Goal: Transaction & Acquisition: Subscribe to service/newsletter

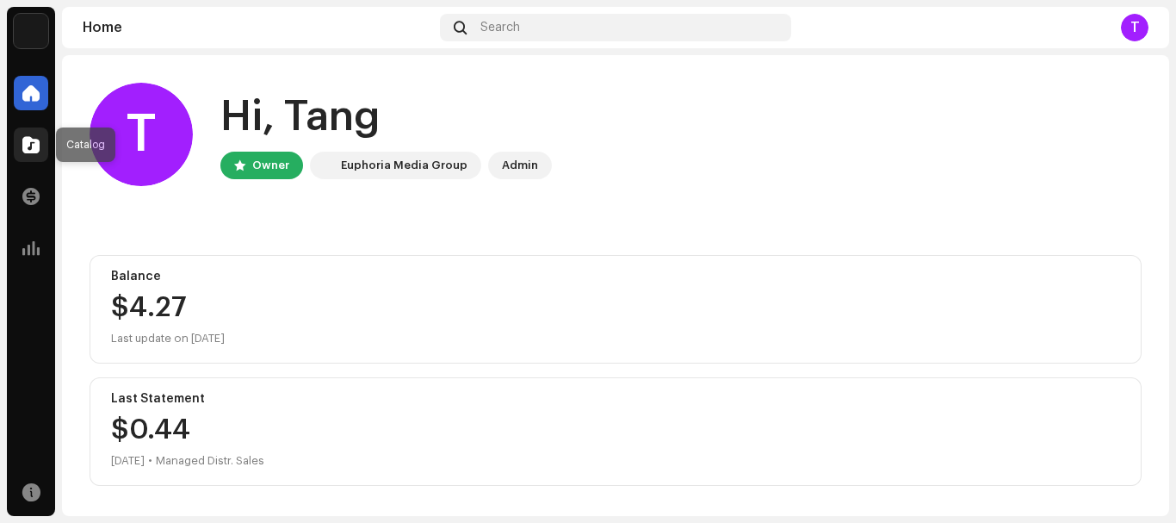
click at [37, 140] on span at bounding box center [30, 145] width 17 height 14
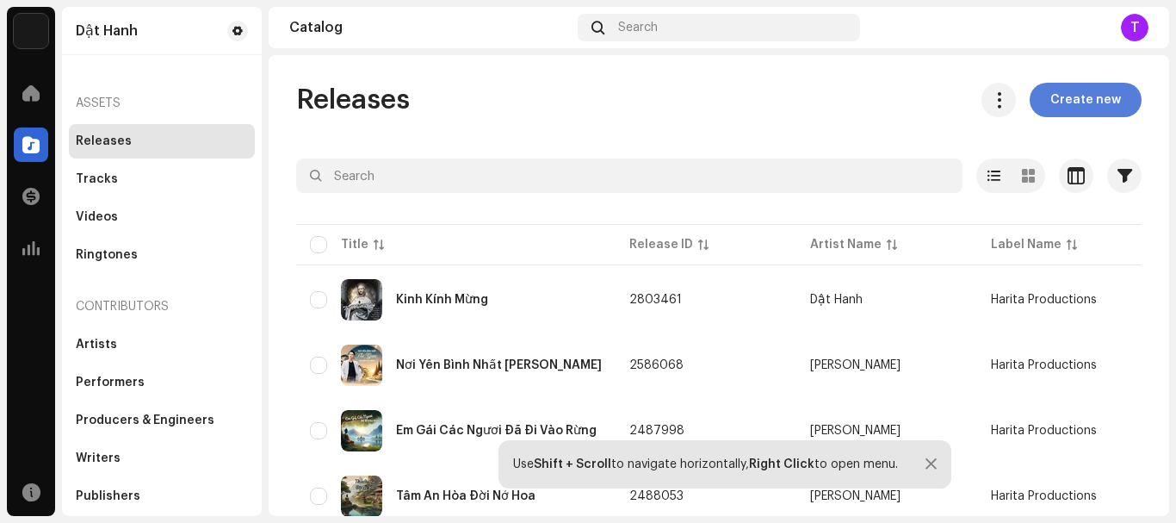
click at [1080, 105] on span "Create new" at bounding box center [1086, 100] width 71 height 34
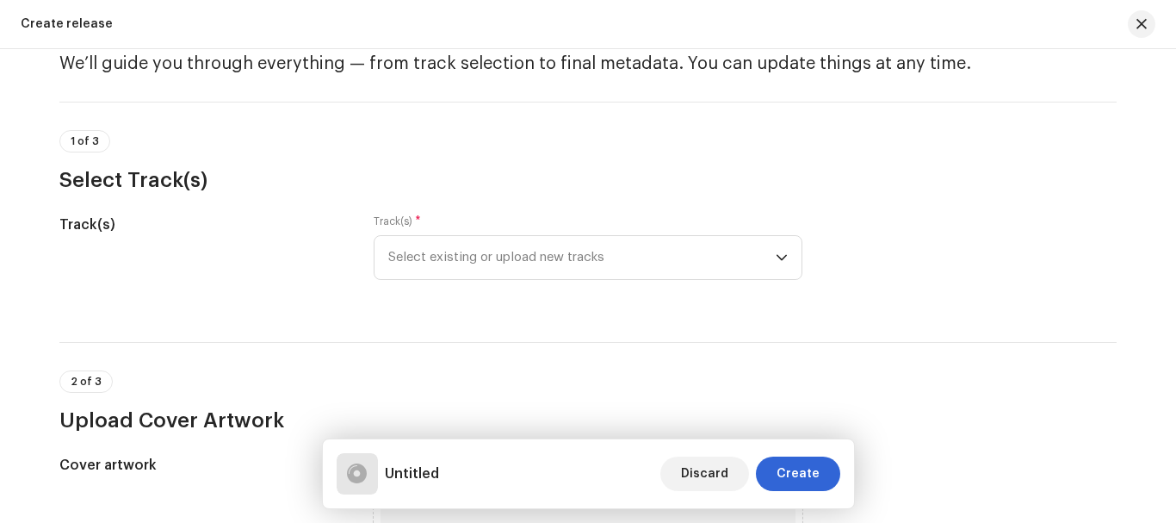
scroll to position [86, 0]
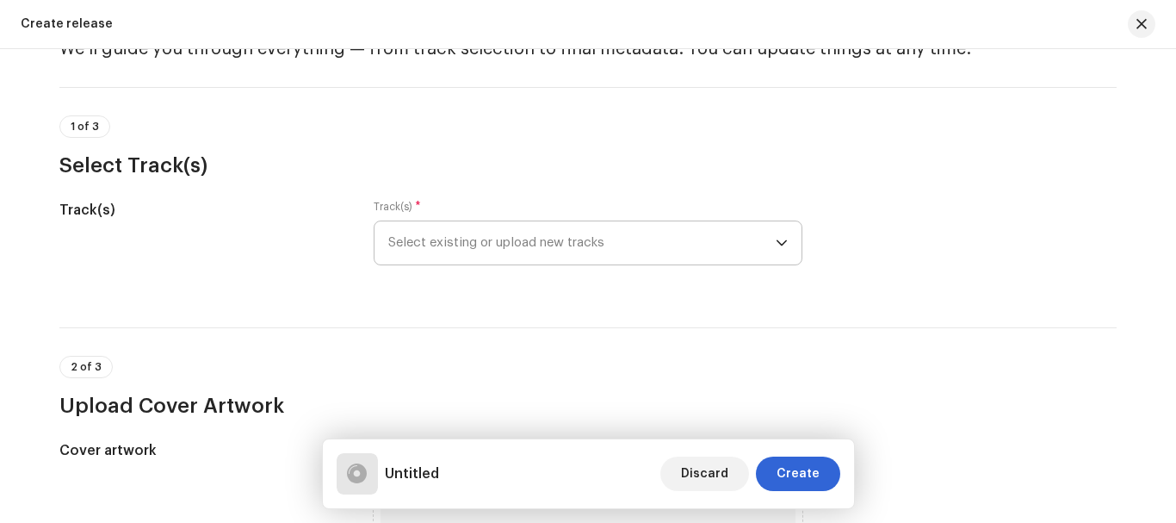
click at [586, 242] on span "Select existing or upload new tracks" at bounding box center [582, 242] width 388 height 43
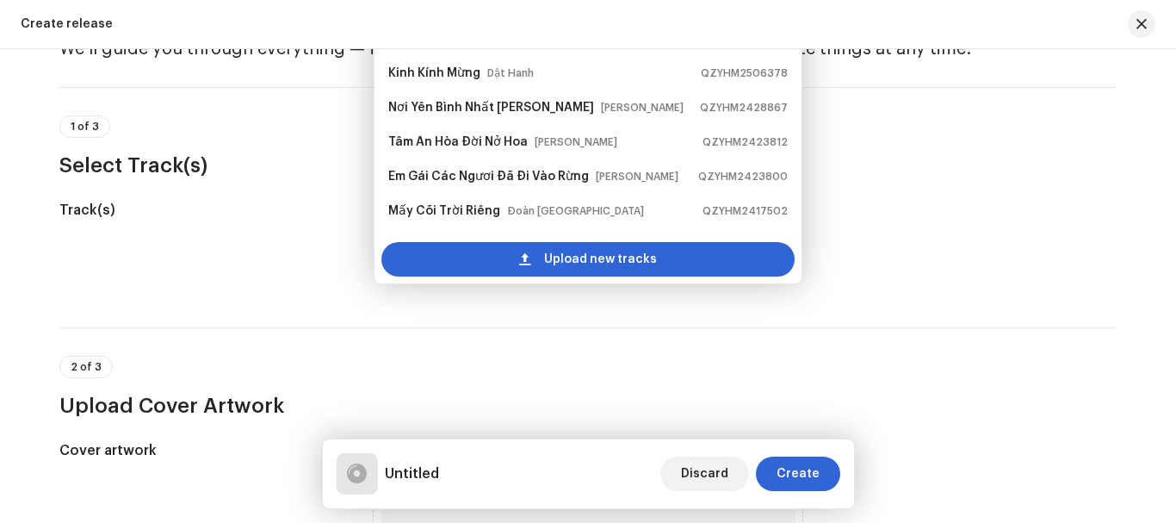
scroll to position [61, 0]
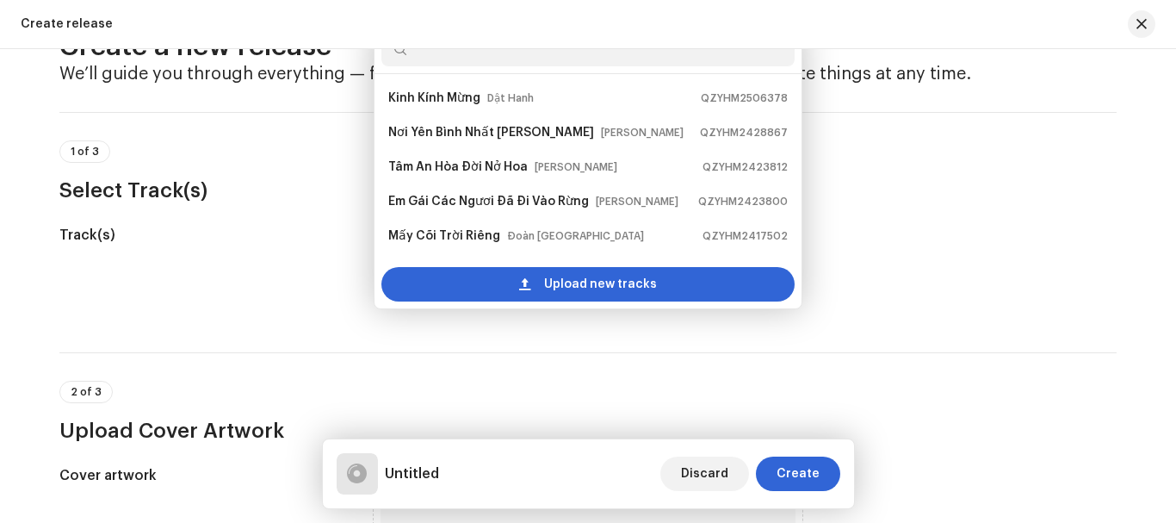
click at [206, 282] on div "Track(s)" at bounding box center [202, 268] width 287 height 86
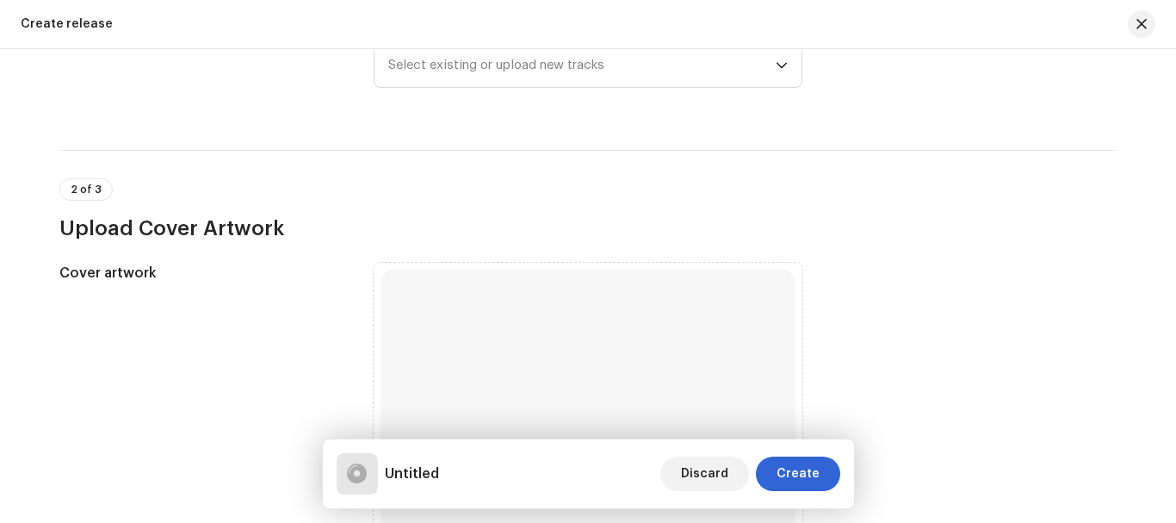
scroll to position [172, 0]
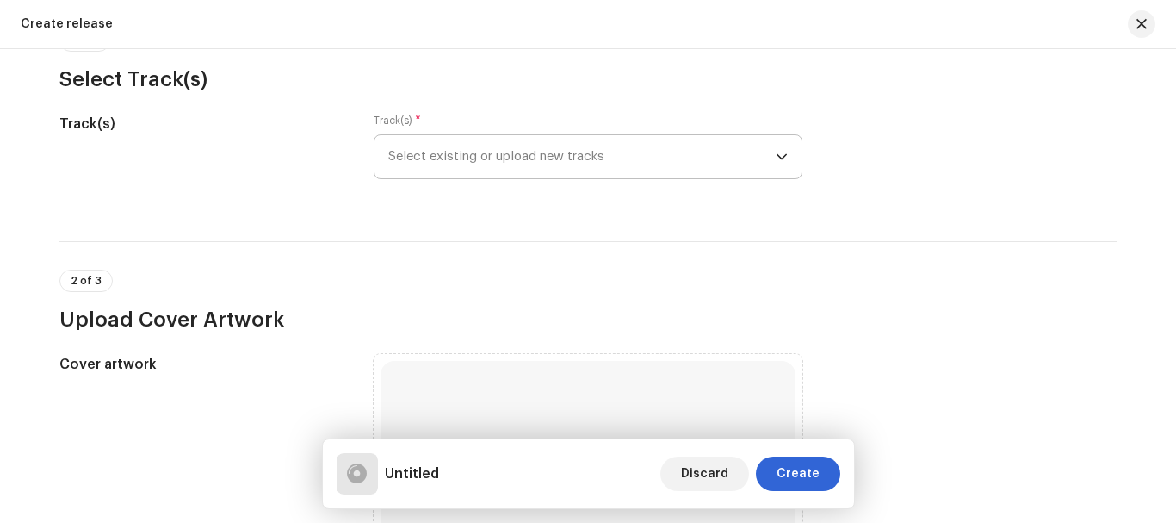
click at [624, 158] on span "Select existing or upload new tracks" at bounding box center [582, 156] width 388 height 43
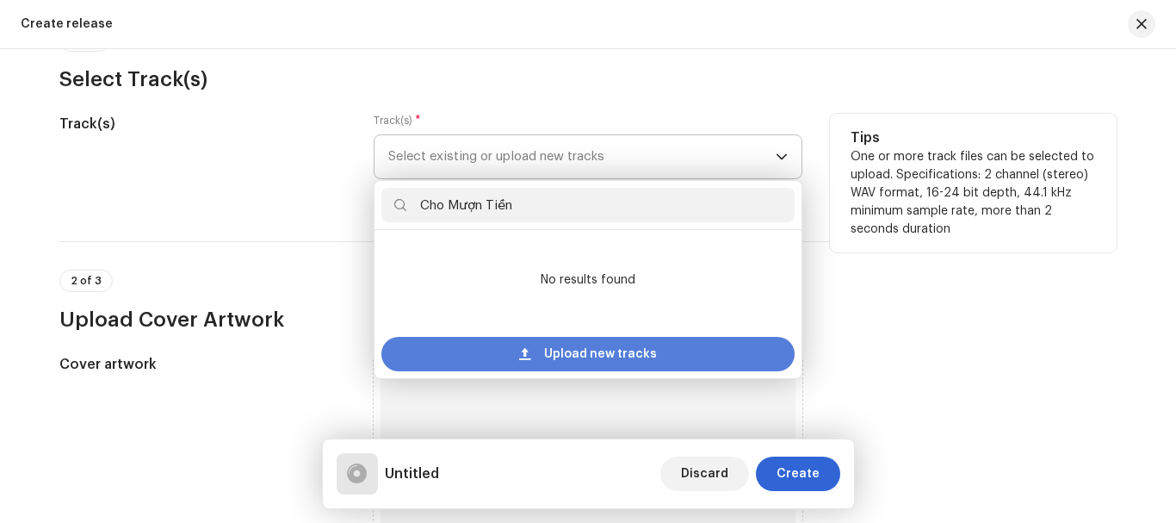
type input "Cho Mượn Tiền"
click at [586, 351] on span "Upload new tracks" at bounding box center [600, 354] width 113 height 34
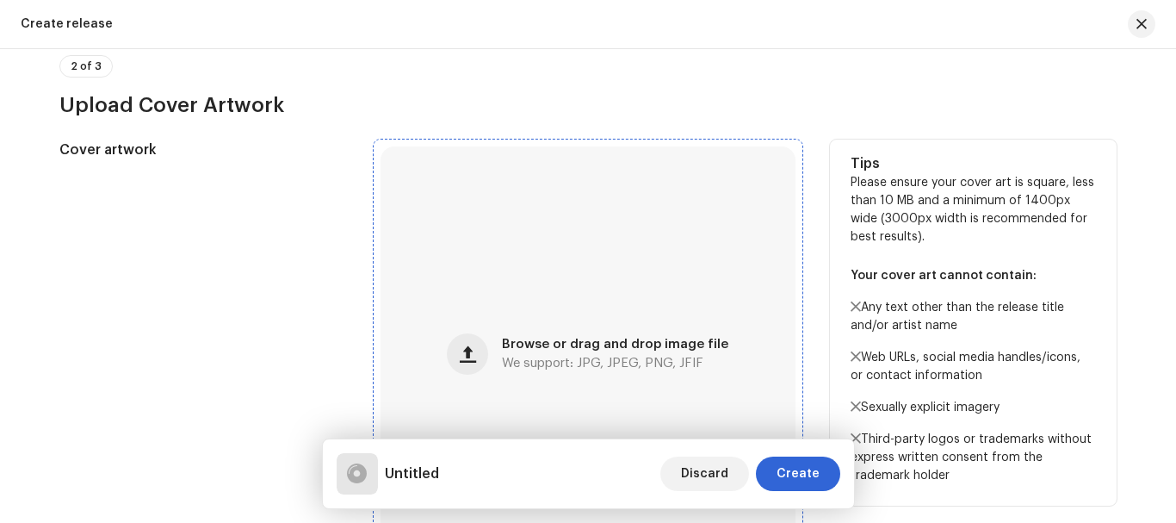
scroll to position [689, 0]
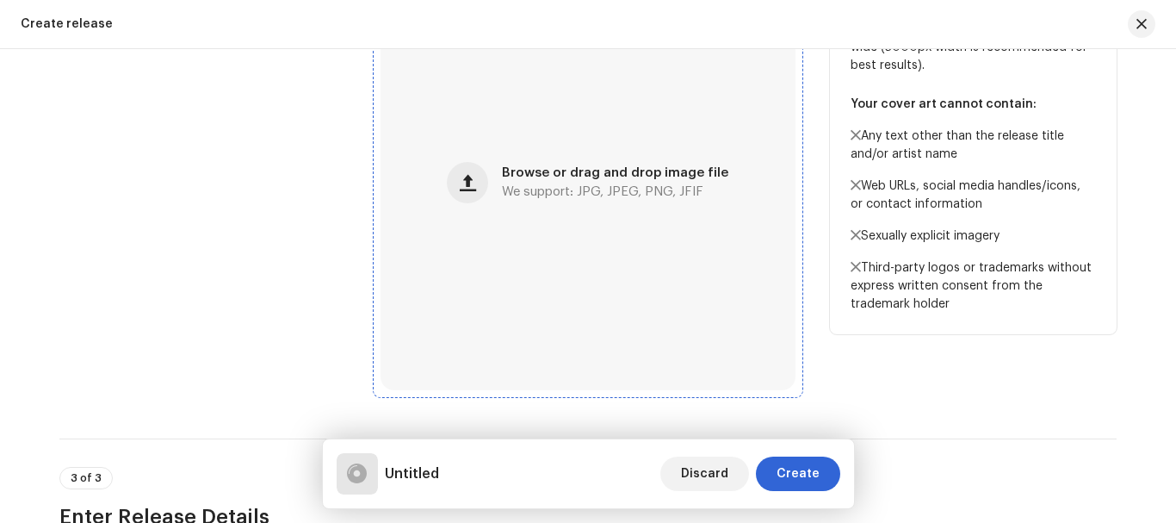
click at [577, 186] on span "We support: JPG, JPEG, PNG, JFIF" at bounding box center [603, 192] width 202 height 12
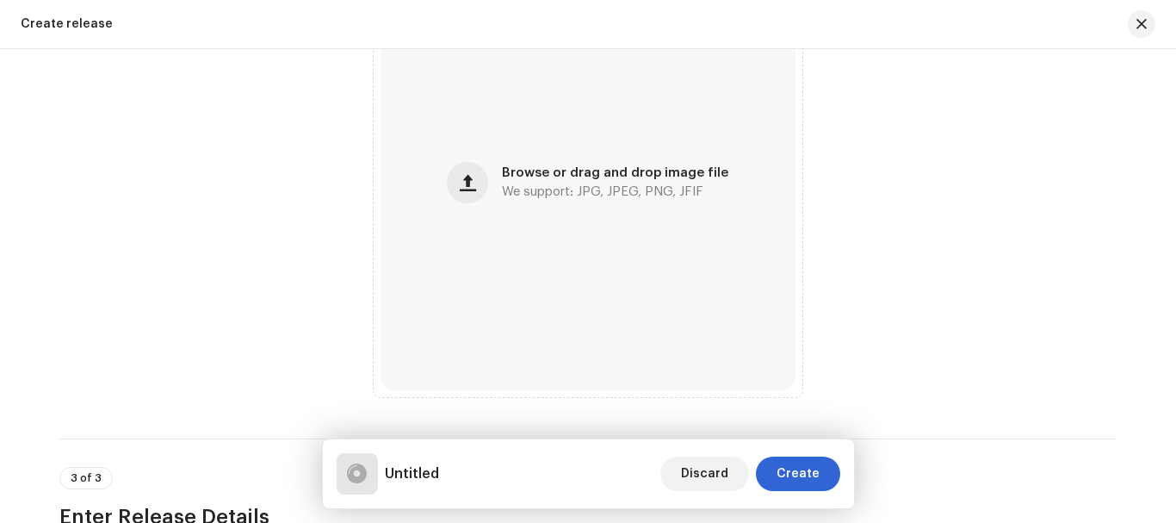
scroll to position [759, 0]
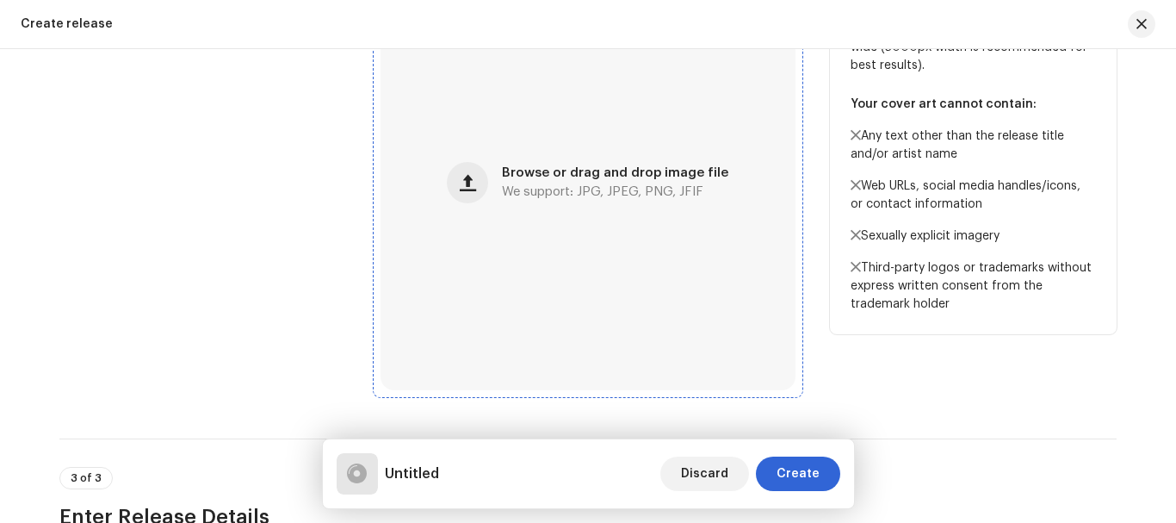
click at [566, 171] on span "Browse or drag and drop image file" at bounding box center [615, 173] width 227 height 12
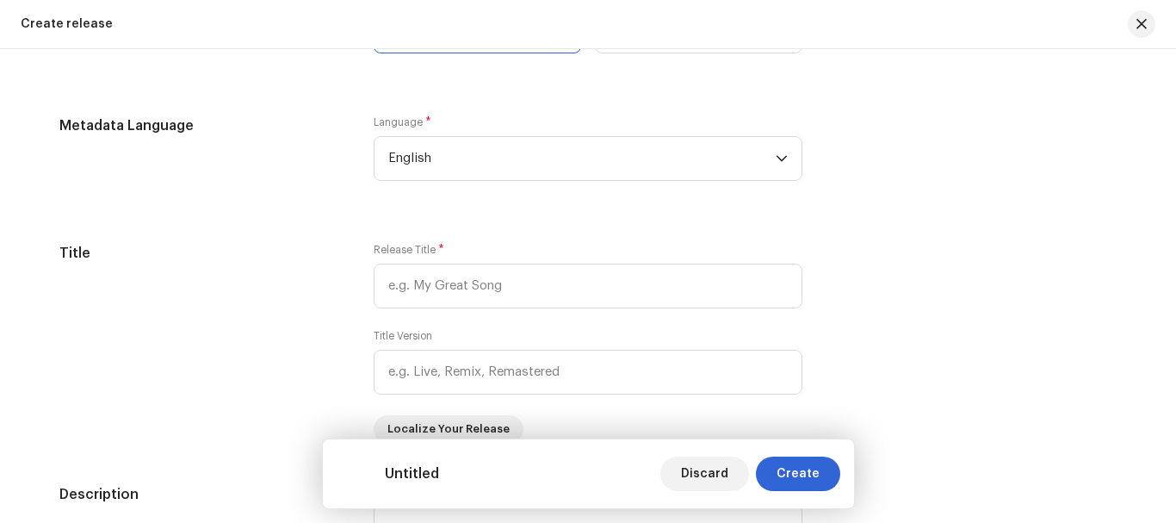
scroll to position [1448, 0]
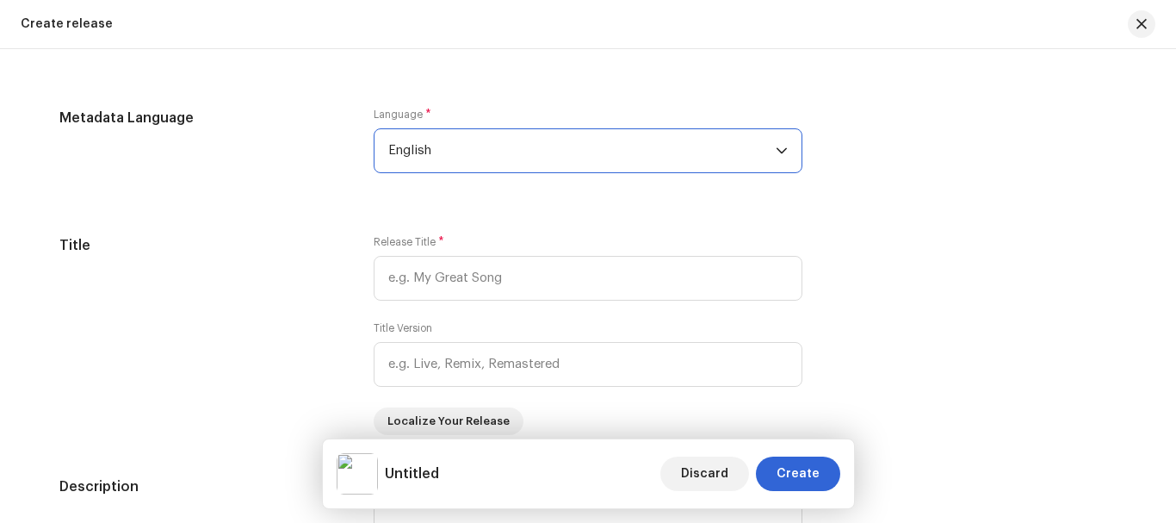
click at [426, 156] on span "English" at bounding box center [582, 150] width 388 height 43
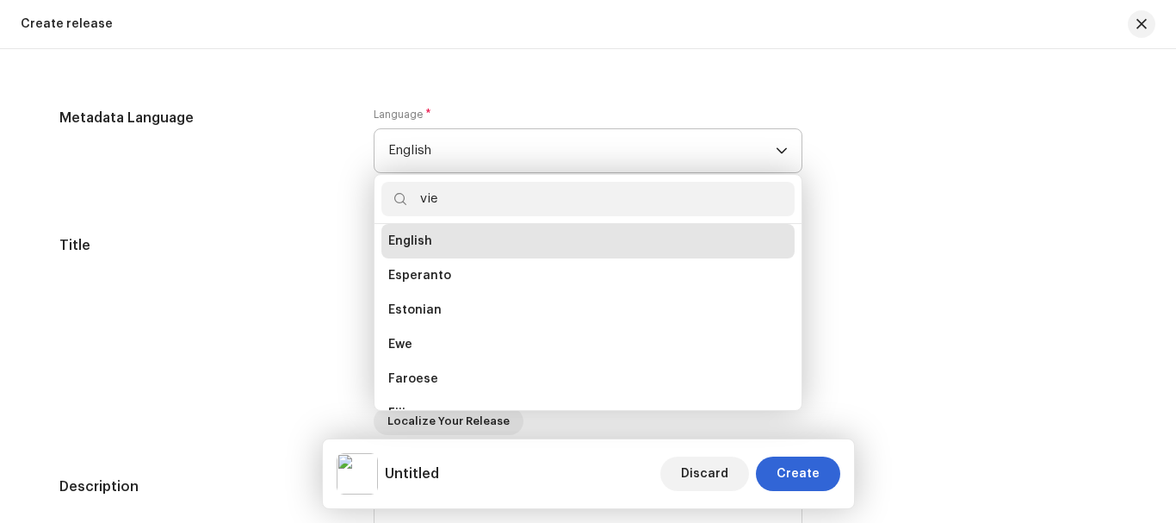
scroll to position [0, 0]
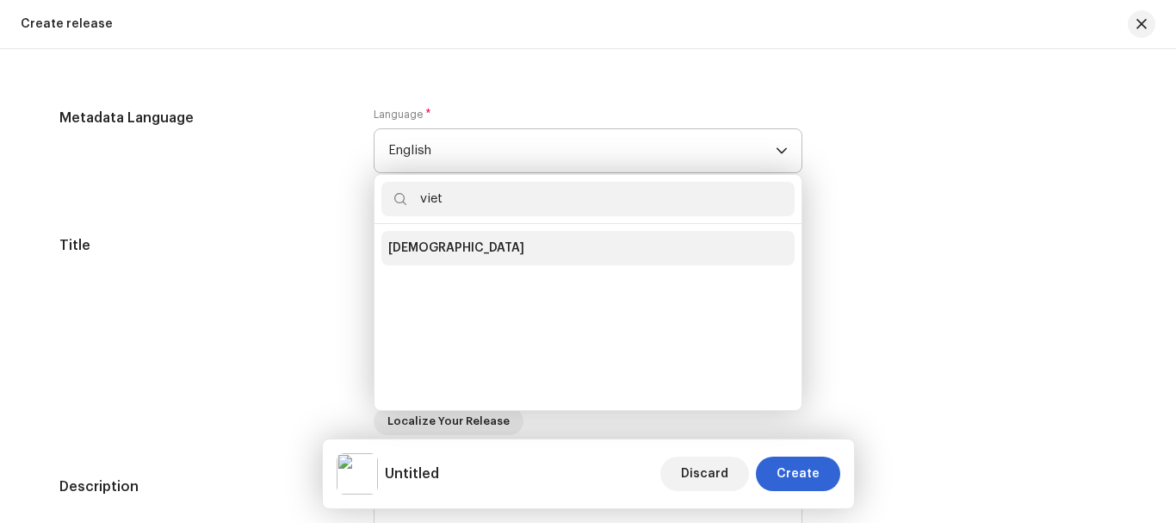
type input "viet"
click at [406, 234] on li "[DEMOGRAPHIC_DATA]" at bounding box center [588, 248] width 413 height 34
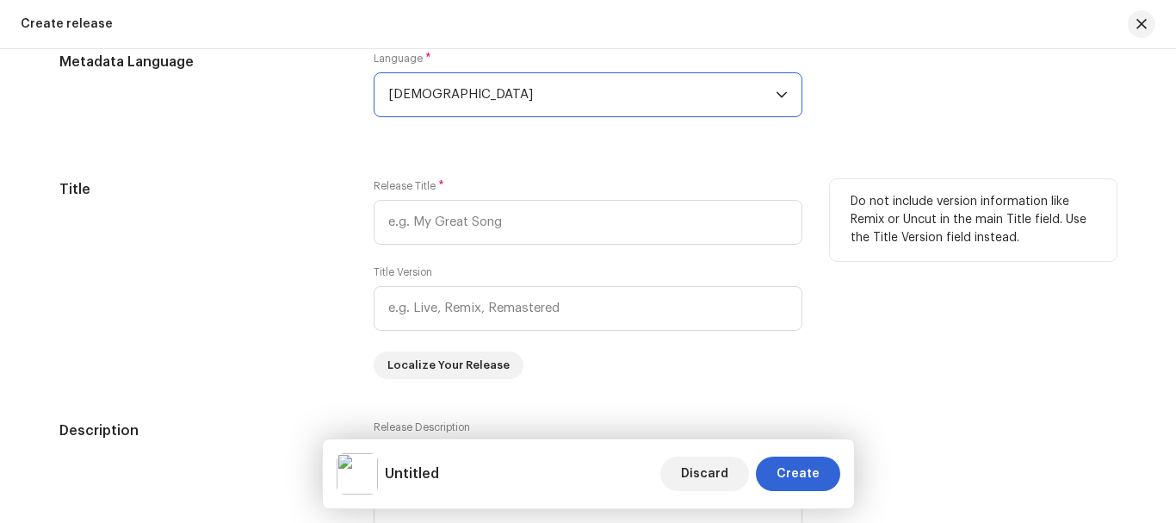
scroll to position [1534, 0]
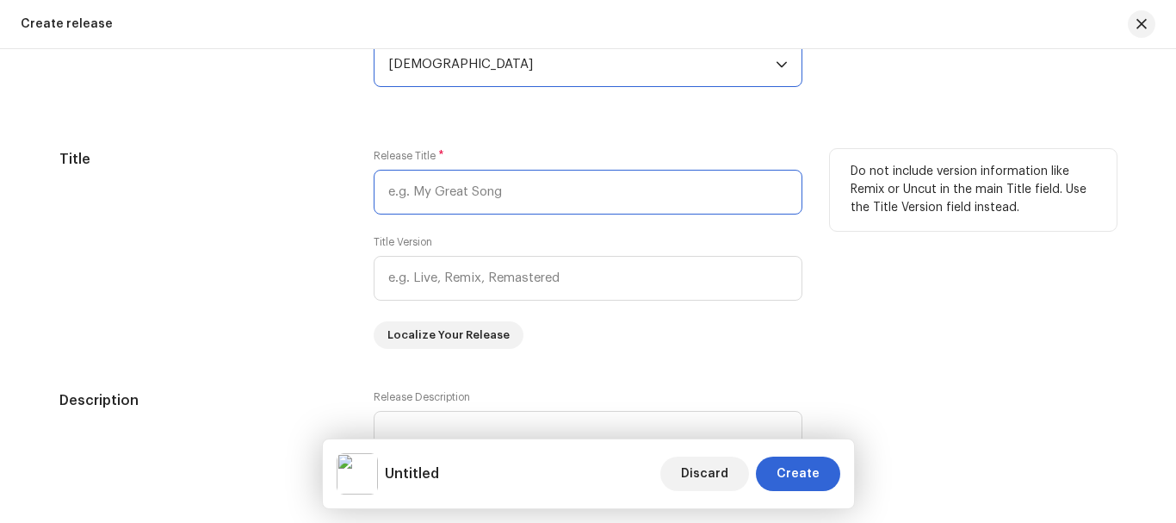
click at [457, 195] on input "text" at bounding box center [588, 192] width 429 height 45
type input "Cho Mượn Tiền"
click at [211, 266] on div "Title" at bounding box center [202, 249] width 287 height 200
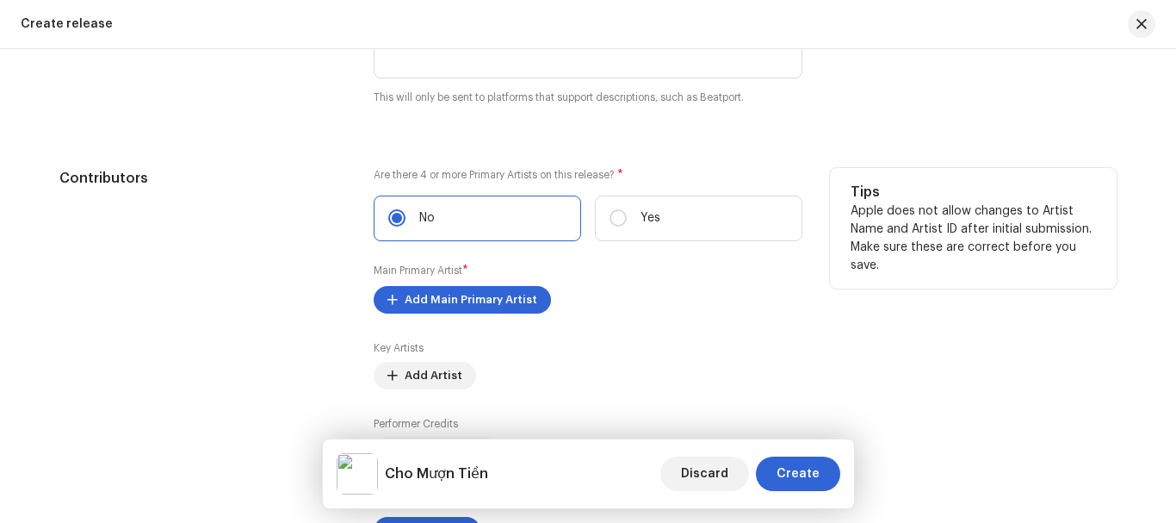
scroll to position [2051, 0]
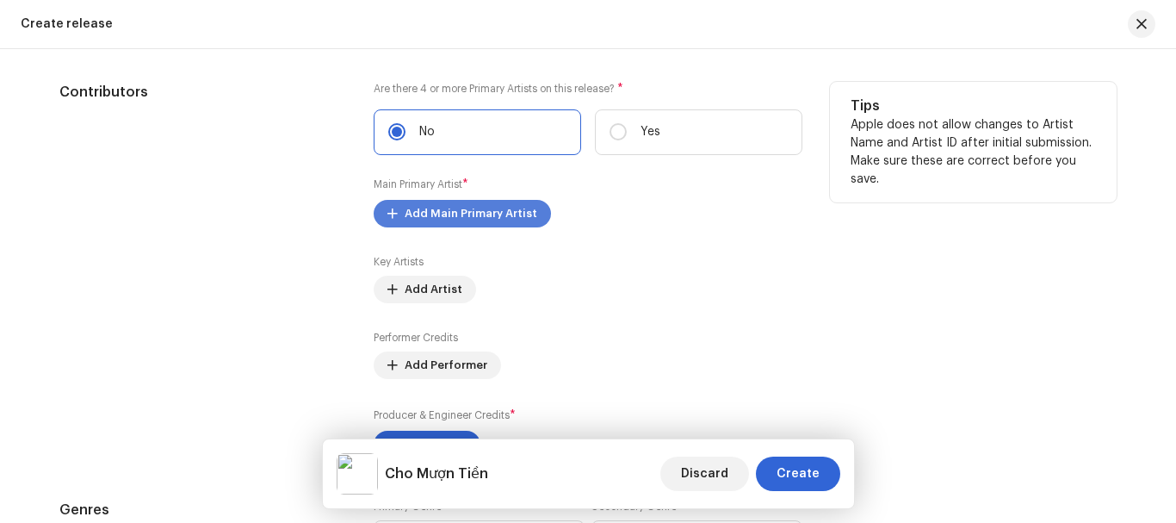
click at [391, 213] on span at bounding box center [393, 214] width 10 height 14
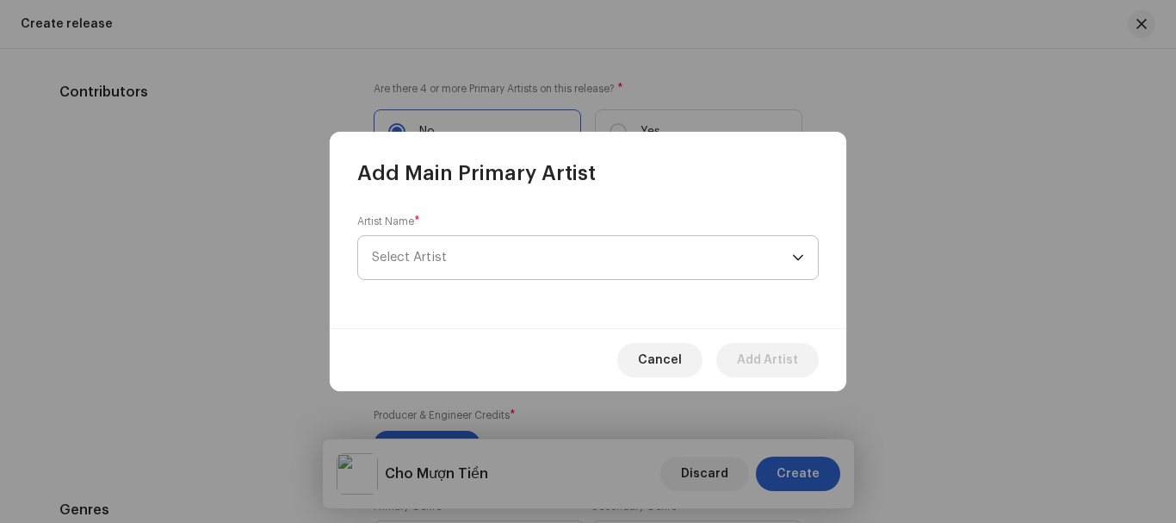
click at [400, 243] on span "Select Artist" at bounding box center [582, 257] width 420 height 43
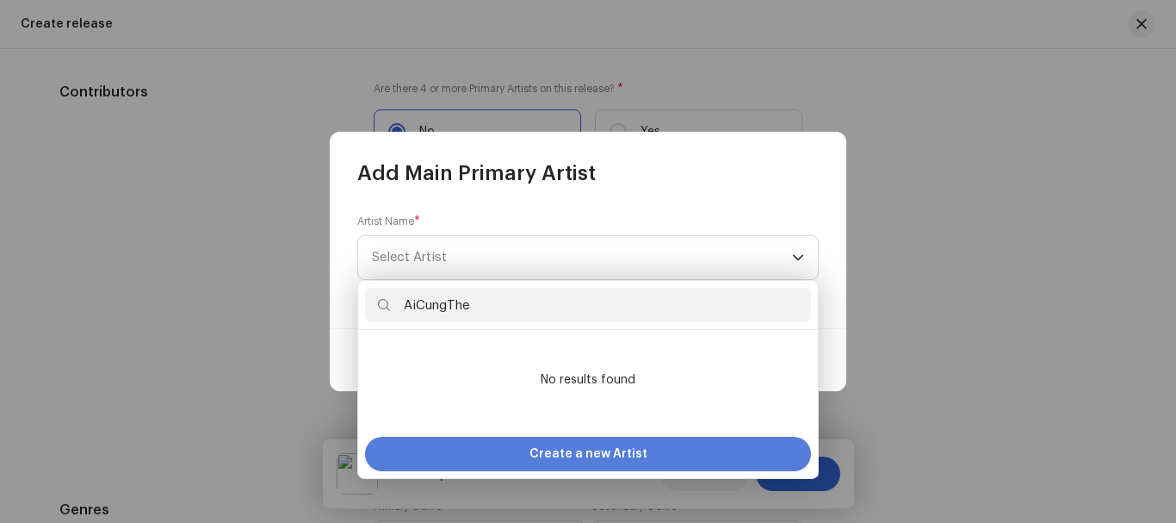
type input "AiCungThe"
click at [553, 450] on span "Create a new Artist" at bounding box center [589, 454] width 118 height 34
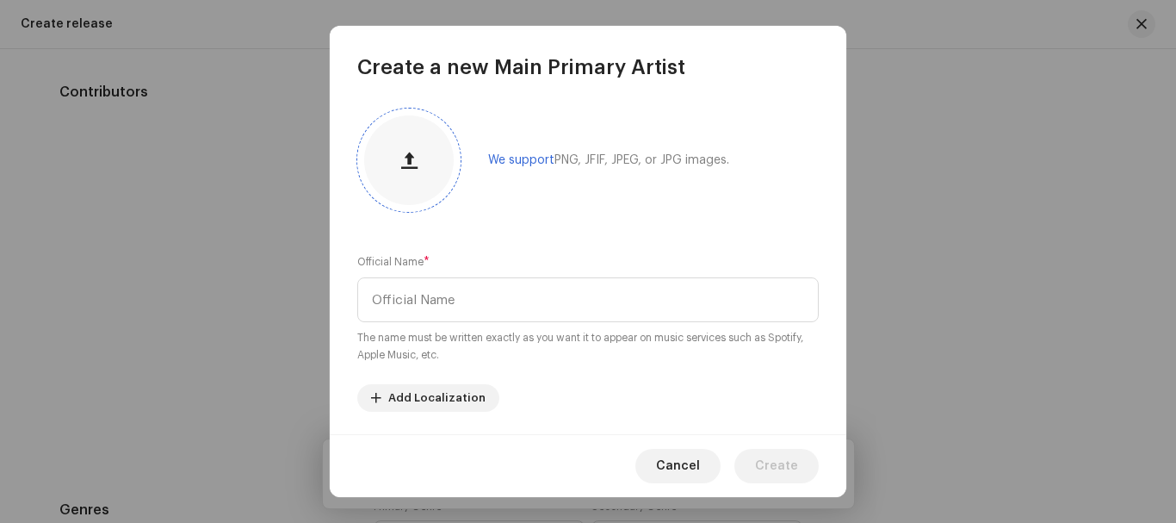
click at [405, 172] on button "button" at bounding box center [408, 160] width 41 height 41
click at [421, 304] on input "text" at bounding box center [588, 299] width 462 height 45
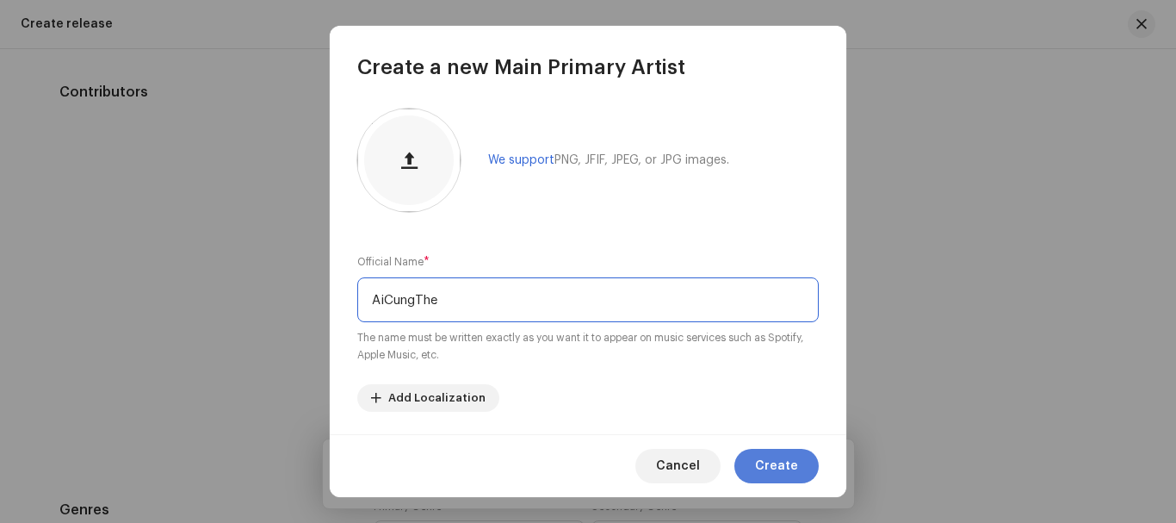
type input "AiCungThe"
click at [781, 464] on span "Create" at bounding box center [776, 466] width 43 height 34
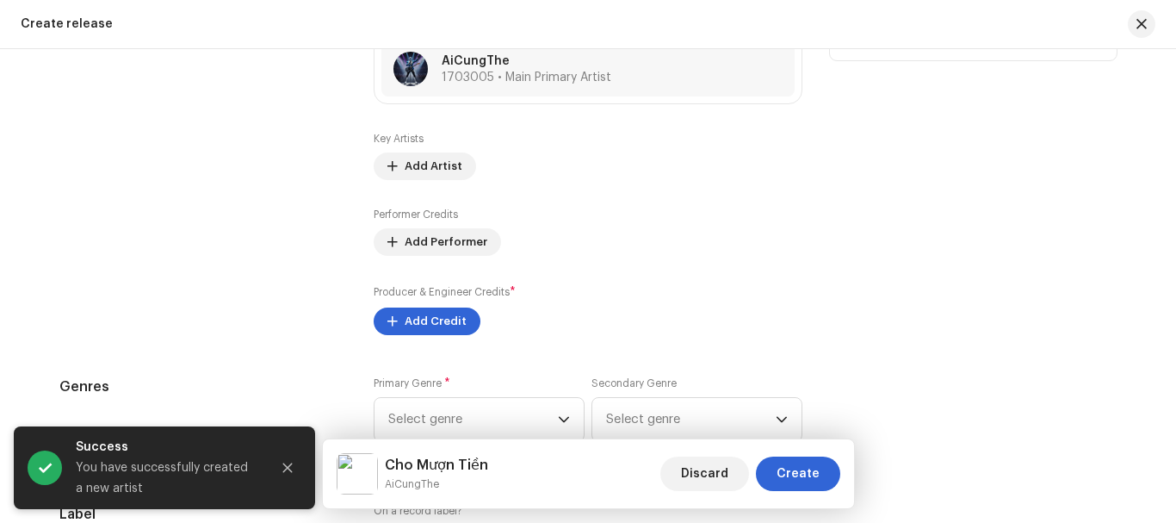
scroll to position [2223, 0]
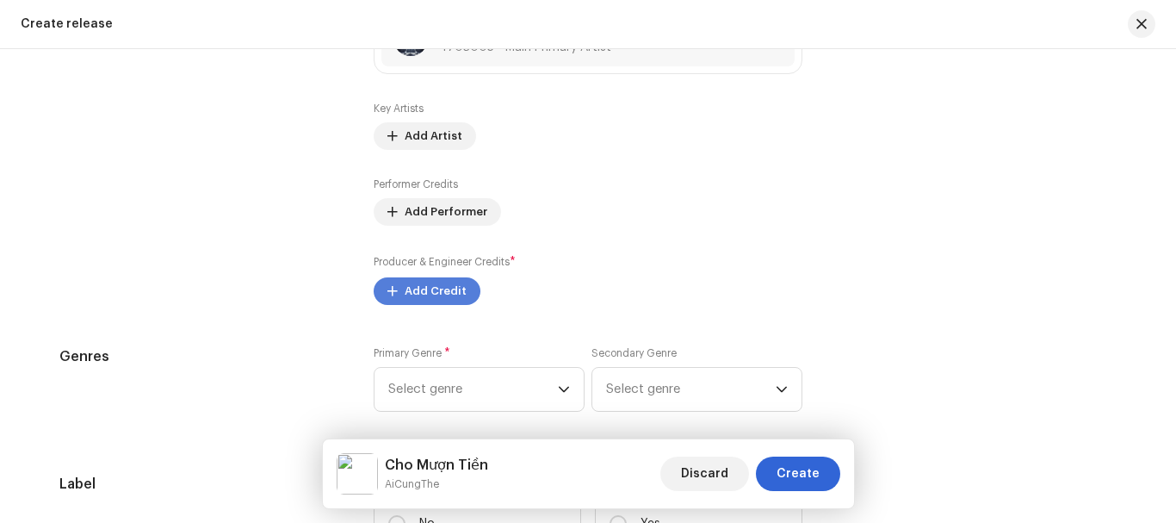
click at [427, 289] on span "Add Credit" at bounding box center [436, 291] width 62 height 34
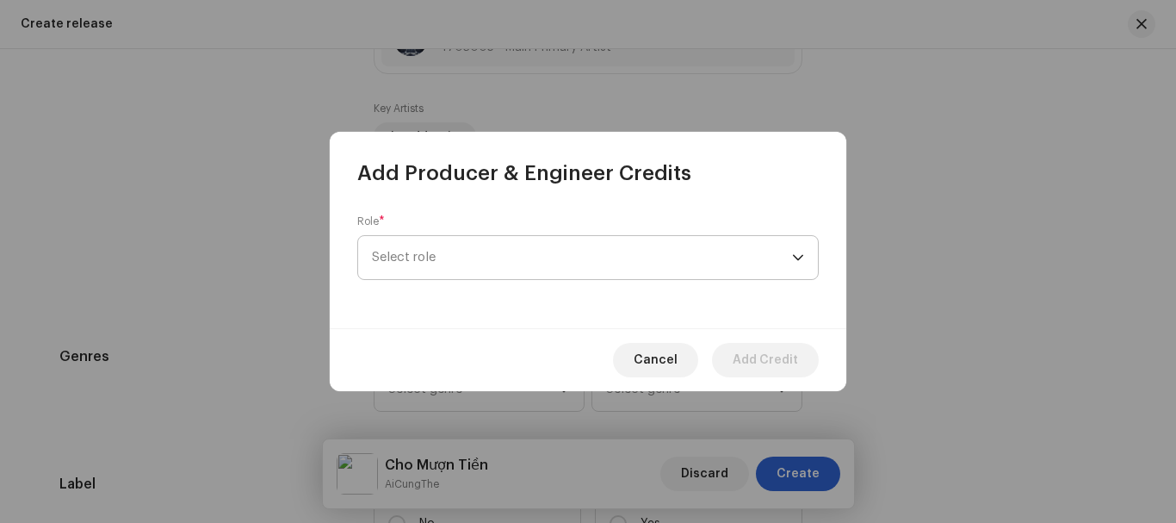
click at [431, 260] on span "Select role" at bounding box center [582, 257] width 420 height 43
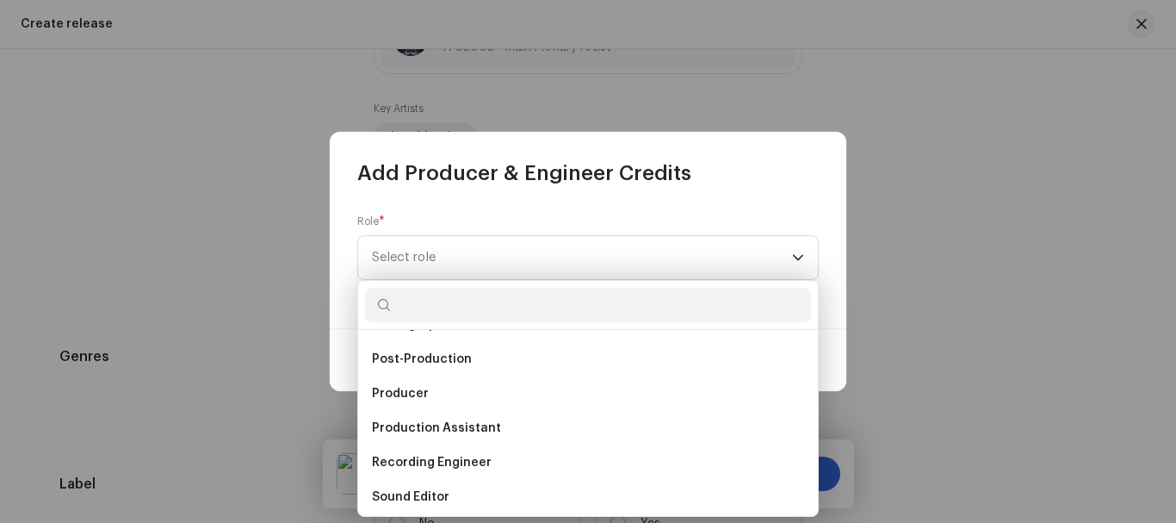
scroll to position [689, 0]
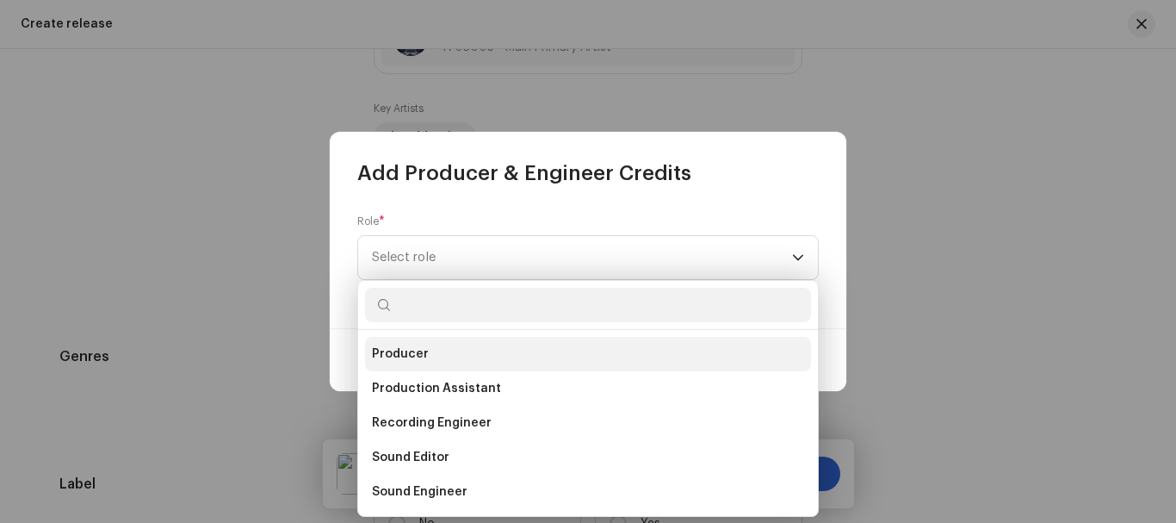
click at [424, 359] on span "Producer" at bounding box center [400, 353] width 57 height 17
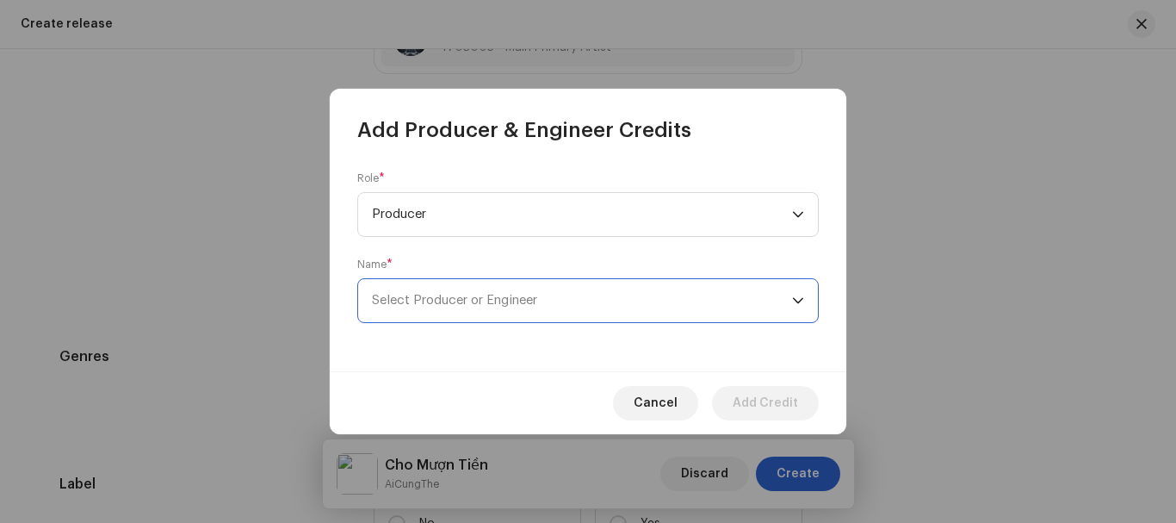
click at [450, 303] on span "Select Producer or Engineer" at bounding box center [454, 300] width 165 height 13
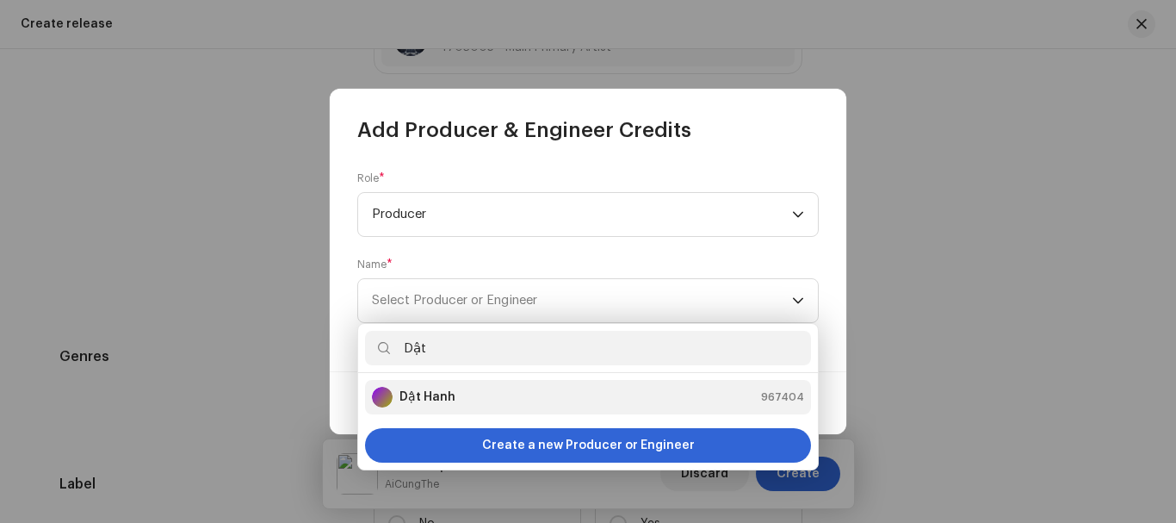
type input "Dật"
click at [419, 403] on strong "Dật Hanh" at bounding box center [428, 396] width 56 height 17
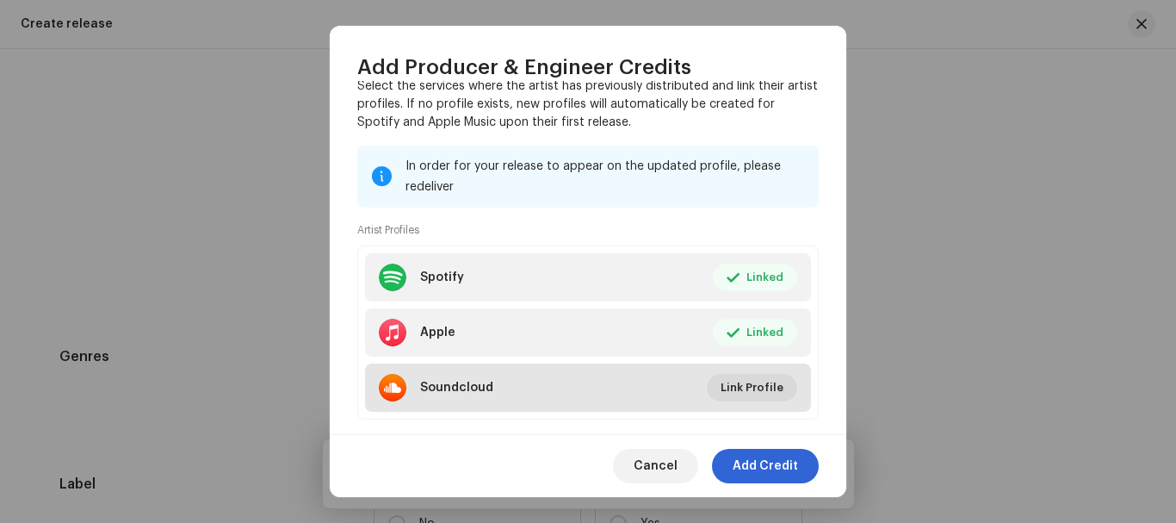
scroll to position [292, 0]
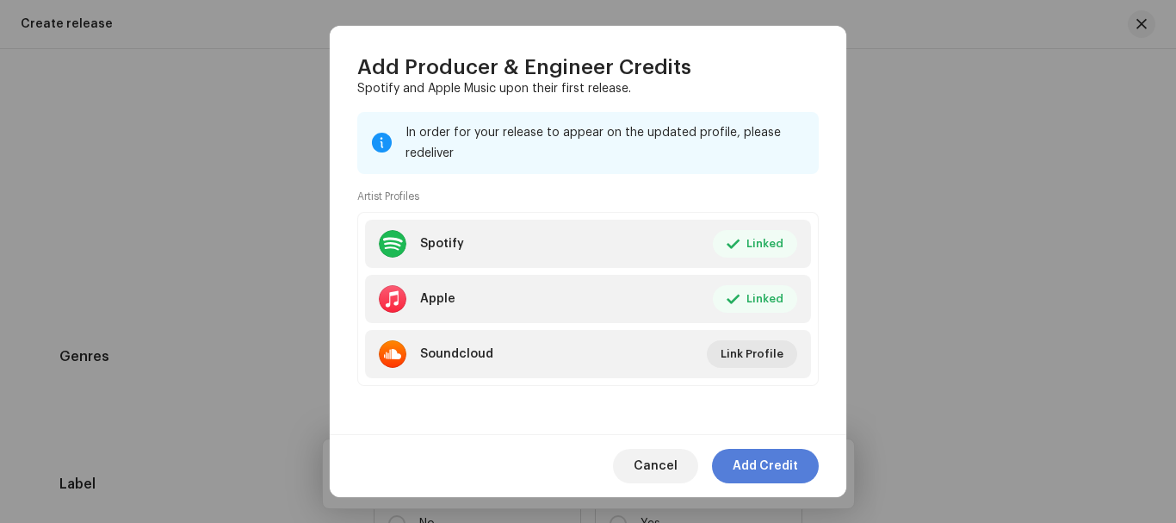
click at [757, 462] on span "Add Credit" at bounding box center [765, 466] width 65 height 34
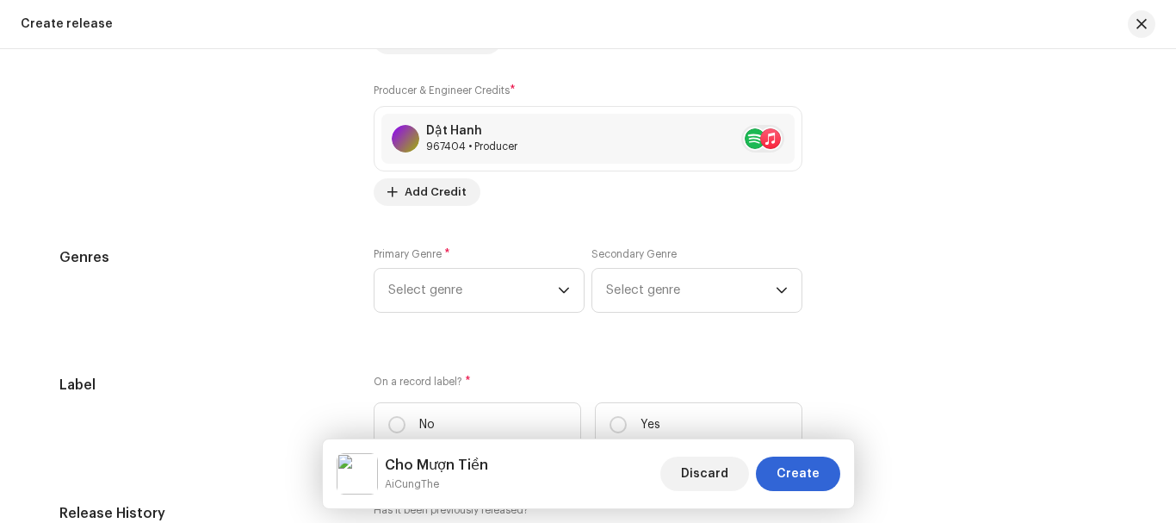
scroll to position [2395, 0]
click at [561, 300] on div "dropdown trigger" at bounding box center [564, 289] width 12 height 43
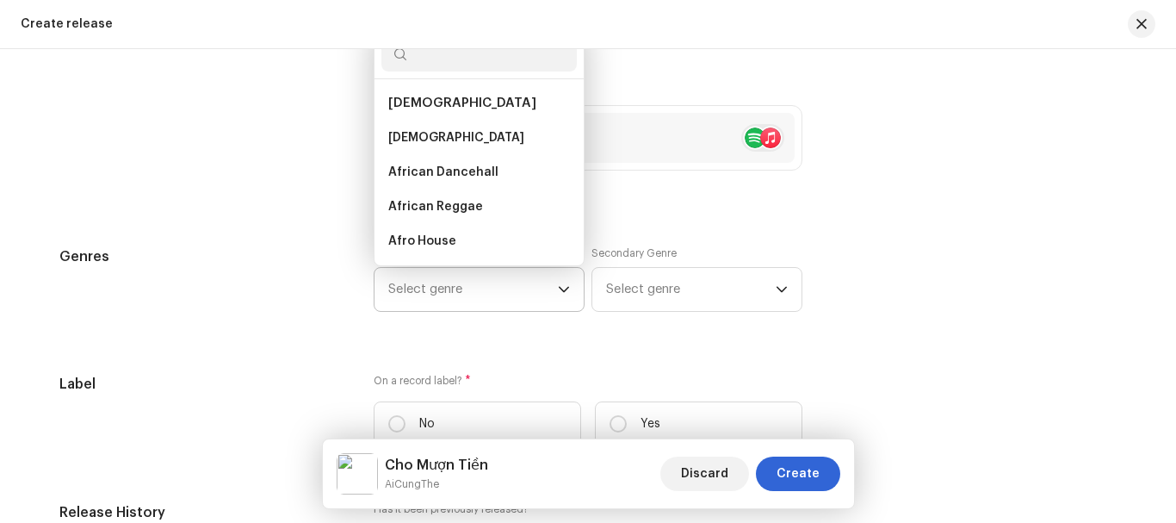
type input "o"
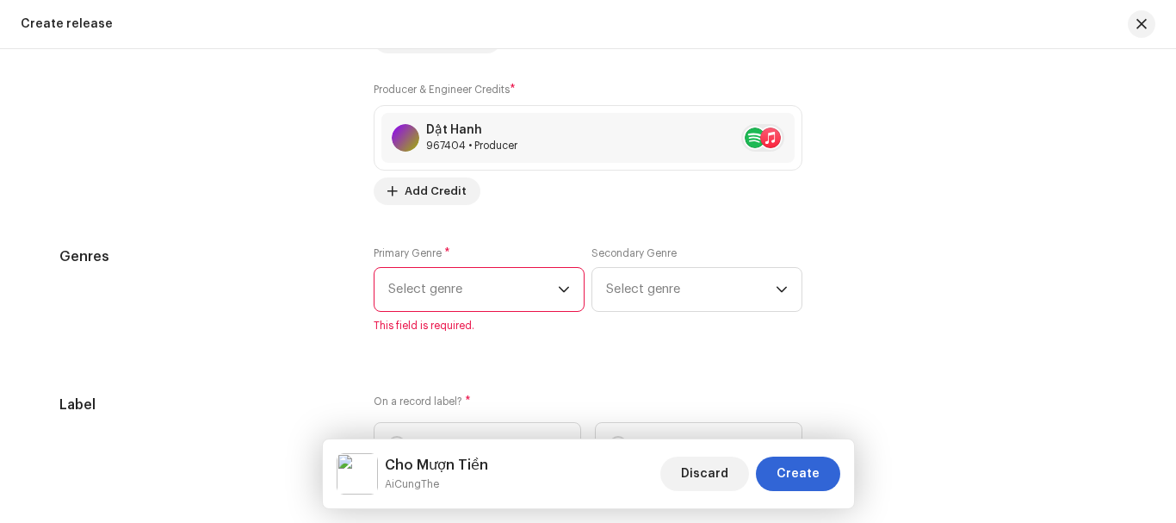
type input "p"
click at [561, 299] on div "dropdown trigger" at bounding box center [564, 291] width 12 height 43
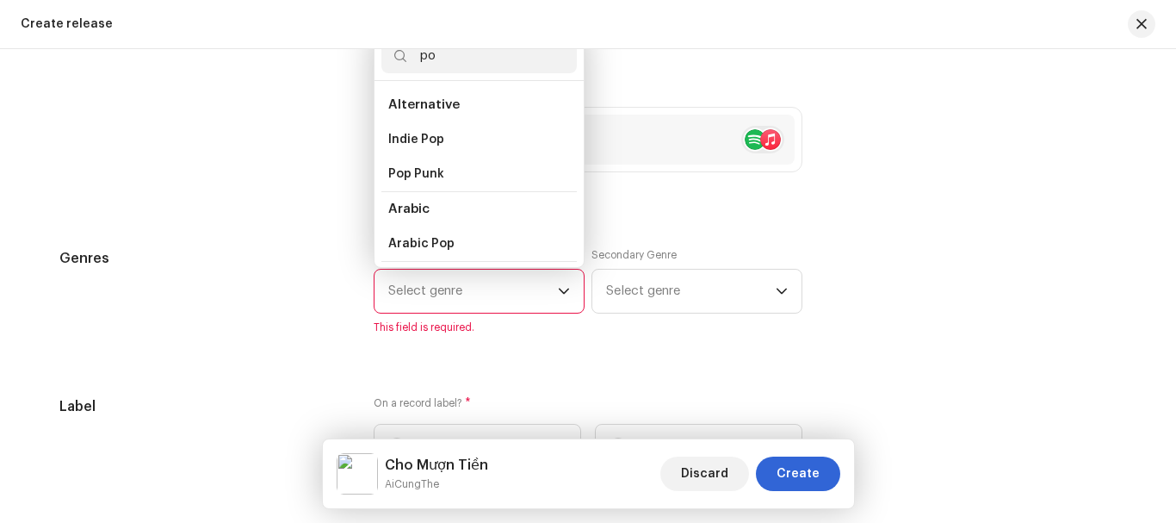
type input "pop"
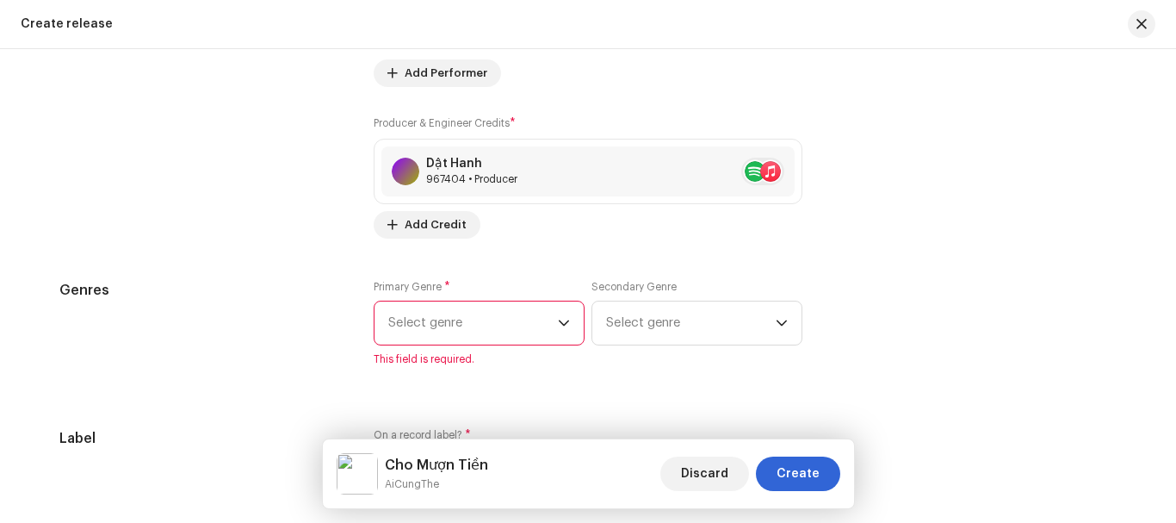
scroll to position [2307, 0]
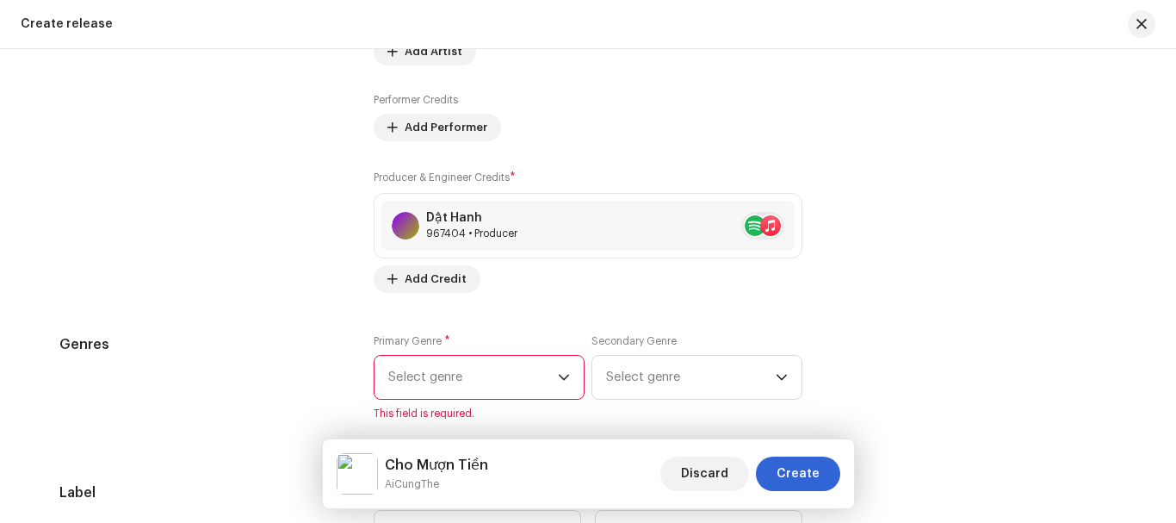
click at [525, 378] on span "Select genre" at bounding box center [473, 377] width 170 height 43
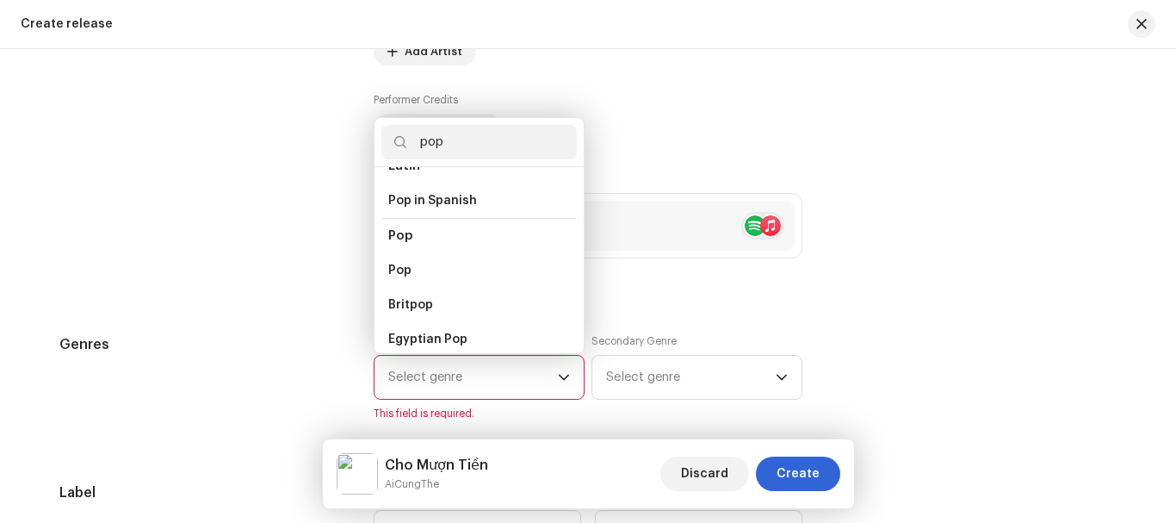
scroll to position [603, 0]
type input "pop"
click at [408, 222] on span "Pop" at bounding box center [400, 228] width 24 height 13
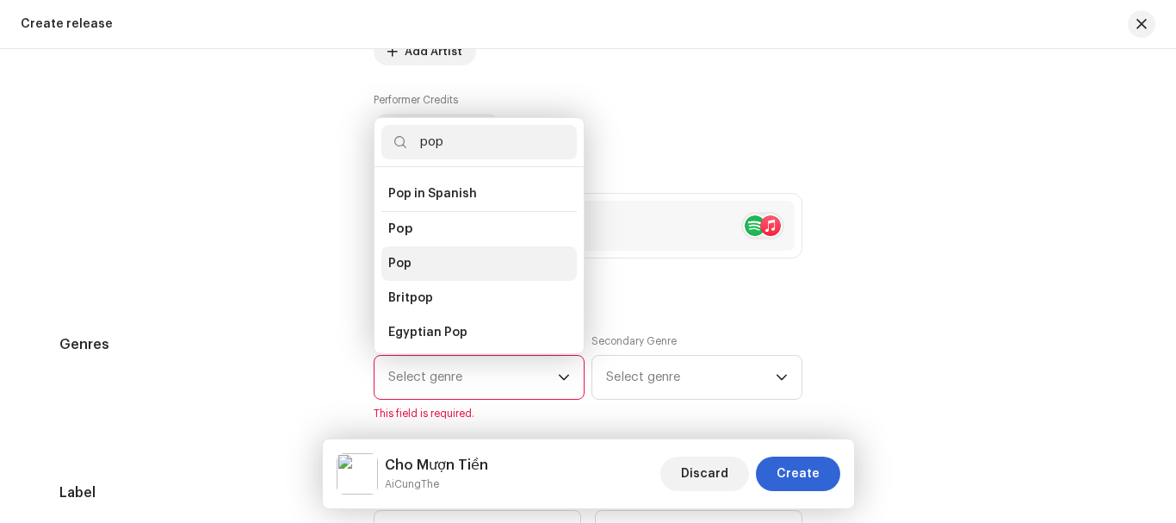
click at [396, 255] on span "Pop" at bounding box center [399, 263] width 23 height 17
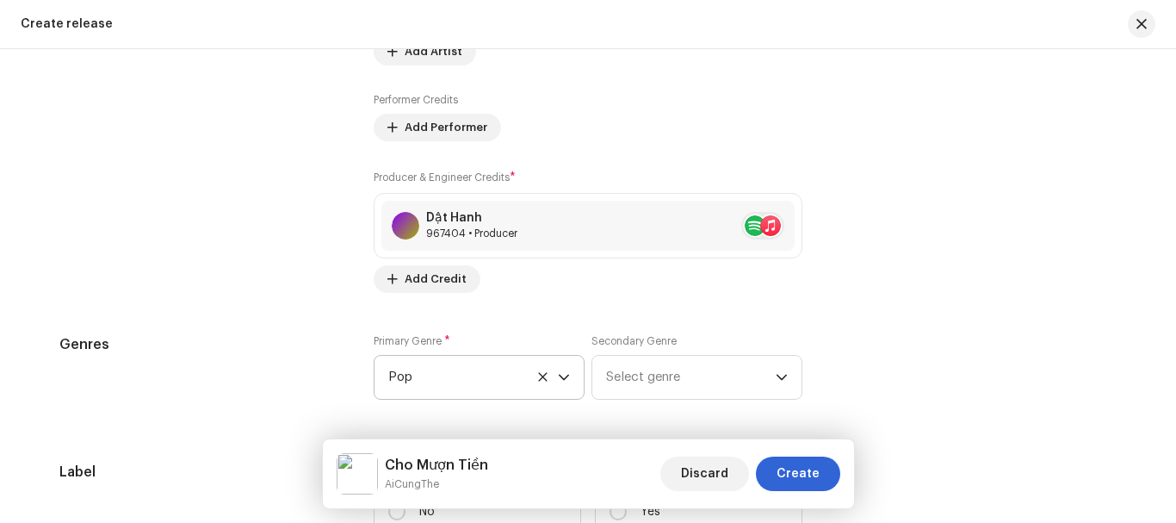
click at [248, 276] on div "Contributors" at bounding box center [202, 59] width 287 height 468
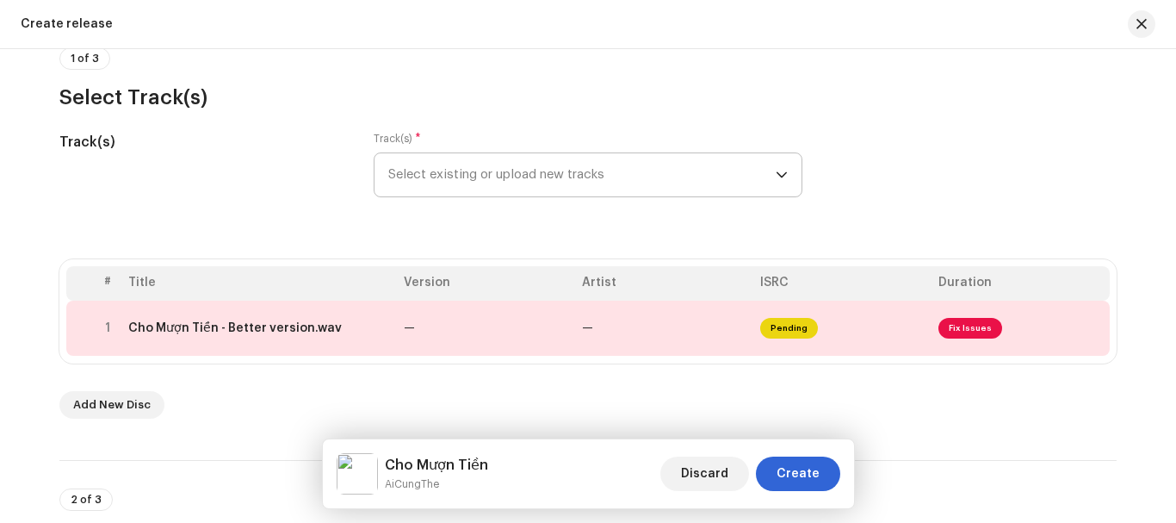
scroll to position [240, 0]
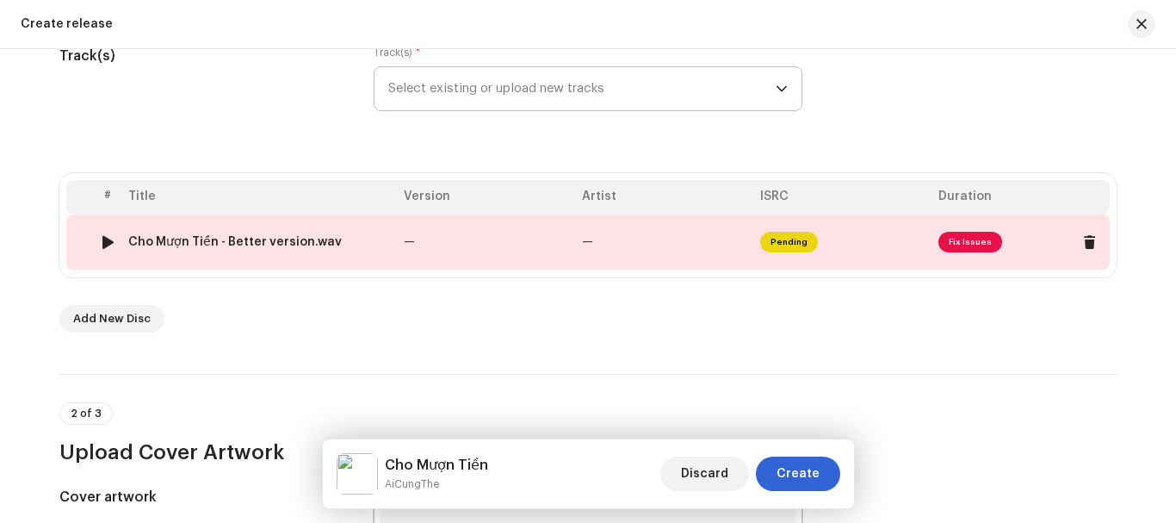
click at [962, 243] on span "Fix Issues" at bounding box center [971, 242] width 64 height 21
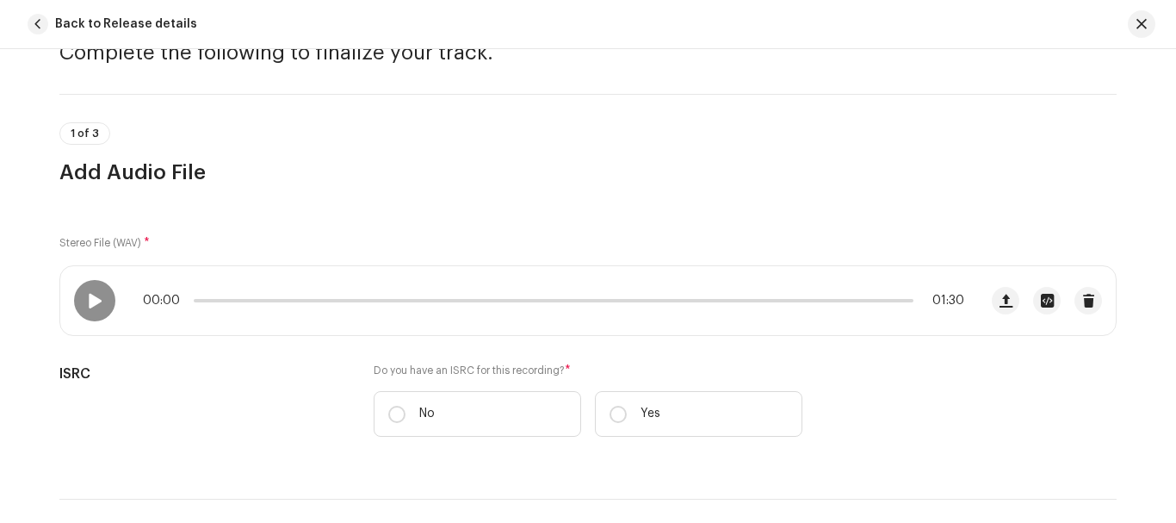
scroll to position [172, 0]
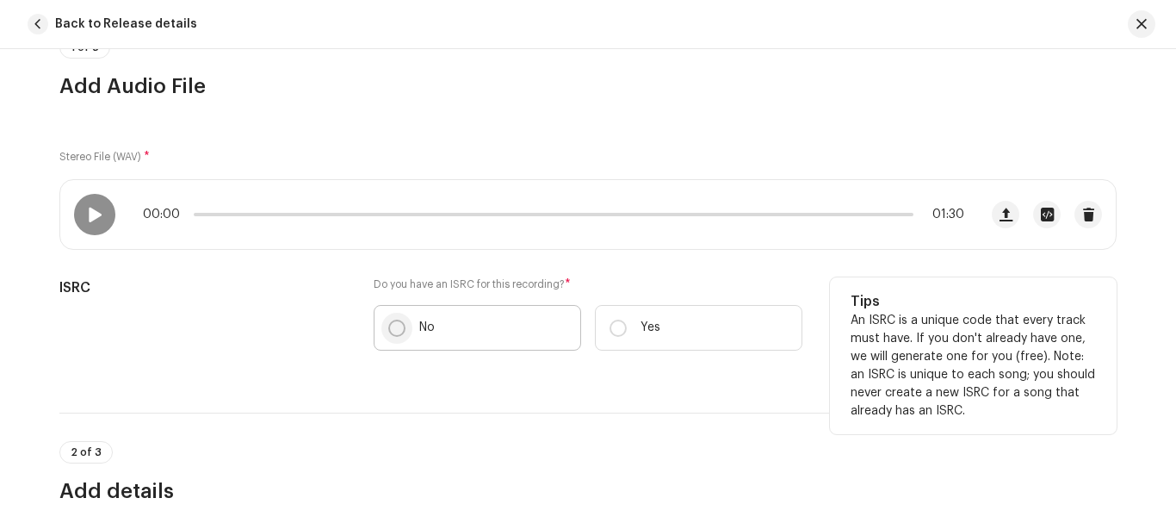
click at [391, 334] on input "No" at bounding box center [396, 328] width 17 height 17
radio input "true"
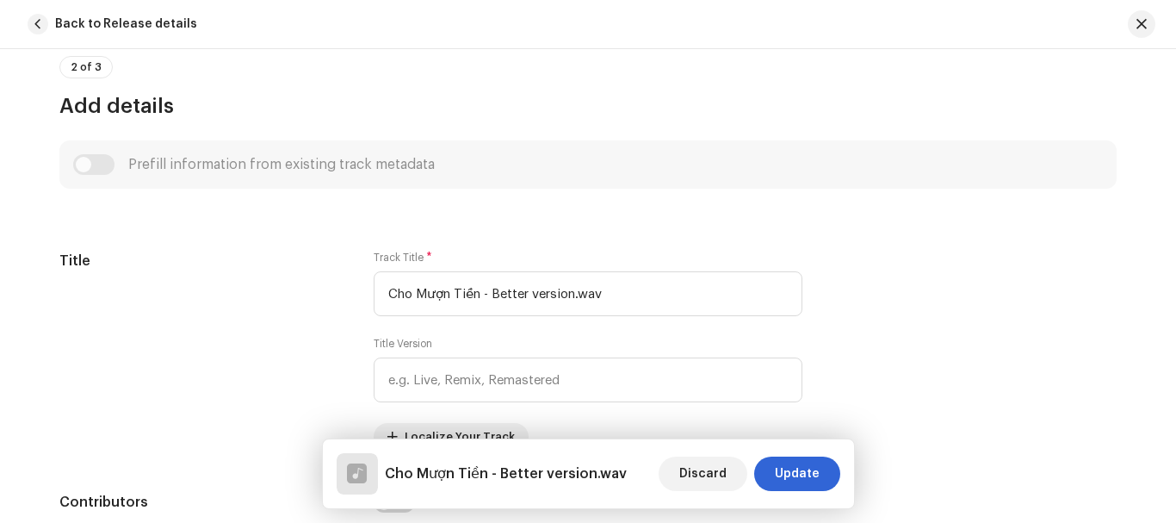
scroll to position [603, 0]
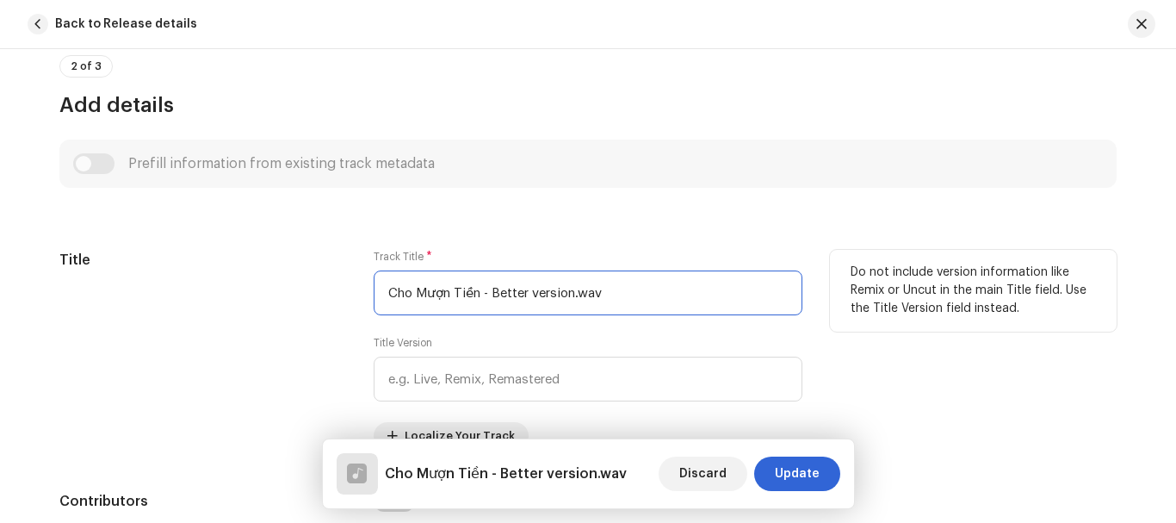
drag, startPoint x: 475, startPoint y: 295, endPoint x: 713, endPoint y: 306, distance: 238.8
click at [713, 306] on input "Cho Mượn Tiền - Better version.wav" at bounding box center [588, 292] width 429 height 45
type input "Cho Mượn Tiền"
click at [228, 379] on div "Title" at bounding box center [202, 350] width 287 height 200
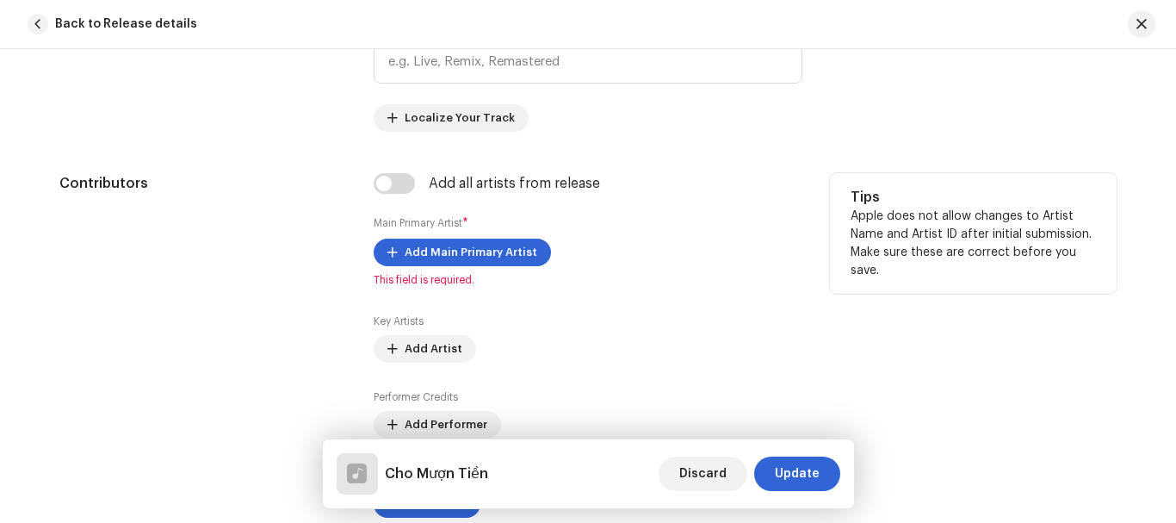
scroll to position [947, 0]
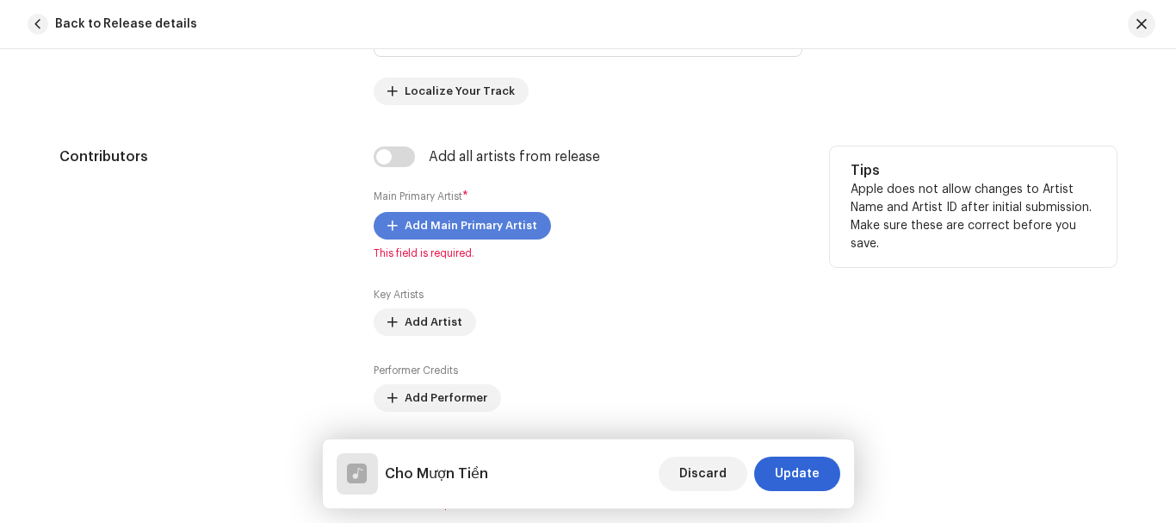
click at [427, 233] on span "Add Main Primary Artist" at bounding box center [471, 225] width 133 height 34
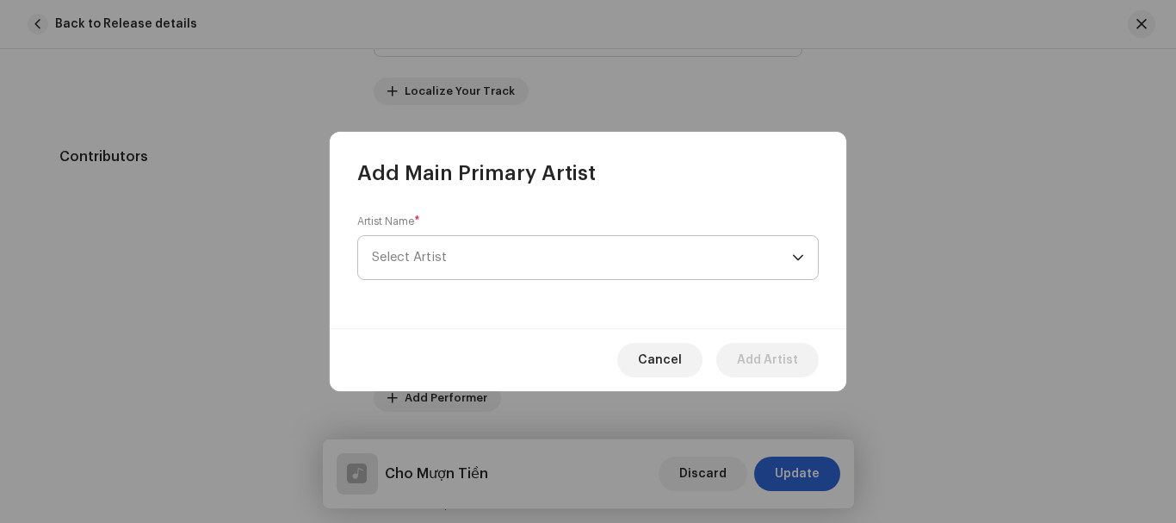
click at [426, 263] on span "Select Artist" at bounding box center [409, 257] width 75 height 13
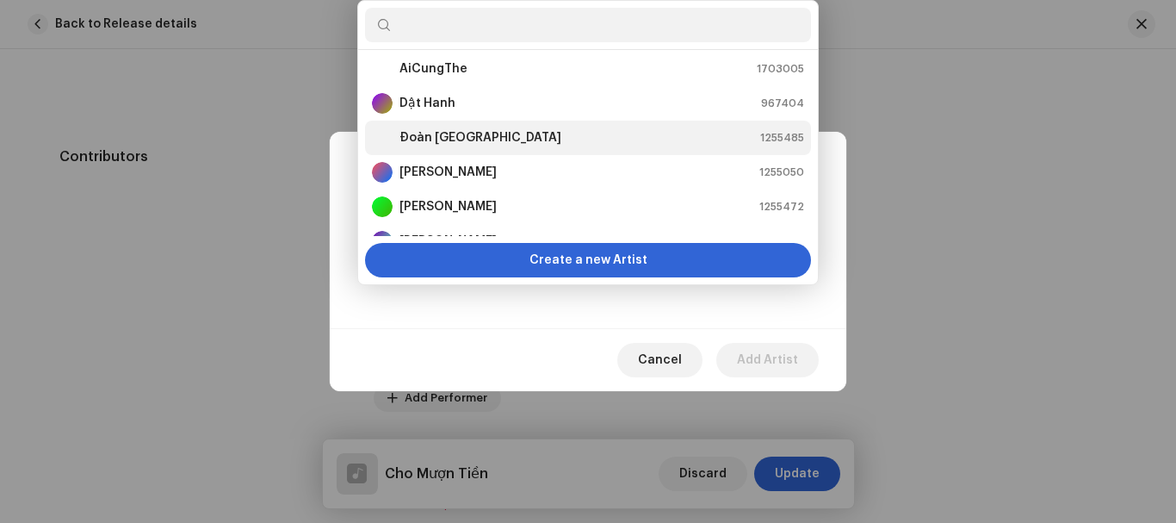
scroll to position [0, 0]
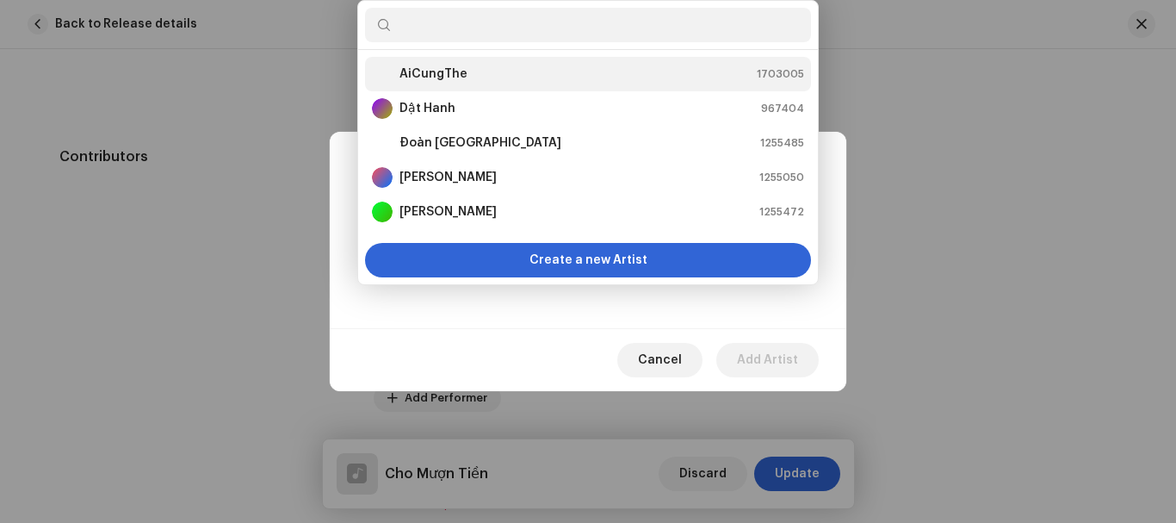
click at [441, 78] on strong "AiCungThe" at bounding box center [434, 73] width 68 height 17
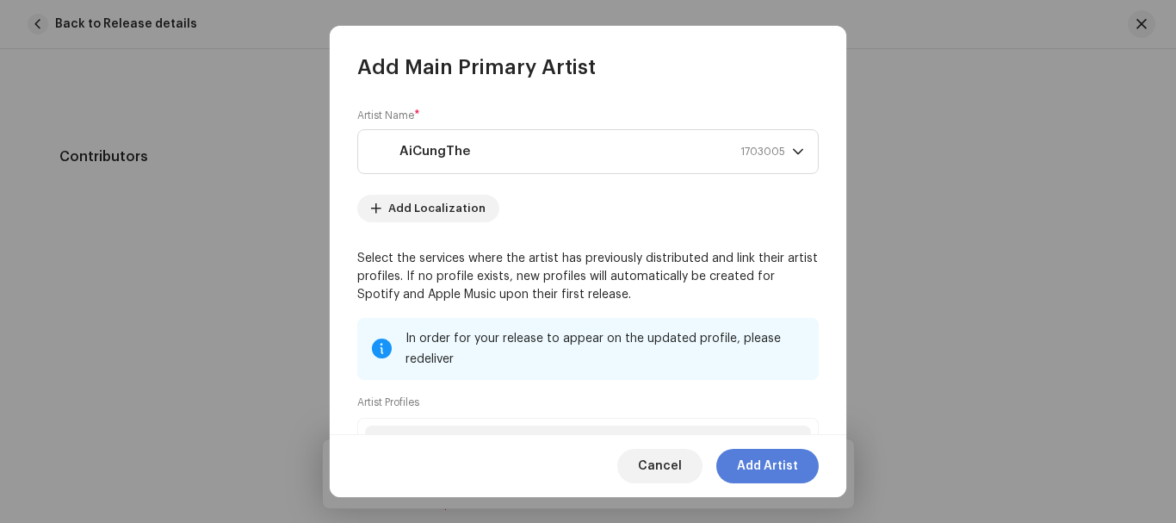
click at [754, 460] on span "Add Artist" at bounding box center [767, 466] width 61 height 34
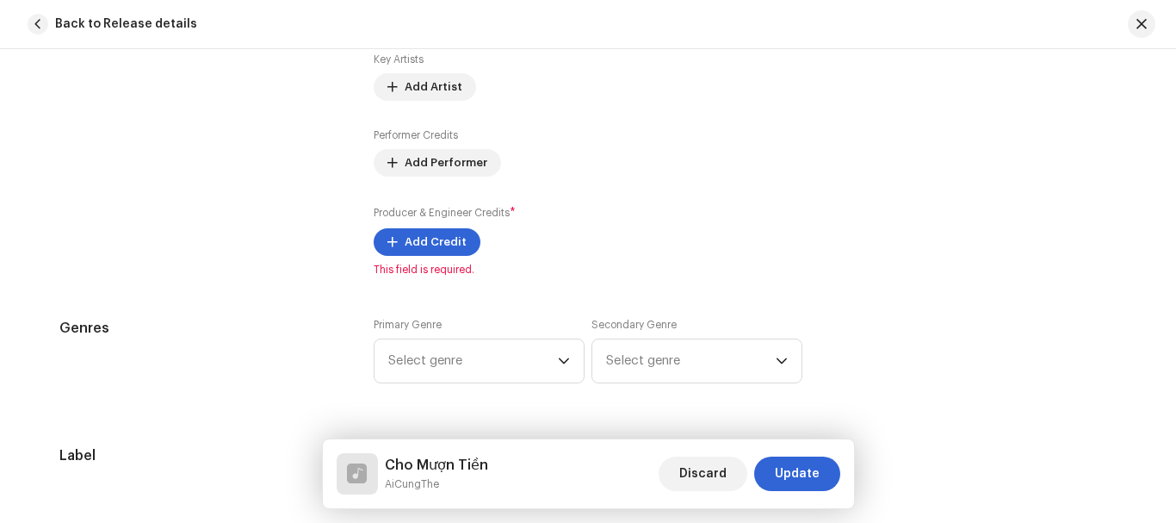
scroll to position [1206, 0]
click at [429, 245] on span "Add Credit" at bounding box center [436, 241] width 62 height 34
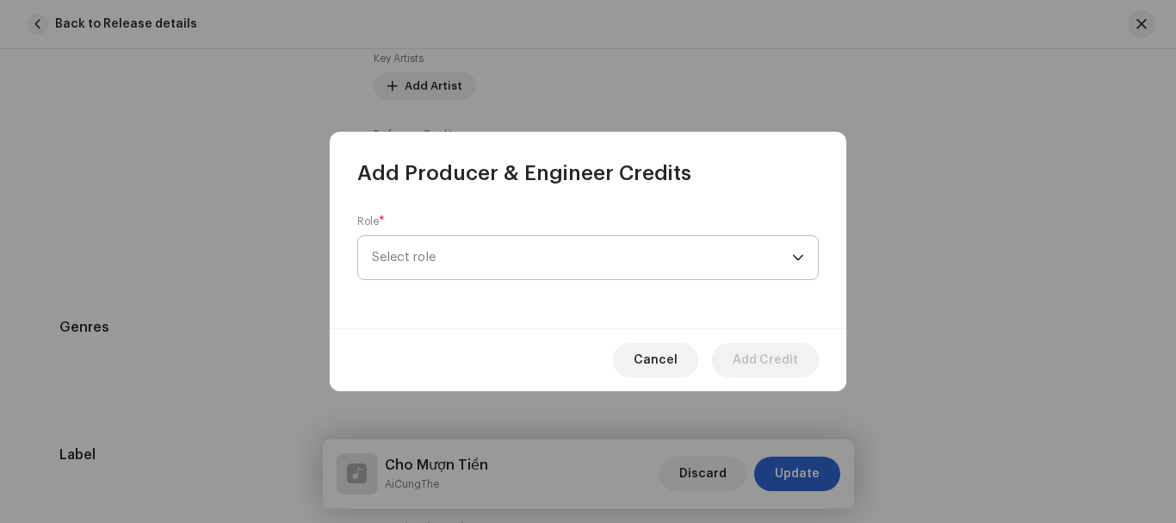
click at [429, 257] on span "Select role" at bounding box center [582, 257] width 420 height 43
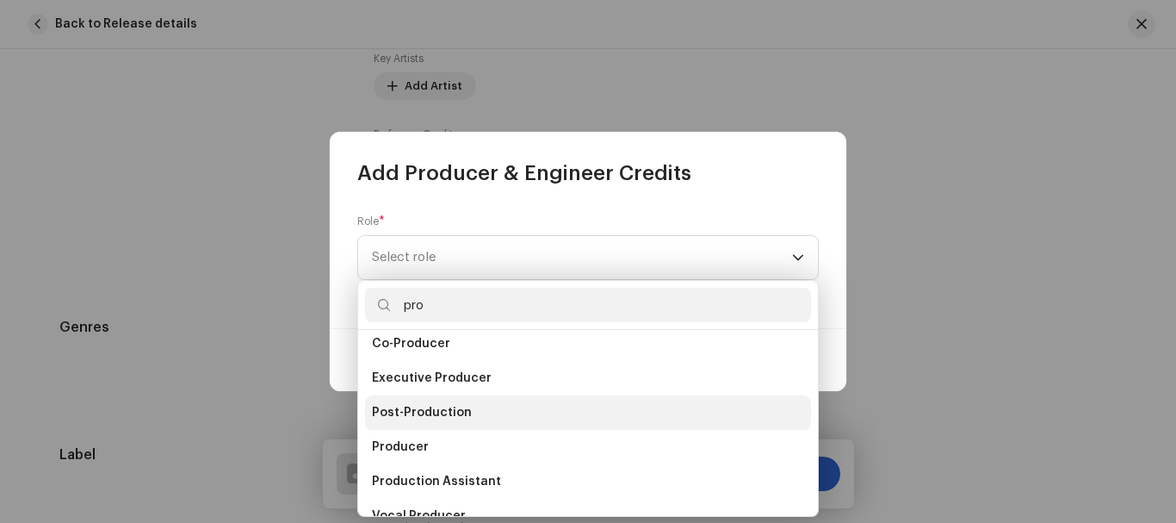
scroll to position [69, 0]
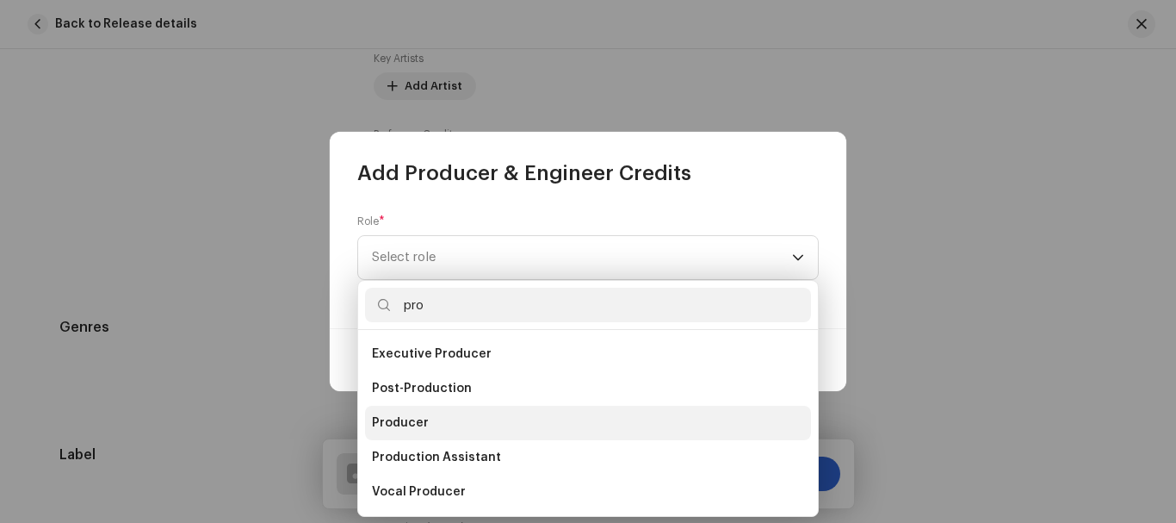
type input "pro"
click at [420, 420] on span "Producer" at bounding box center [400, 422] width 57 height 17
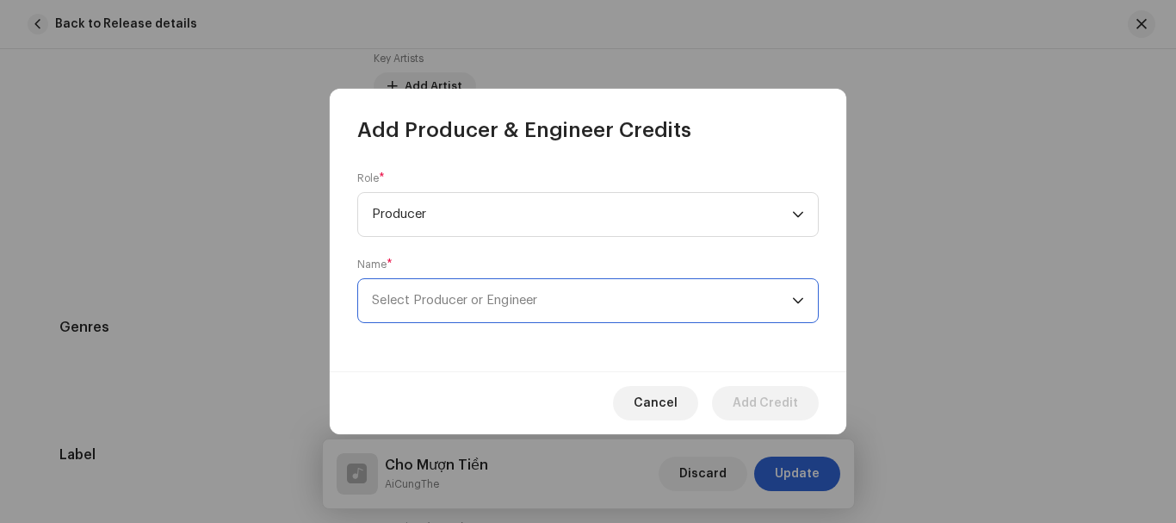
click at [477, 303] on span "Select Producer or Engineer" at bounding box center [454, 300] width 165 height 13
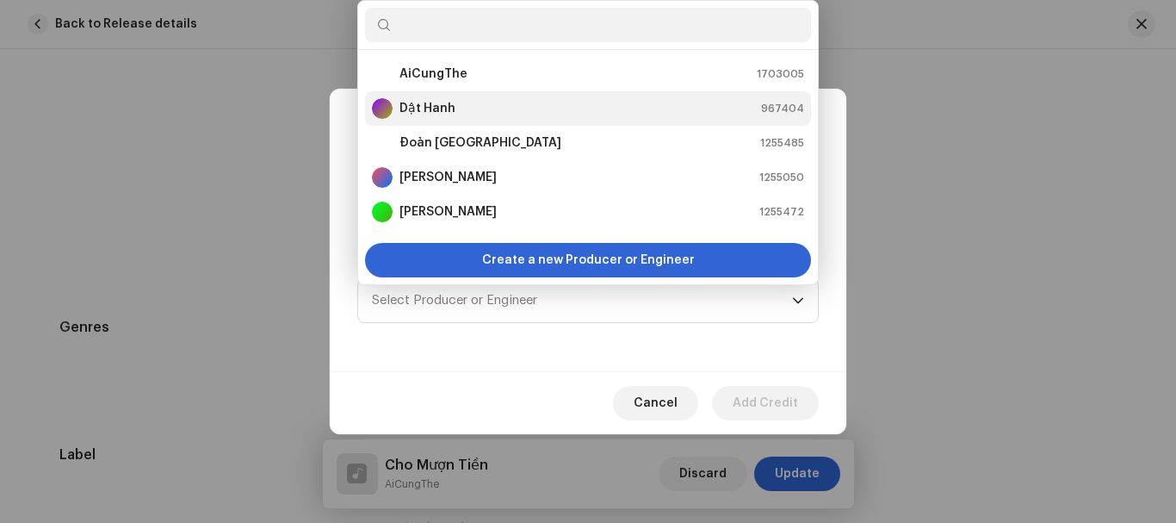
click at [462, 109] on div "Dật Hanh 967404" at bounding box center [588, 108] width 432 height 21
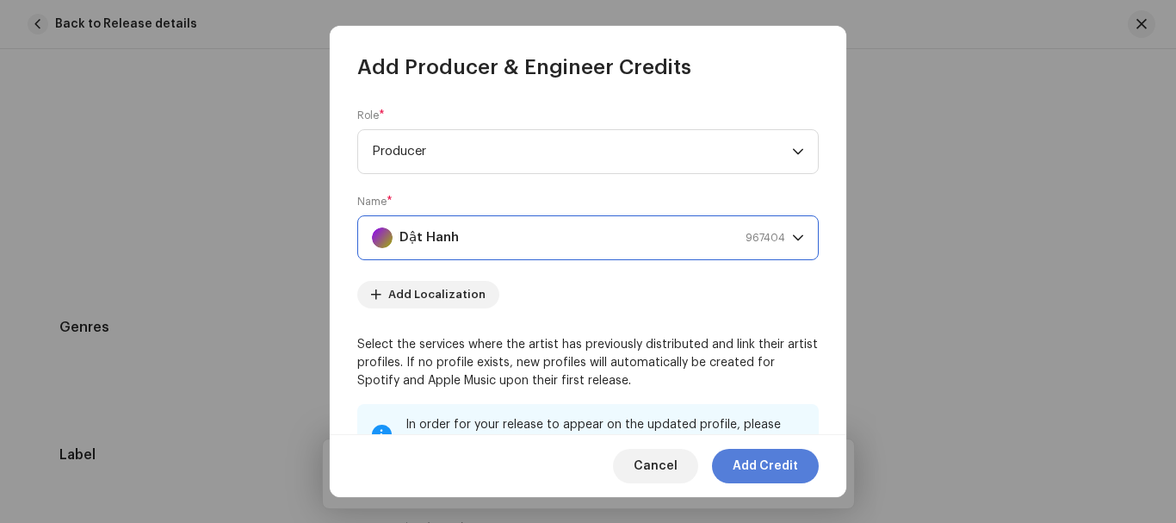
click at [779, 469] on span "Add Credit" at bounding box center [765, 466] width 65 height 34
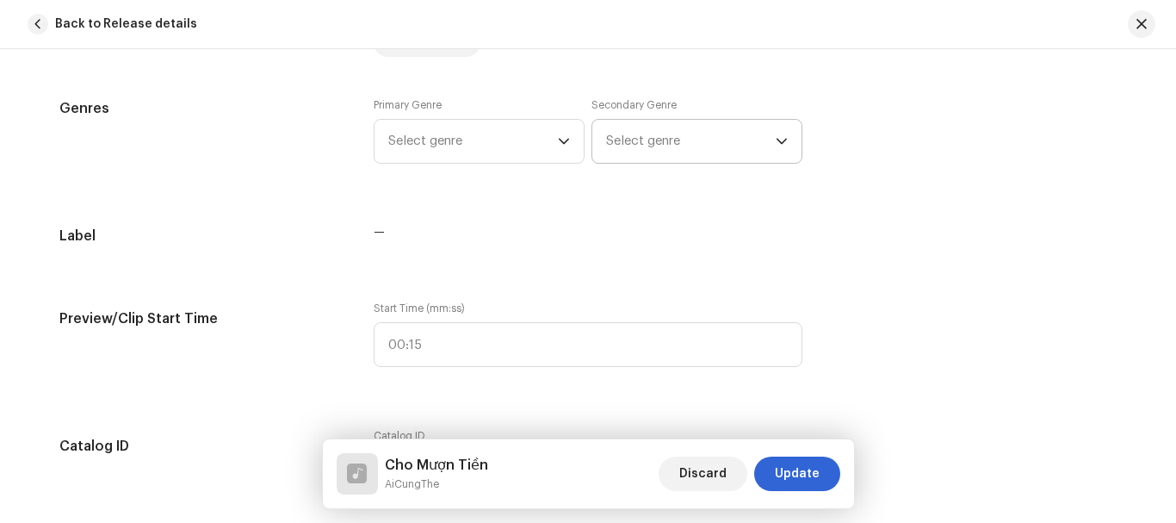
scroll to position [1378, 0]
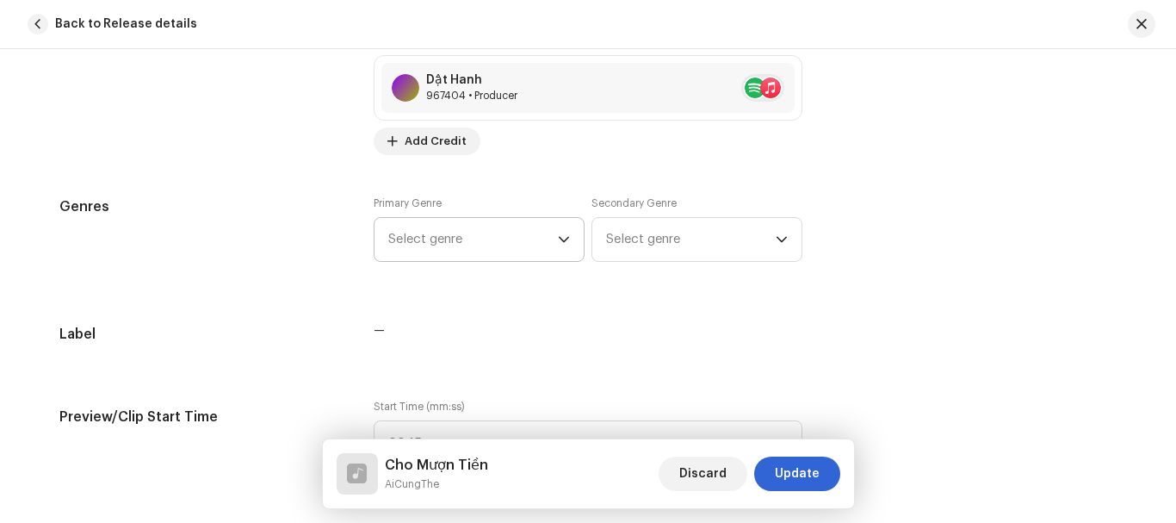
click at [549, 239] on span "Select genre" at bounding box center [473, 239] width 170 height 43
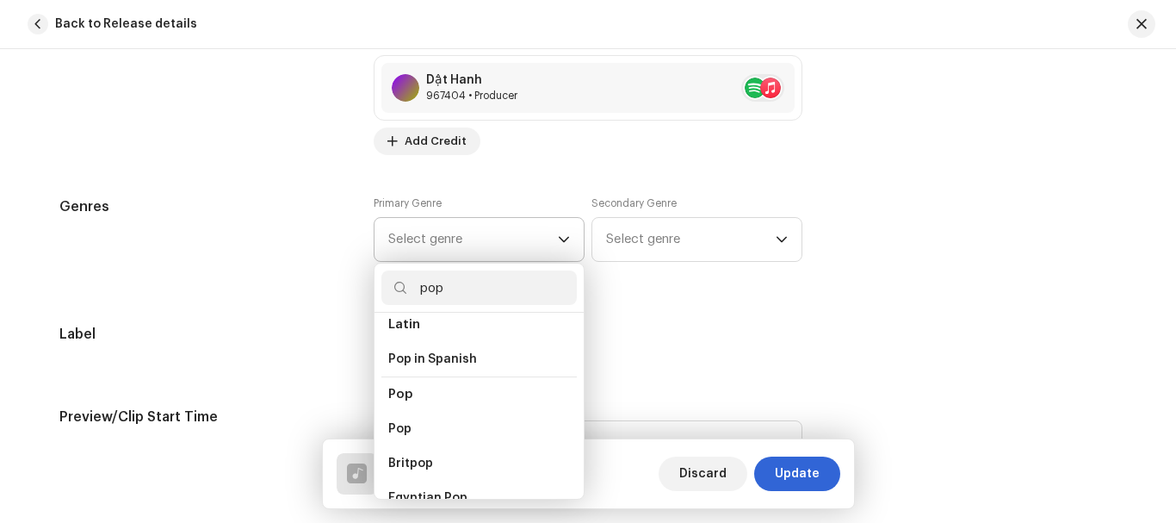
scroll to position [603, 0]
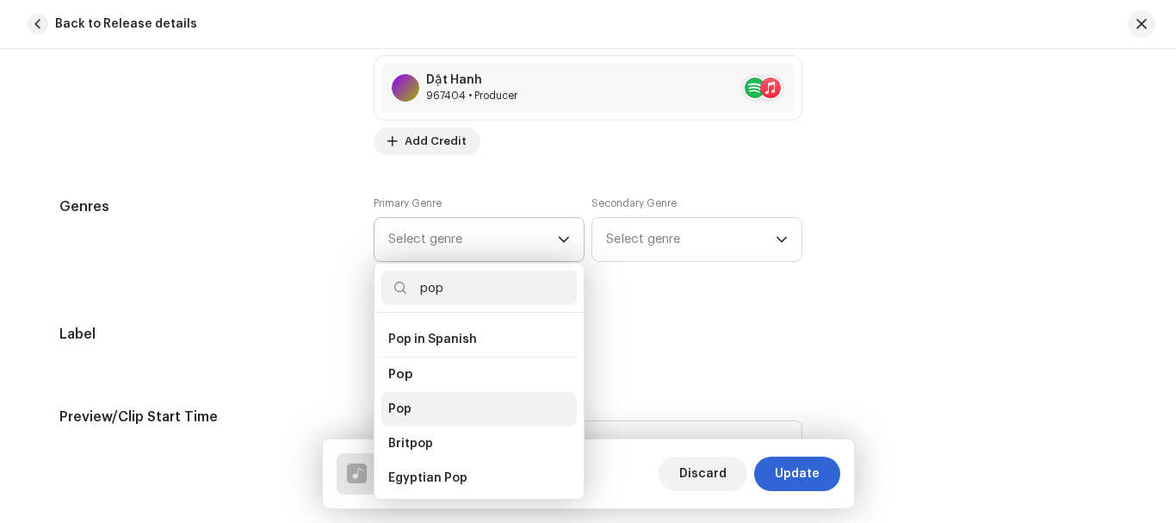
type input "pop"
click at [397, 400] on span "Pop" at bounding box center [399, 408] width 23 height 17
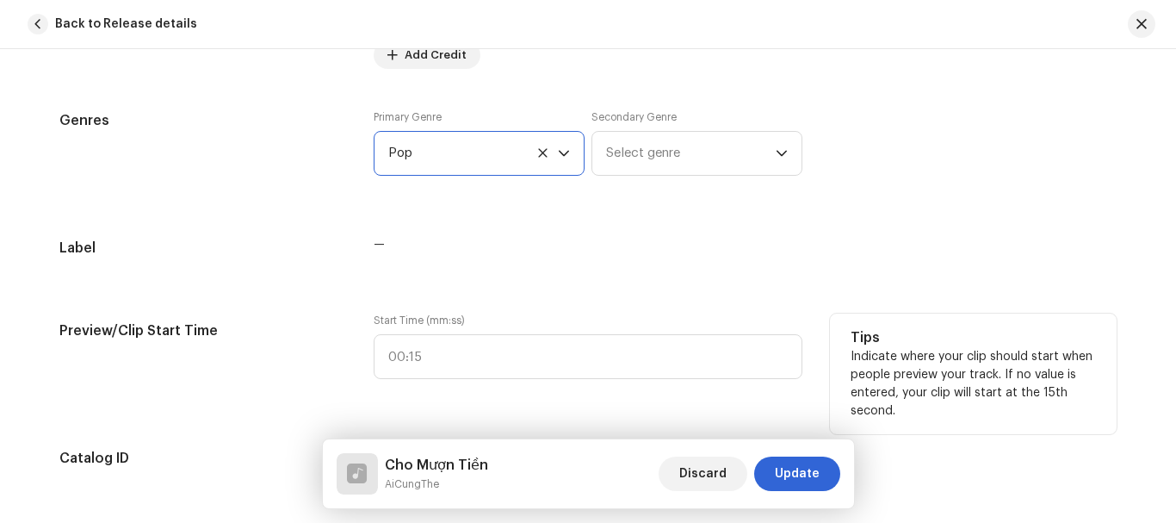
scroll to position [1550, 0]
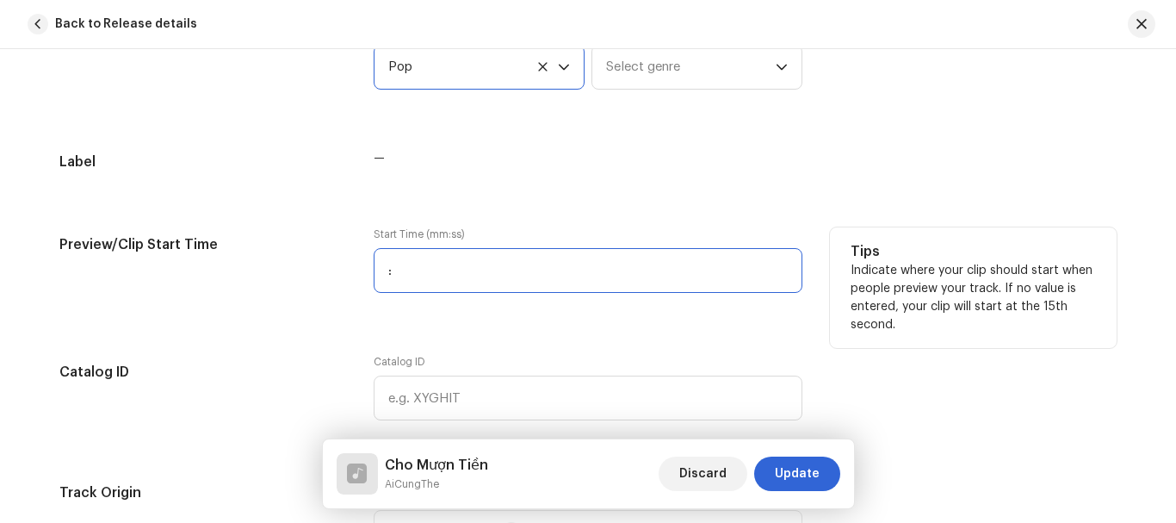
click at [449, 265] on input ":" at bounding box center [588, 270] width 429 height 45
click at [390, 270] on input ":" at bounding box center [588, 270] width 429 height 45
click at [384, 269] on input ":00" at bounding box center [588, 270] width 429 height 45
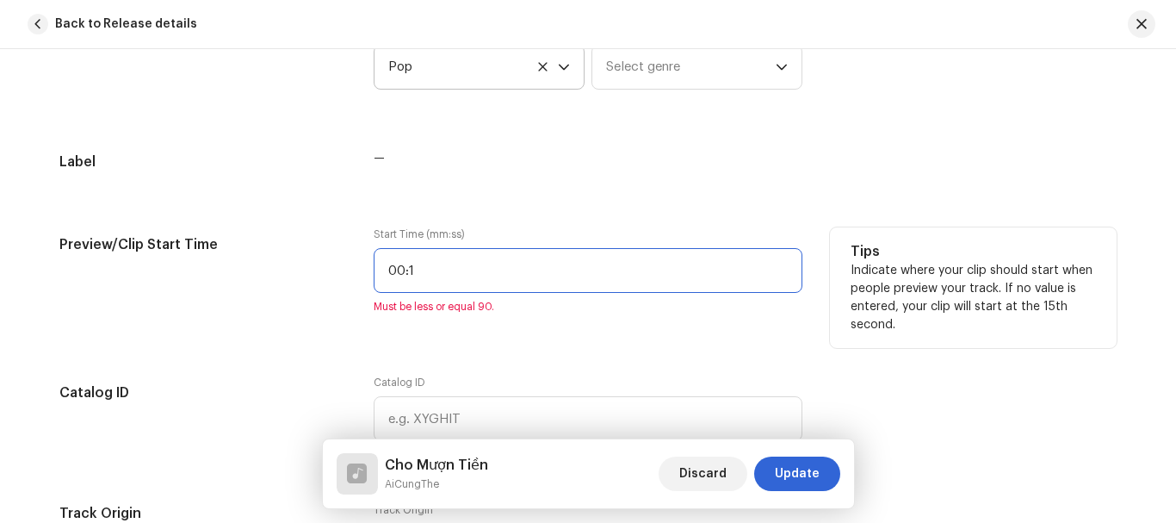
type input "00:18"
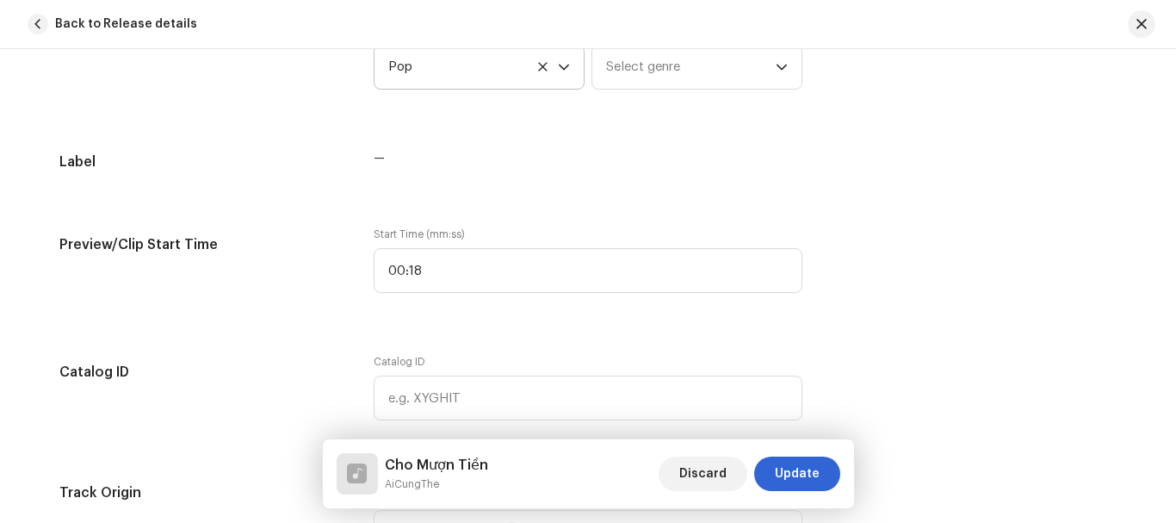
click at [269, 333] on div "Track details Complete the following to finalize your track. 1 of 3 Add Audio F…" at bounding box center [588, 383] width 1113 height 3686
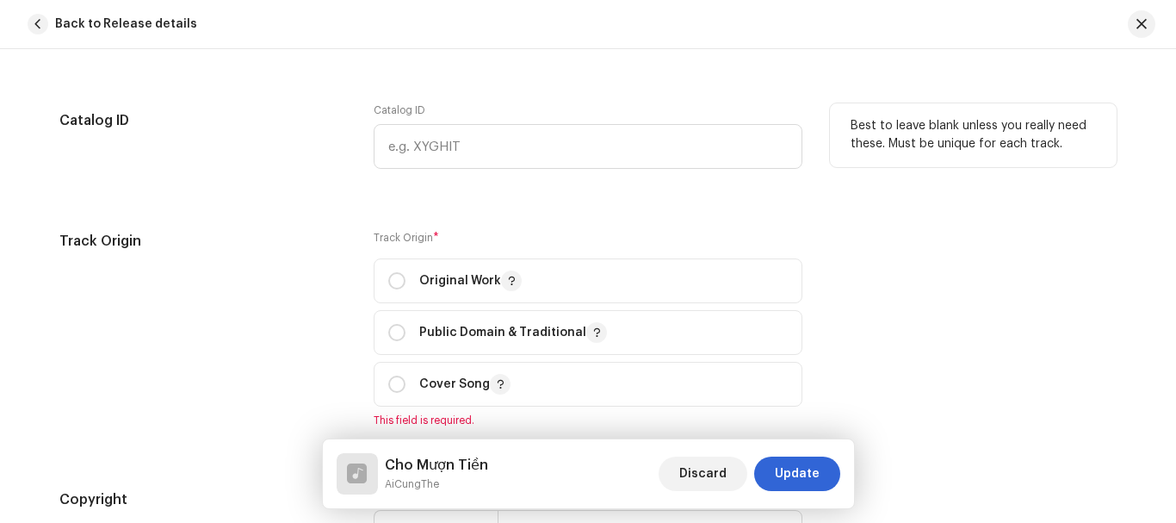
scroll to position [1809, 0]
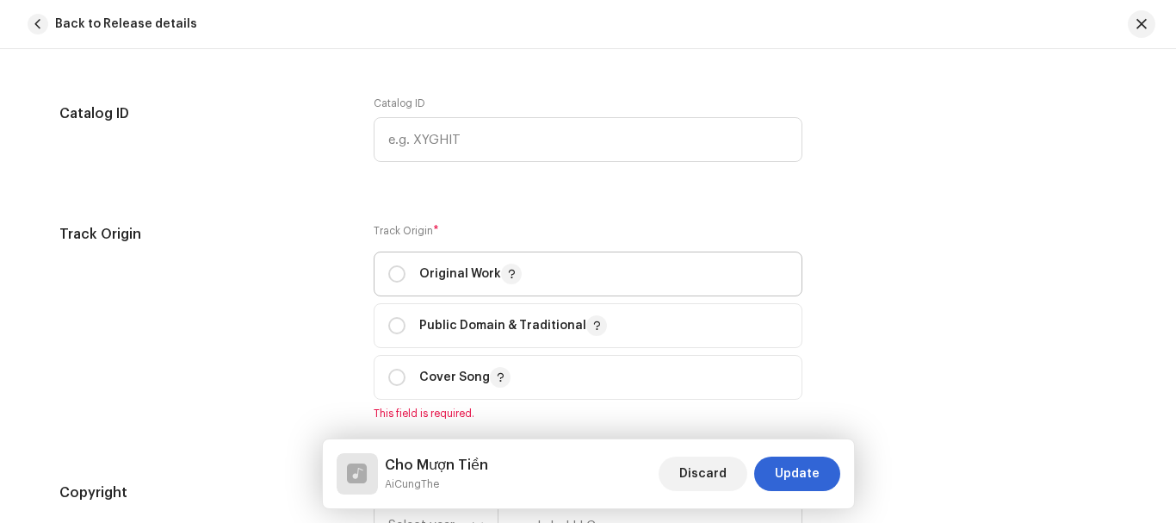
click at [392, 282] on div "Original Work" at bounding box center [454, 274] width 133 height 21
radio input "true"
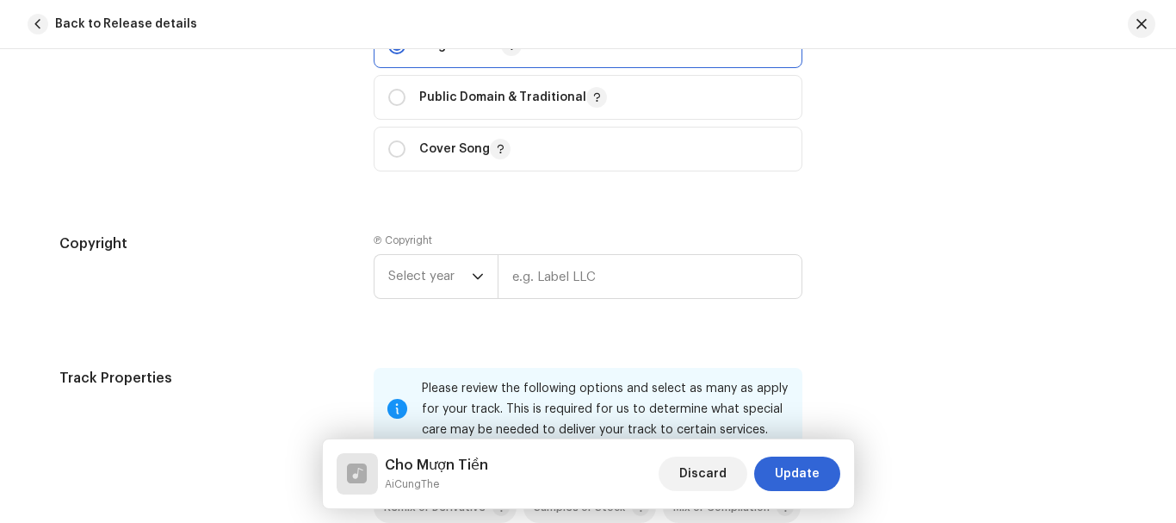
scroll to position [2067, 0]
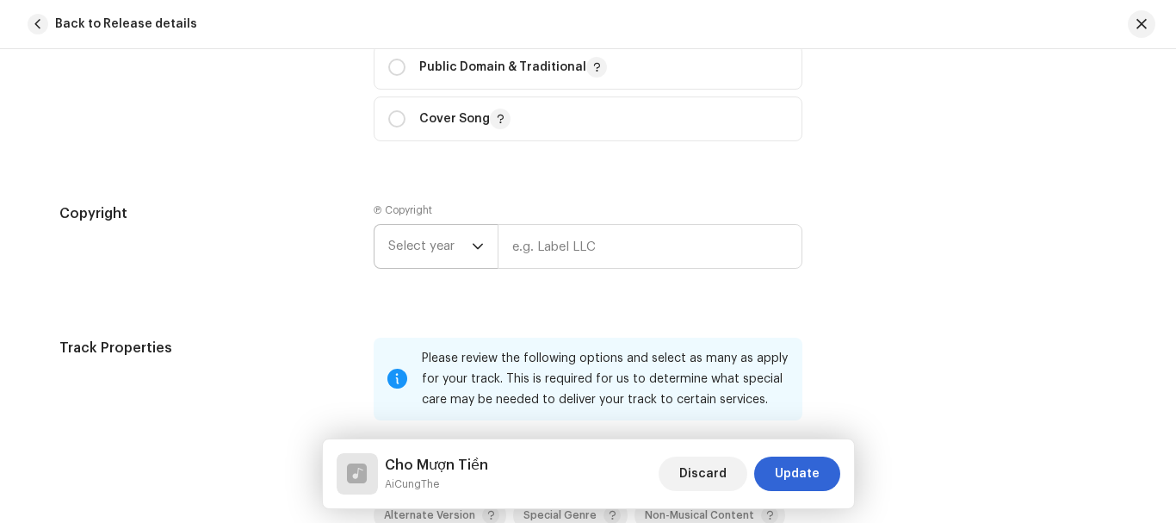
click at [481, 249] on p-select "Select year" at bounding box center [436, 246] width 124 height 45
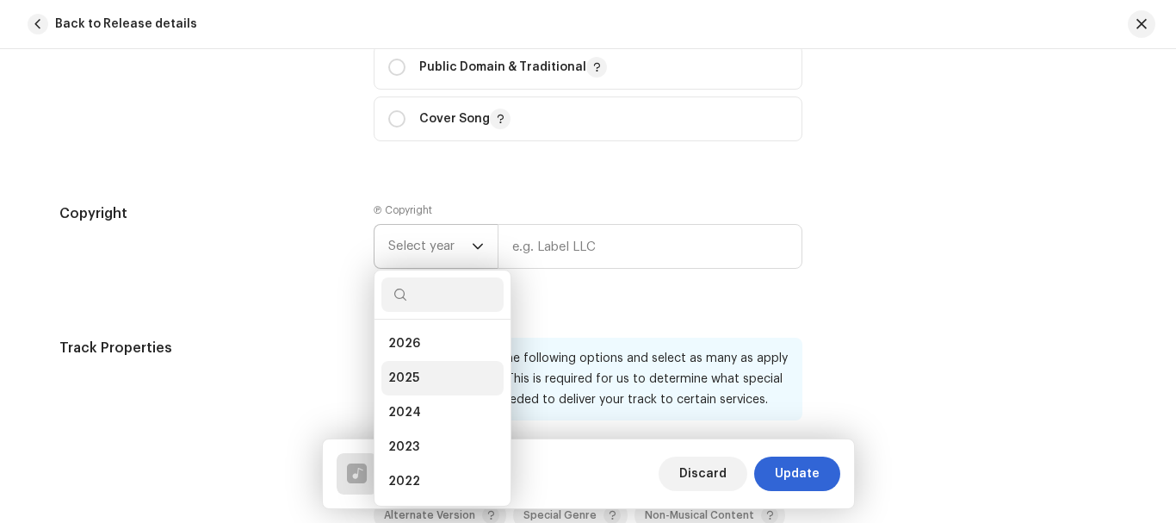
click at [406, 371] on span "2025" at bounding box center [403, 377] width 31 height 17
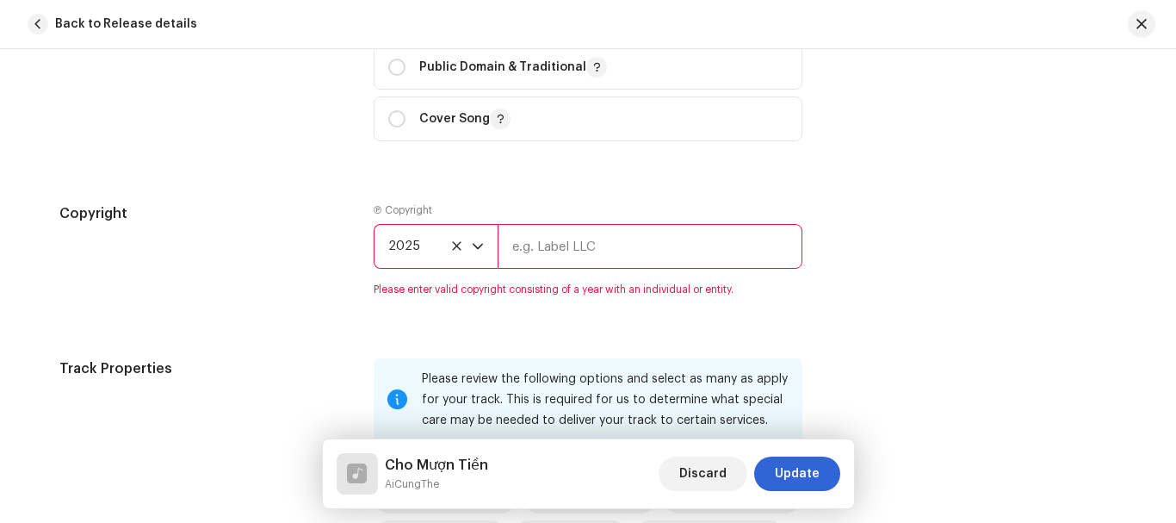
click at [580, 241] on input "text" at bounding box center [650, 246] width 305 height 45
type input "Harita Productions"
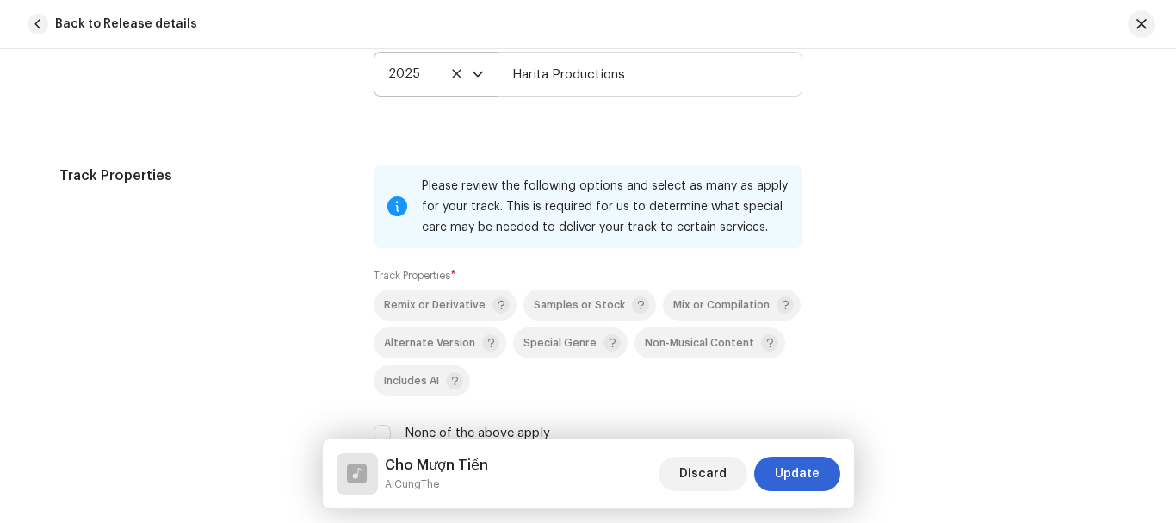
scroll to position [2325, 0]
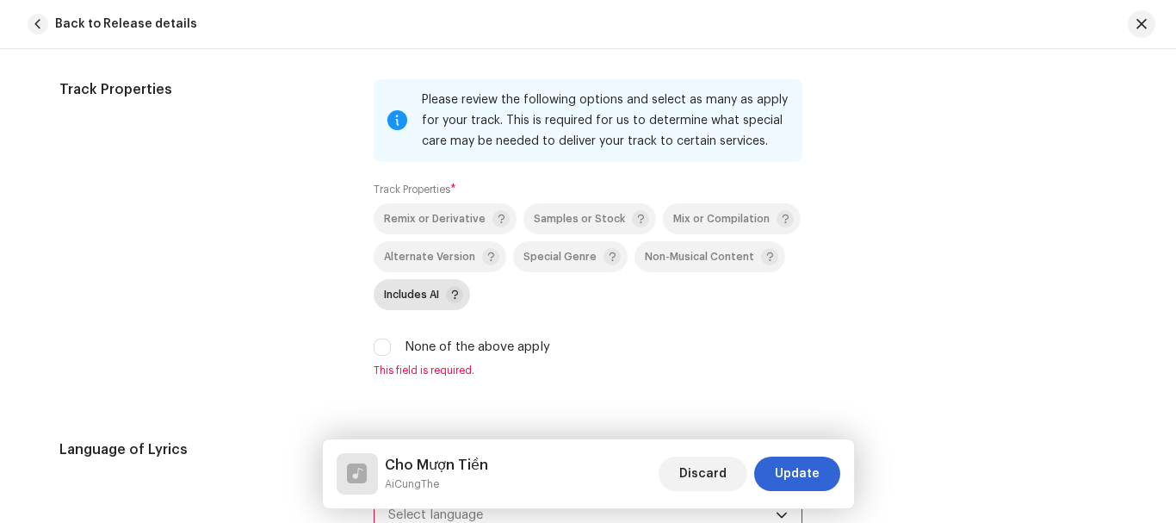
click at [415, 293] on span "Includes AI" at bounding box center [411, 294] width 55 height 11
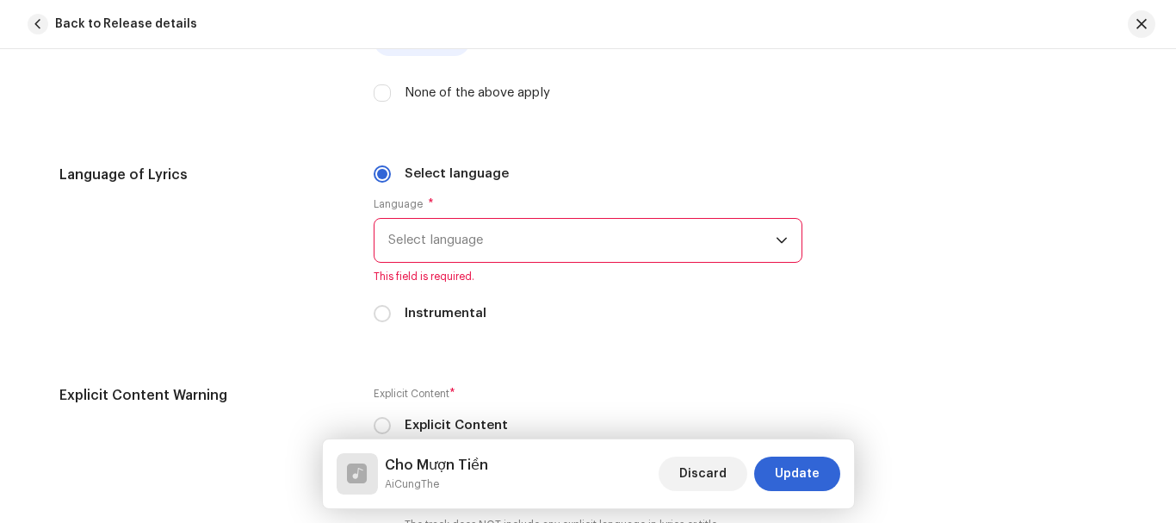
scroll to position [2584, 0]
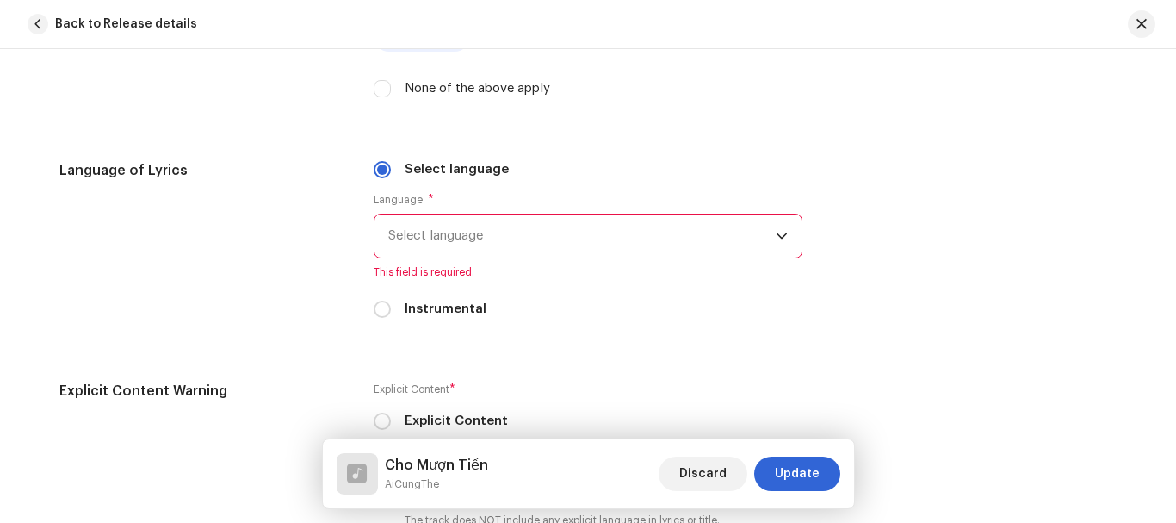
click at [407, 243] on span "Select language" at bounding box center [582, 235] width 388 height 43
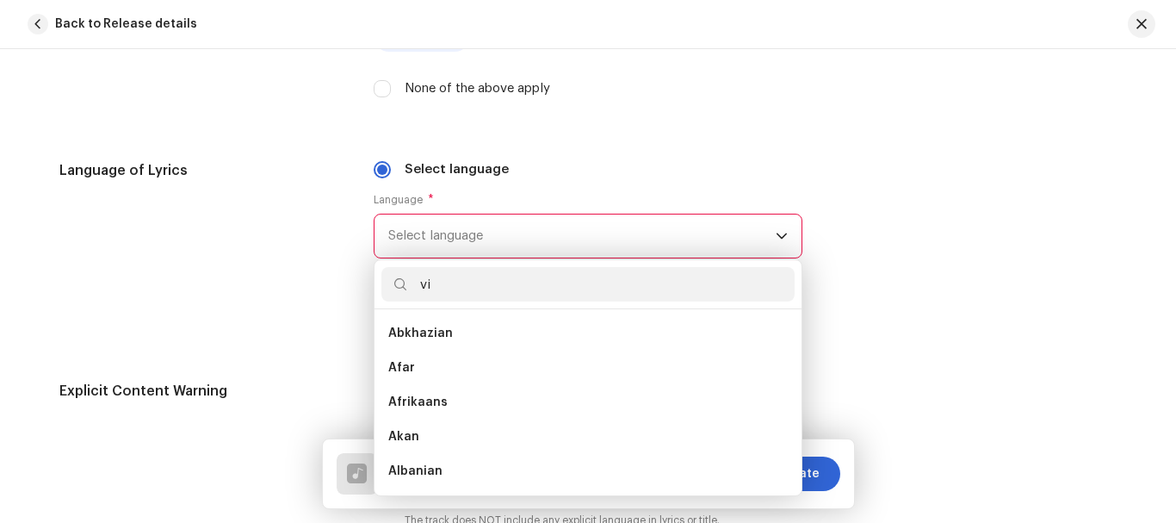
scroll to position [0, 0]
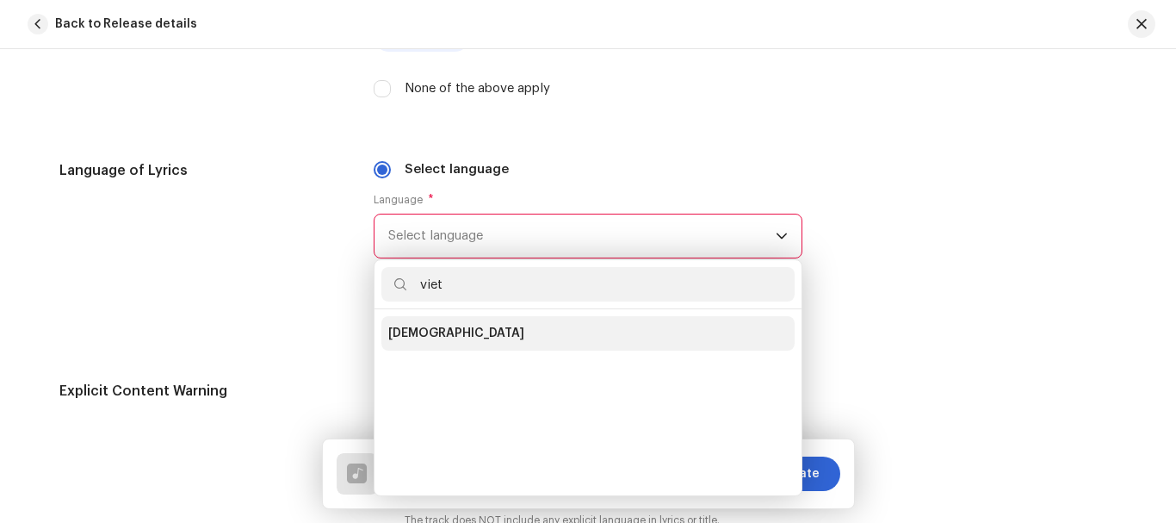
type input "viet"
click at [389, 329] on span "[DEMOGRAPHIC_DATA]" at bounding box center [456, 333] width 136 height 17
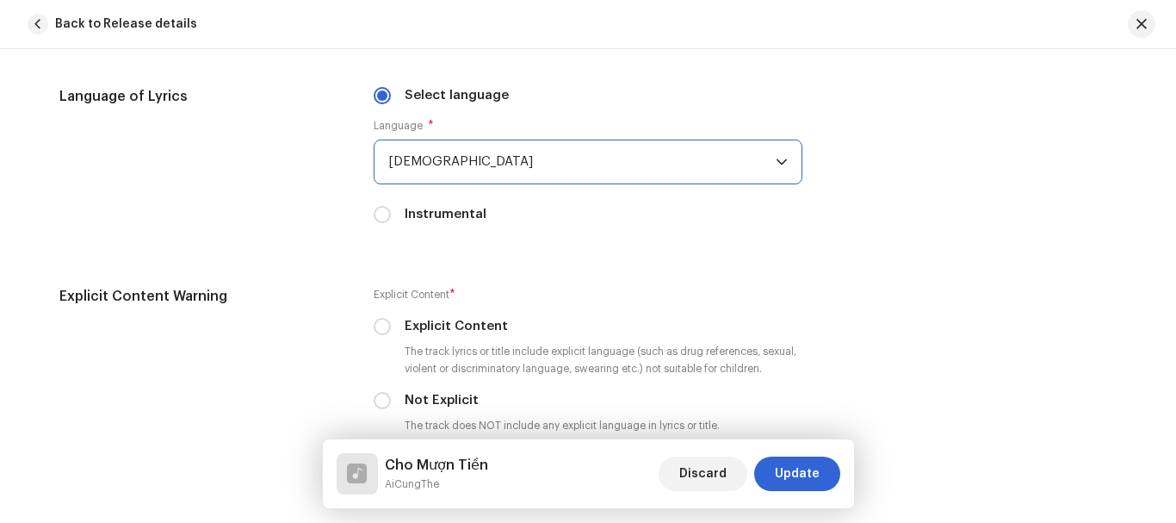
scroll to position [2756, 0]
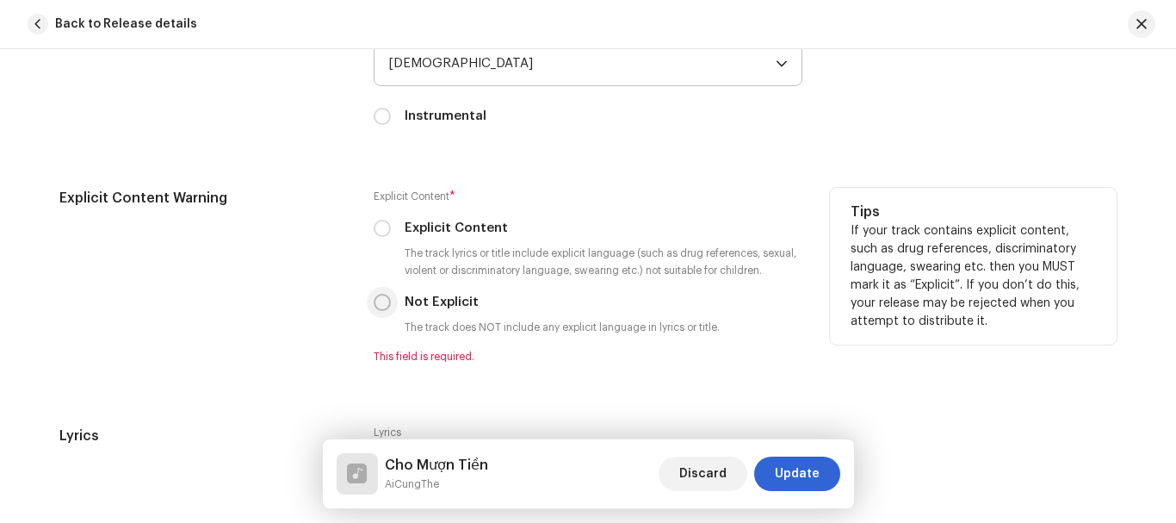
click at [383, 295] on input "Not Explicit" at bounding box center [382, 302] width 17 height 17
radio input "true"
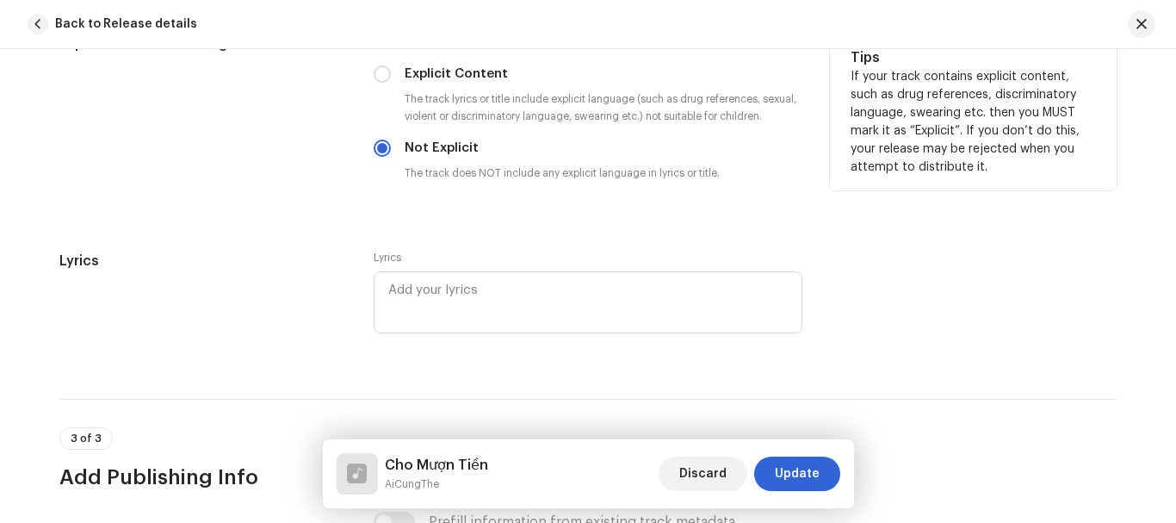
scroll to position [2928, 0]
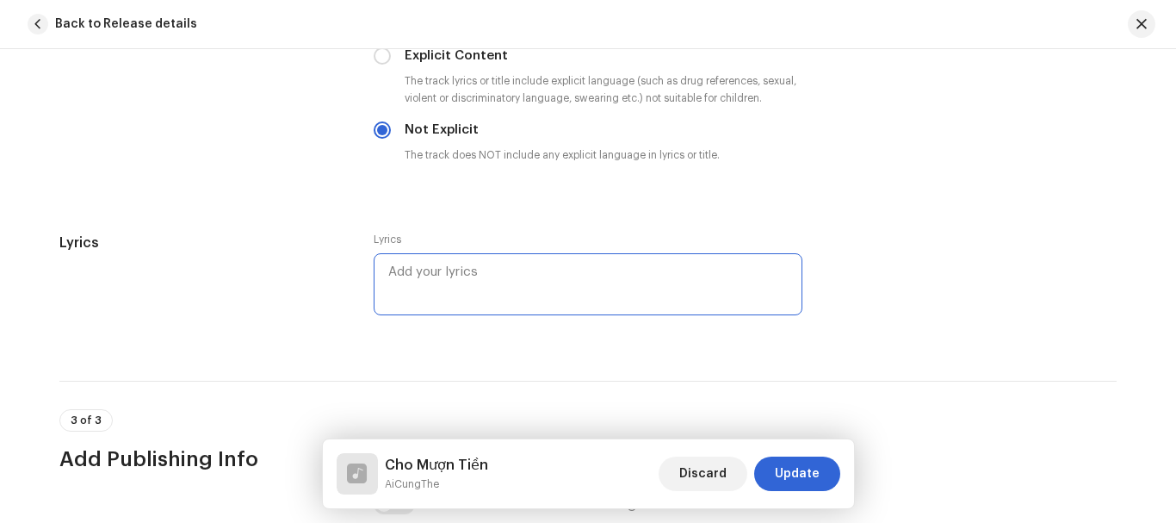
click at [399, 280] on textarea at bounding box center [588, 284] width 429 height 62
click at [440, 290] on textarea at bounding box center [588, 284] width 429 height 62
paste textarea "Cho mượn tiền thì ta sẽ mất tiền Rồi ta mất luôn cả bạn hiền Này ai ơi, xin hãy…"
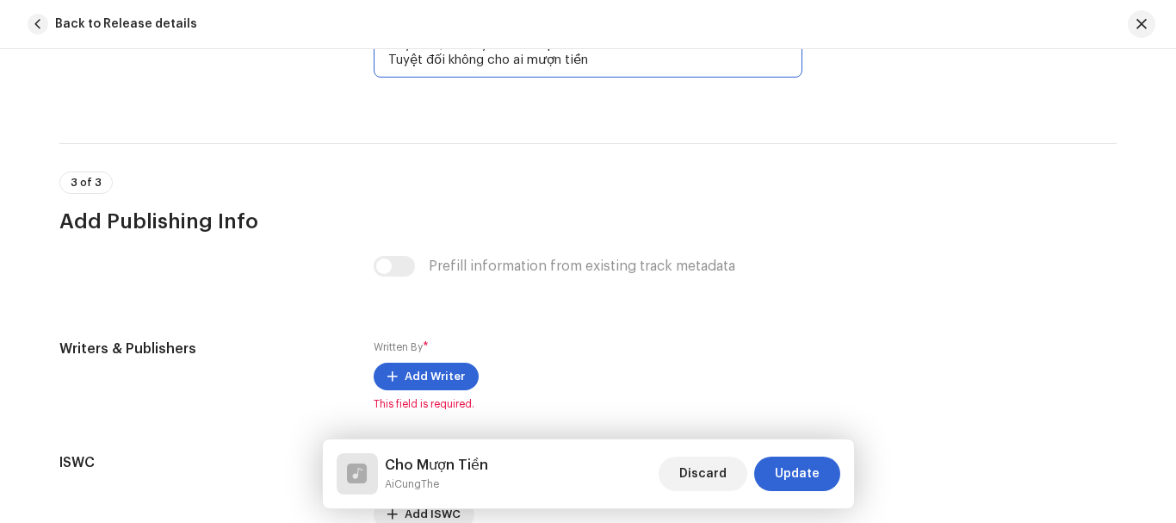
scroll to position [3273, 0]
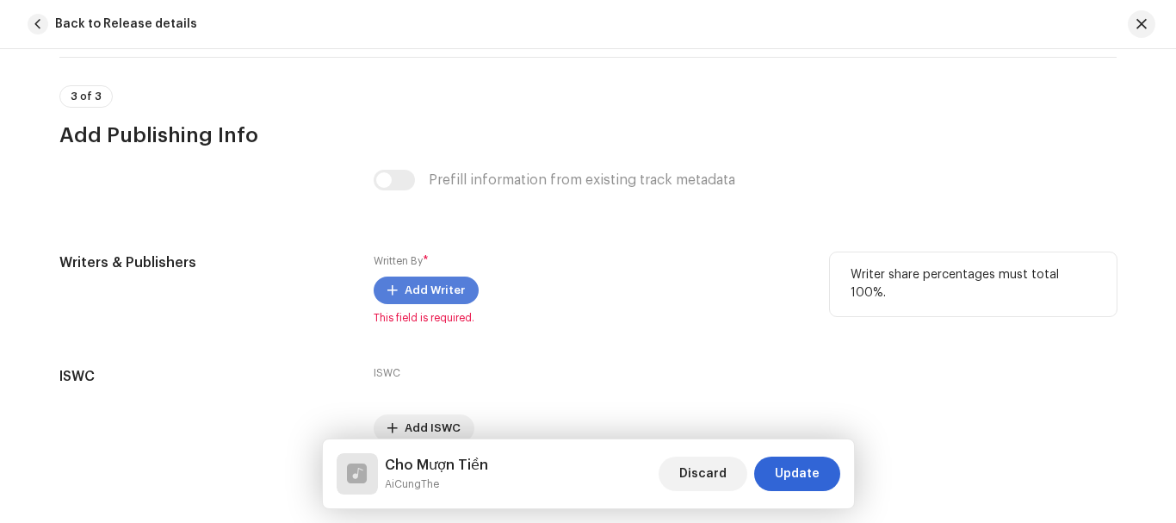
type textarea "Cho mượn tiền thì ta sẽ mất tiền Rồi ta mất luôn cả bạn hiền Này ai ơi, xin hãy…"
click at [405, 287] on span "Add Writer" at bounding box center [435, 290] width 60 height 34
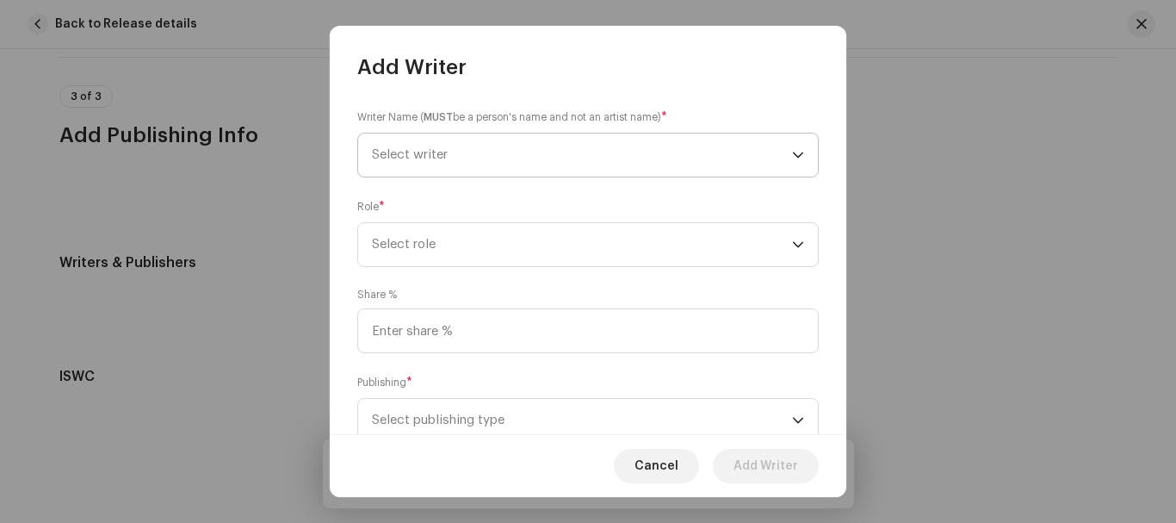
click at [440, 162] on span "Select writer" at bounding box center [582, 154] width 420 height 43
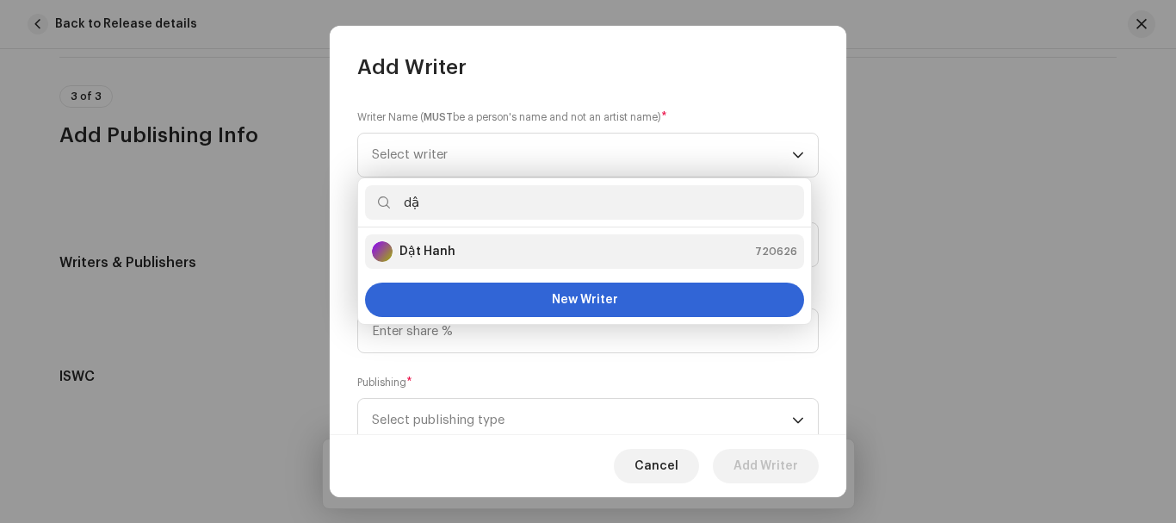
type input "dậ"
click at [455, 245] on div "Dật Hanh 720626" at bounding box center [584, 251] width 425 height 21
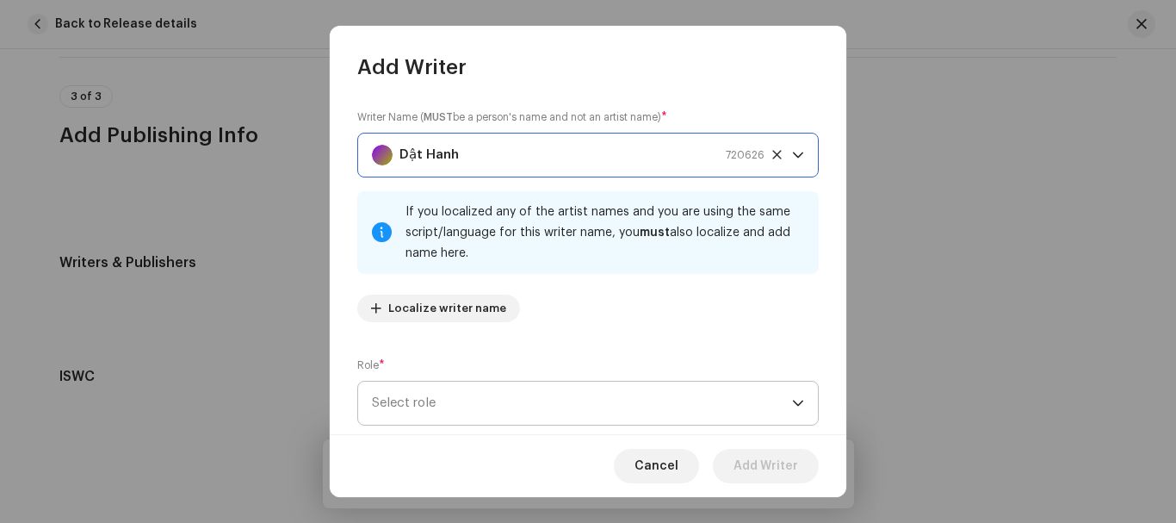
click at [482, 395] on span "Select role" at bounding box center [582, 403] width 420 height 43
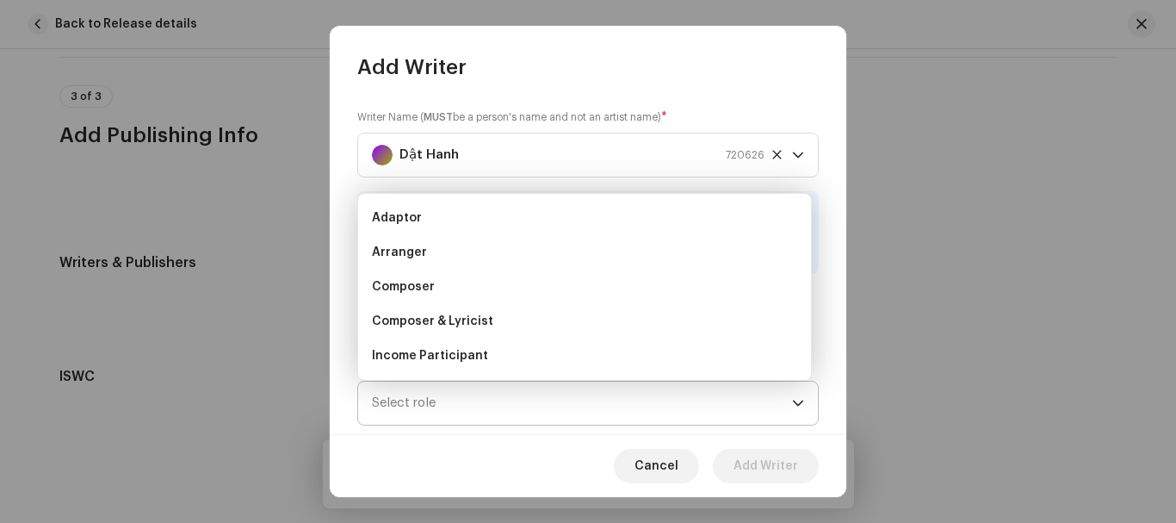
scroll to position [28, 0]
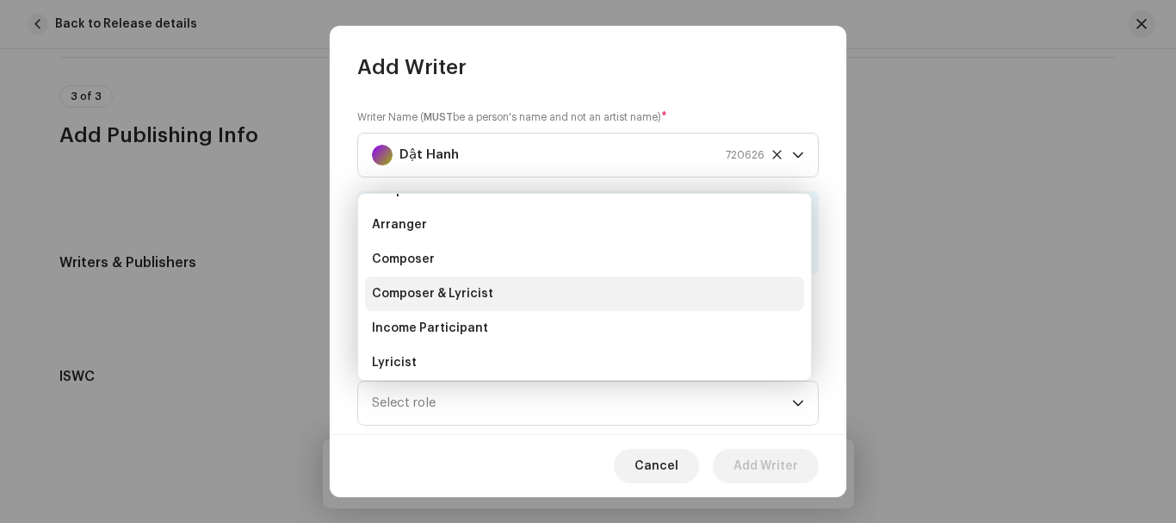
click at [460, 291] on span "Composer & Lyricist" at bounding box center [432, 293] width 121 height 17
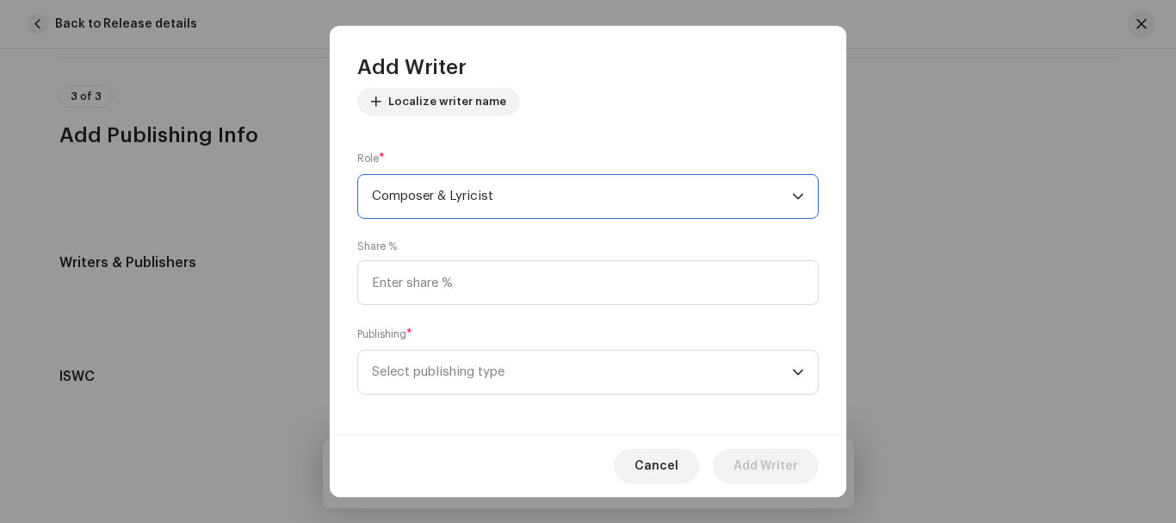
scroll to position [215, 0]
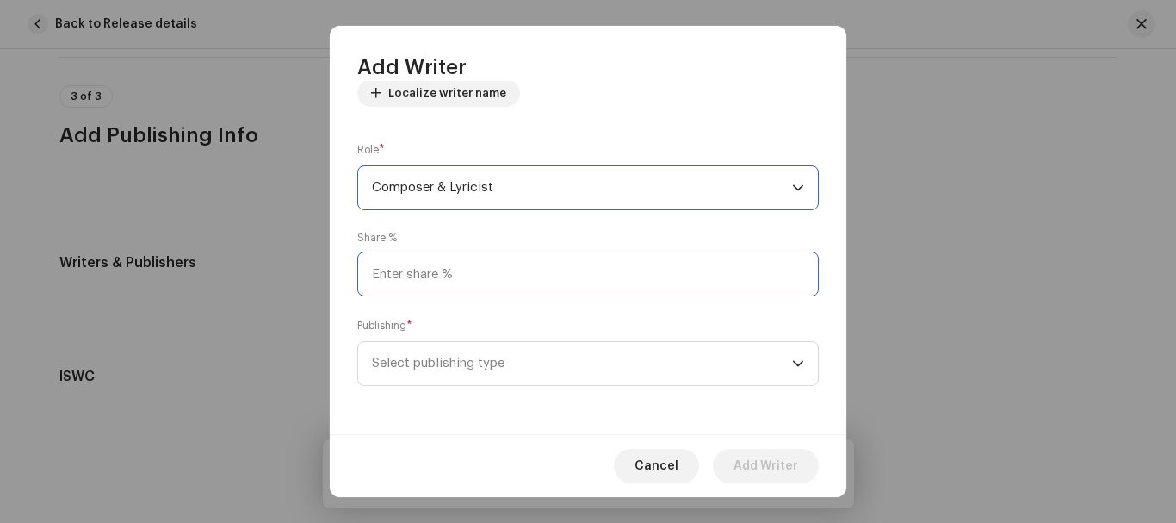
click at [541, 280] on input at bounding box center [588, 273] width 462 height 45
type input "100.00"
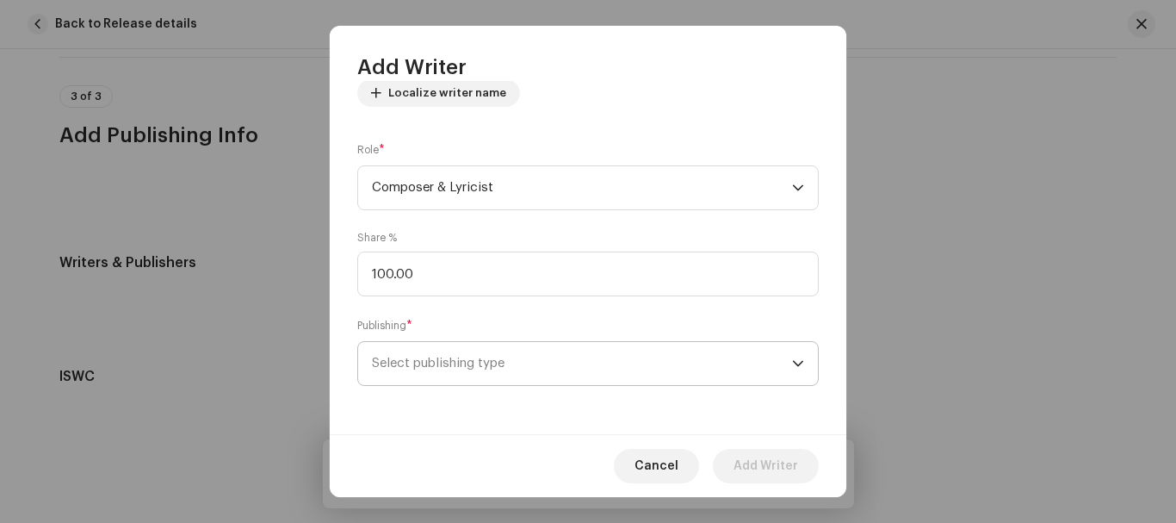
click at [545, 368] on span "Select publishing type" at bounding box center [582, 363] width 420 height 43
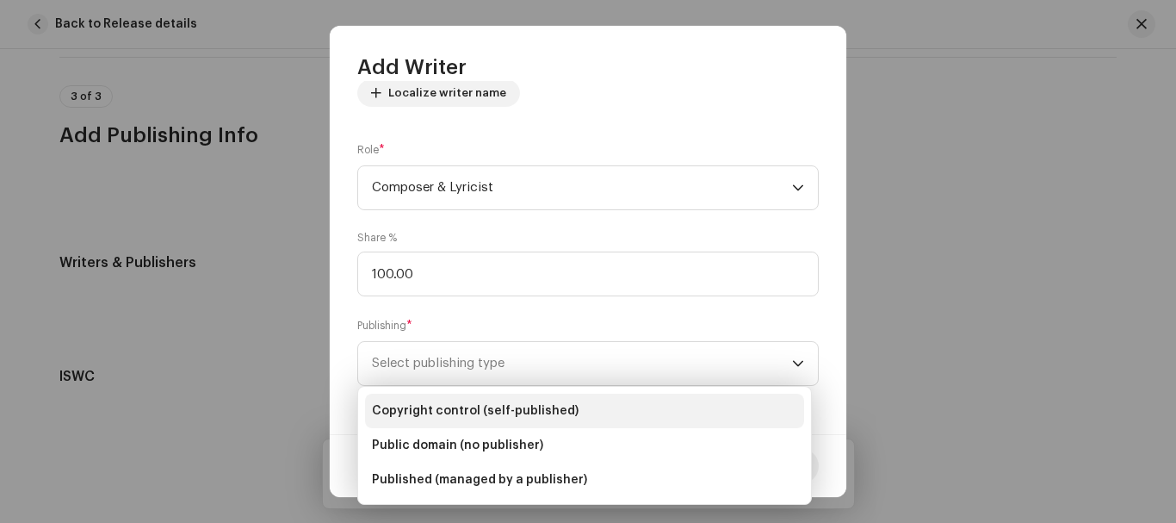
click at [529, 407] on span "Copyright control (self-published)" at bounding box center [475, 410] width 207 height 17
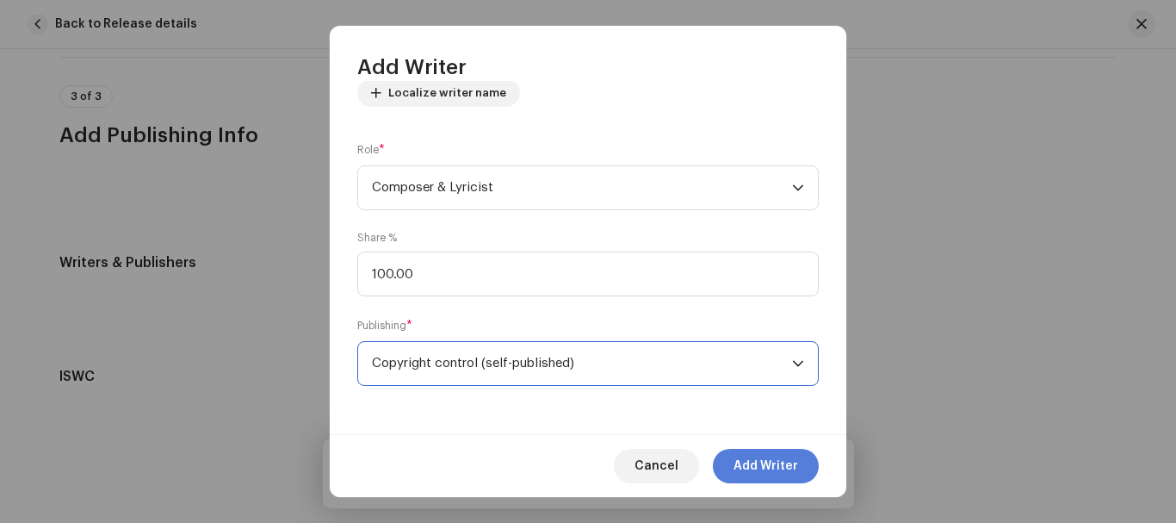
click at [764, 471] on span "Add Writer" at bounding box center [766, 466] width 65 height 34
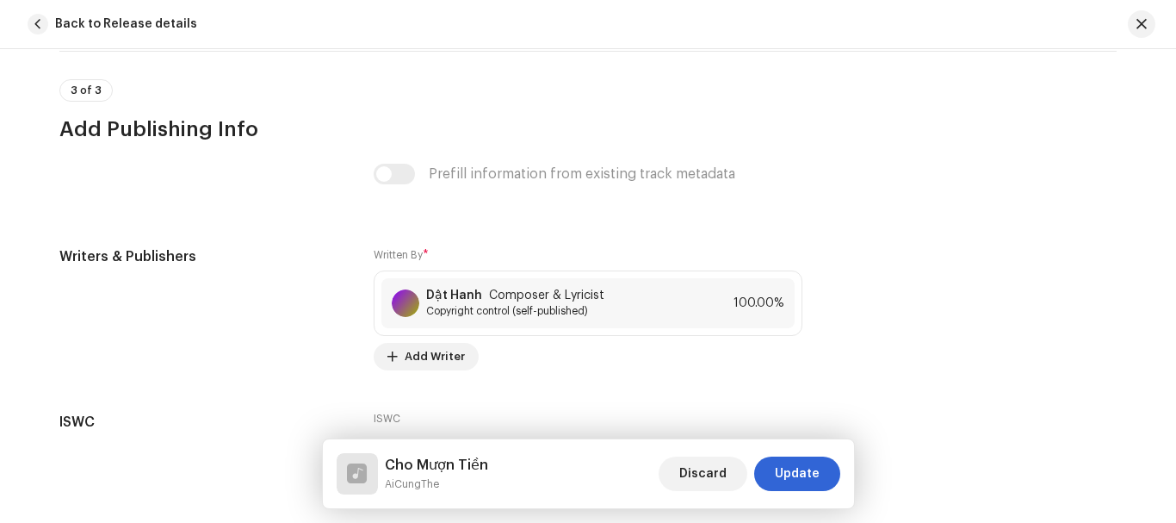
scroll to position [3409, 0]
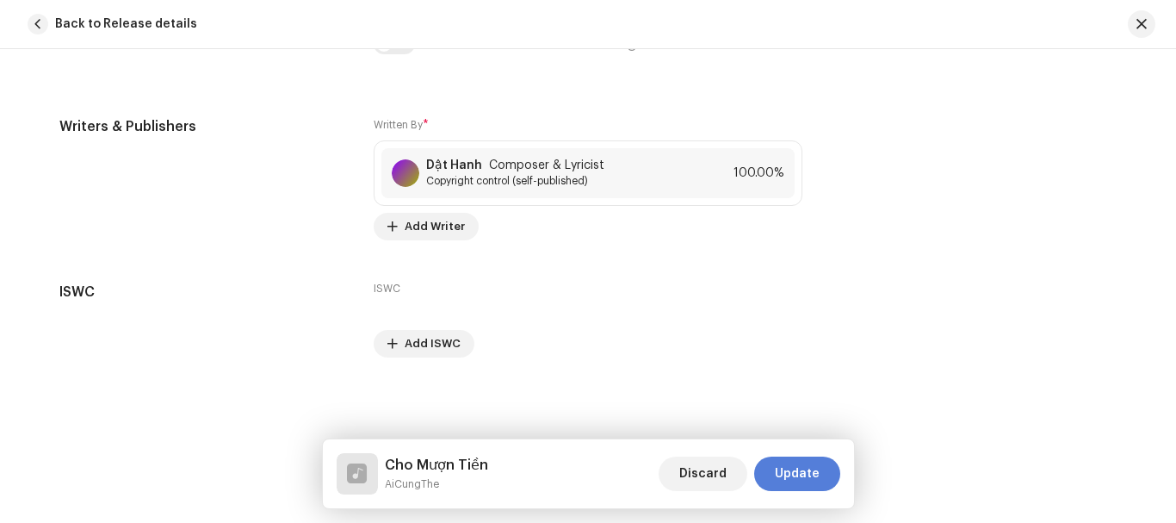
click at [797, 475] on span "Update" at bounding box center [797, 473] width 45 height 34
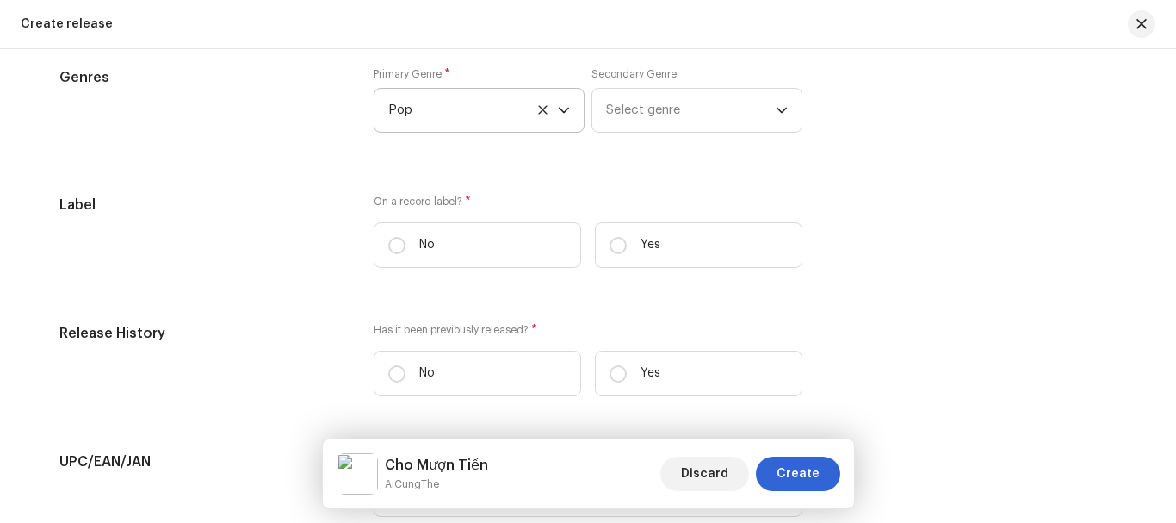
scroll to position [2584, 0]
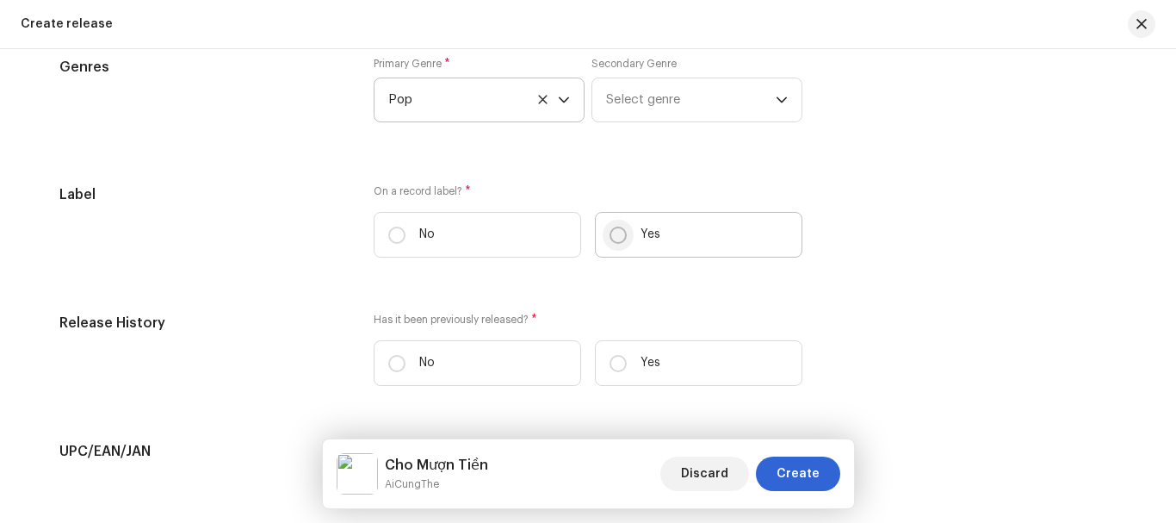
click at [610, 233] on input "Yes" at bounding box center [618, 235] width 17 height 17
radio input "true"
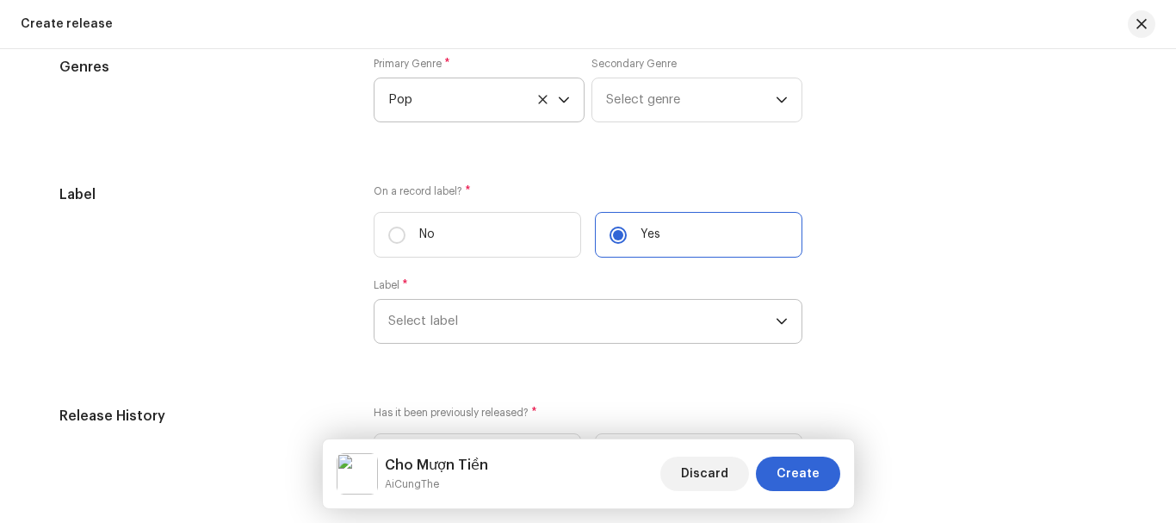
click at [546, 312] on span "Select label" at bounding box center [582, 321] width 388 height 43
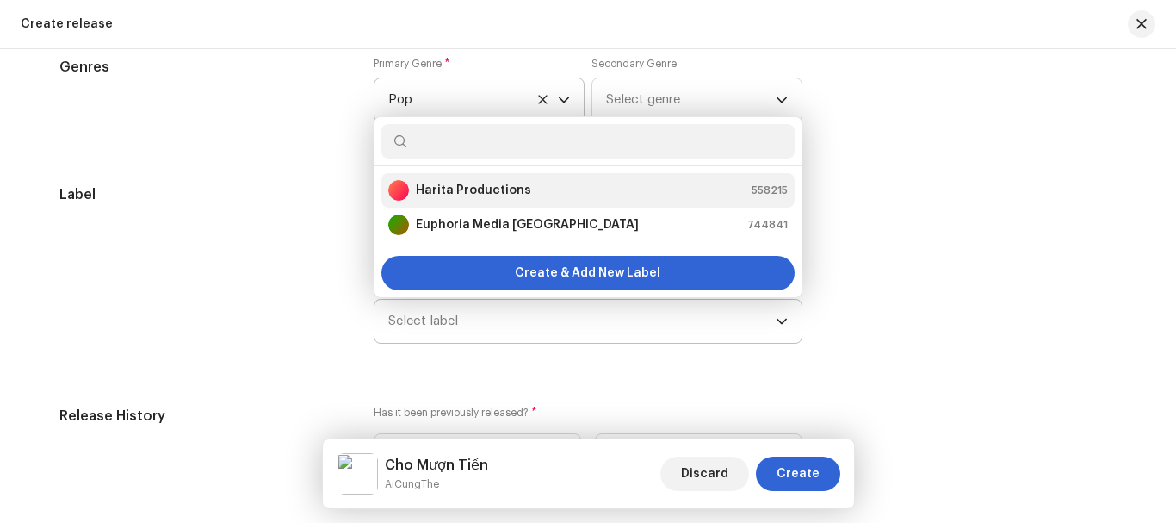
click at [502, 192] on strong "Harita Productions" at bounding box center [473, 190] width 115 height 17
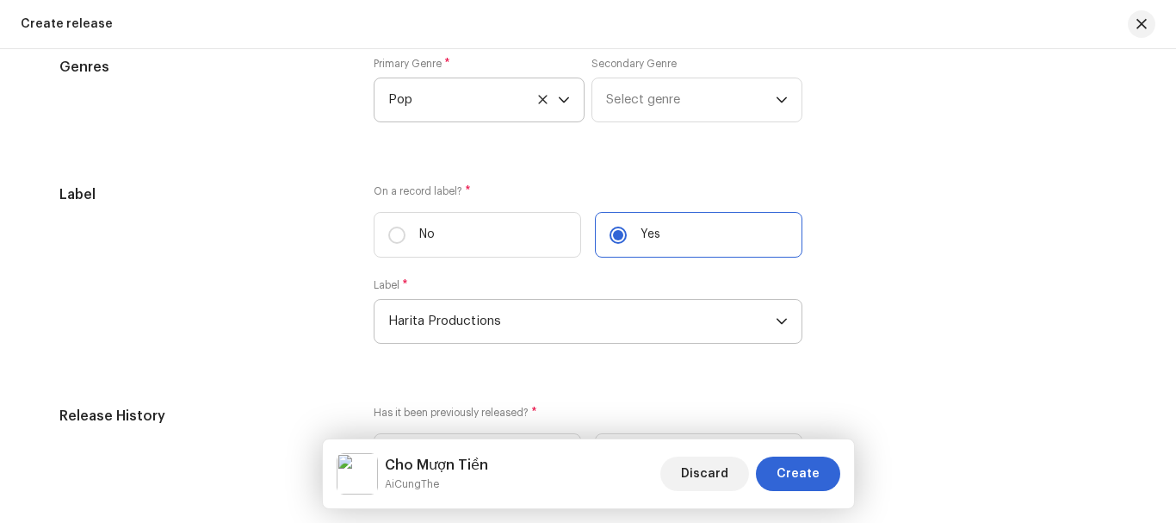
click at [250, 245] on div "Label" at bounding box center [202, 274] width 287 height 180
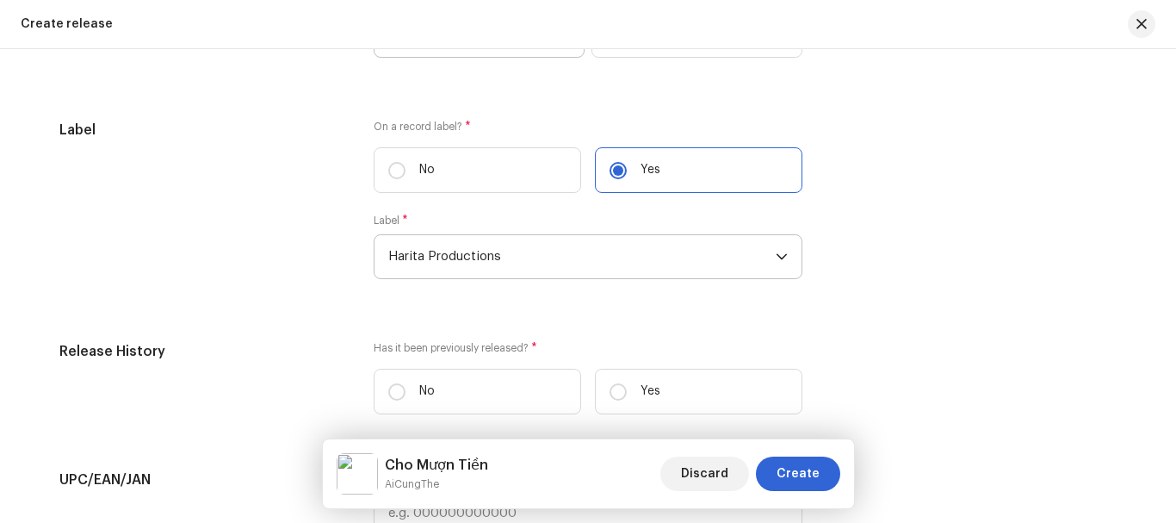
scroll to position [2756, 0]
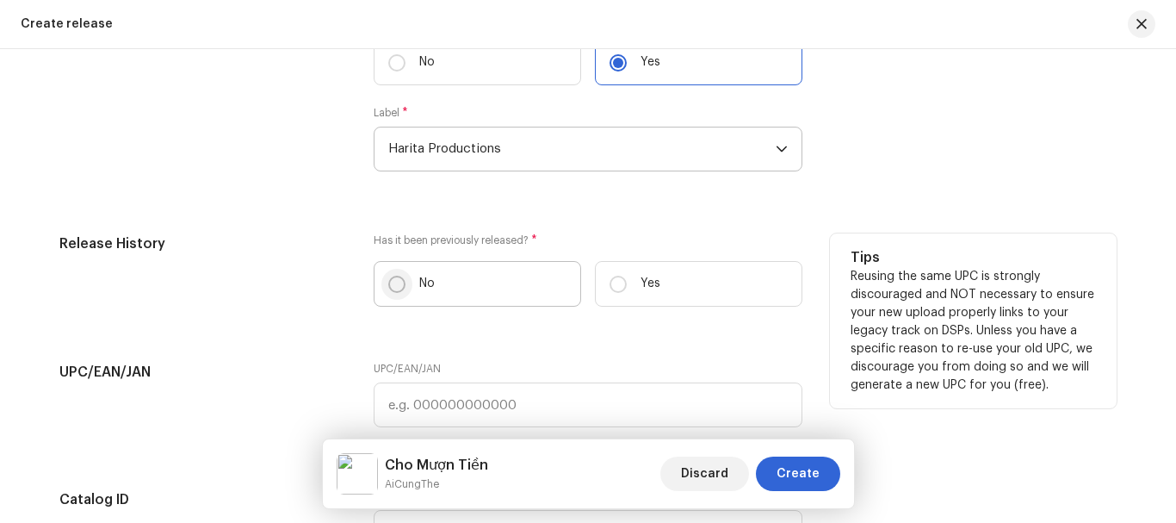
click at [390, 289] on input "No" at bounding box center [396, 284] width 17 height 17
radio input "true"
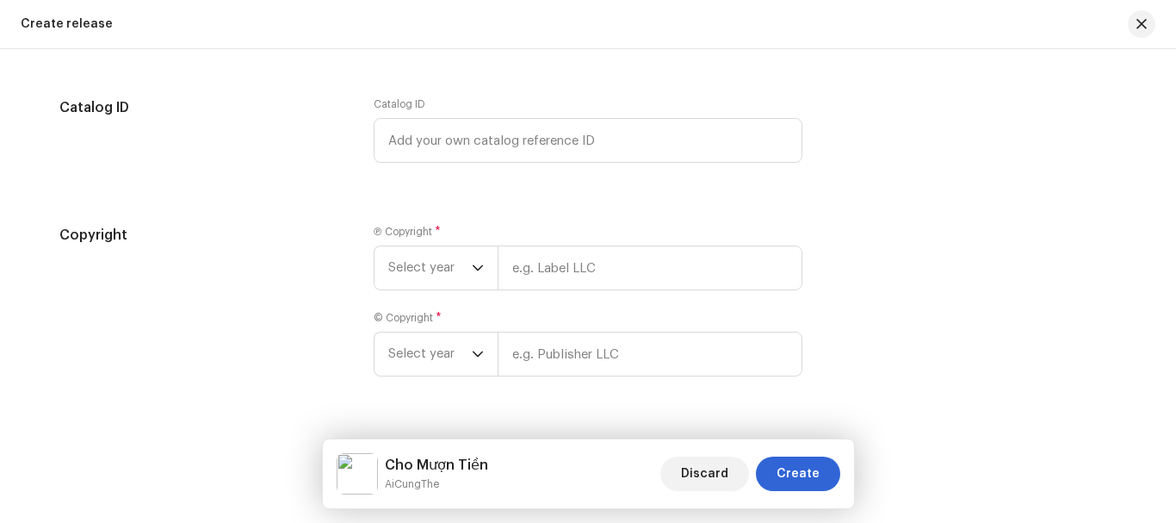
scroll to position [3187, 0]
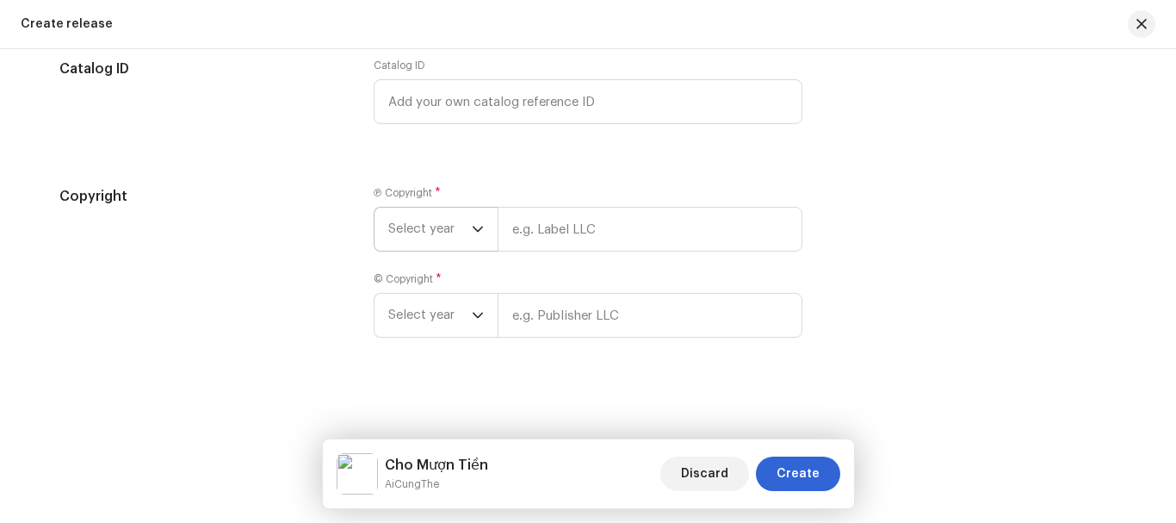
click at [441, 237] on span "Select year" at bounding box center [430, 229] width 84 height 43
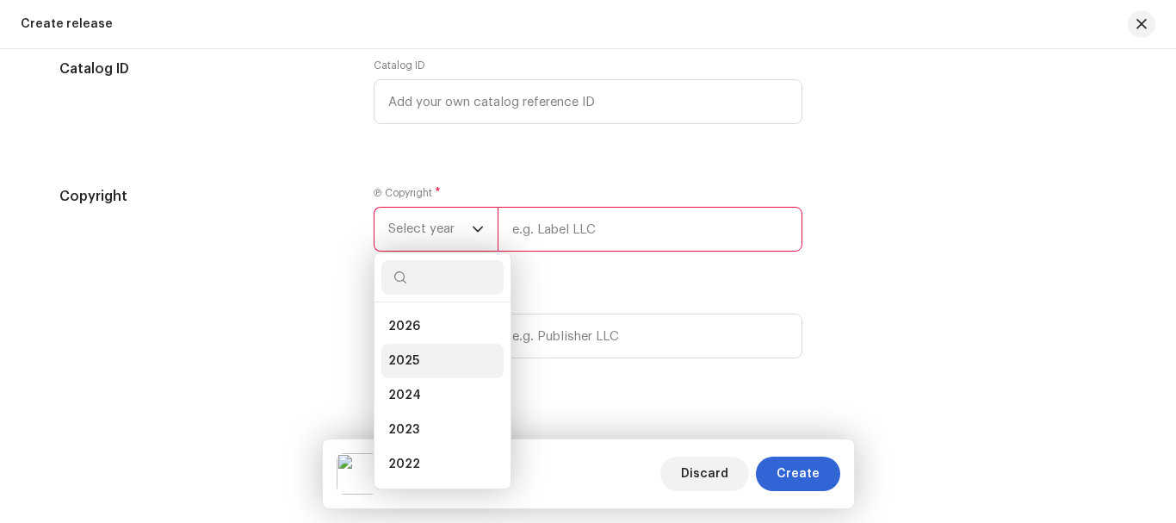
click at [414, 353] on span "2025" at bounding box center [403, 360] width 31 height 17
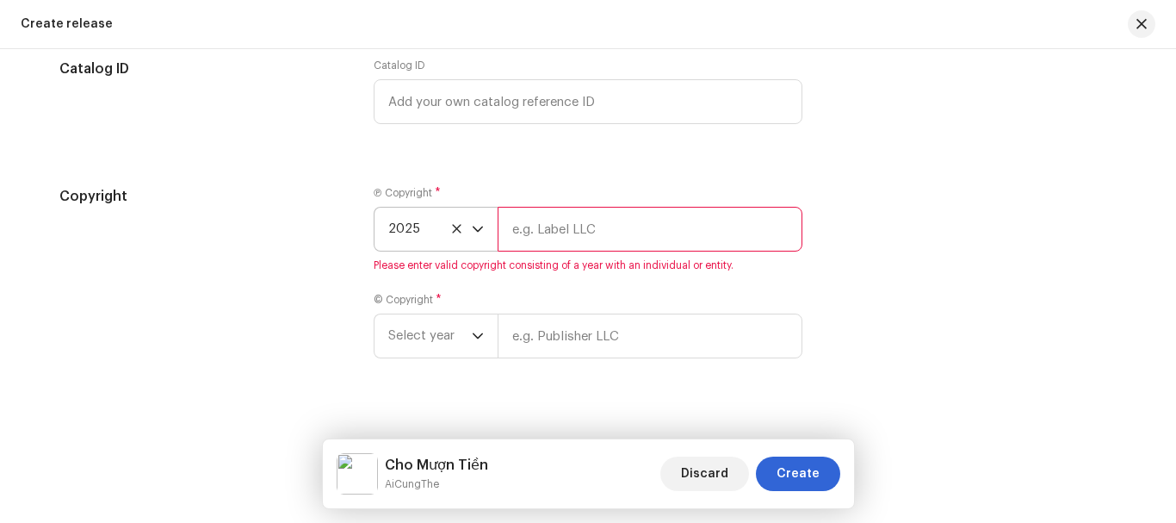
click at [574, 235] on input "text" at bounding box center [650, 229] width 305 height 45
type input "Harita Productions"
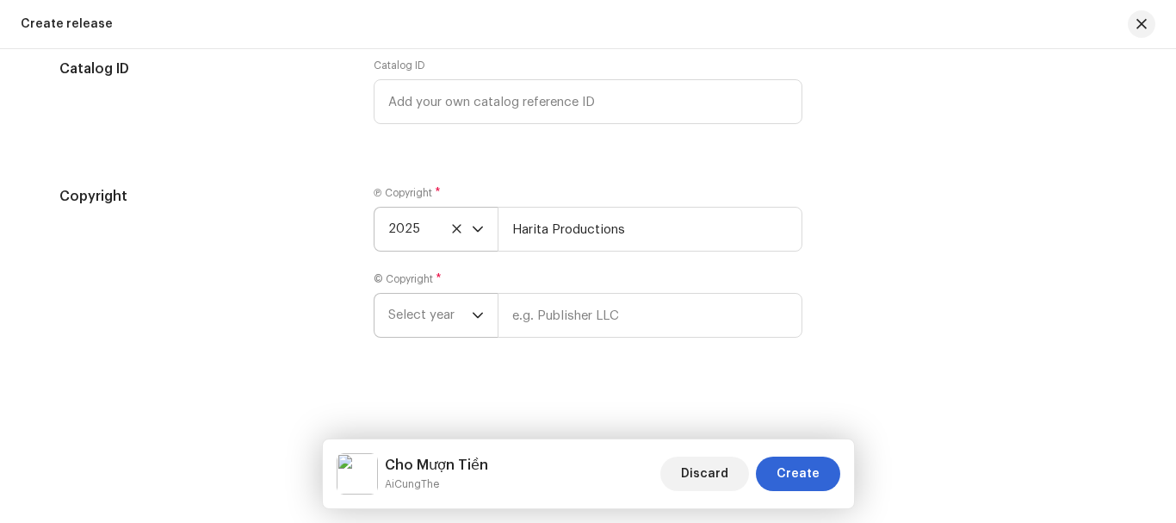
click at [459, 316] on span "Select year" at bounding box center [430, 315] width 84 height 43
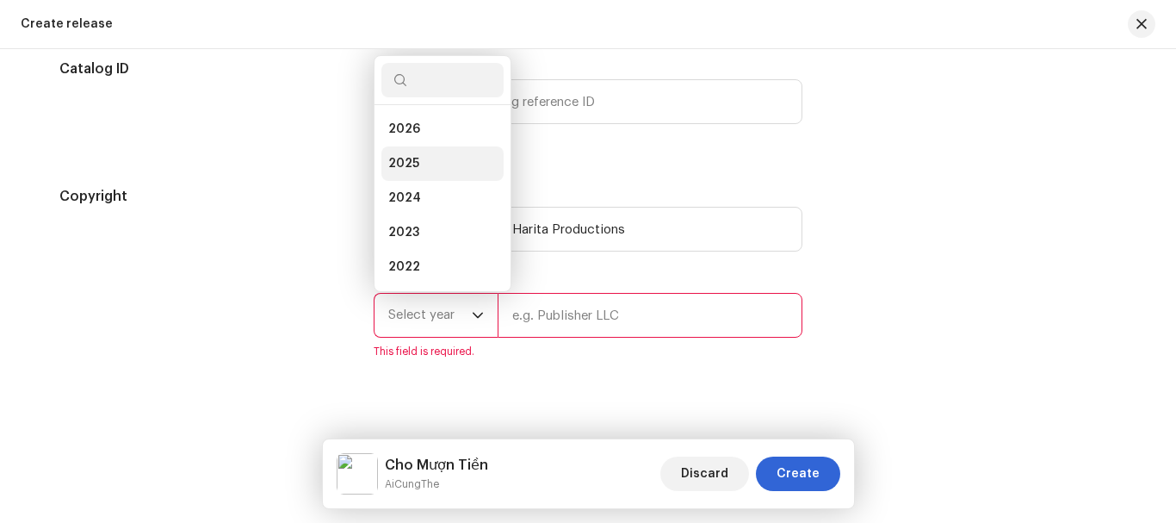
click at [401, 158] on span "2025" at bounding box center [403, 163] width 31 height 17
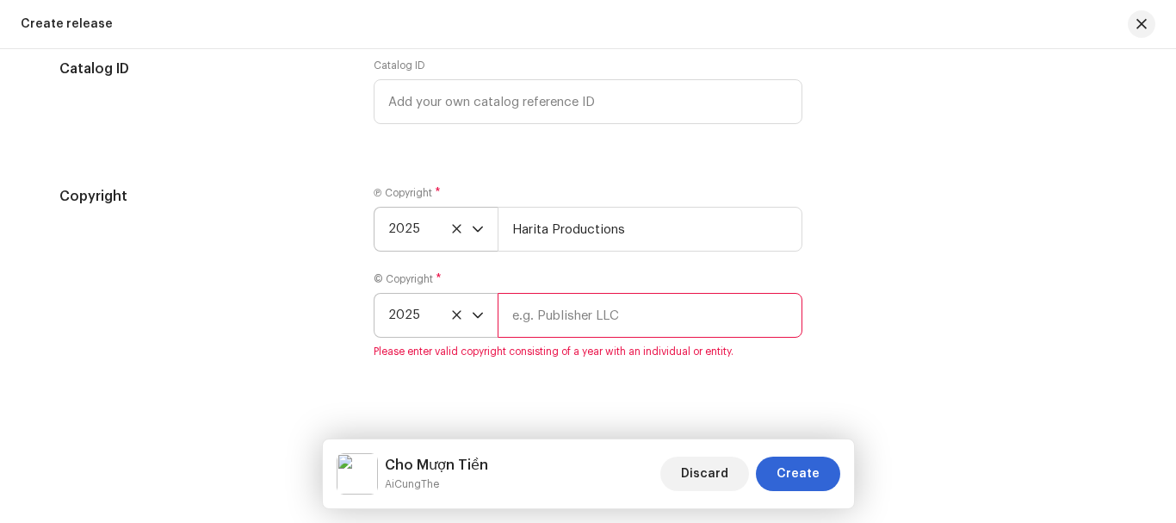
click at [597, 317] on input "text" at bounding box center [650, 315] width 305 height 45
type input "Harita Productions"
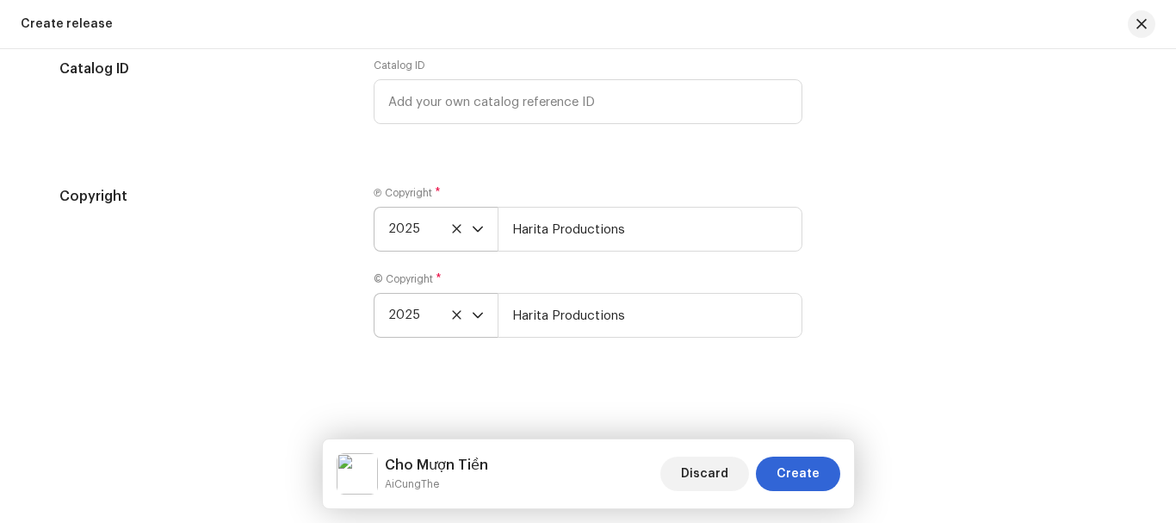
click at [183, 309] on div "Copyright" at bounding box center [202, 272] width 287 height 172
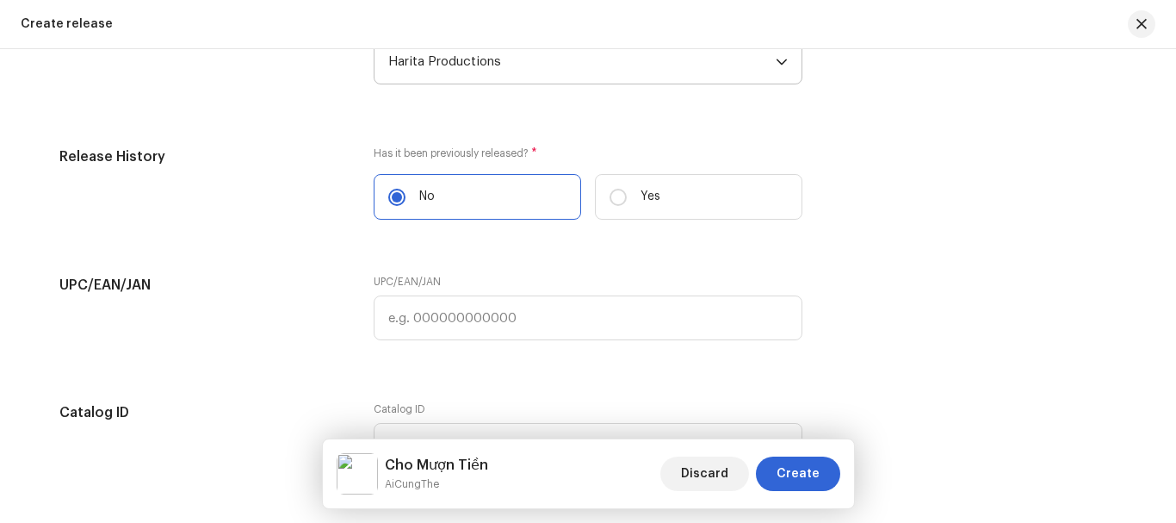
scroll to position [3188, 0]
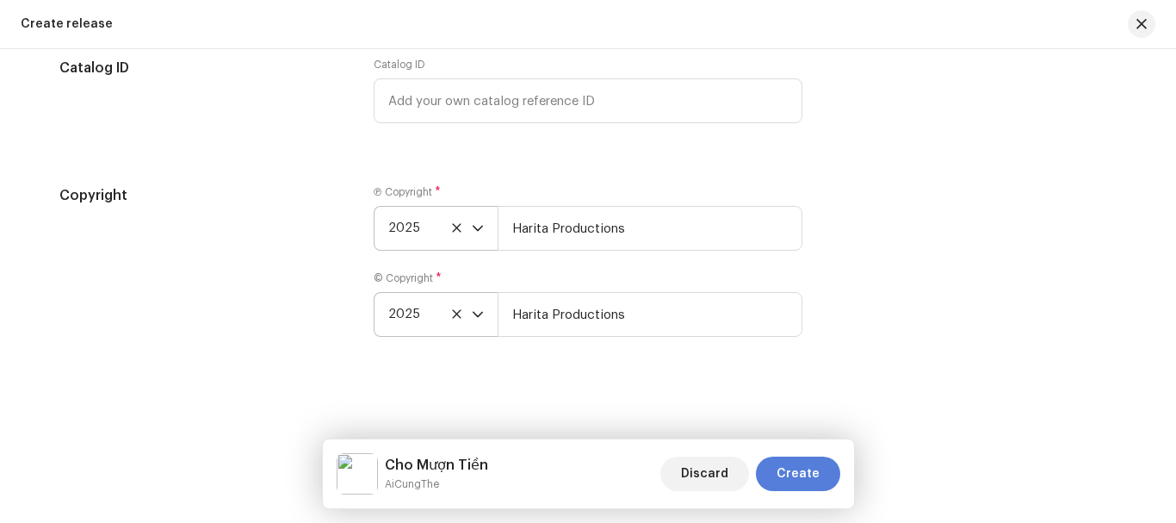
click at [790, 469] on span "Create" at bounding box center [798, 473] width 43 height 34
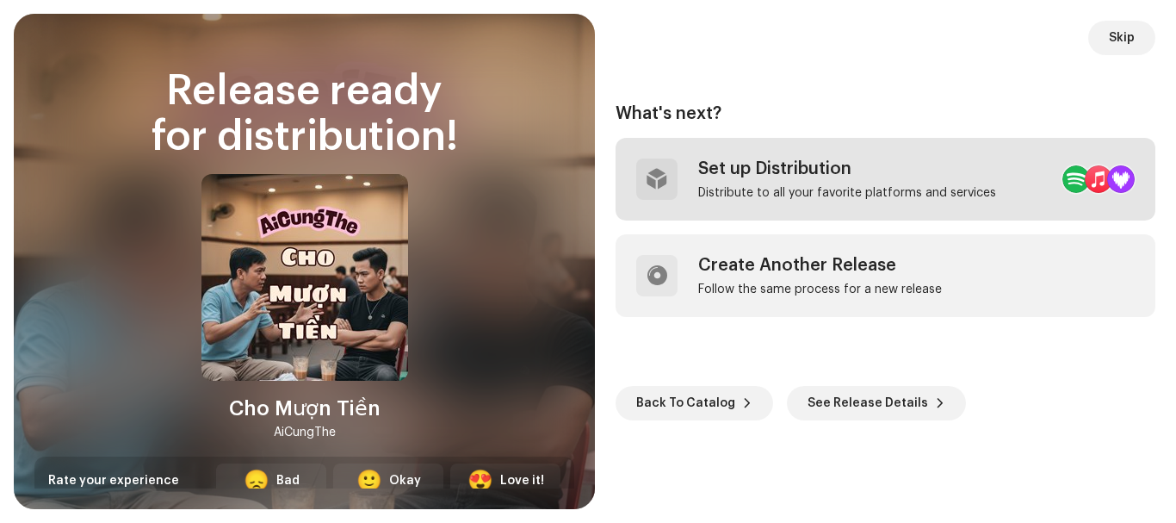
click at [787, 183] on div "Set up Distribution Distribute to all your favorite platforms and services" at bounding box center [847, 178] width 298 height 41
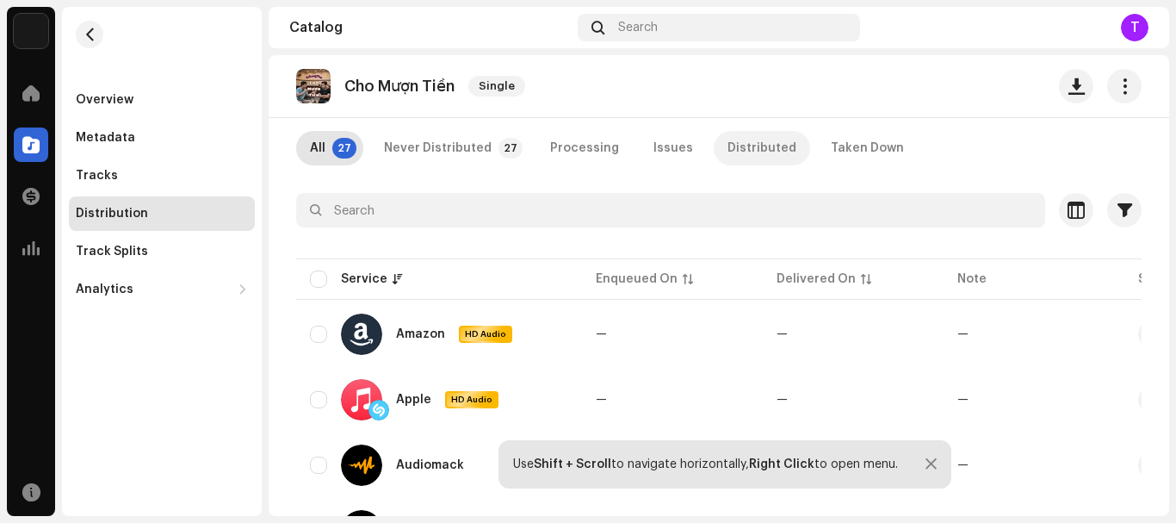
scroll to position [172, 0]
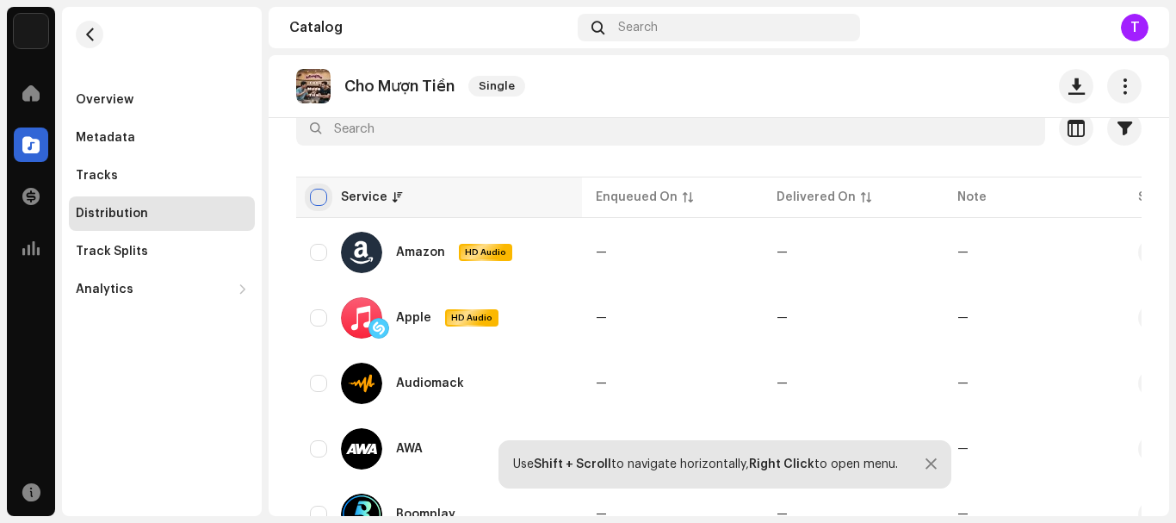
click at [314, 200] on input "checkbox" at bounding box center [318, 197] width 17 height 17
checkbox input "true"
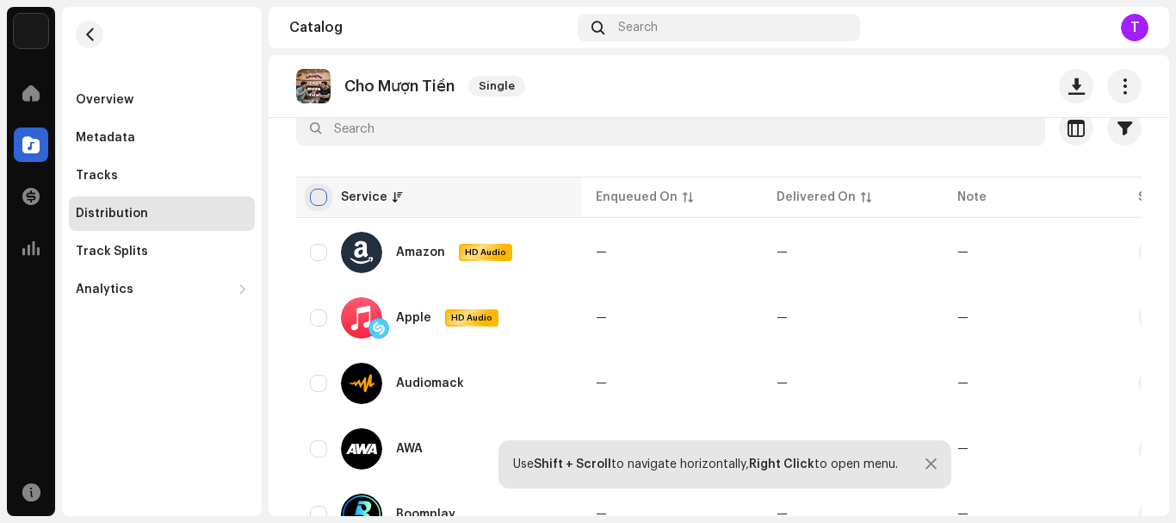
checkbox input "true"
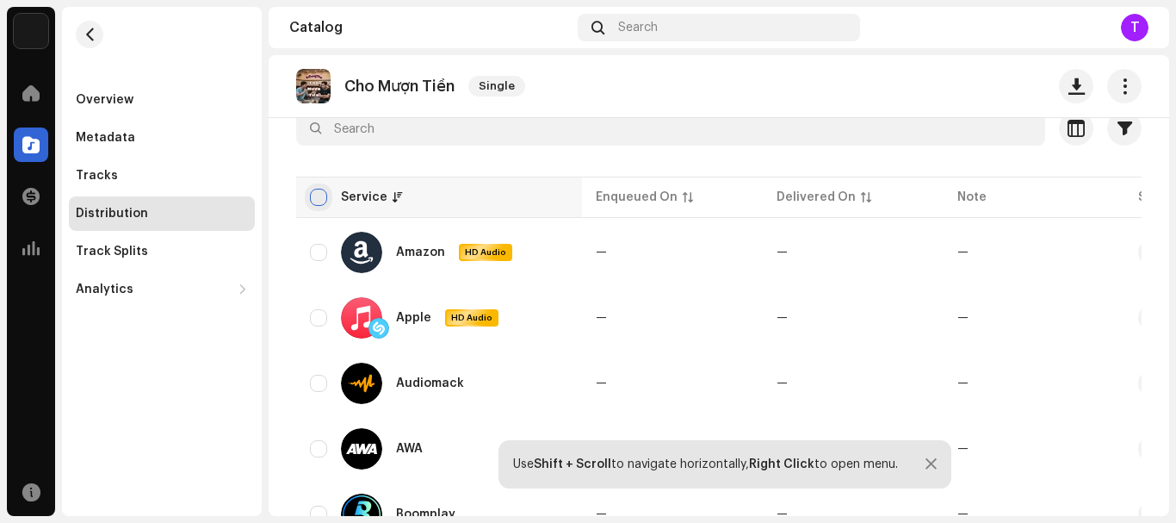
checkbox input "true"
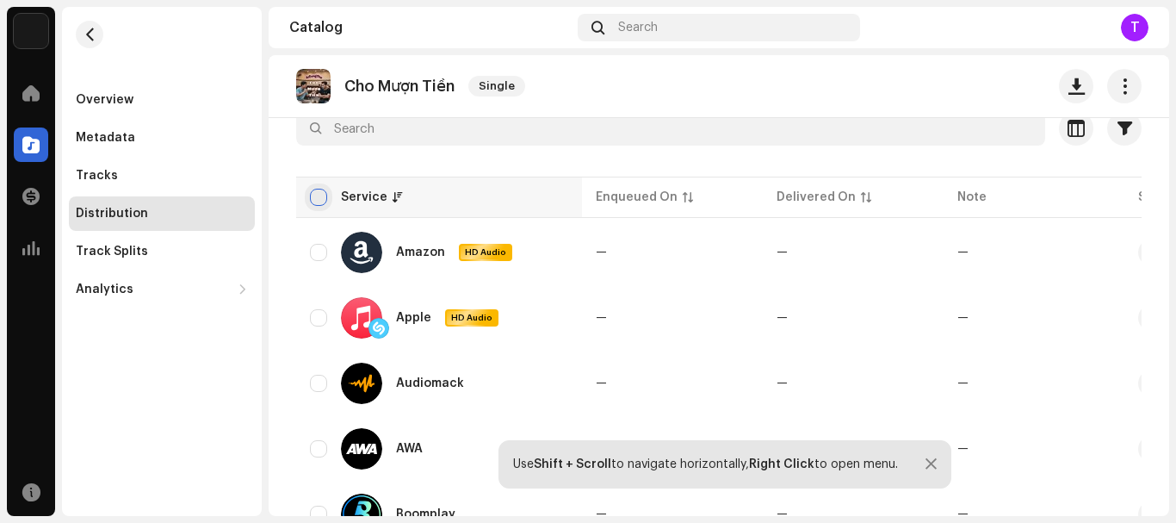
checkbox input "true"
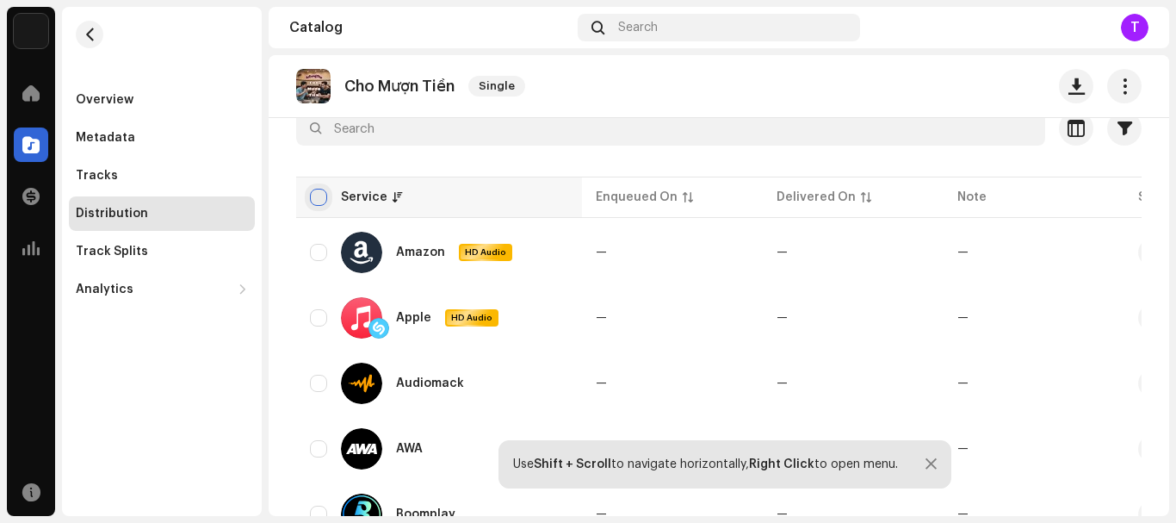
checkbox input "true"
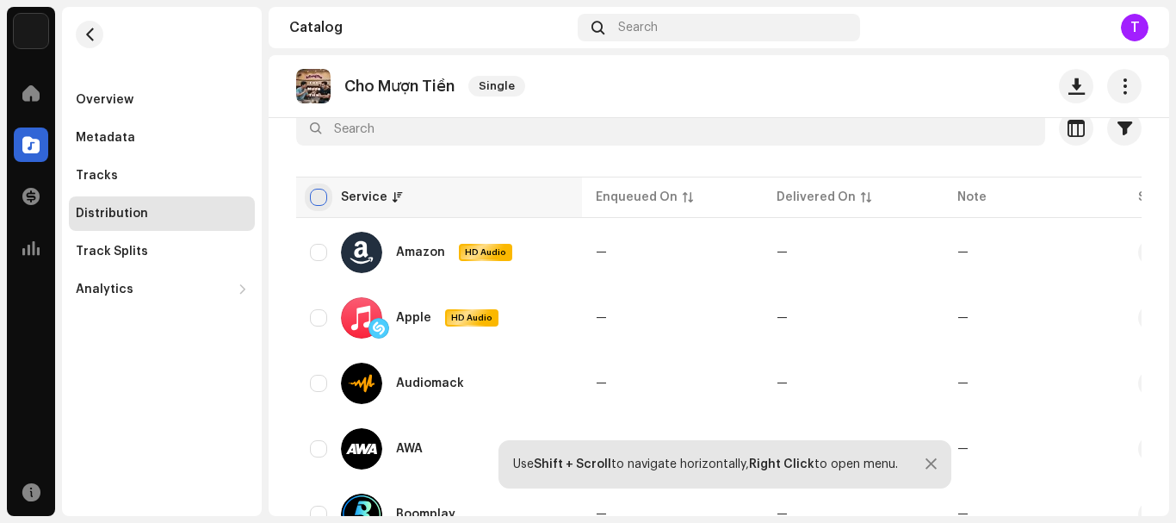
checkbox input "true"
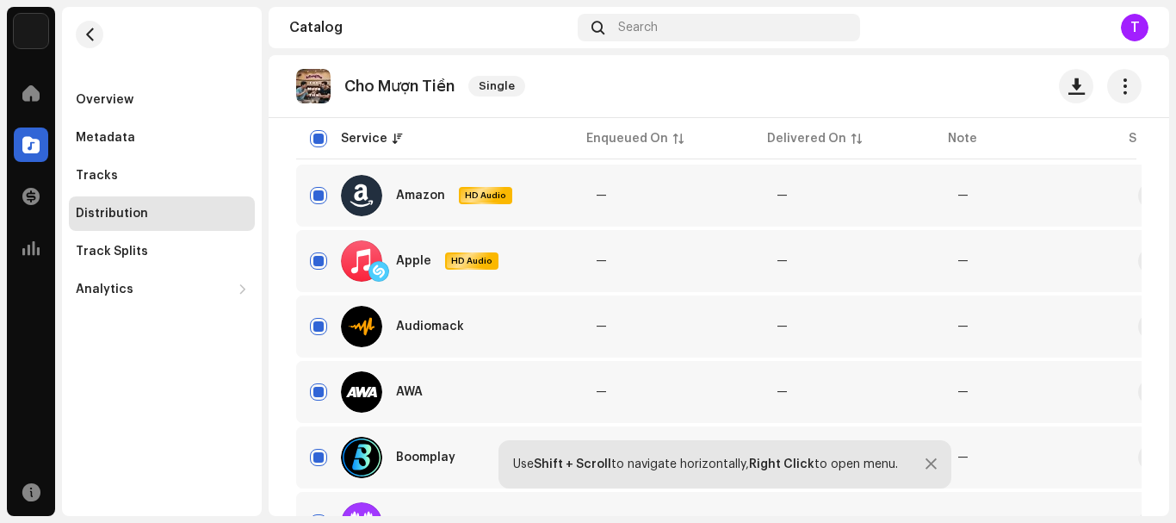
scroll to position [0, 0]
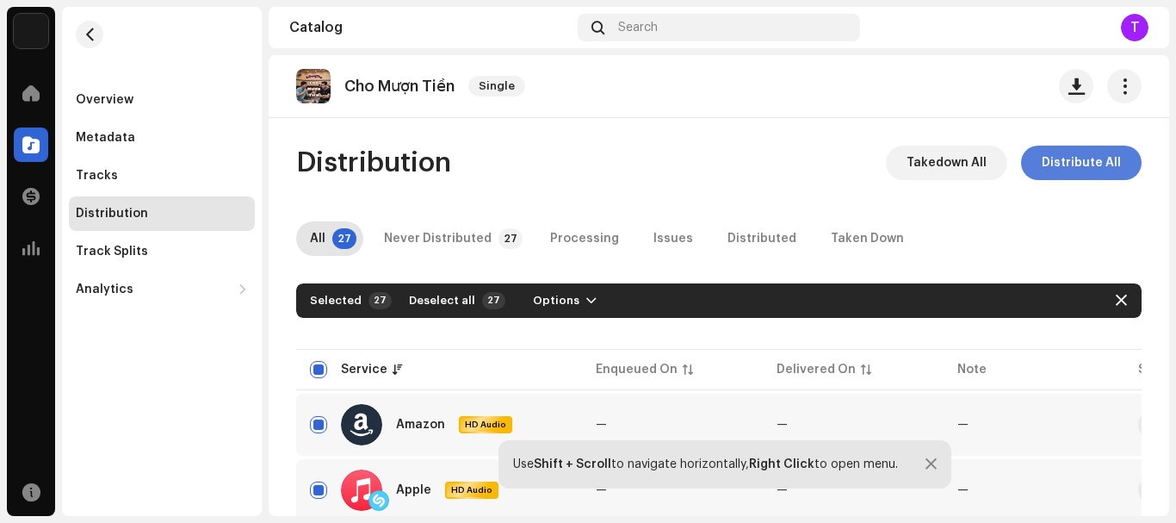
click at [1047, 167] on span "Distribute All" at bounding box center [1081, 163] width 79 height 34
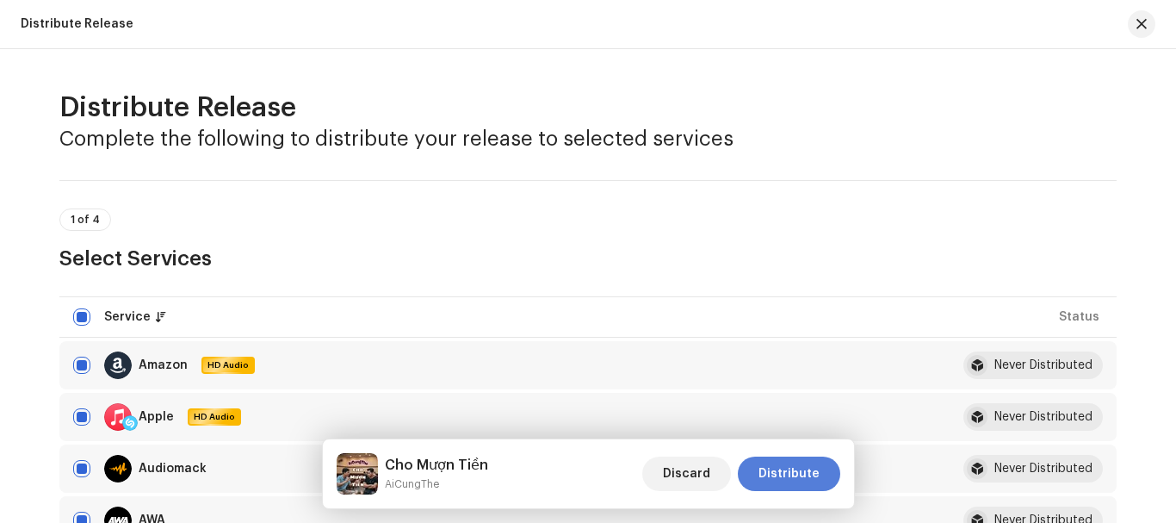
click at [805, 466] on span "Distribute" at bounding box center [789, 473] width 61 height 34
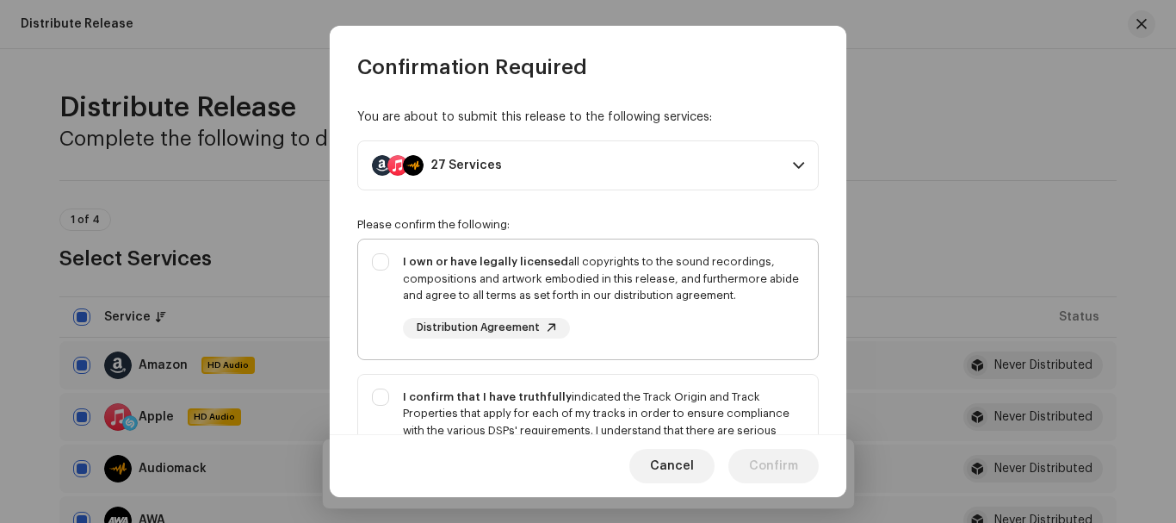
click at [378, 260] on div "I own or have legally licensed all copyrights to the sound recordings, composit…" at bounding box center [588, 295] width 460 height 113
checkbox input "true"
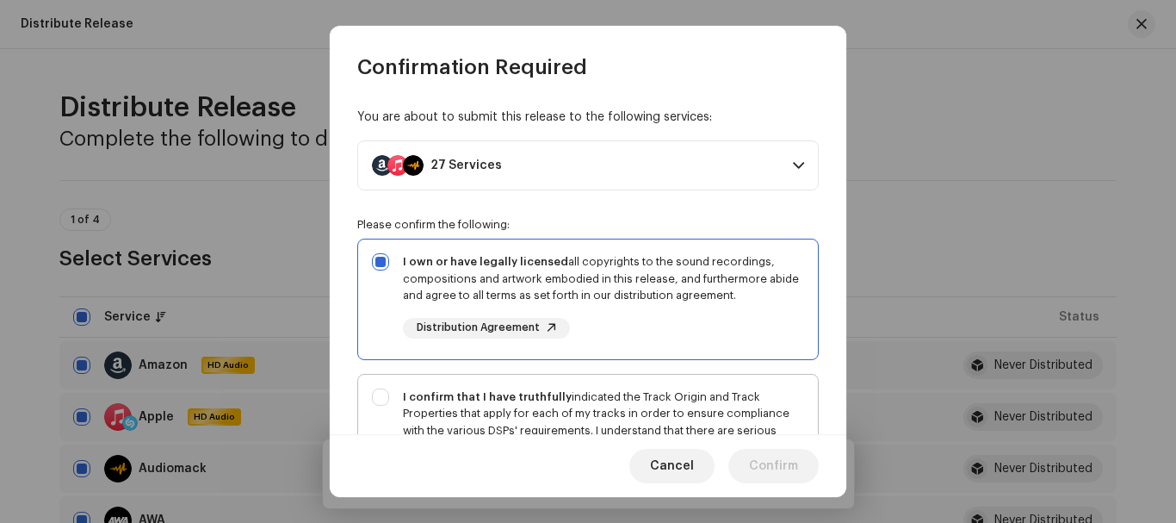
click at [378, 394] on div "I confirm that I have truthfully indicated the Track Origin and Track Propertie…" at bounding box center [588, 448] width 460 height 146
checkbox input "true"
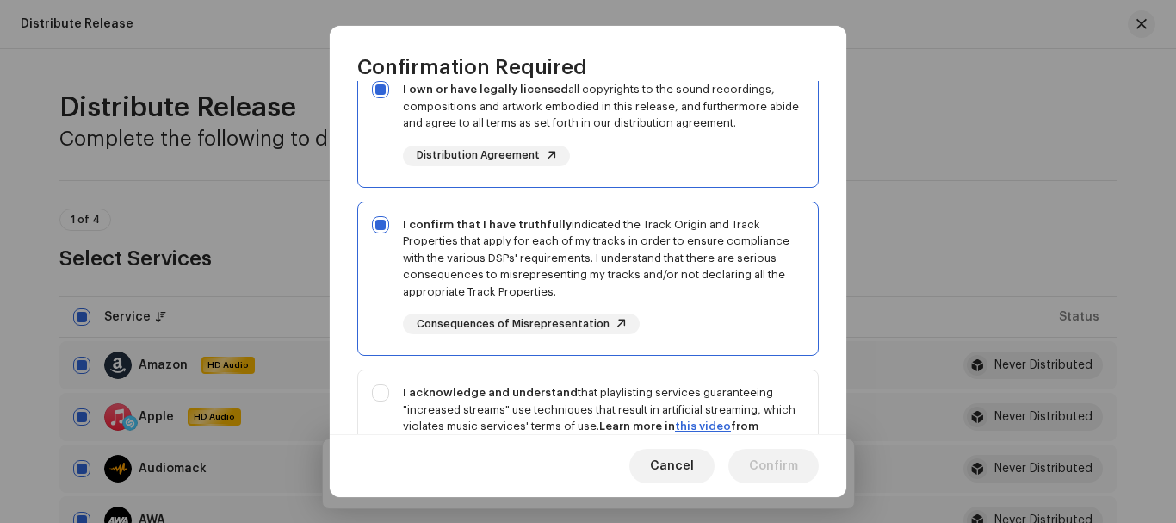
scroll to position [258, 0]
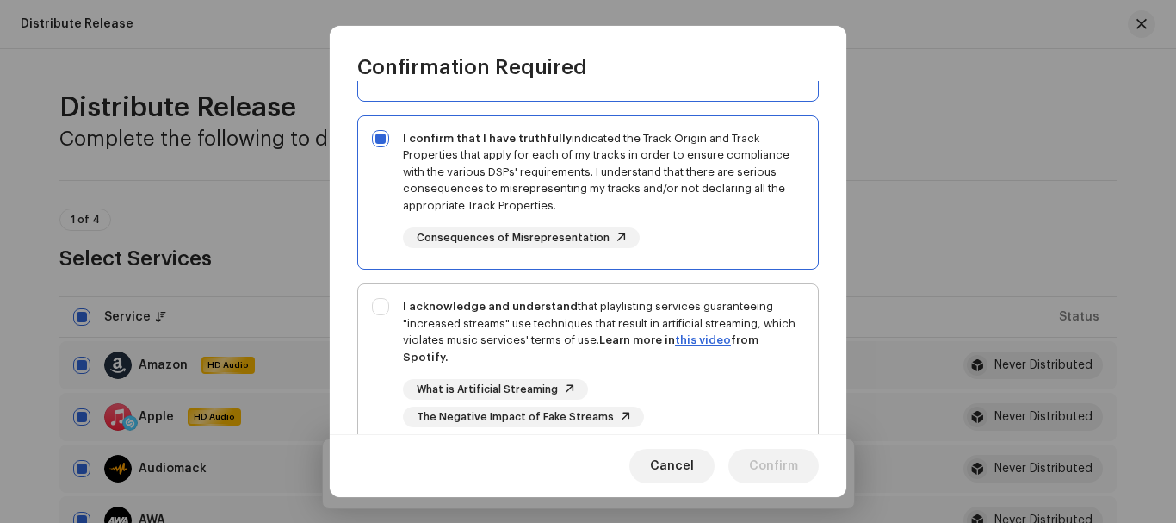
click at [383, 307] on div "I acknowledge and understand that playlisting services guaranteeing "increased …" at bounding box center [588, 362] width 460 height 157
checkbox input "true"
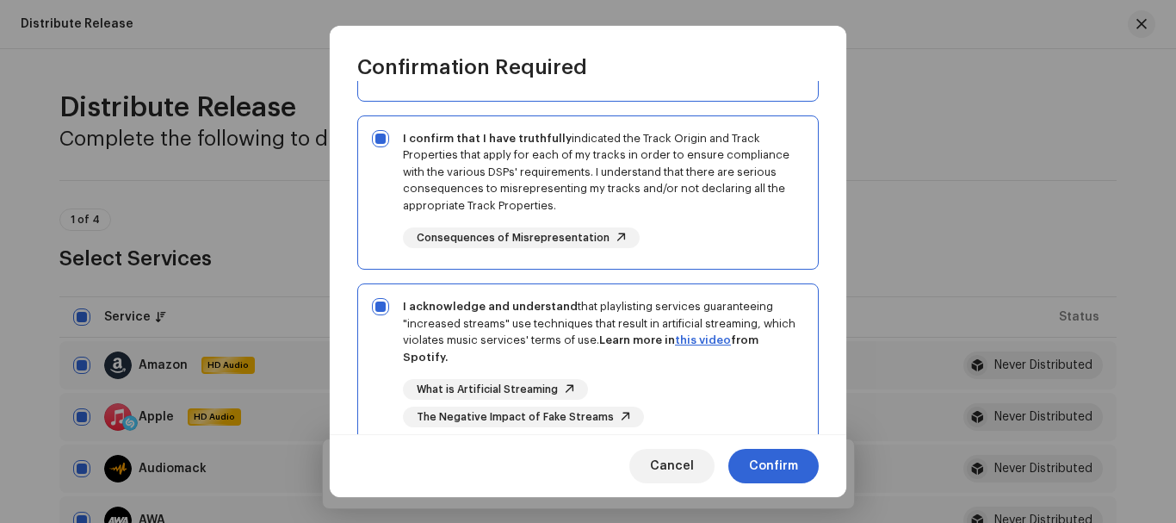
scroll to position [390, 0]
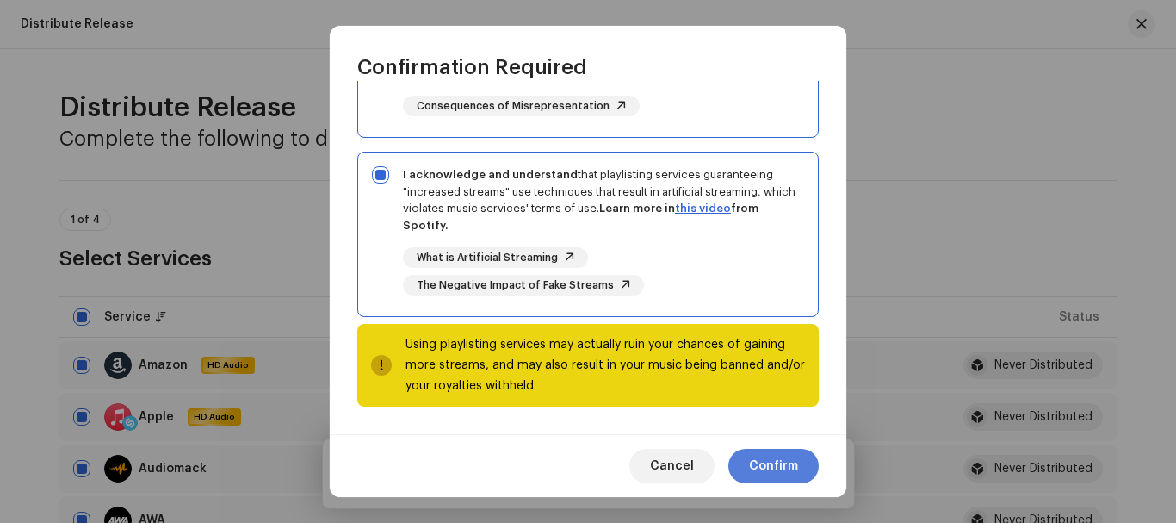
click at [759, 460] on span "Confirm" at bounding box center [773, 466] width 49 height 34
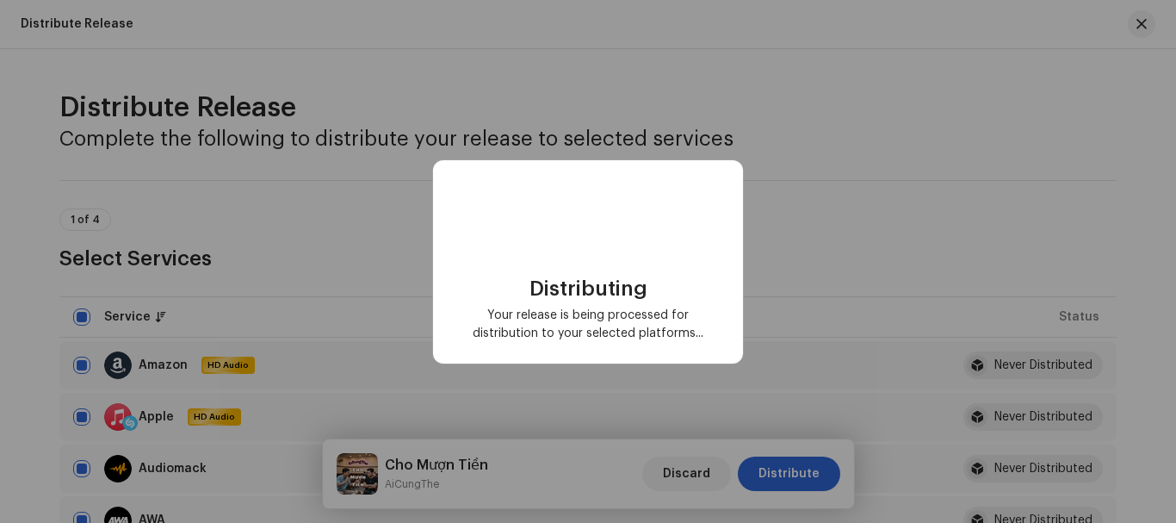
checkbox input "false"
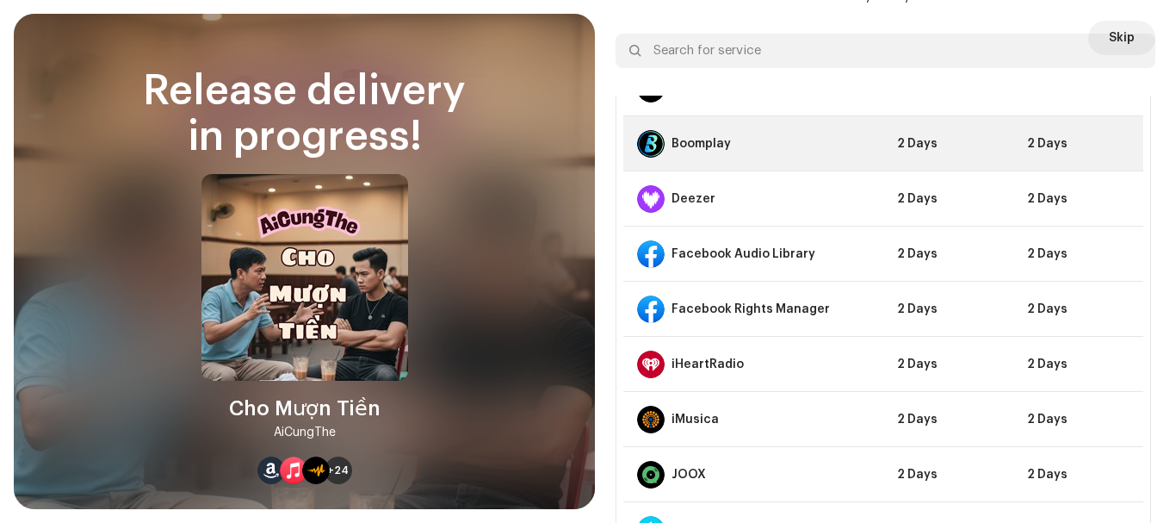
scroll to position [0, 0]
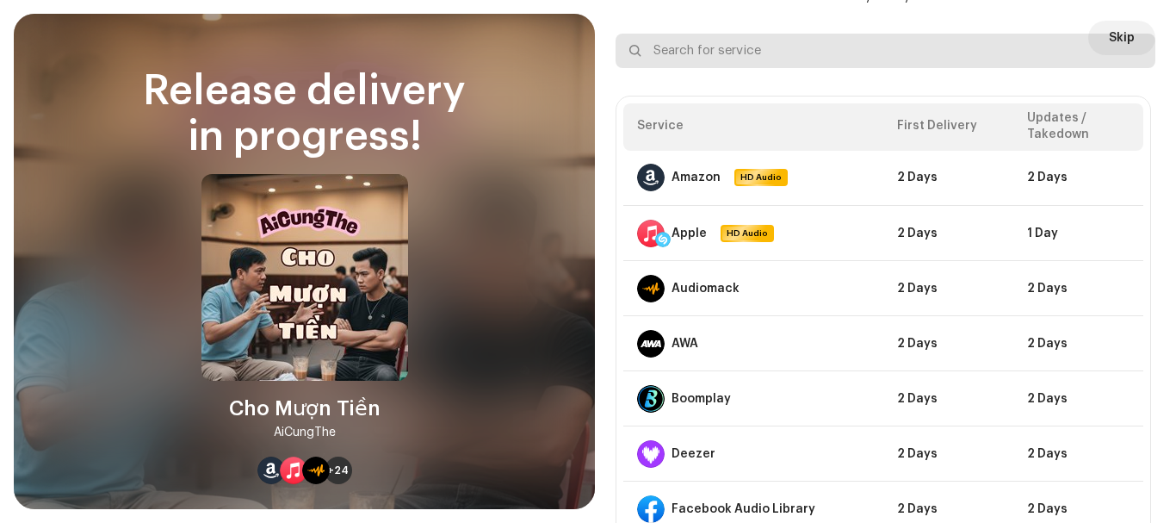
click at [1108, 34] on input "text" at bounding box center [886, 51] width 540 height 34
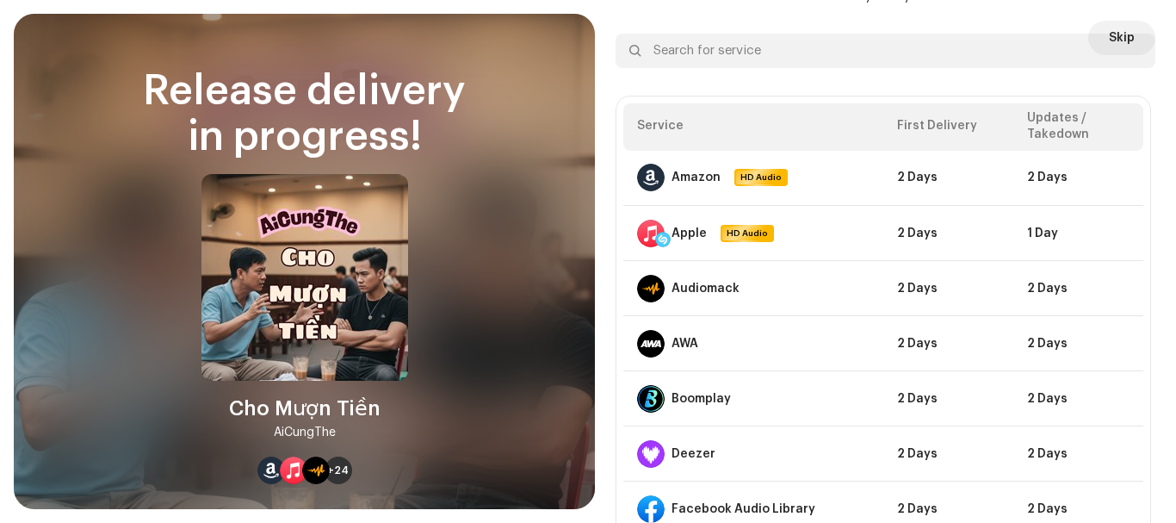
click at [687, 89] on div "DSP Guidelines for Delivery Lead Time Your release is on its way and should be …" at bounding box center [886, 217] width 540 height 627
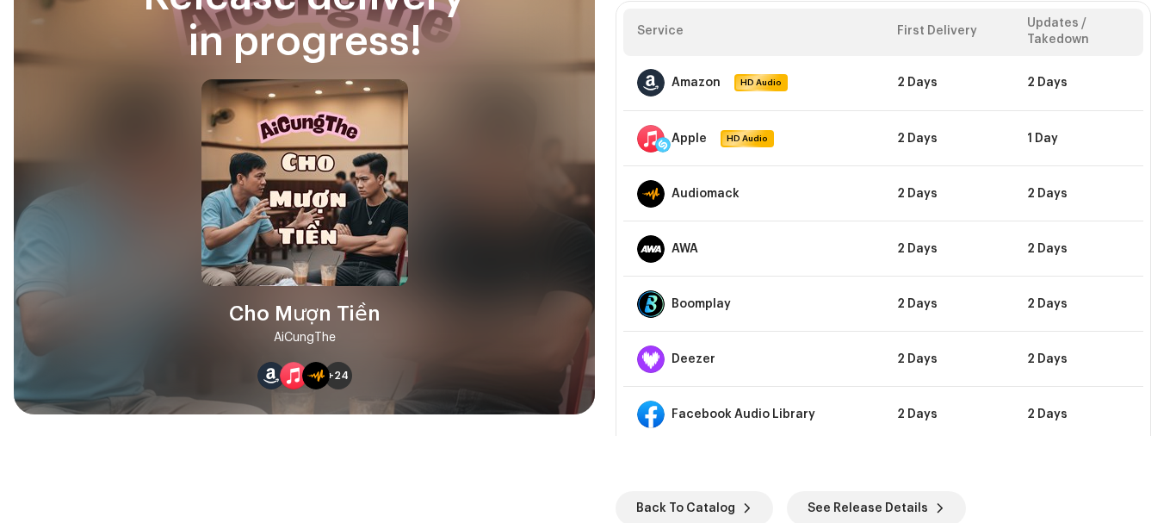
scroll to position [97, 0]
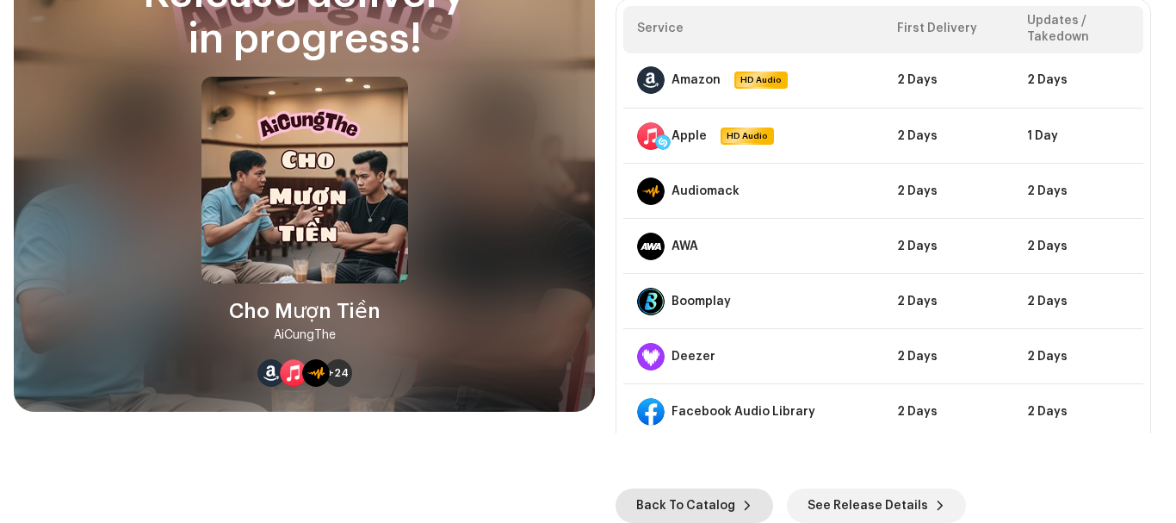
click at [705, 502] on span "Back To Catalog" at bounding box center [685, 505] width 99 height 34
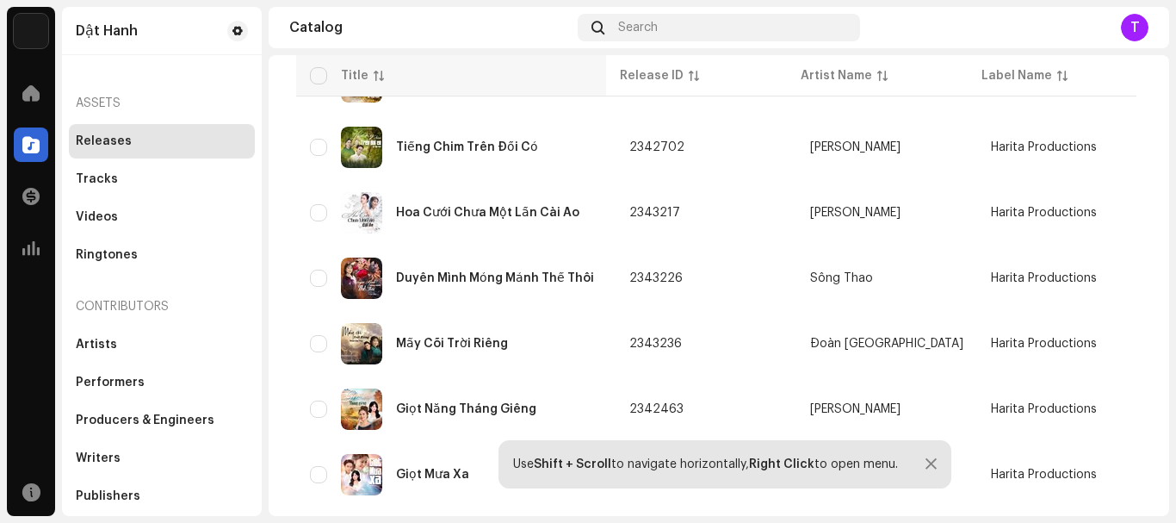
scroll to position [656, 0]
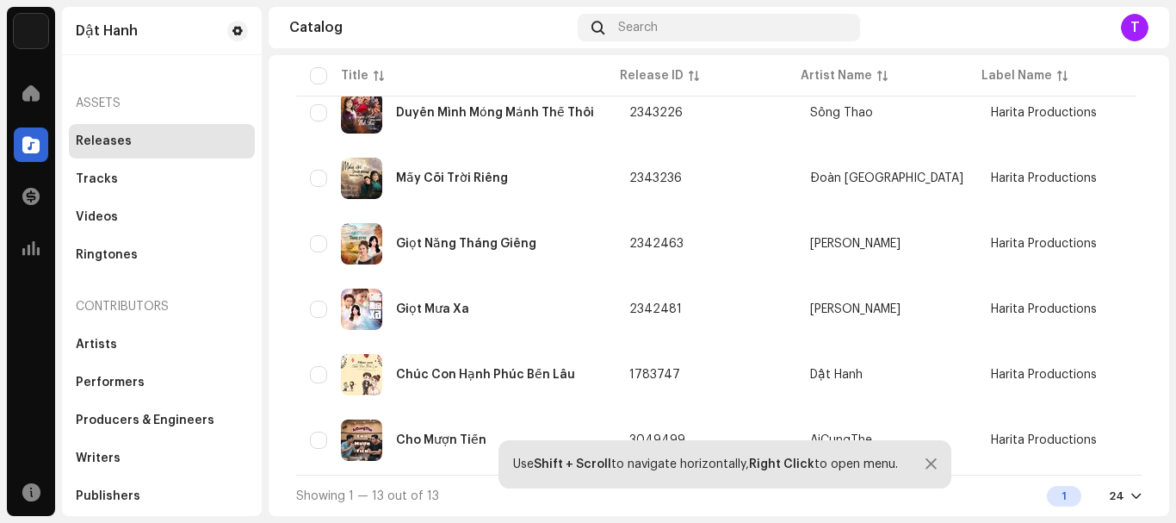
click at [931, 469] on div at bounding box center [931, 464] width 11 height 14
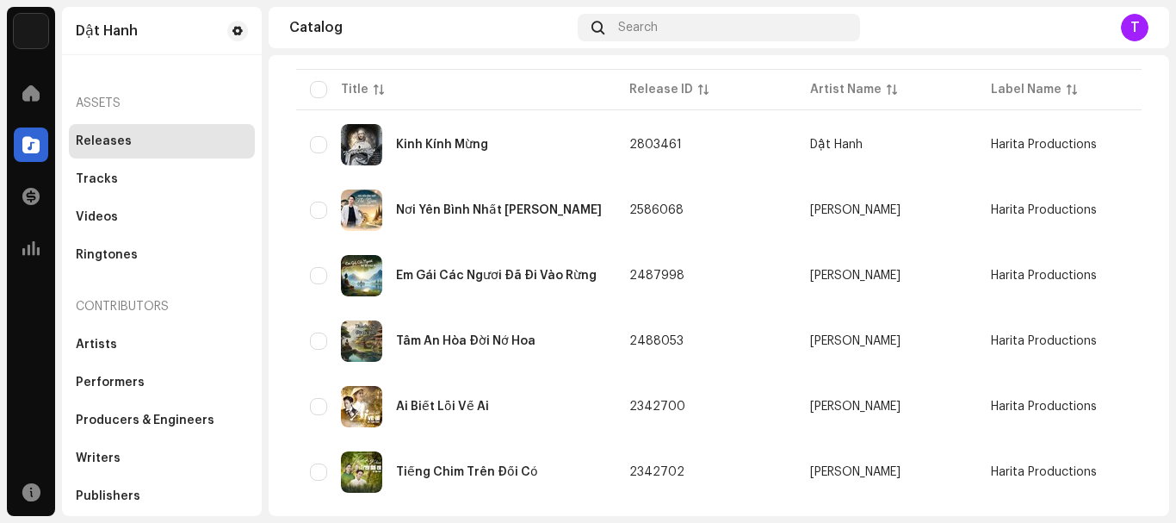
scroll to position [0, 0]
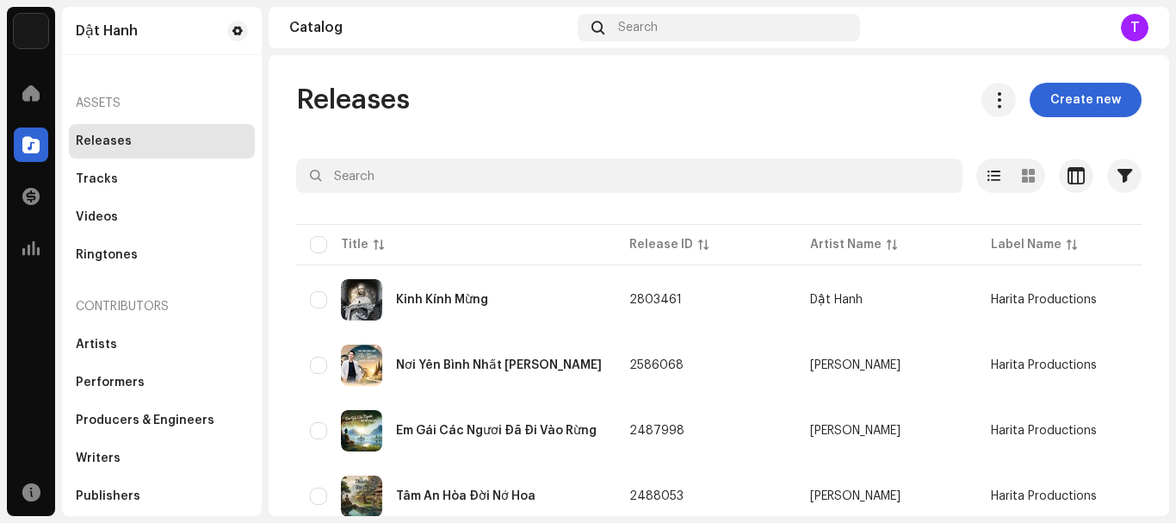
click at [1066, 108] on span "Create new" at bounding box center [1086, 100] width 71 height 34
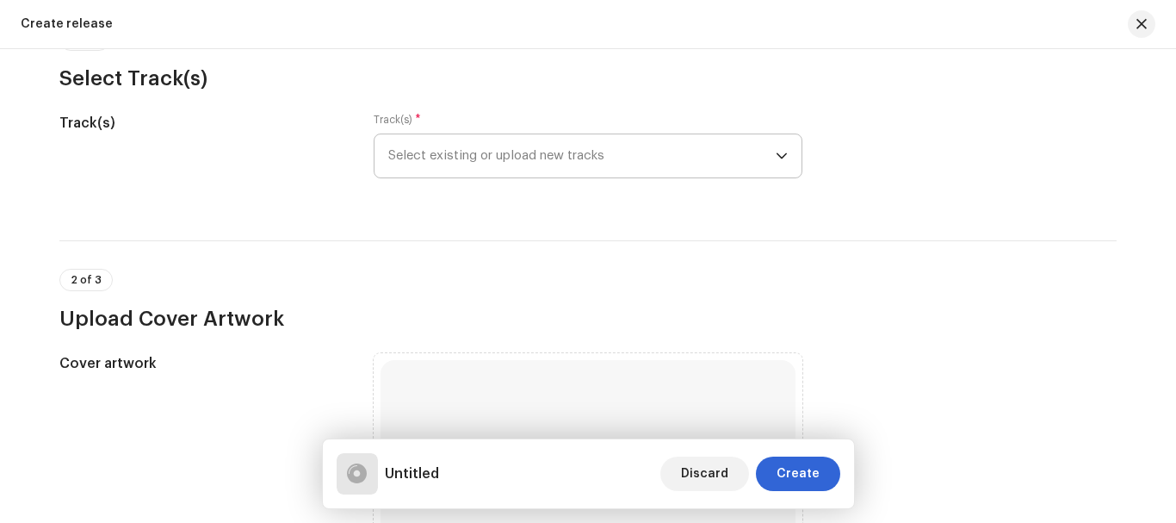
scroll to position [172, 0]
click at [564, 164] on span "Select existing or upload new tracks" at bounding box center [582, 156] width 388 height 43
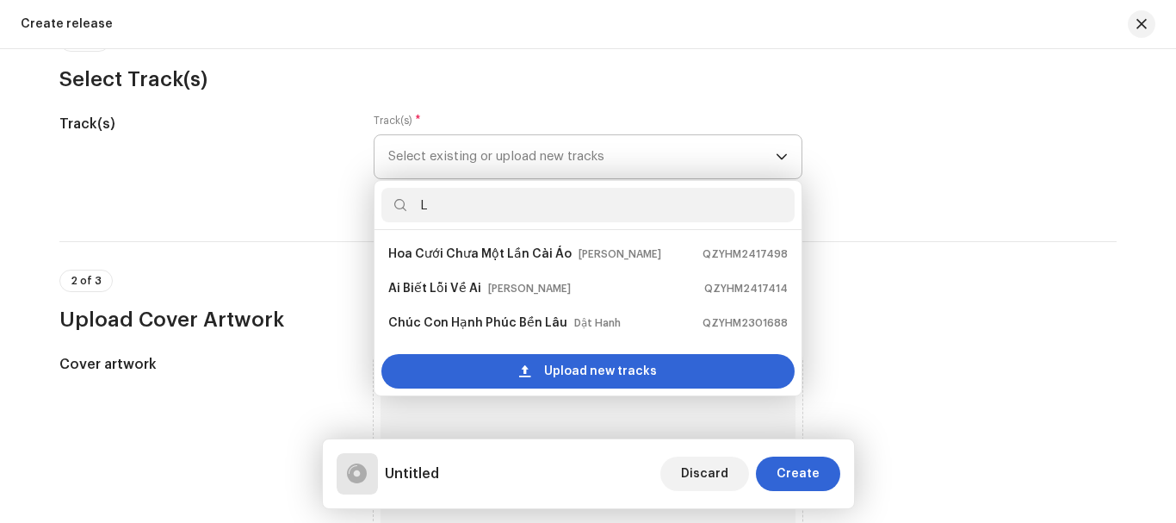
scroll to position [0, 0]
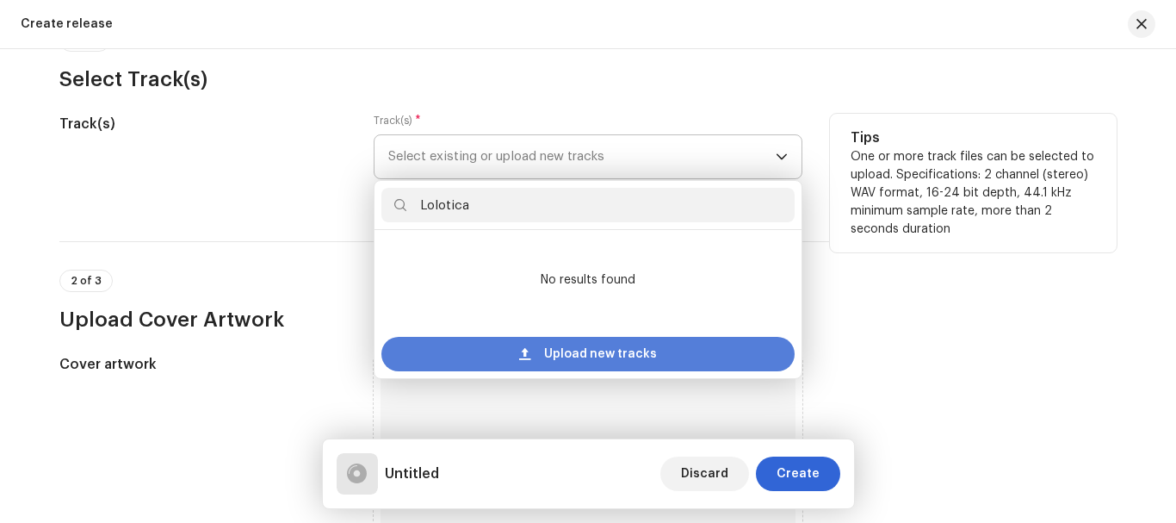
type input "Lolotica"
click at [532, 354] on div "Upload new tracks" at bounding box center [588, 354] width 413 height 34
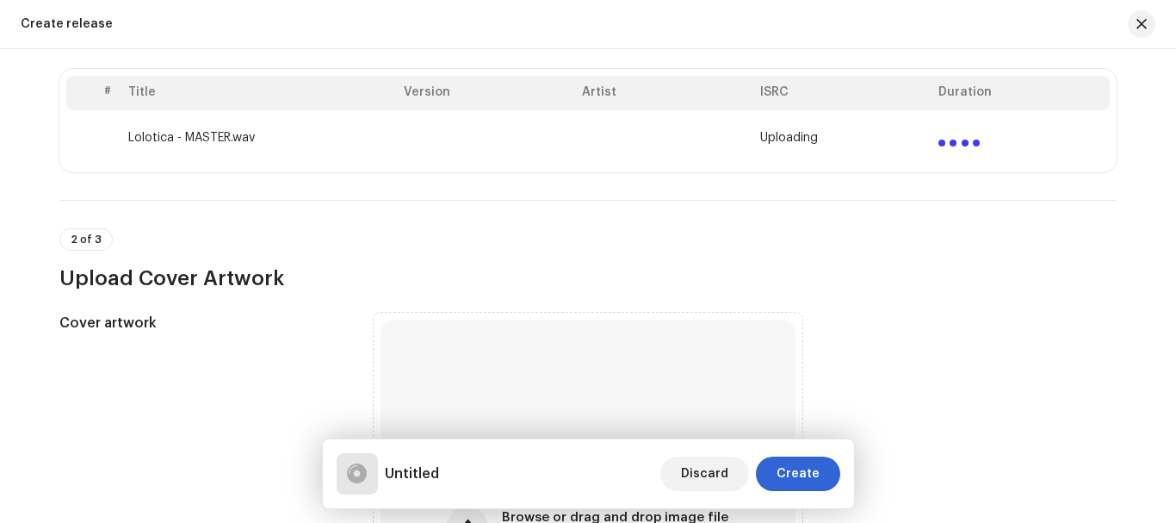
scroll to position [603, 0]
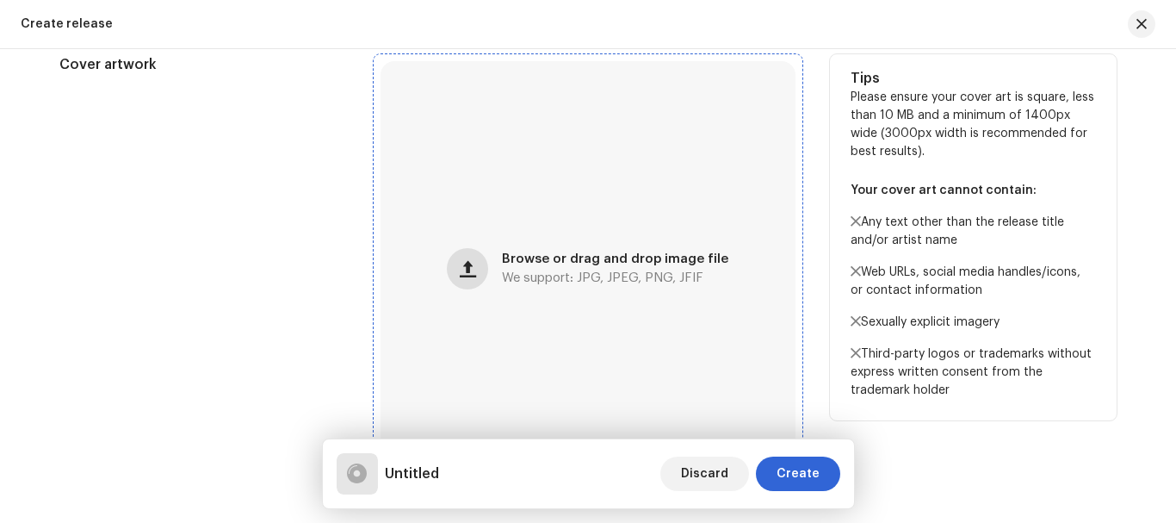
click at [483, 271] on button "button" at bounding box center [467, 268] width 41 height 41
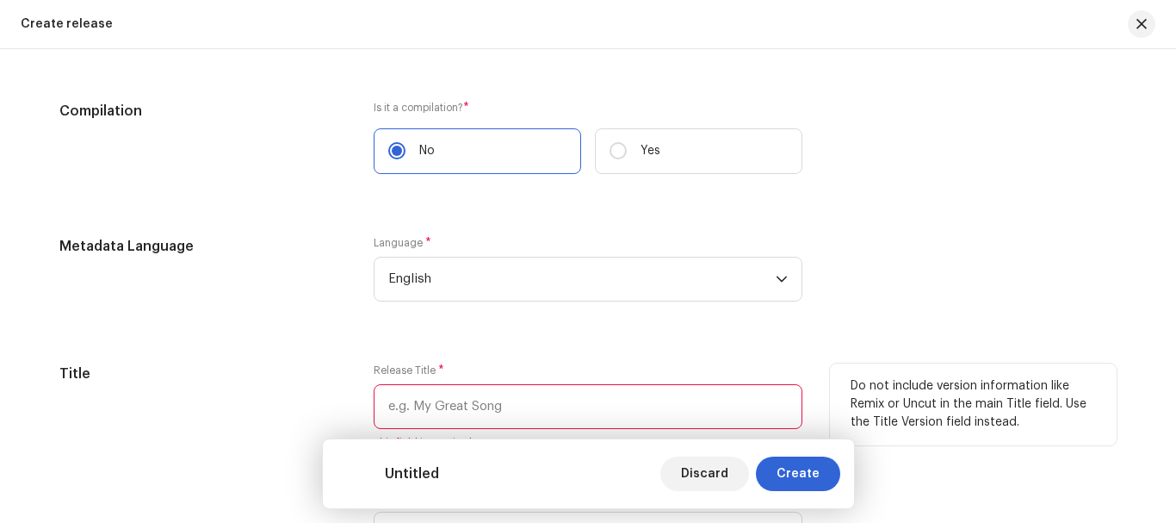
scroll to position [1362, 0]
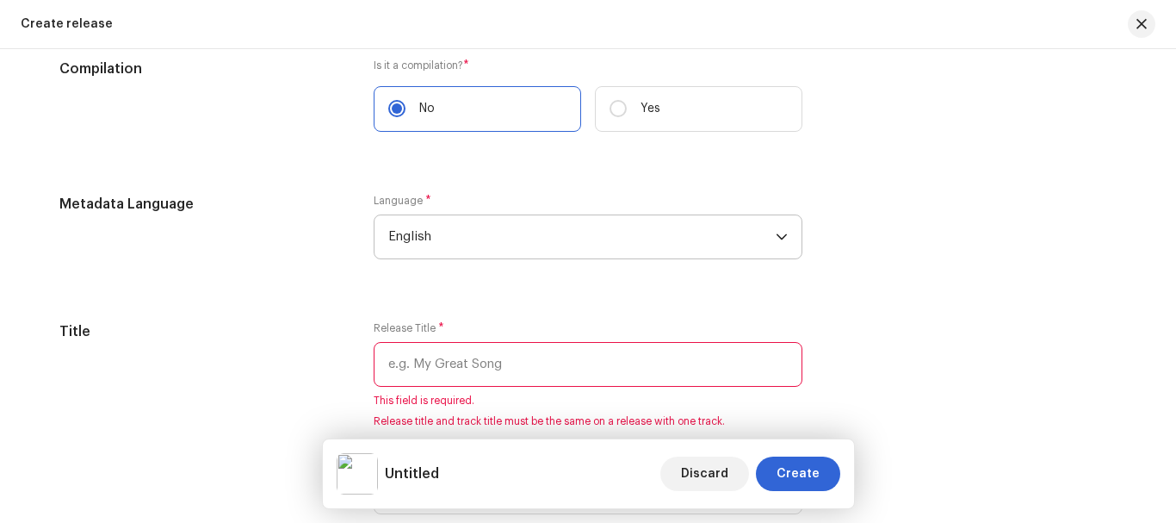
click at [413, 250] on span "English" at bounding box center [582, 236] width 388 height 43
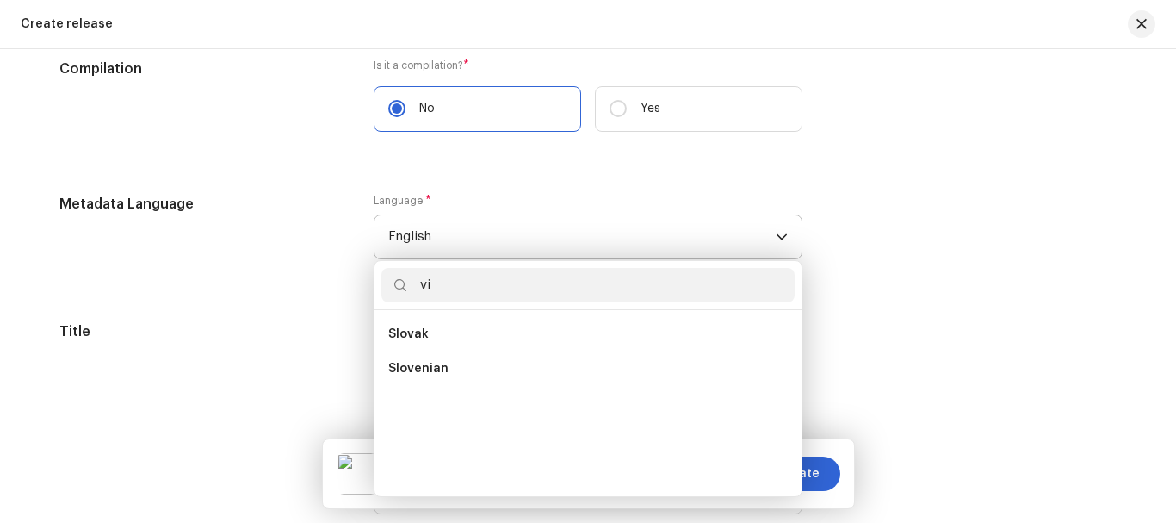
scroll to position [0, 0]
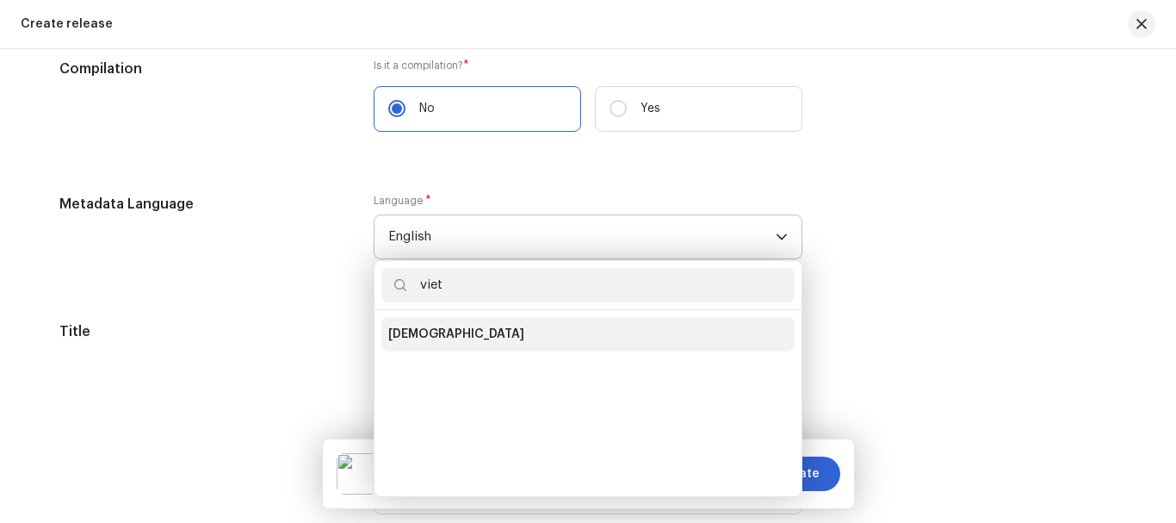
type input "viet"
click at [443, 331] on span "[DEMOGRAPHIC_DATA]" at bounding box center [456, 334] width 136 height 17
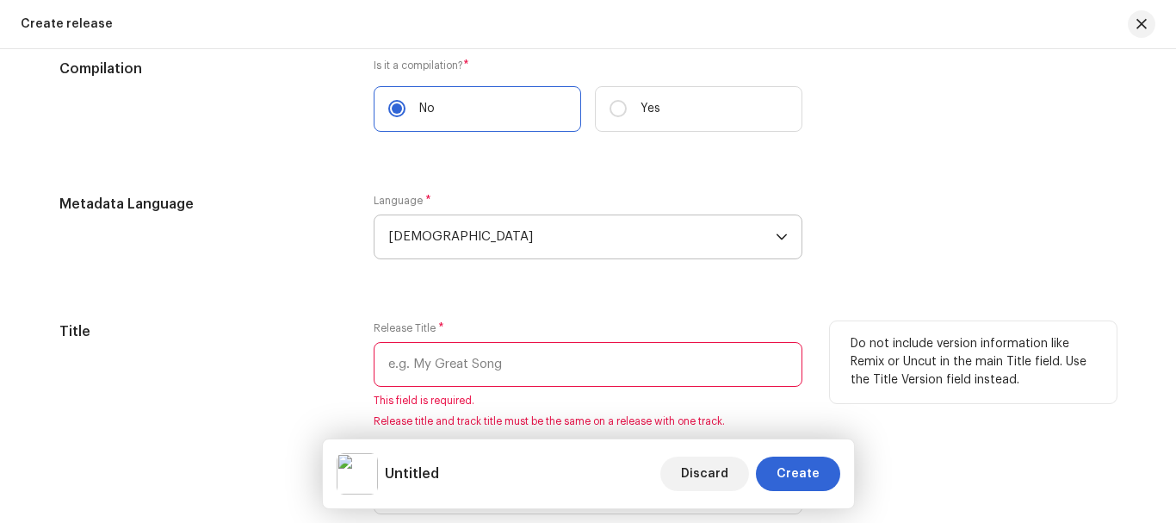
click at [445, 362] on input "text" at bounding box center [588, 364] width 429 height 45
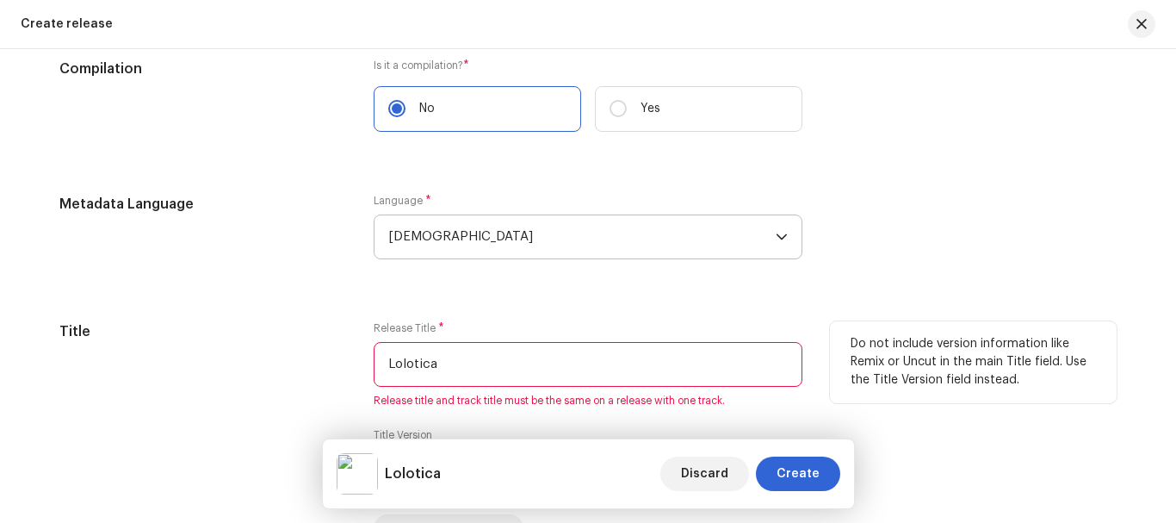
type input "Lolotica"
click at [265, 323] on h5 "Title" at bounding box center [202, 331] width 287 height 21
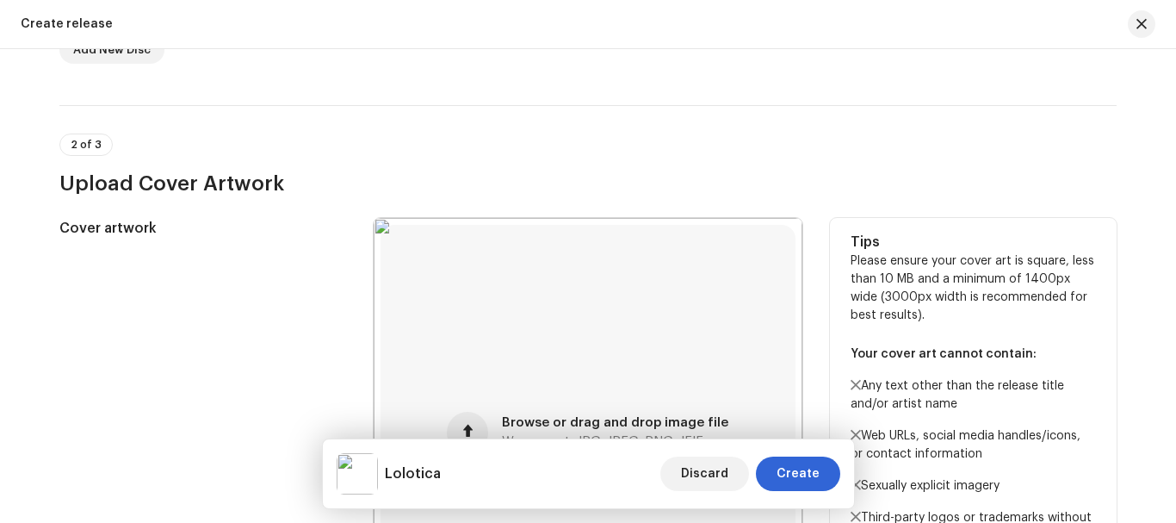
scroll to position [328, 0]
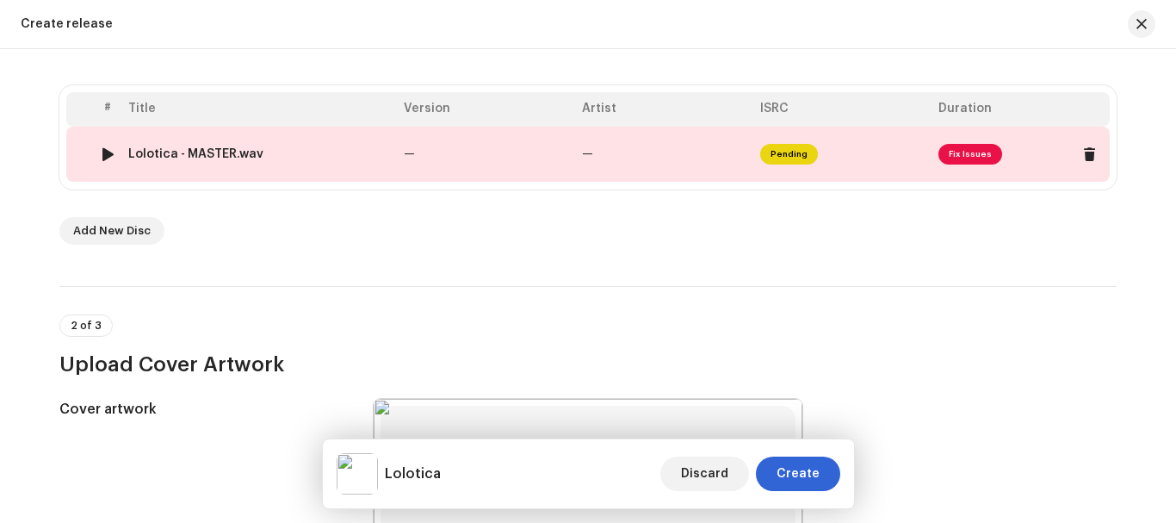
click at [964, 150] on span "Fix Issues" at bounding box center [971, 154] width 64 height 21
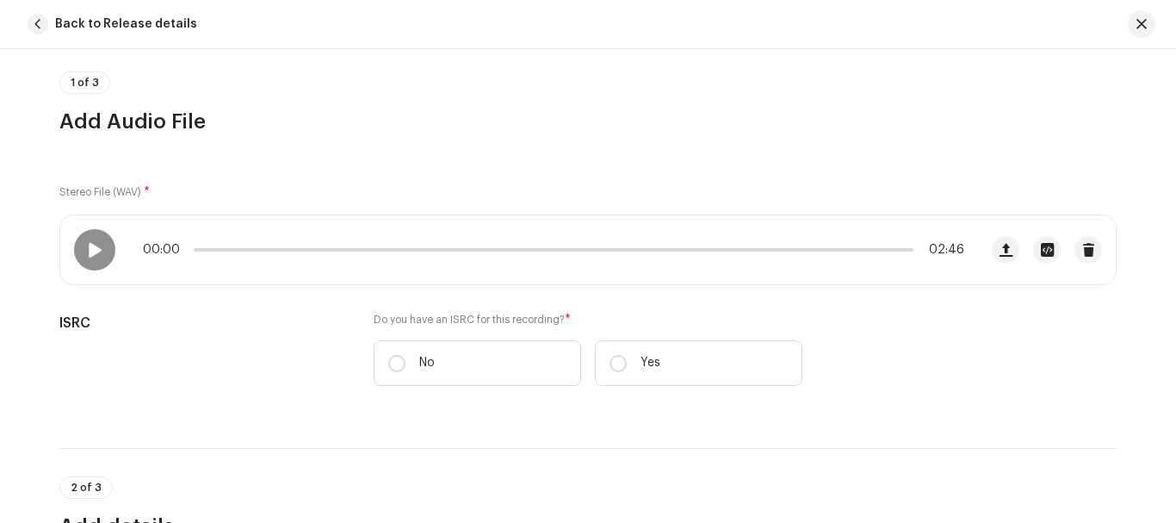
scroll to position [258, 0]
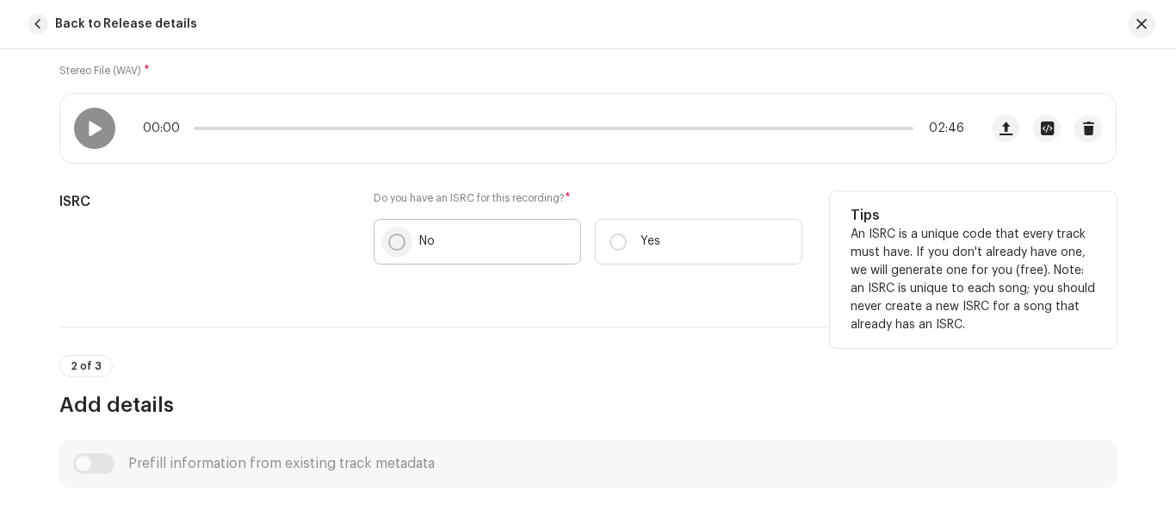
click at [399, 246] on input "No" at bounding box center [396, 241] width 17 height 17
radio input "true"
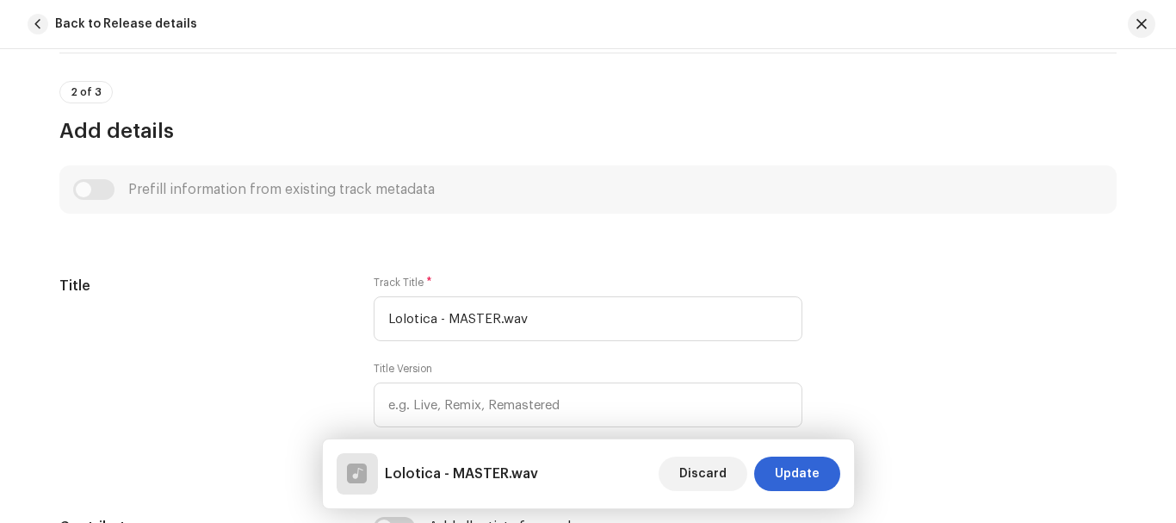
scroll to position [603, 0]
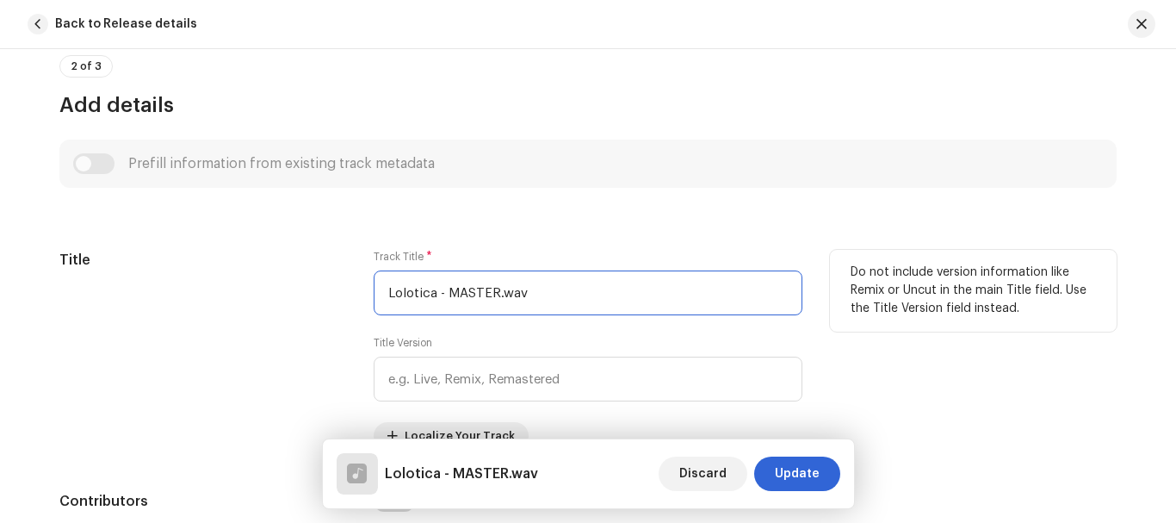
drag, startPoint x: 439, startPoint y: 295, endPoint x: 721, endPoint y: 317, distance: 282.5
click at [721, 317] on div "Track Title * Lolotica - MASTER.wav Title Version Localize Your Track" at bounding box center [588, 350] width 429 height 200
type input "Lolotica"
click at [301, 280] on div "Title" at bounding box center [202, 350] width 287 height 200
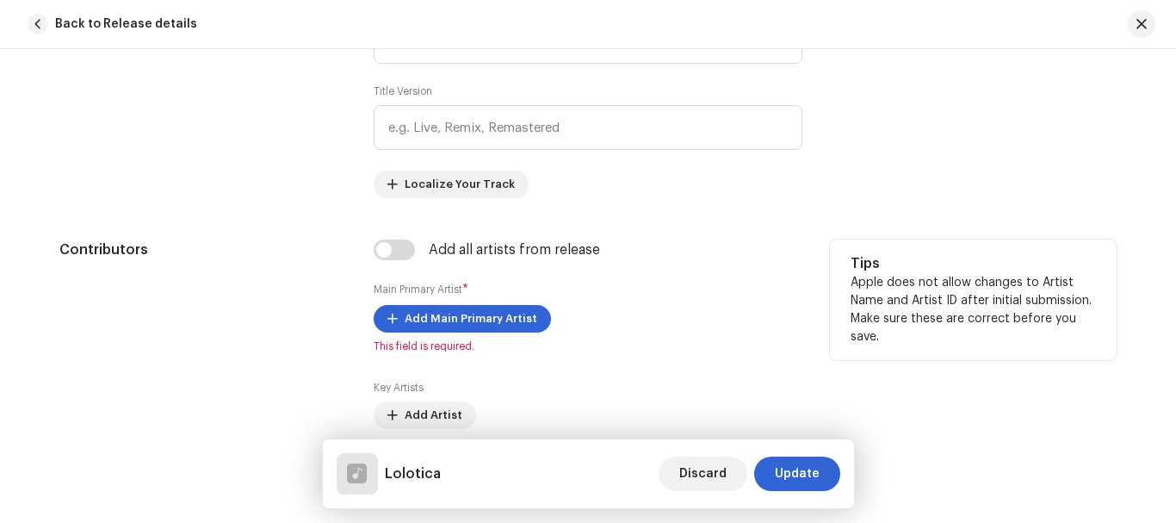
scroll to position [861, 0]
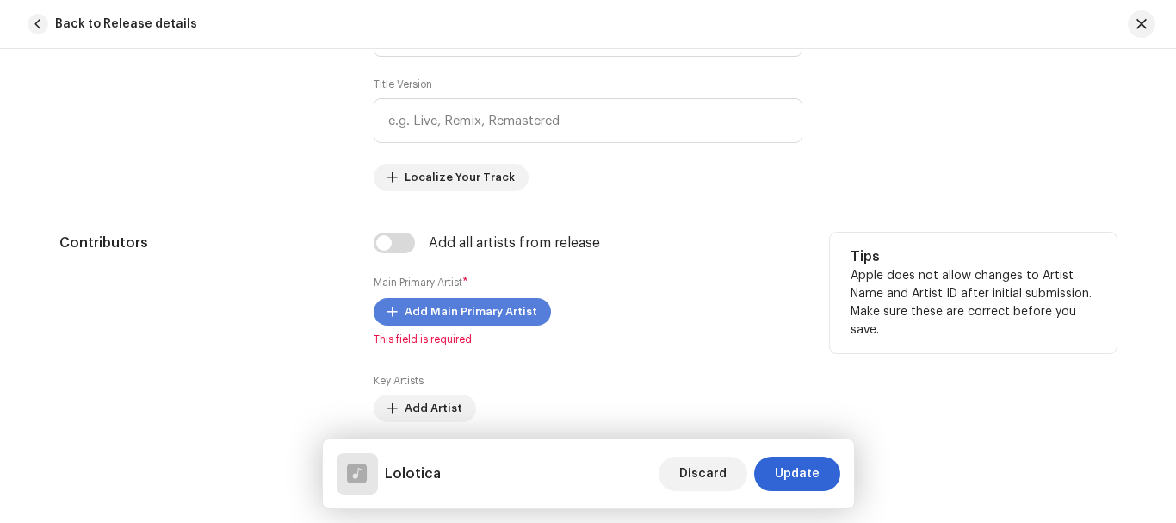
click at [413, 301] on span "Add Main Primary Artist" at bounding box center [471, 312] width 133 height 34
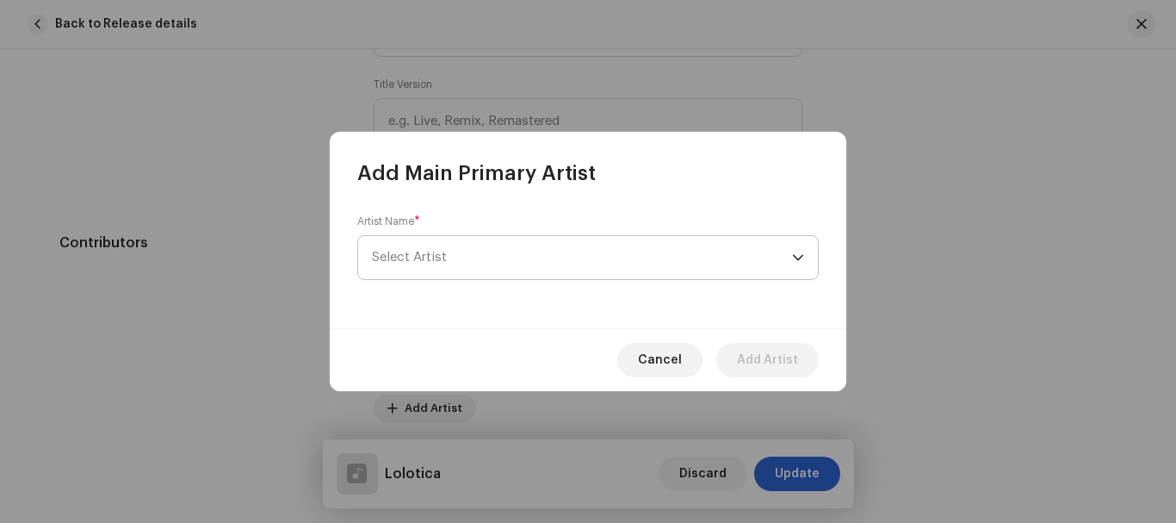
click at [458, 262] on span "Select Artist" at bounding box center [582, 257] width 420 height 43
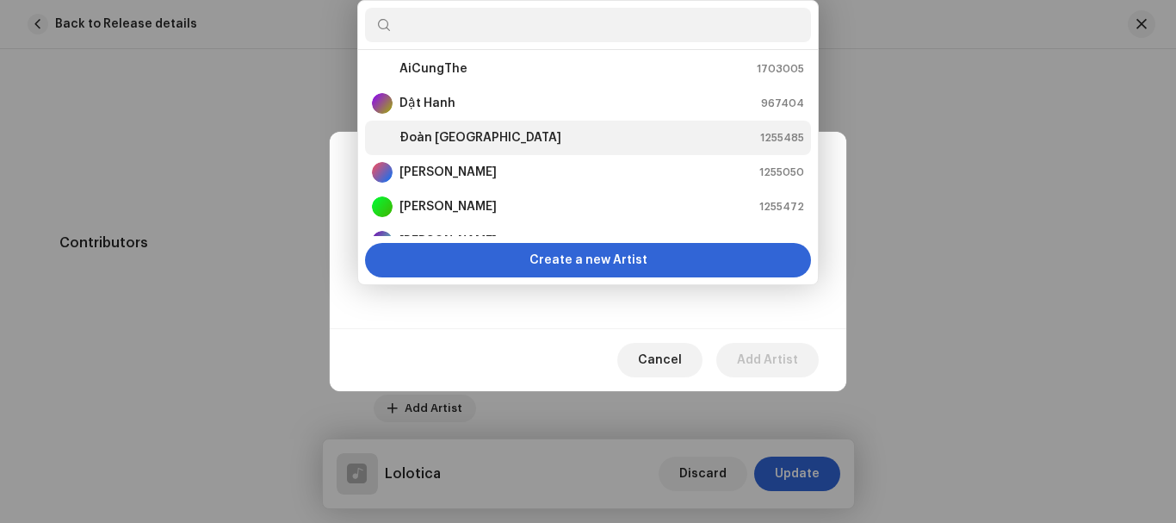
scroll to position [0, 0]
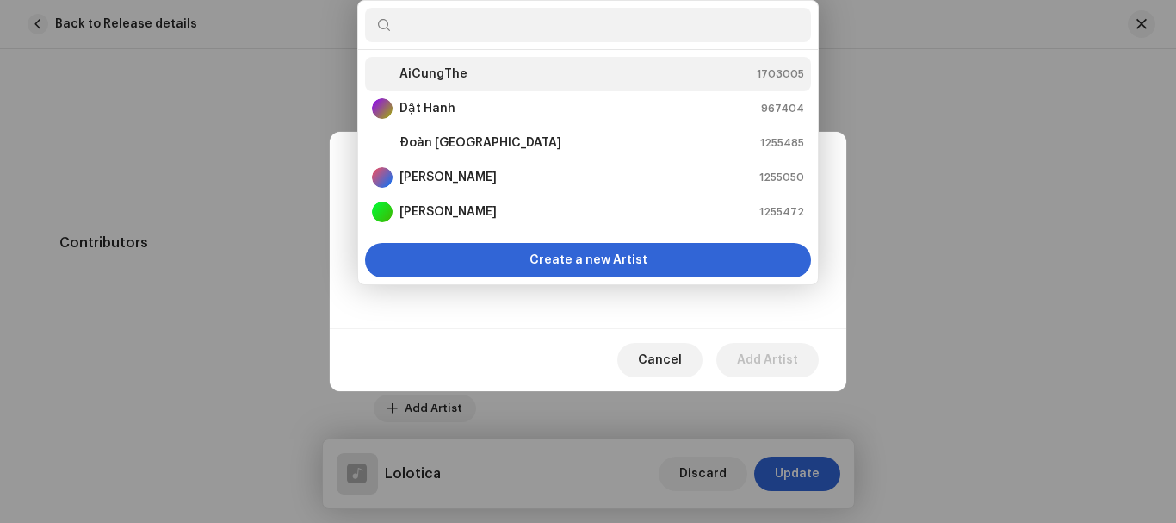
click at [458, 80] on strong "AiCungThe" at bounding box center [434, 73] width 68 height 17
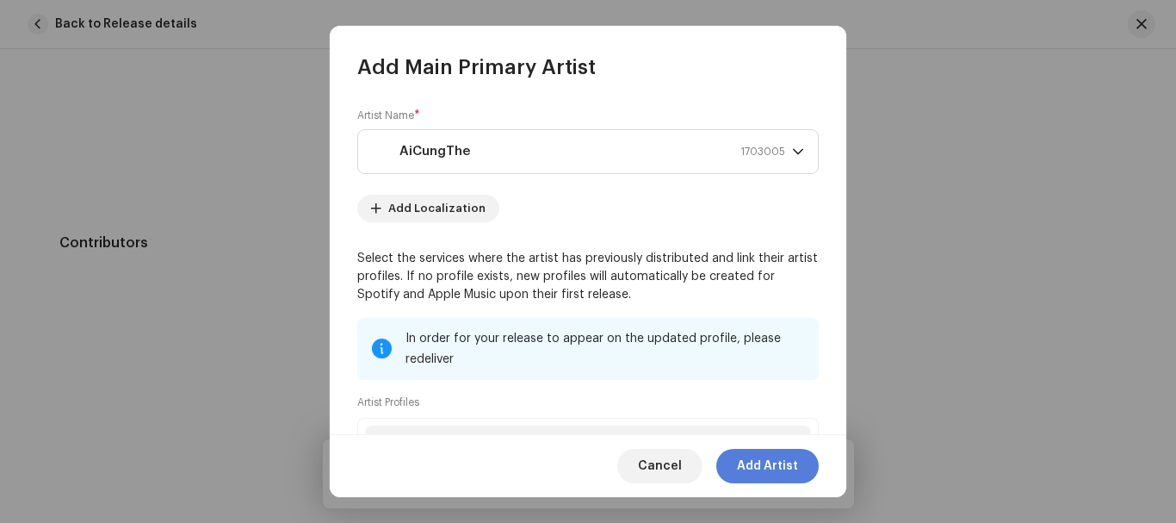
click at [752, 462] on span "Add Artist" at bounding box center [767, 466] width 61 height 34
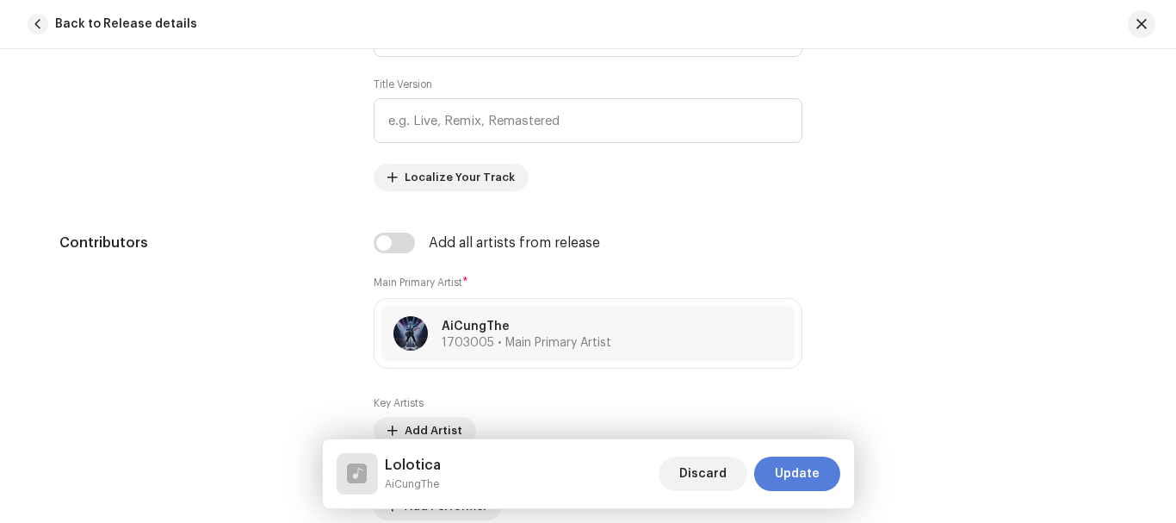
click at [794, 476] on span "Update" at bounding box center [797, 473] width 45 height 34
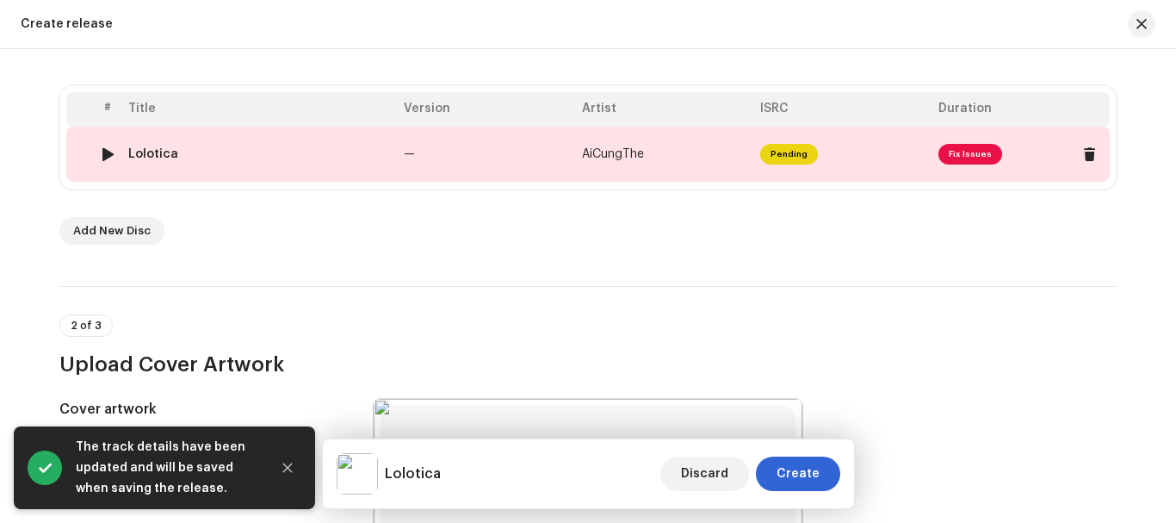
click at [88, 153] on td at bounding box center [80, 154] width 28 height 55
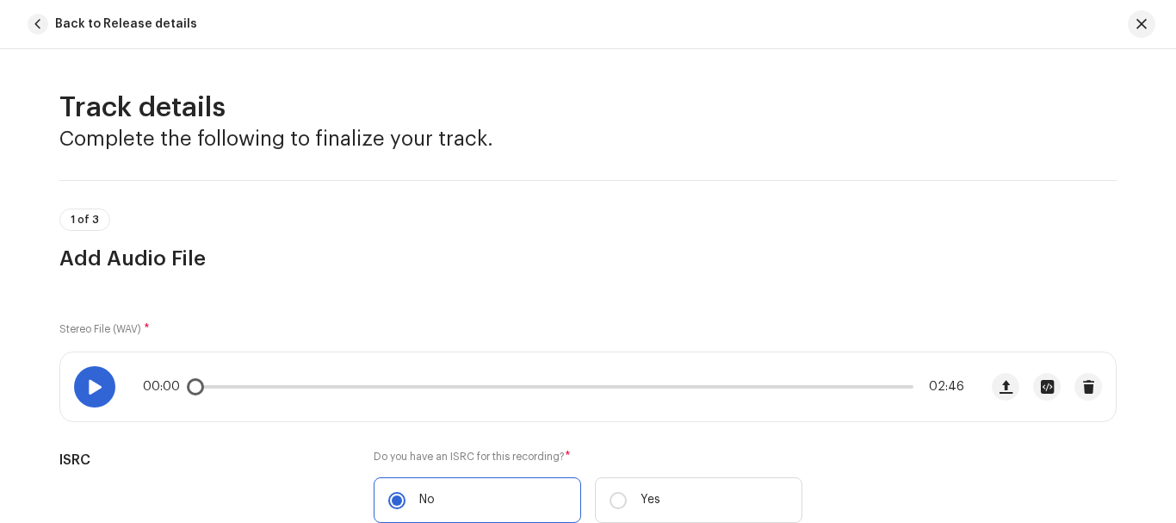
click at [94, 381] on span at bounding box center [94, 387] width 15 height 14
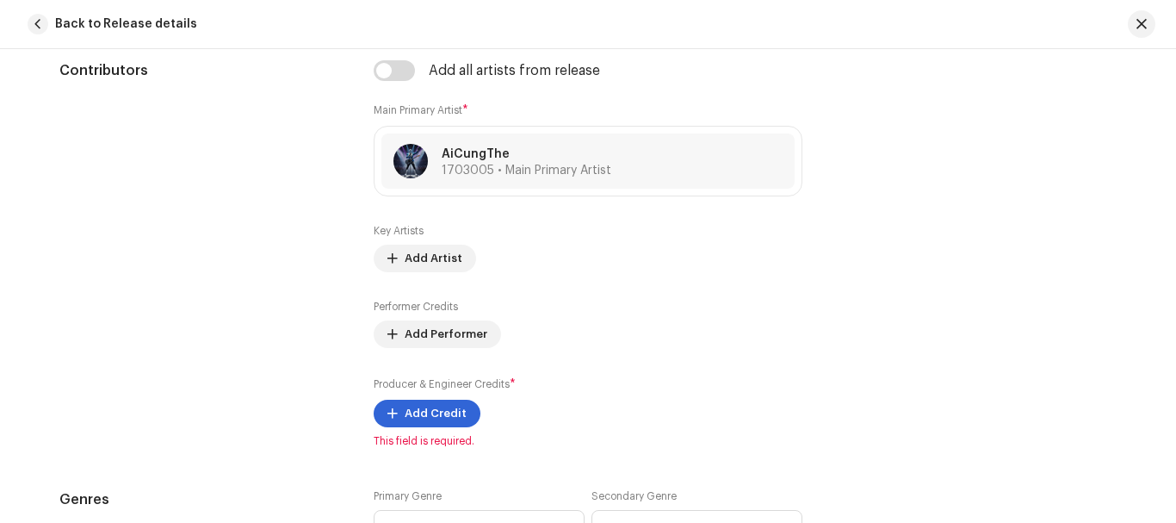
scroll to position [1120, 0]
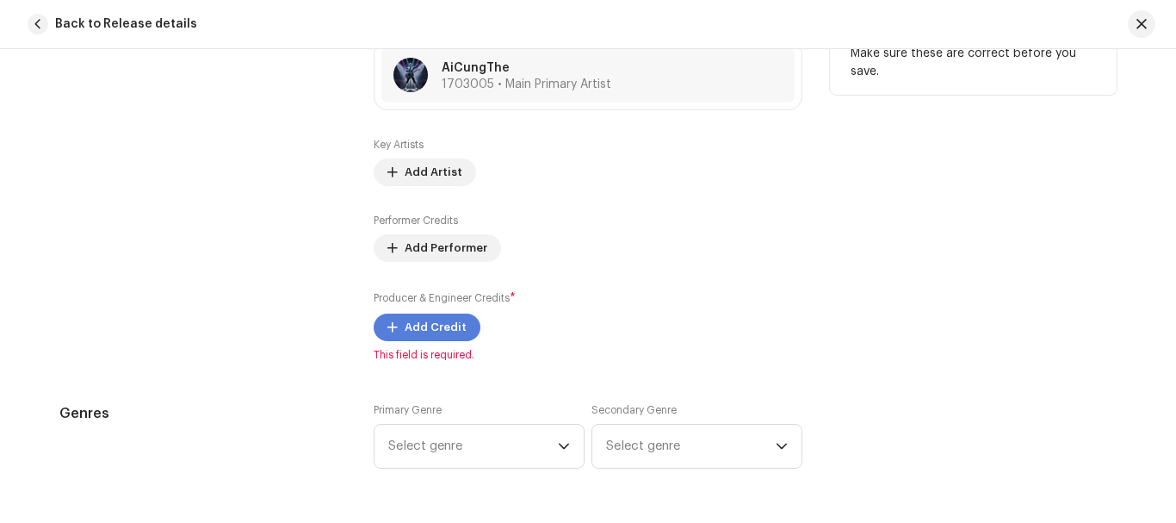
click at [420, 330] on span "Add Credit" at bounding box center [436, 327] width 62 height 34
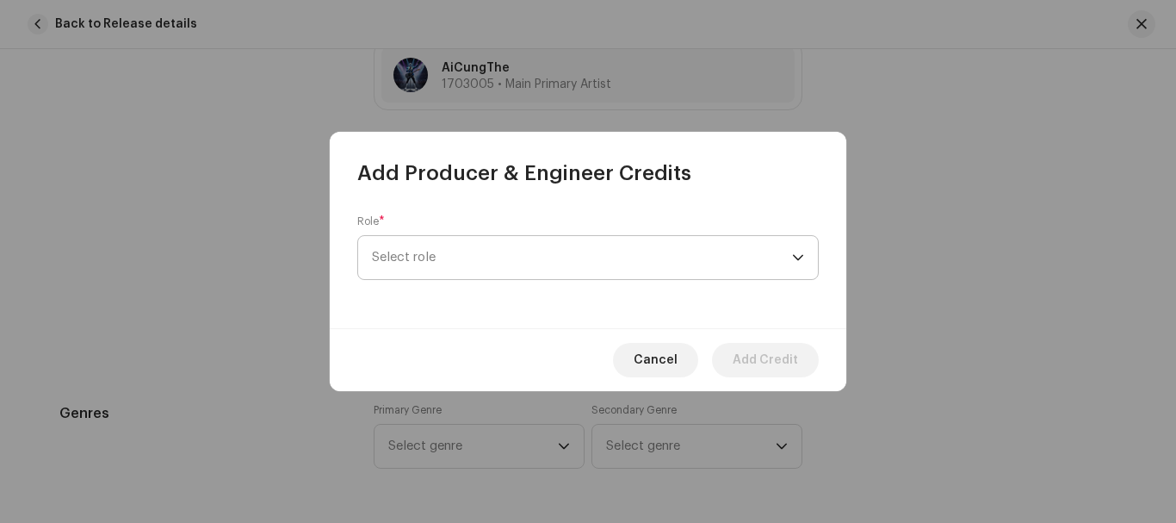
click at [460, 267] on span "Select role" at bounding box center [582, 257] width 420 height 43
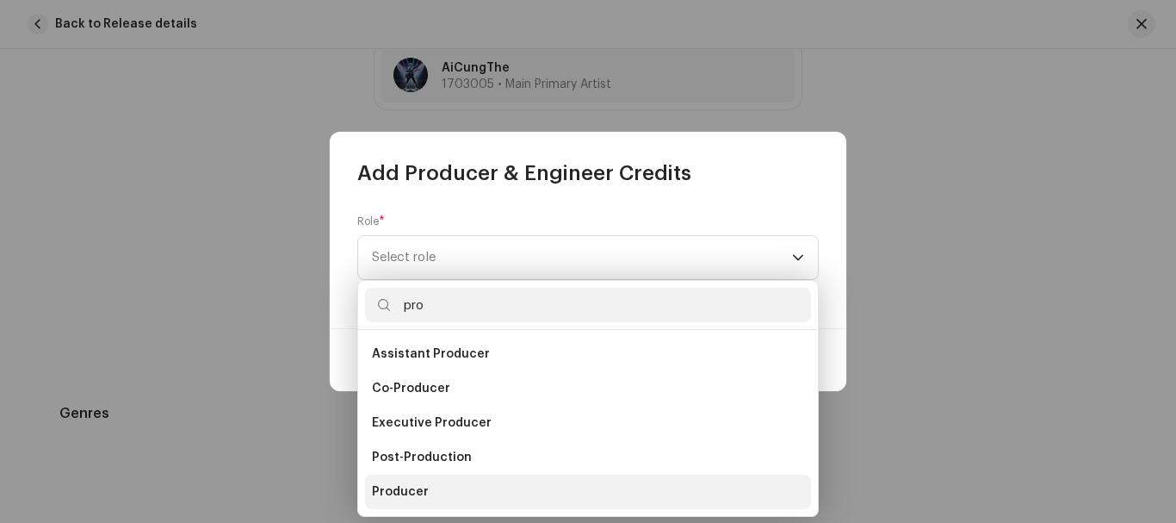
type input "pro"
click at [381, 481] on li "Producer" at bounding box center [588, 492] width 446 height 34
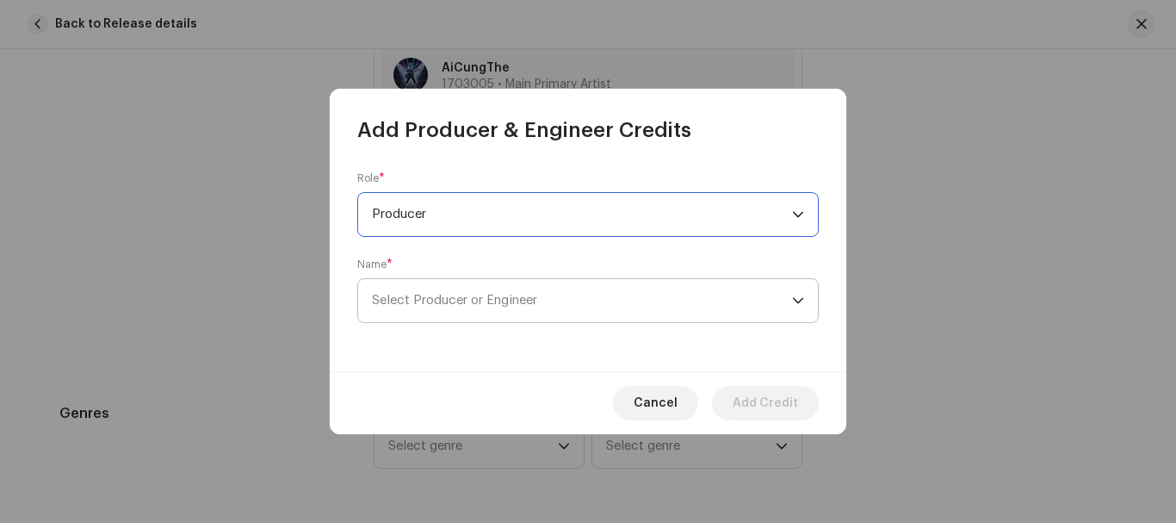
click at [514, 299] on span "Select Producer or Engineer" at bounding box center [454, 300] width 165 height 13
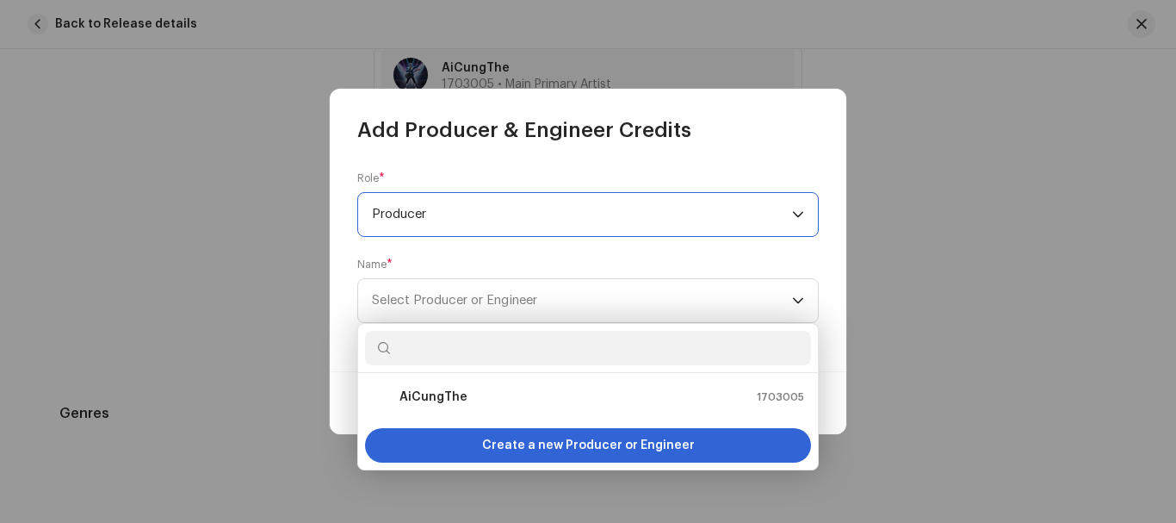
click at [757, 223] on span "Producer" at bounding box center [582, 214] width 420 height 43
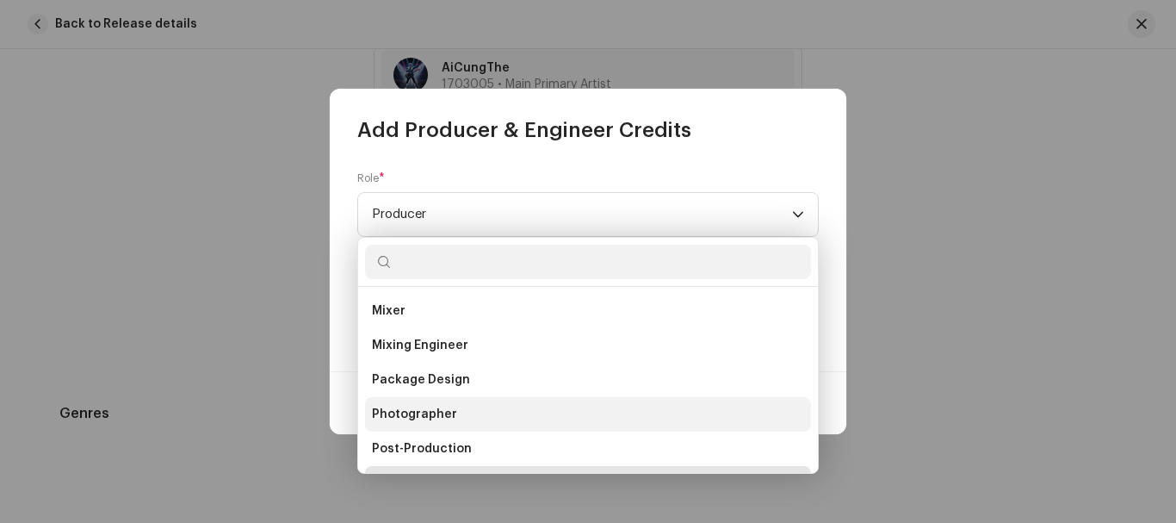
scroll to position [603, 0]
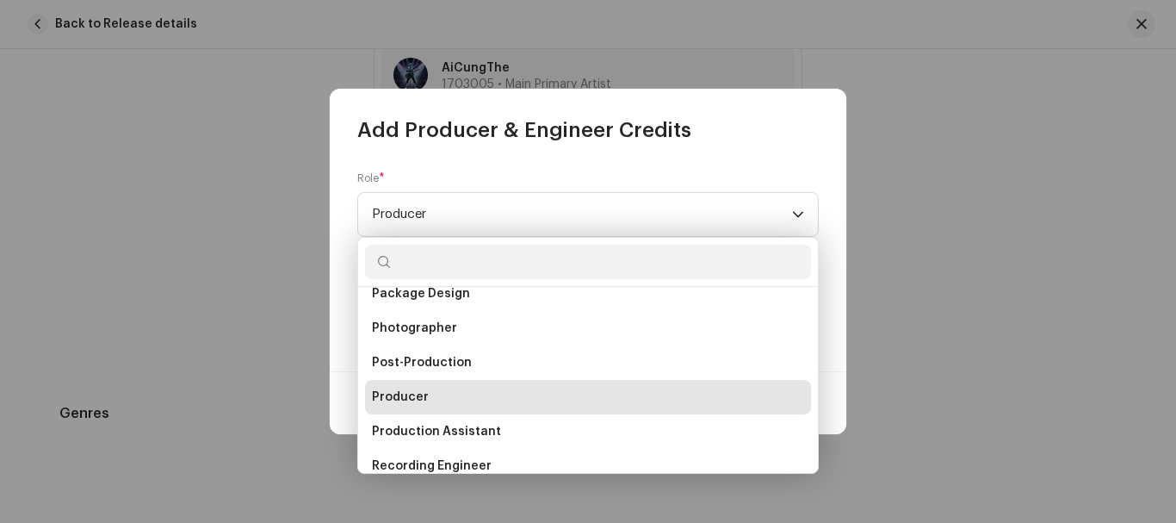
click at [437, 399] on li "Producer" at bounding box center [588, 397] width 446 height 34
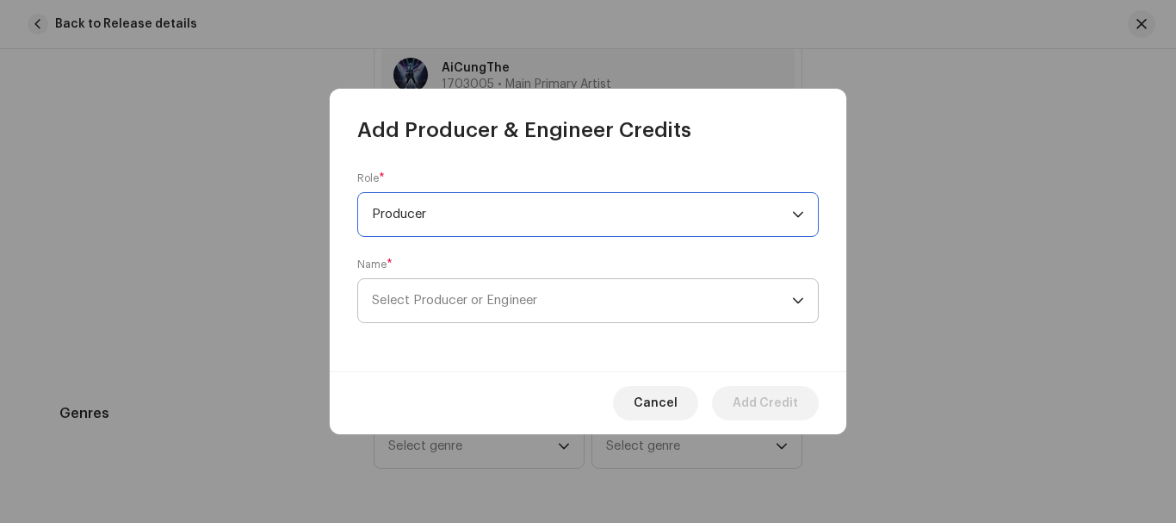
click at [464, 301] on span "Select Producer or Engineer" at bounding box center [454, 300] width 165 height 13
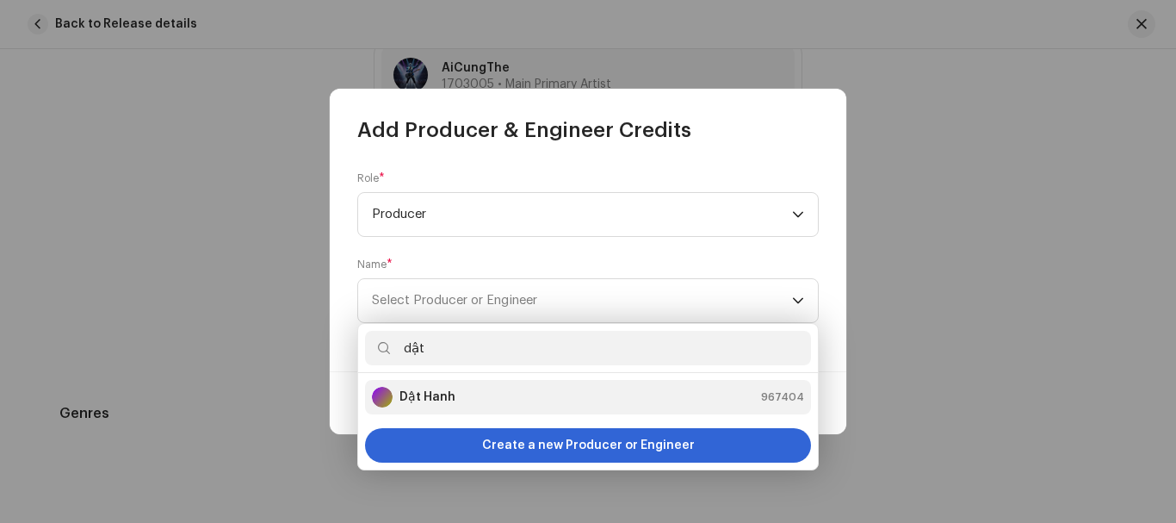
type input "dật"
click at [459, 389] on div "Dật Hanh 967404" at bounding box center [588, 397] width 432 height 21
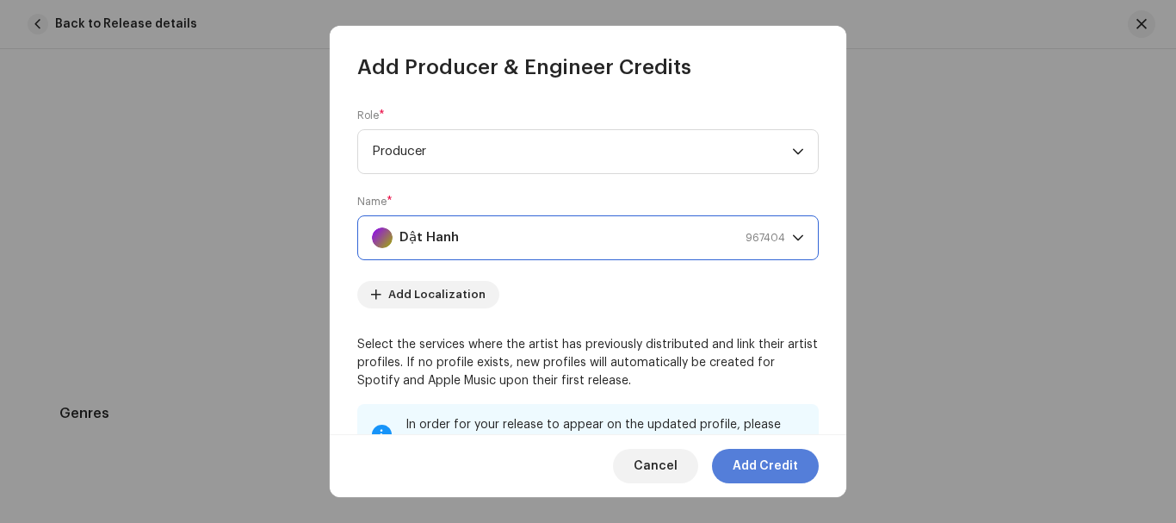
click at [739, 469] on span "Add Credit" at bounding box center [765, 466] width 65 height 34
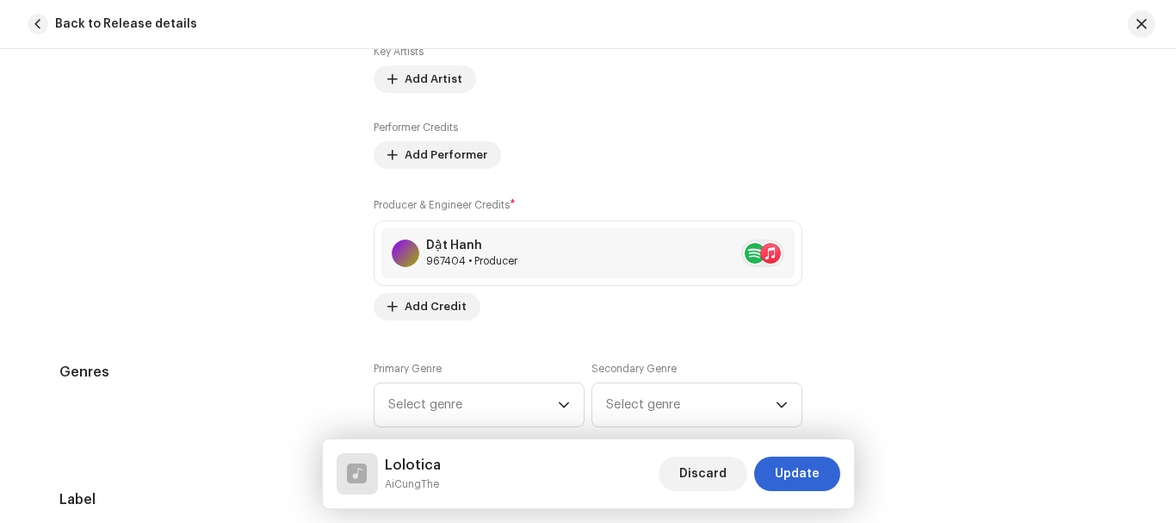
scroll to position [1378, 0]
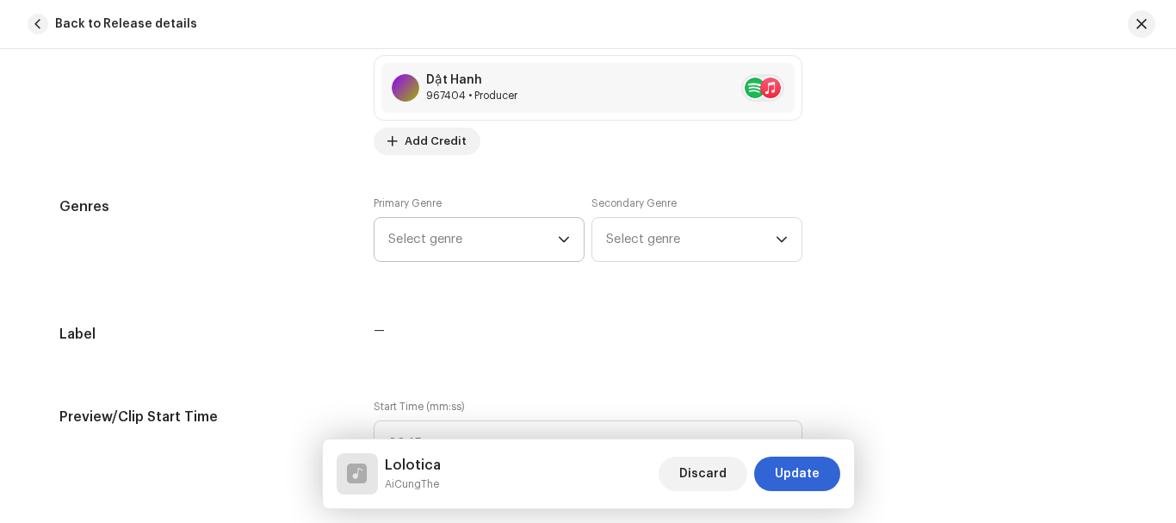
click at [542, 249] on span "Select genre" at bounding box center [473, 239] width 170 height 43
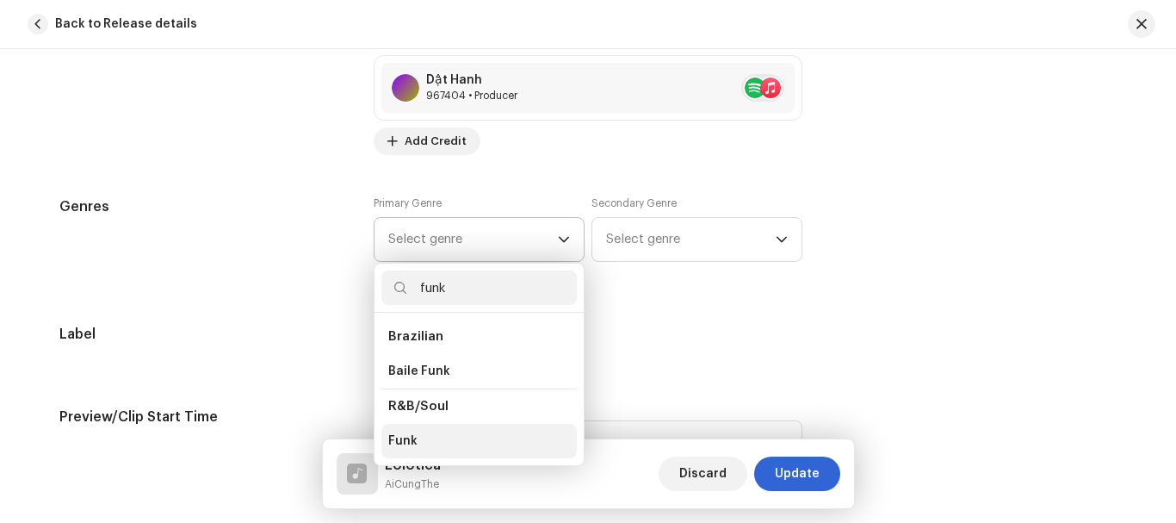
type input "funk"
click at [392, 434] on span "Funk" at bounding box center [402, 440] width 29 height 17
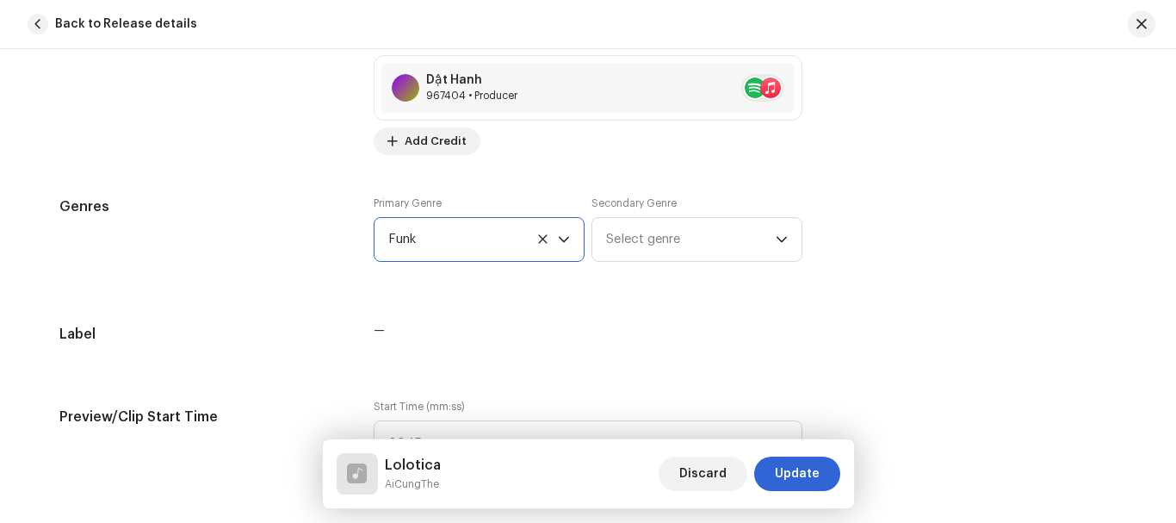
click at [277, 242] on div "Genres" at bounding box center [202, 239] width 287 height 86
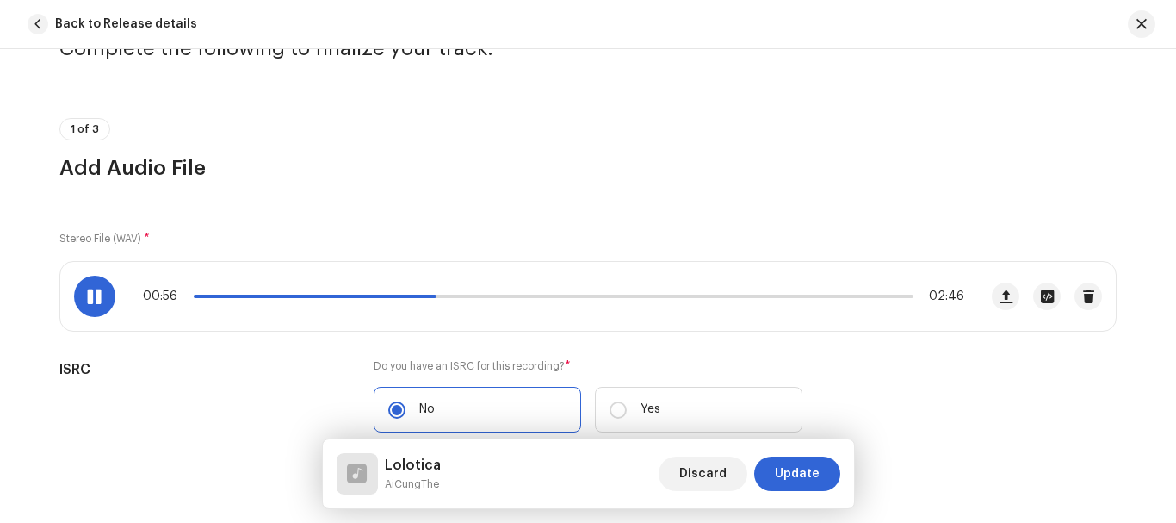
scroll to position [0, 0]
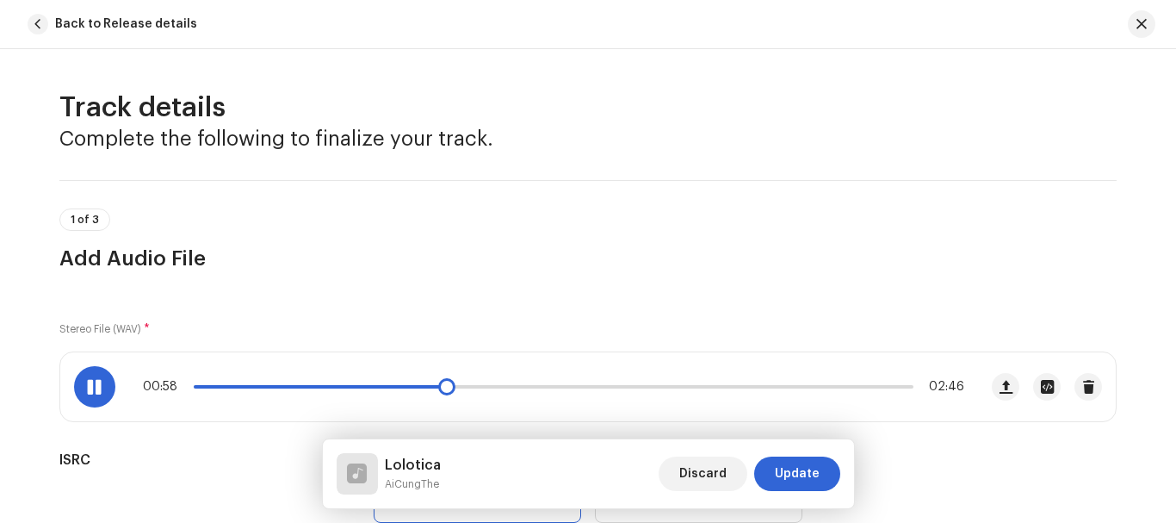
click at [531, 386] on p-slider at bounding box center [554, 386] width 720 height 3
click at [478, 387] on span at bounding box center [367, 386] width 347 height 3
click at [538, 388] on div "01:09 02:46" at bounding box center [554, 387] width 822 height 14
click at [556, 387] on p-slider at bounding box center [554, 386] width 720 height 3
click at [538, 386] on span at bounding box center [380, 386] width 373 height 3
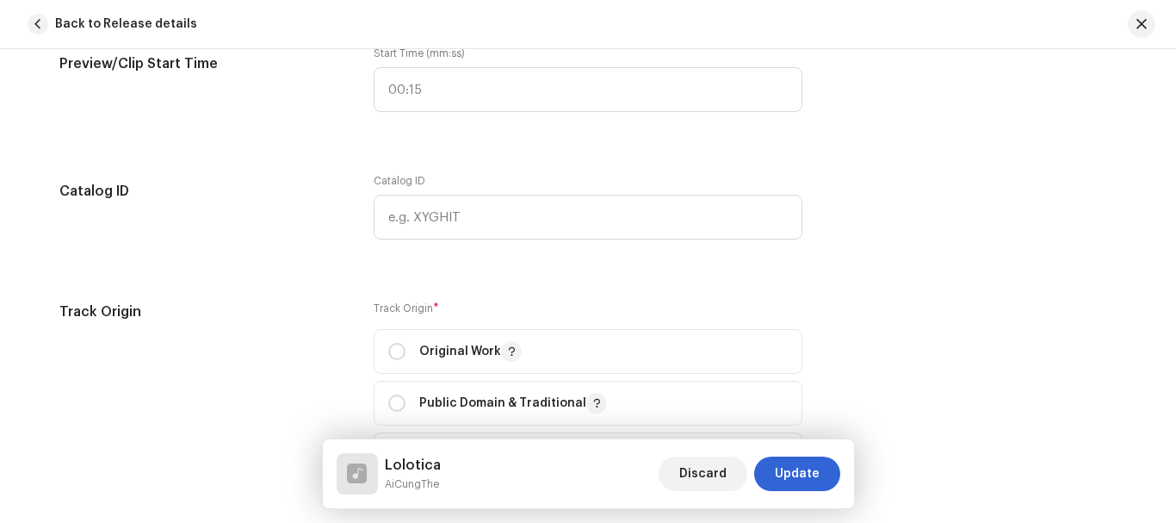
scroll to position [1723, 0]
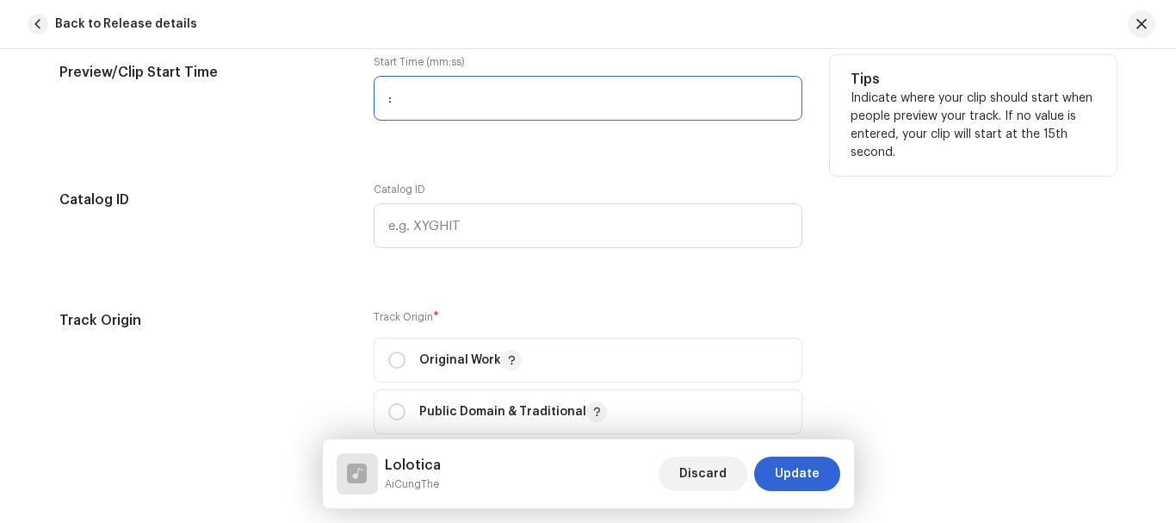
click at [394, 103] on input ":" at bounding box center [588, 98] width 429 height 45
type input "01:23"
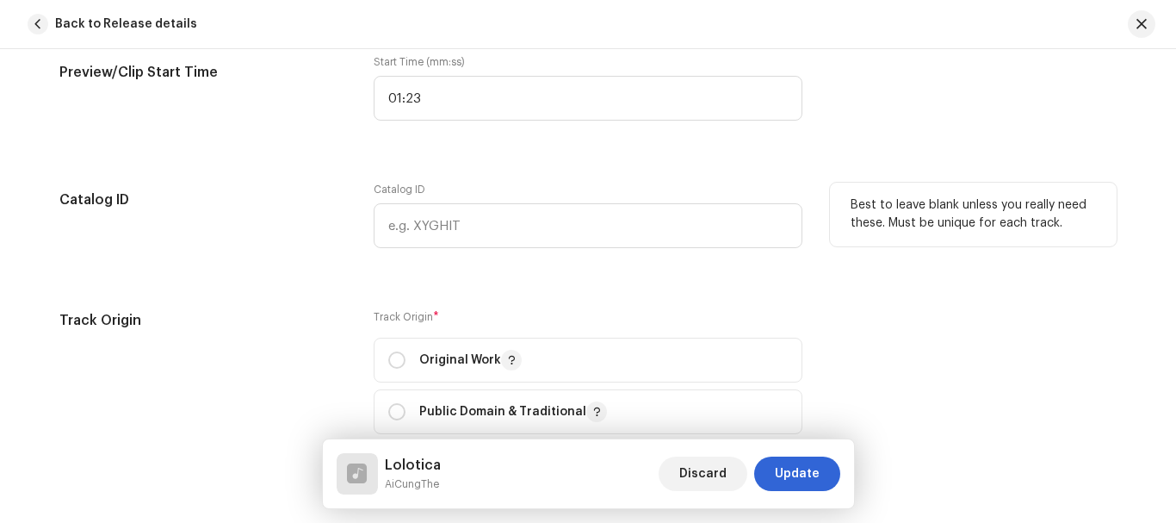
click at [269, 204] on h5 "Catalog ID" at bounding box center [202, 200] width 287 height 34
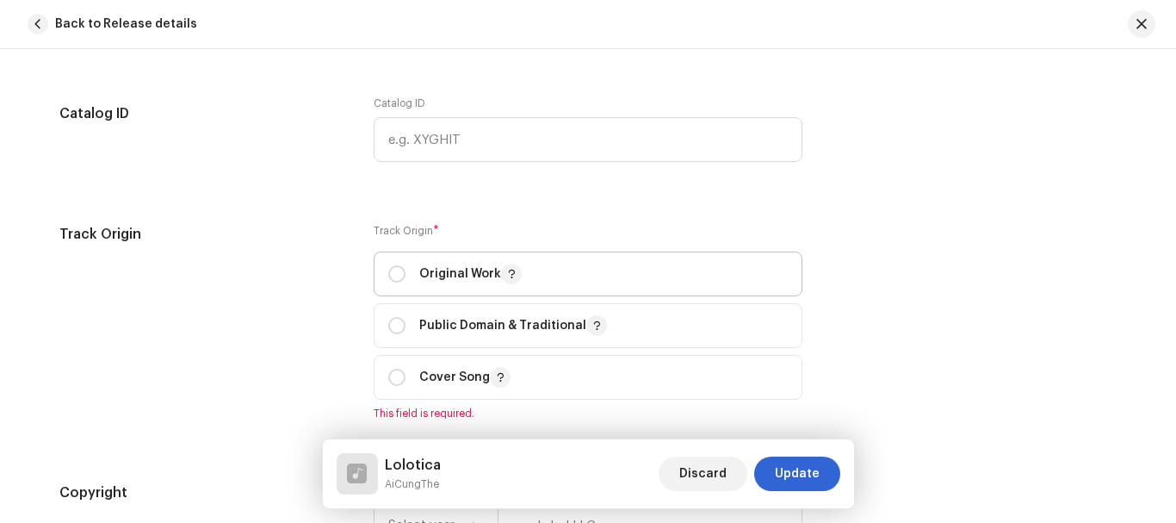
click at [402, 275] on div "Original Work" at bounding box center [454, 274] width 133 height 21
radio input "true"
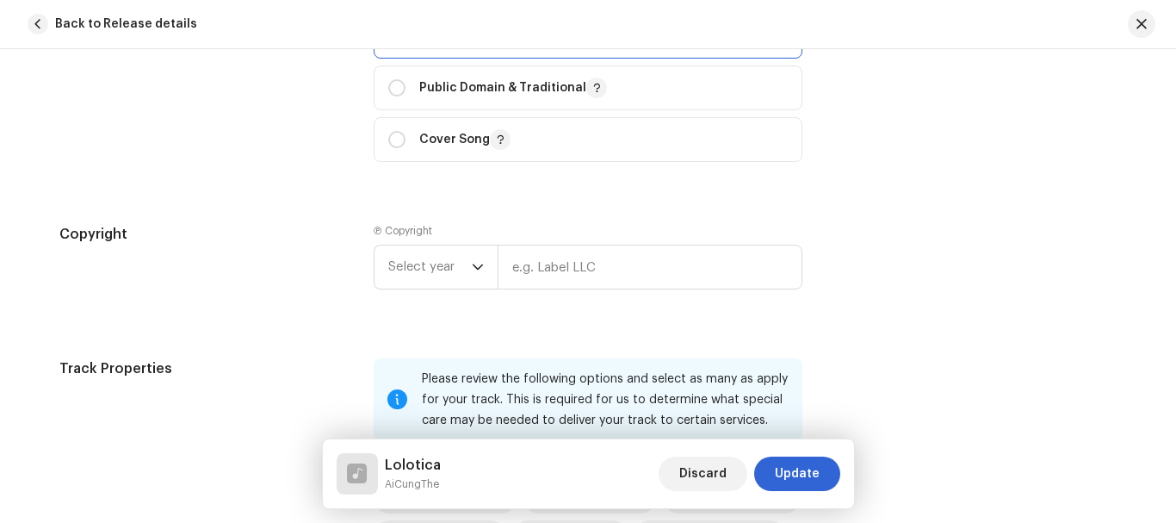
scroll to position [2067, 0]
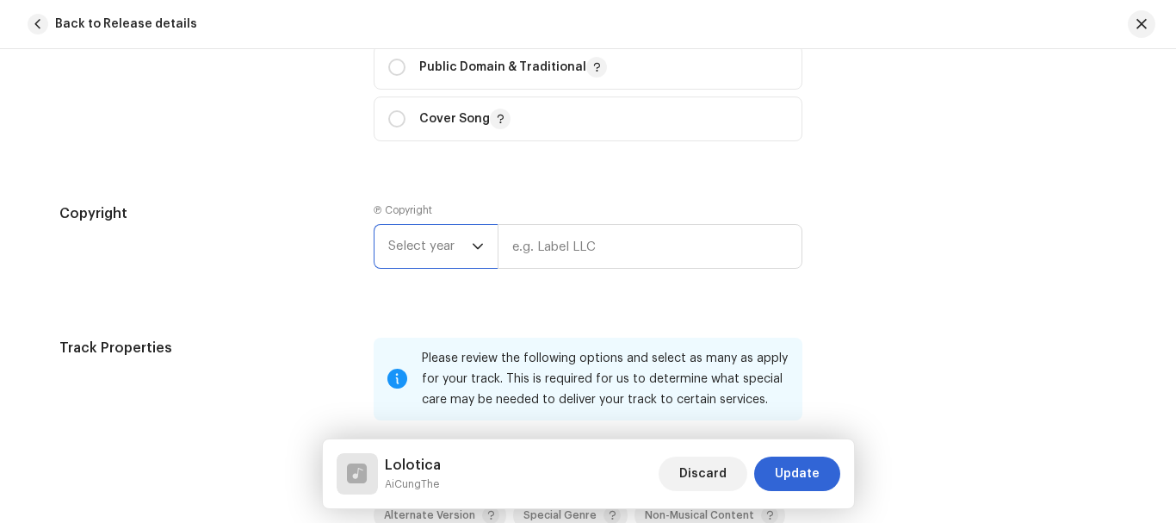
click at [402, 250] on span "Select year" at bounding box center [430, 246] width 84 height 43
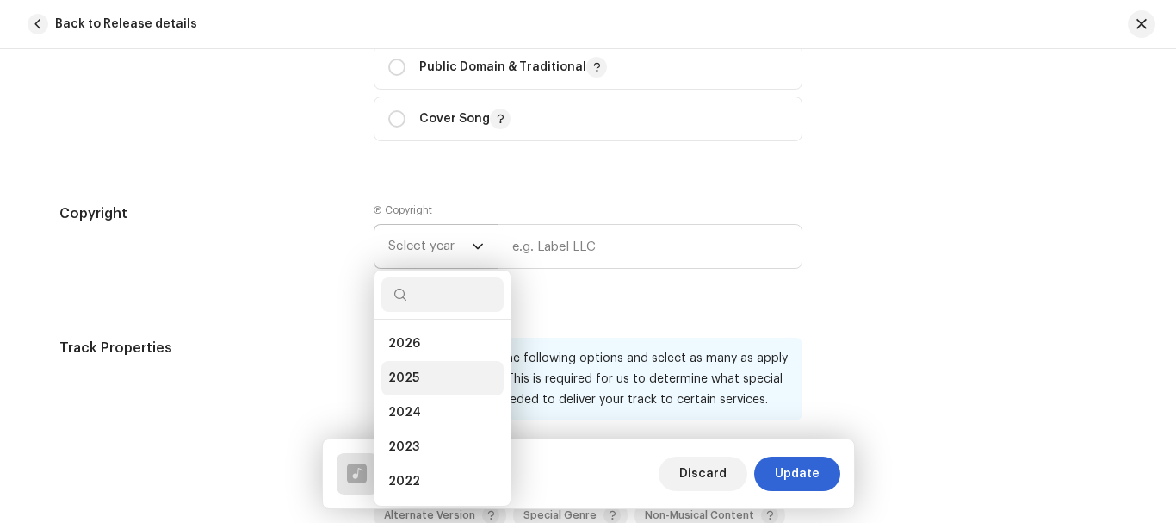
click at [415, 382] on li "2025" at bounding box center [443, 378] width 122 height 34
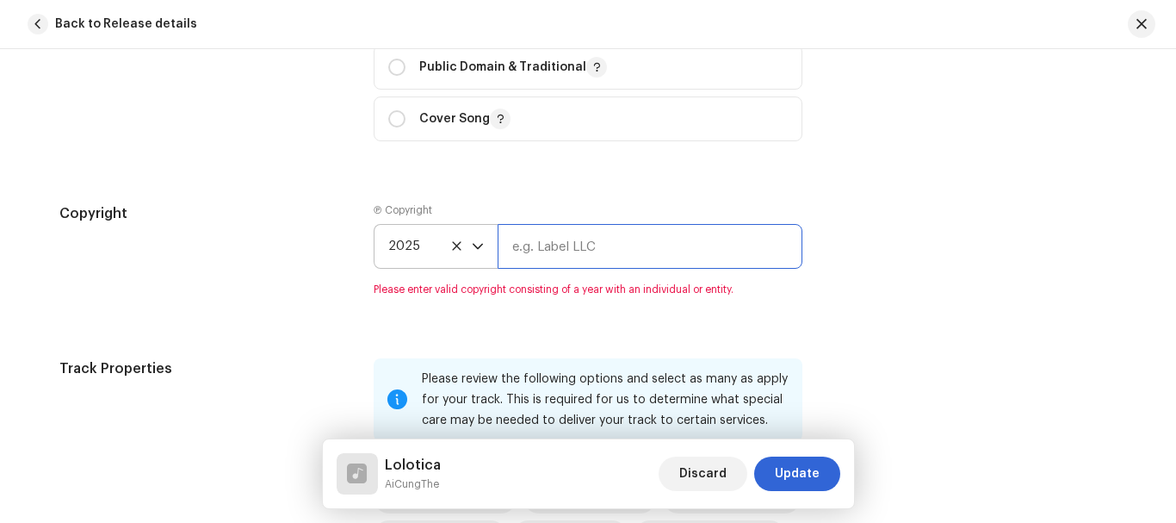
click at [592, 256] on input "text" at bounding box center [650, 246] width 305 height 45
type input "Harita Productions"
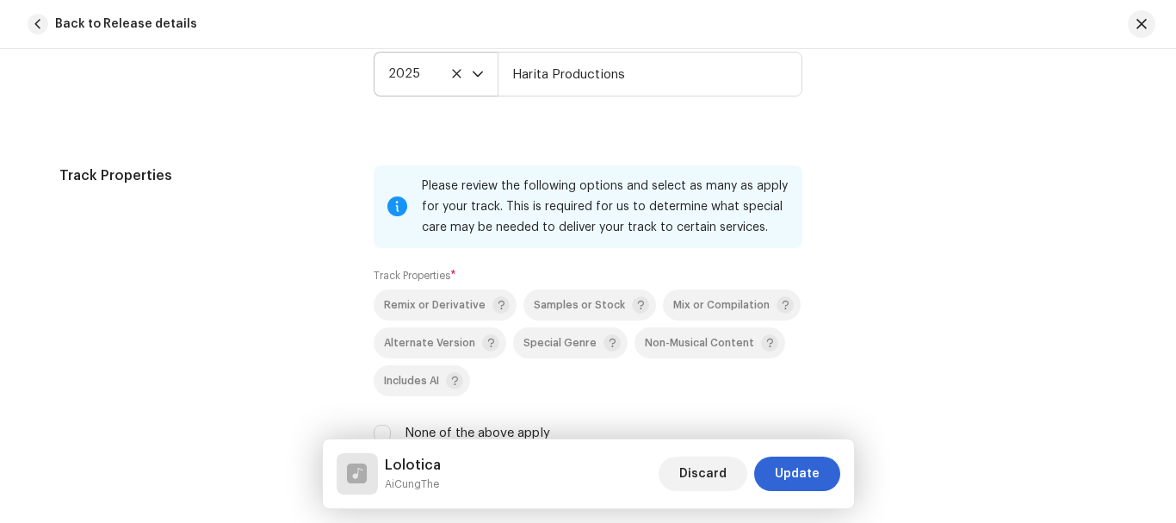
scroll to position [2325, 0]
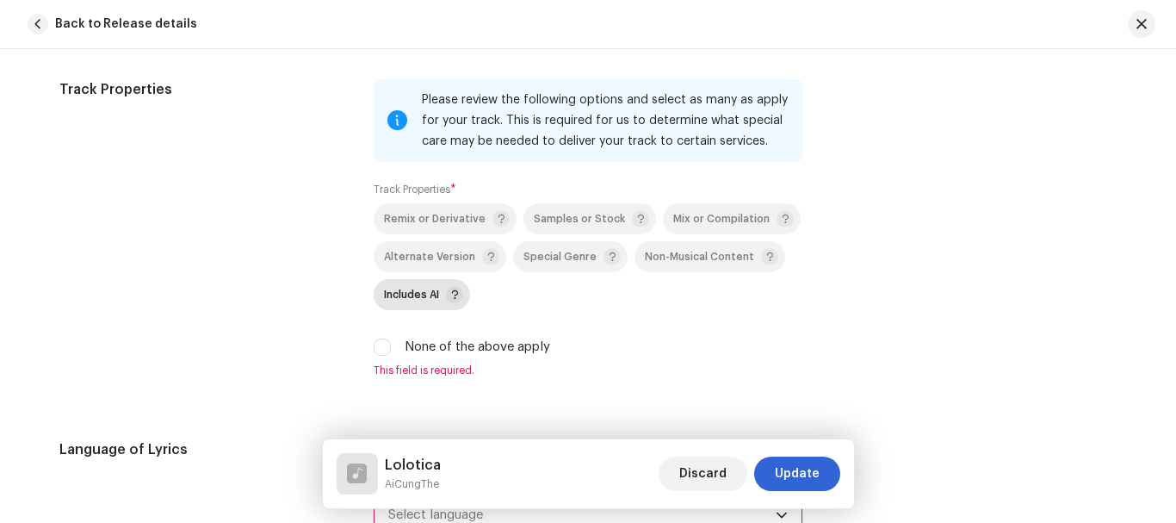
click at [419, 295] on span "Includes AI" at bounding box center [411, 294] width 55 height 11
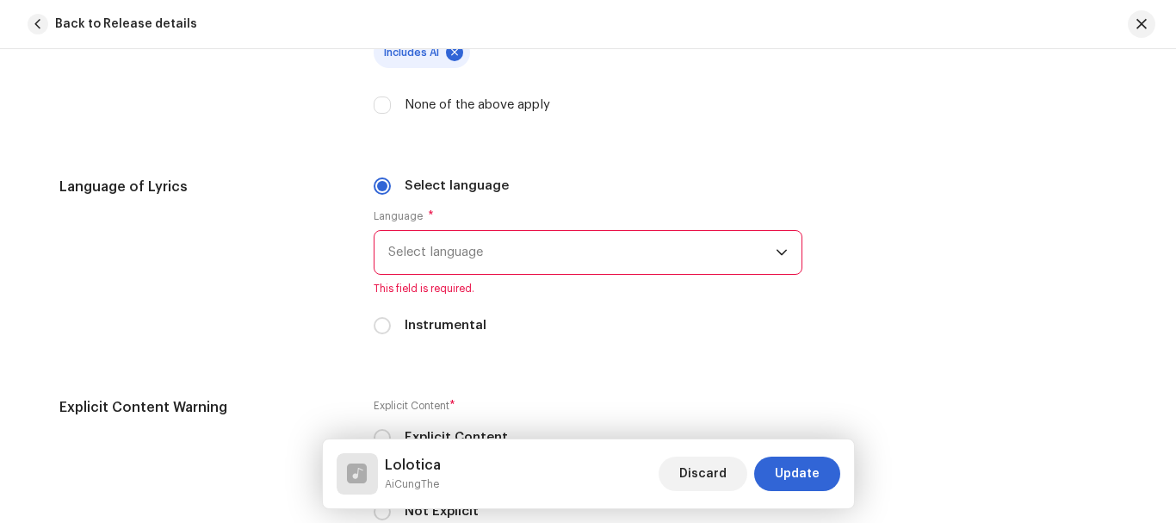
scroll to position [2584, 0]
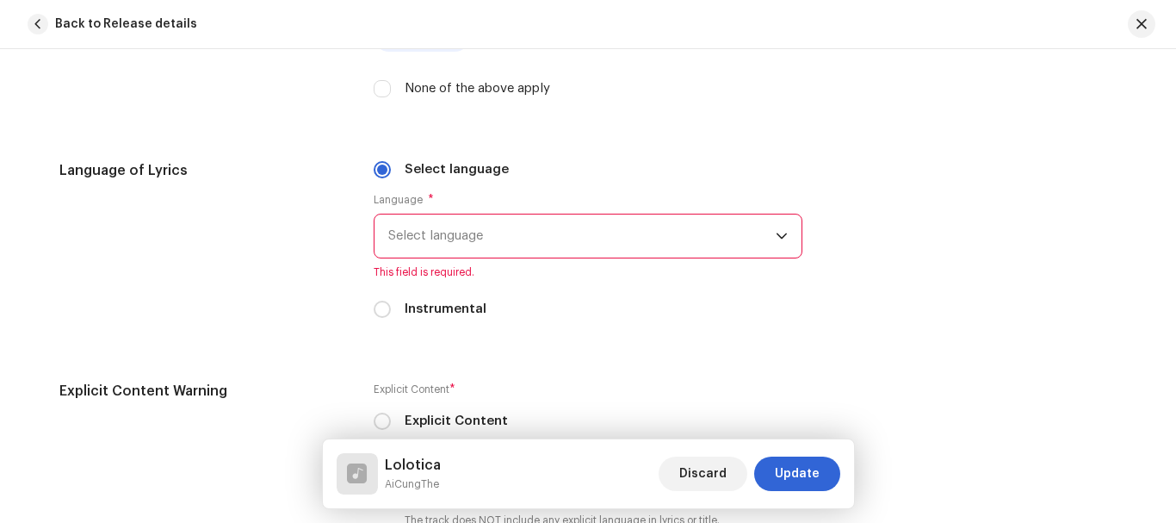
click at [450, 245] on span "Select language" at bounding box center [582, 235] width 388 height 43
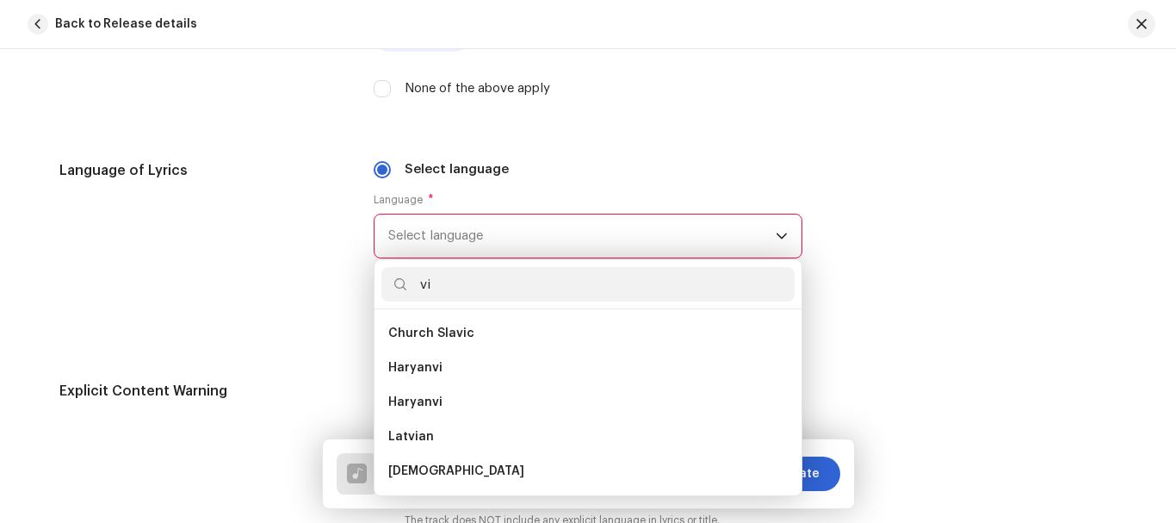
scroll to position [0, 0]
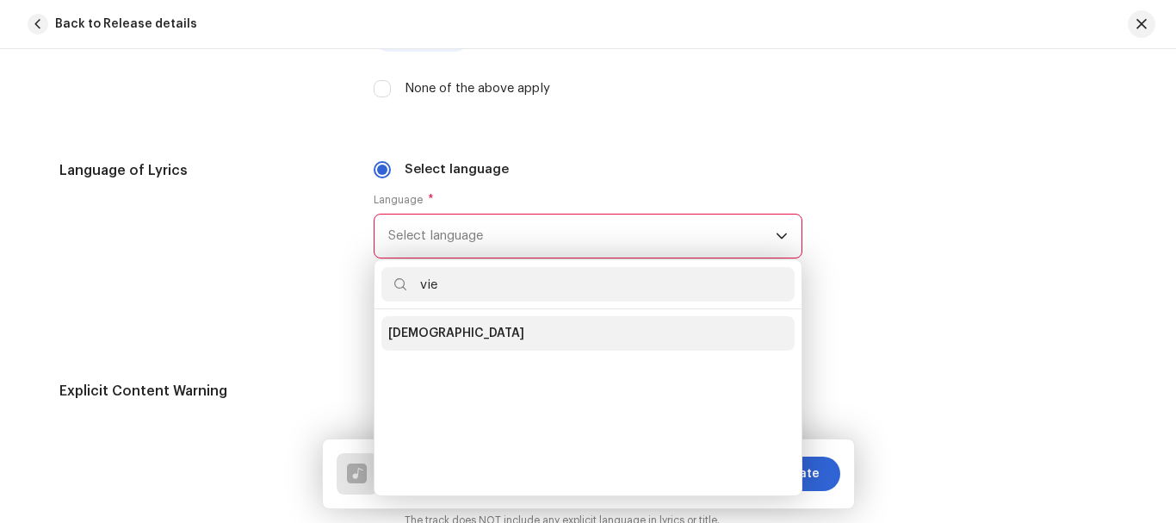
type input "vie"
click at [410, 343] on li "[DEMOGRAPHIC_DATA]" at bounding box center [588, 333] width 413 height 34
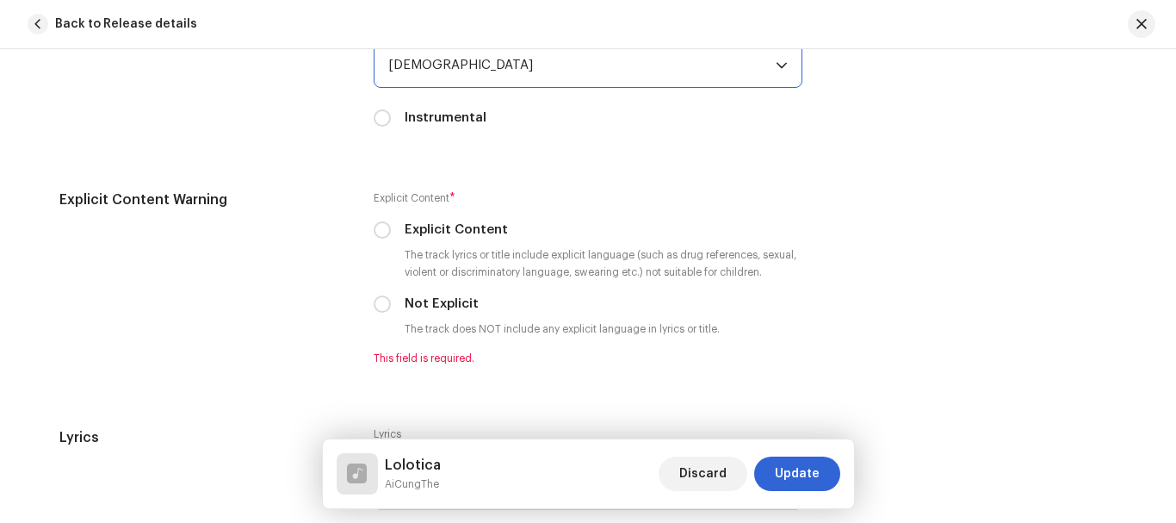
scroll to position [2756, 0]
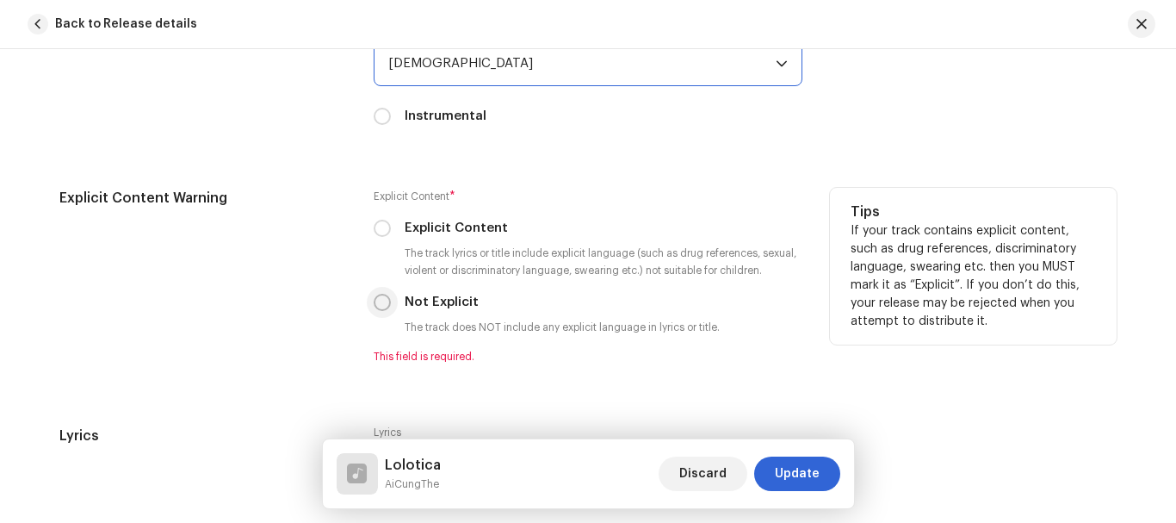
click at [383, 300] on input "Not Explicit" at bounding box center [382, 302] width 17 height 17
radio input "true"
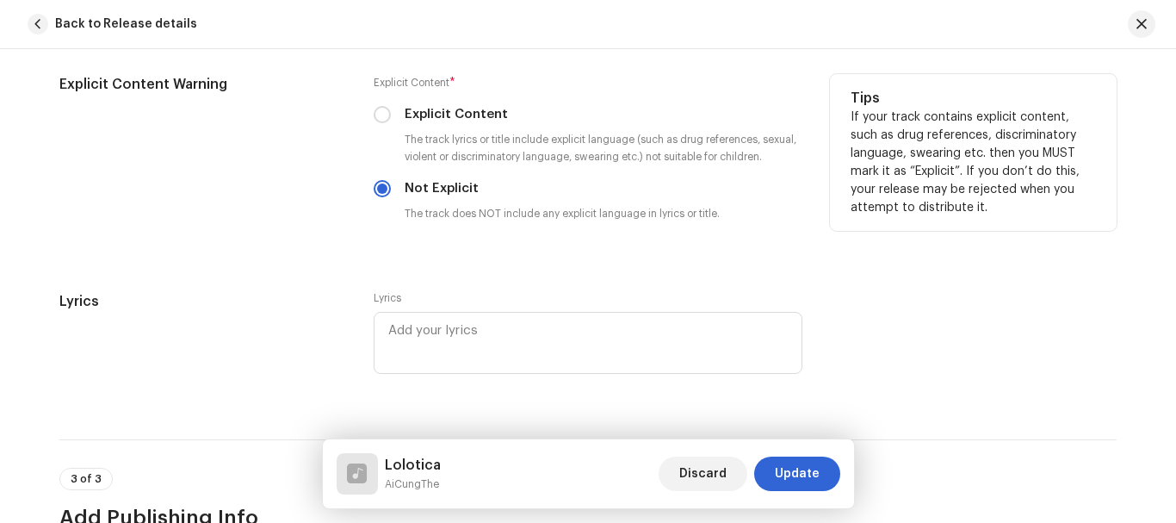
scroll to position [2928, 0]
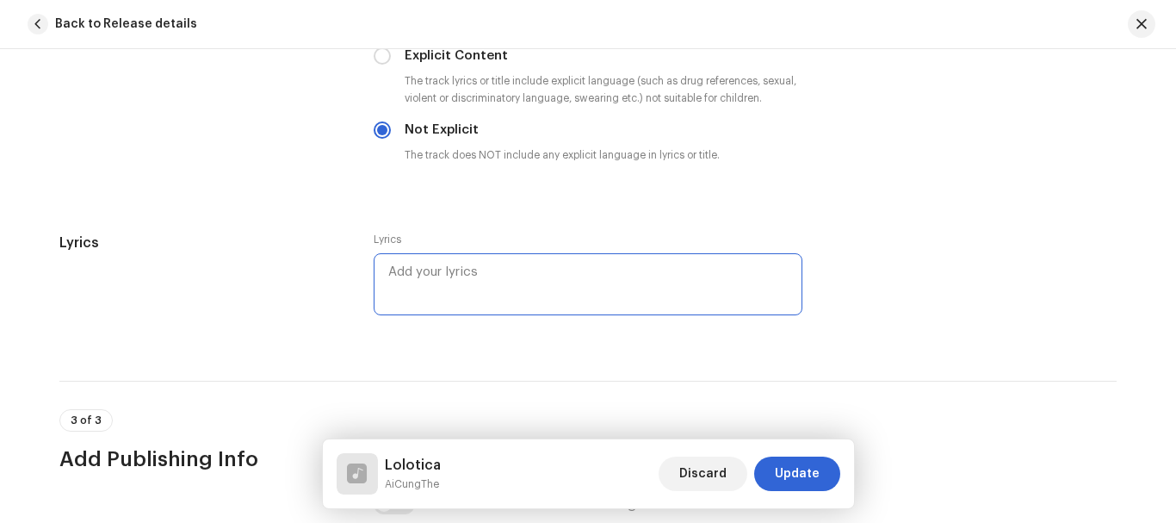
click at [488, 273] on textarea at bounding box center [588, 284] width 429 height 62
paste textarea "Lô lô ti ca Lô lô ti ca Lô lô ti ca Lòng lợn tiết canh Lòng lợn tiết canh Lòng …"
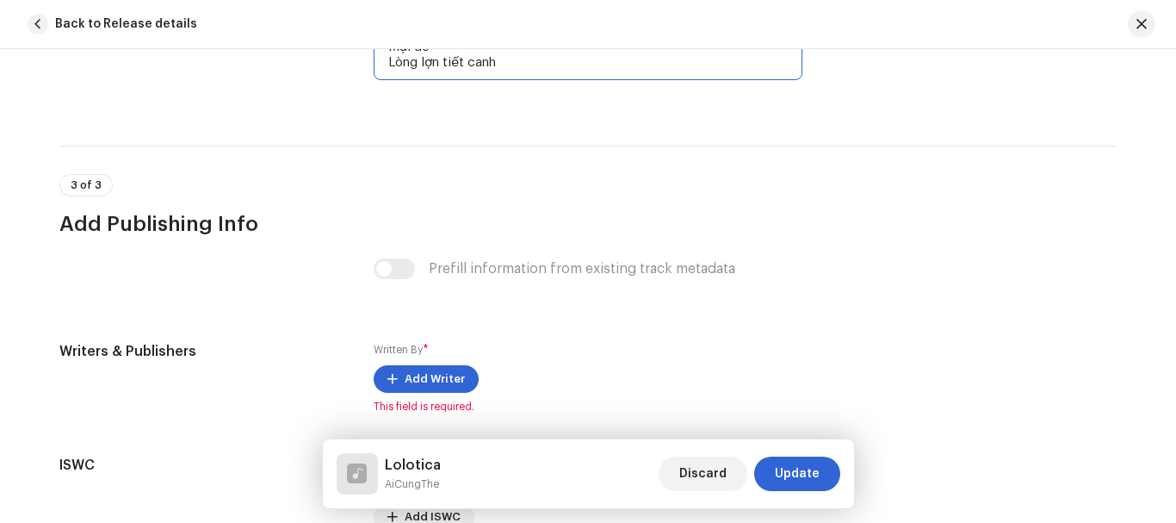
scroll to position [3495, 0]
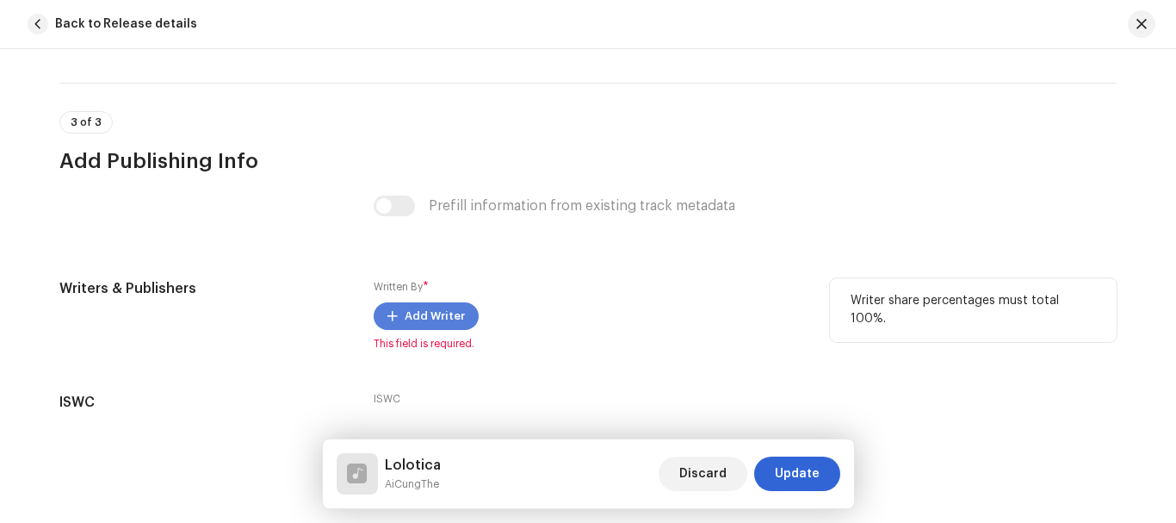
type textarea "Lô lô ti ca Lô lô ti ca Lô lô ti ca Lòng lợn tiết canh Lòng lợn tiết canh Lòng …"
click at [440, 319] on span "Add Writer" at bounding box center [435, 316] width 60 height 34
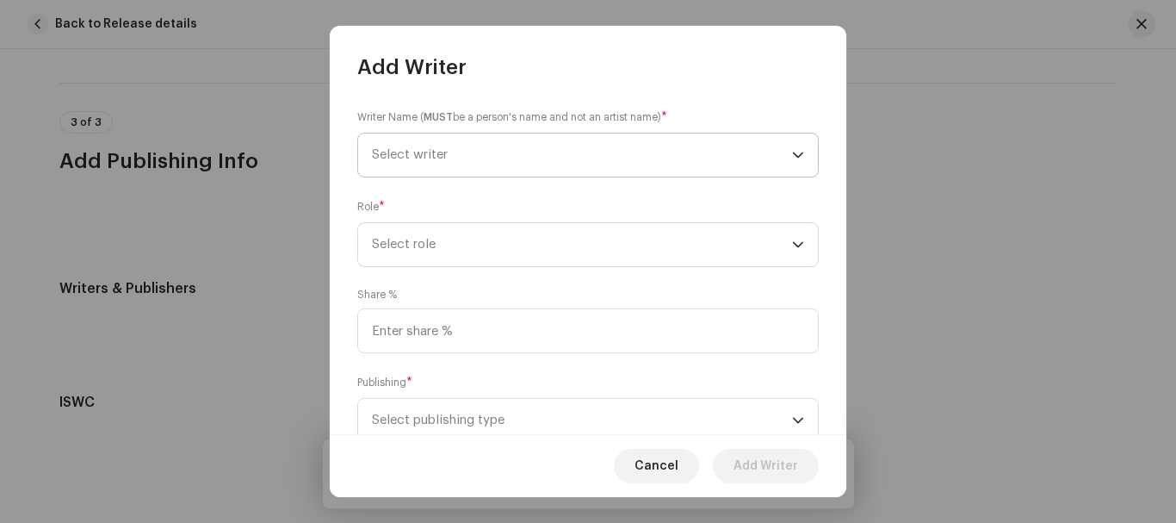
click at [439, 160] on span "Select writer" at bounding box center [410, 154] width 76 height 13
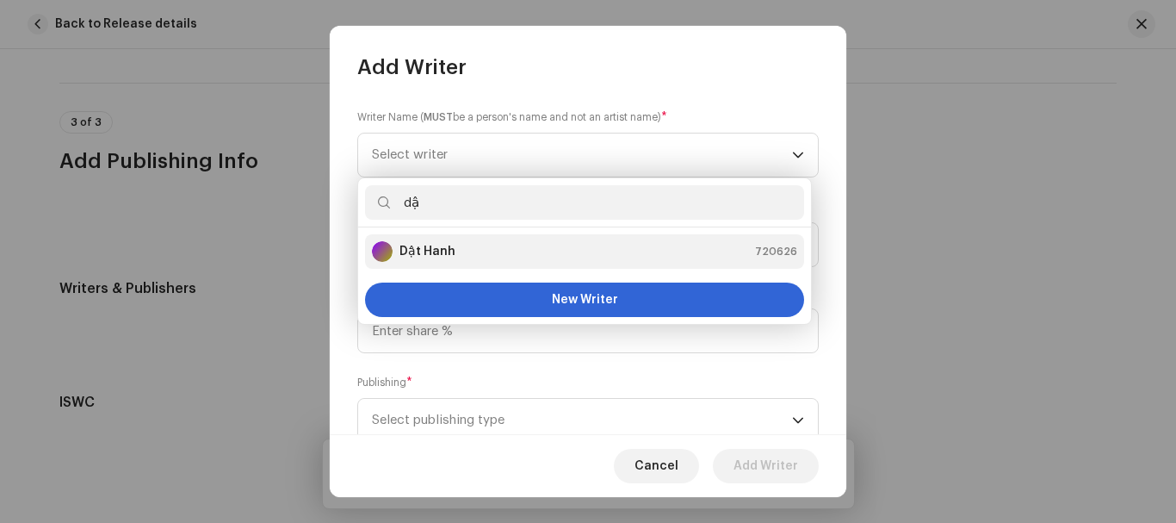
type input "dậ"
click at [473, 256] on div "Dật Hanh 720626" at bounding box center [584, 251] width 425 height 21
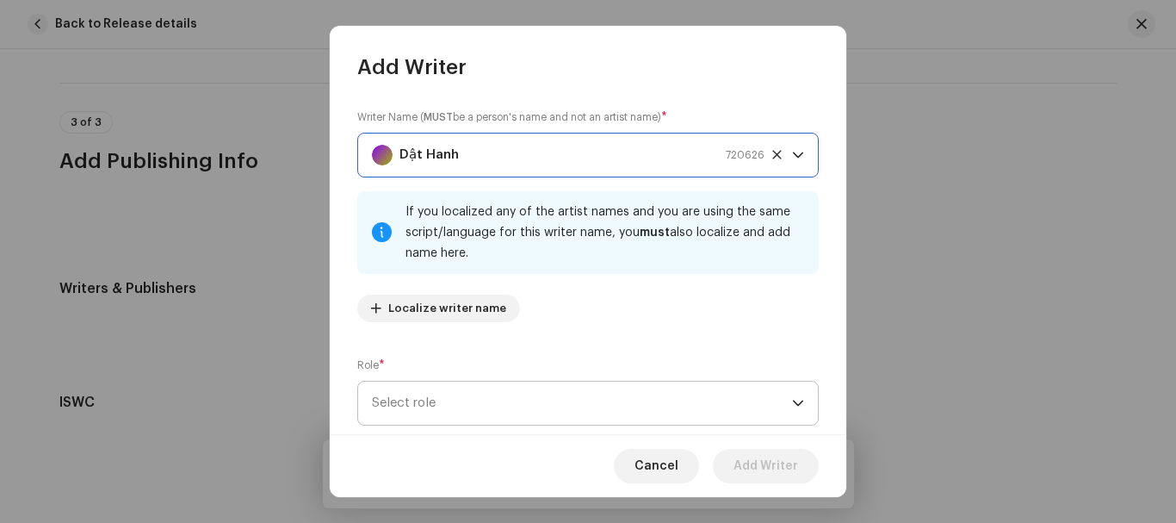
click at [433, 399] on span "Select role" at bounding box center [582, 403] width 420 height 43
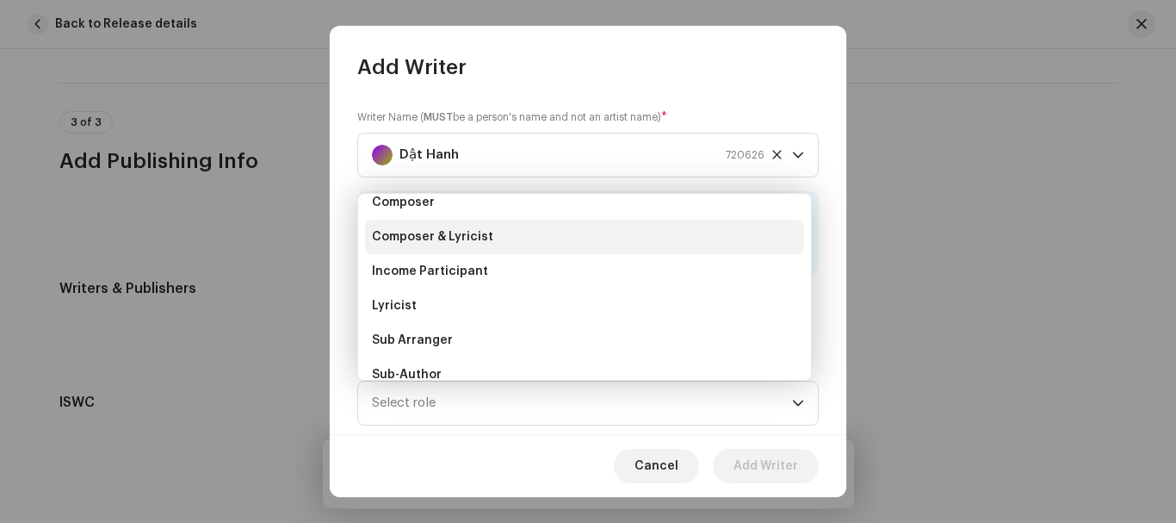
scroll to position [0, 0]
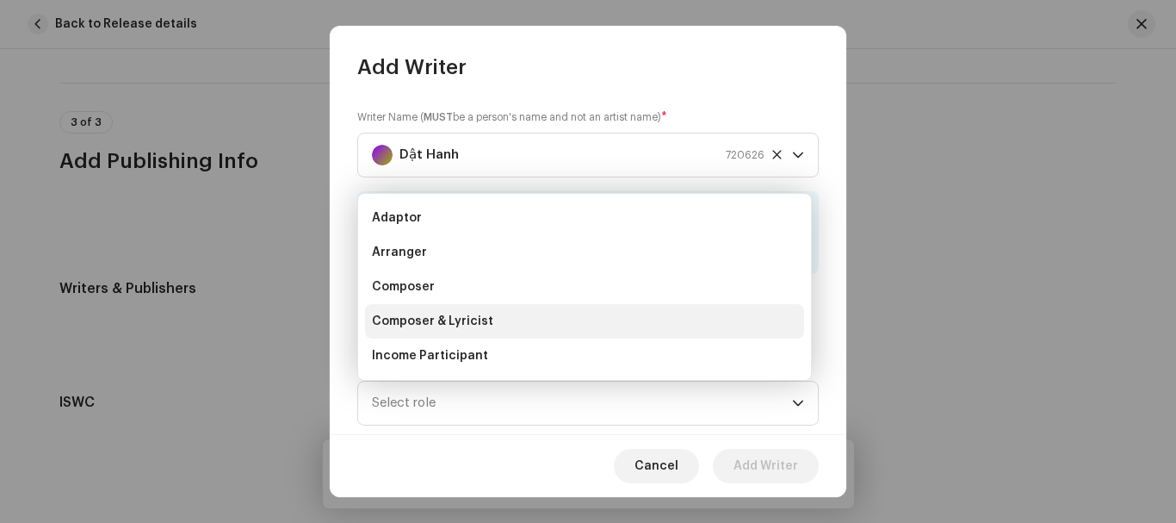
click at [429, 327] on span "Composer & Lyricist" at bounding box center [432, 321] width 121 height 17
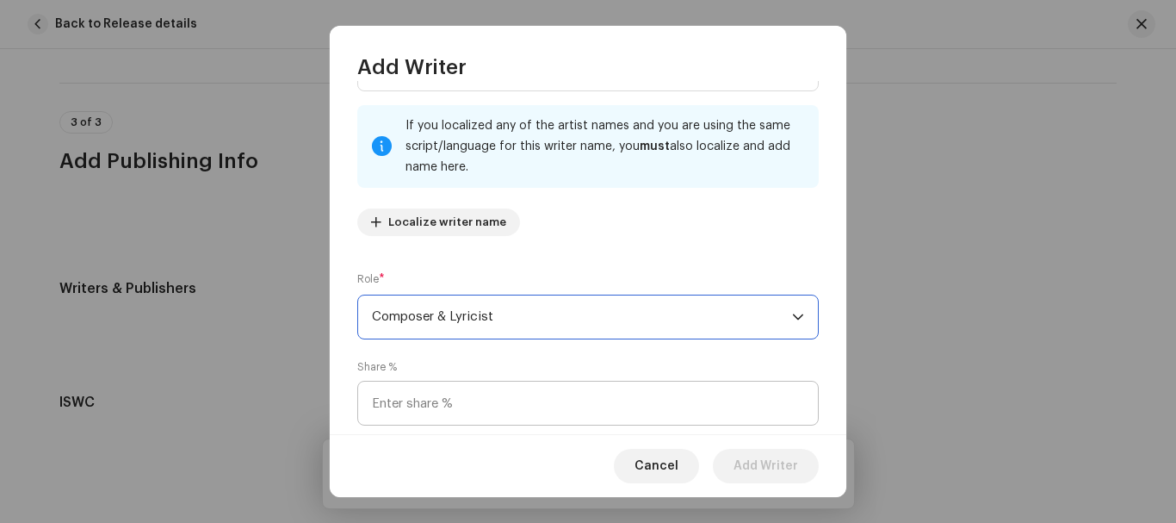
scroll to position [172, 0]
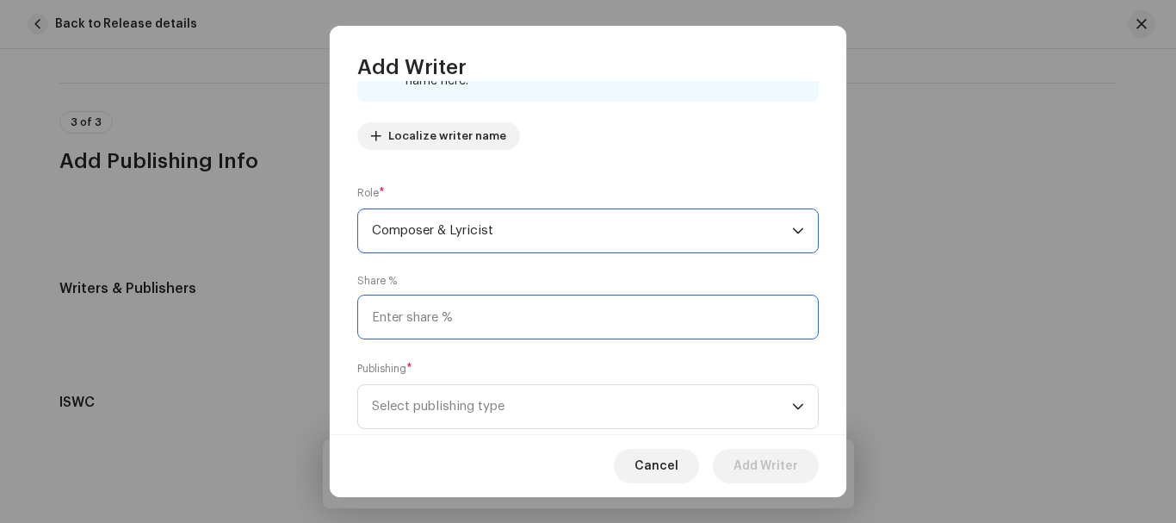
click at [590, 315] on input at bounding box center [588, 317] width 462 height 45
type input "100.00"
click at [547, 409] on span "Select publishing type" at bounding box center [582, 406] width 420 height 43
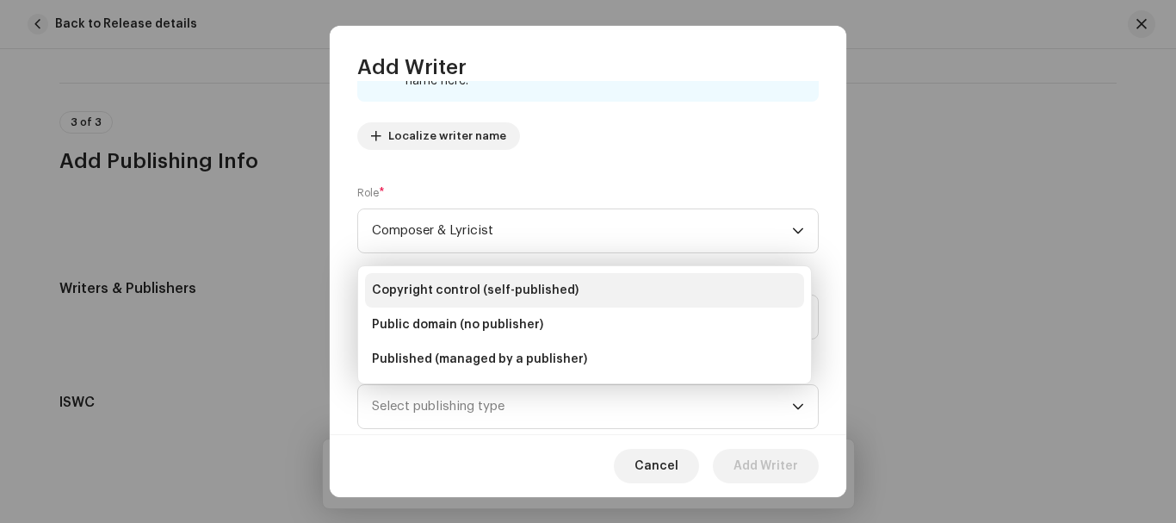
click at [474, 297] on span "Copyright control (self-published)" at bounding box center [475, 290] width 207 height 17
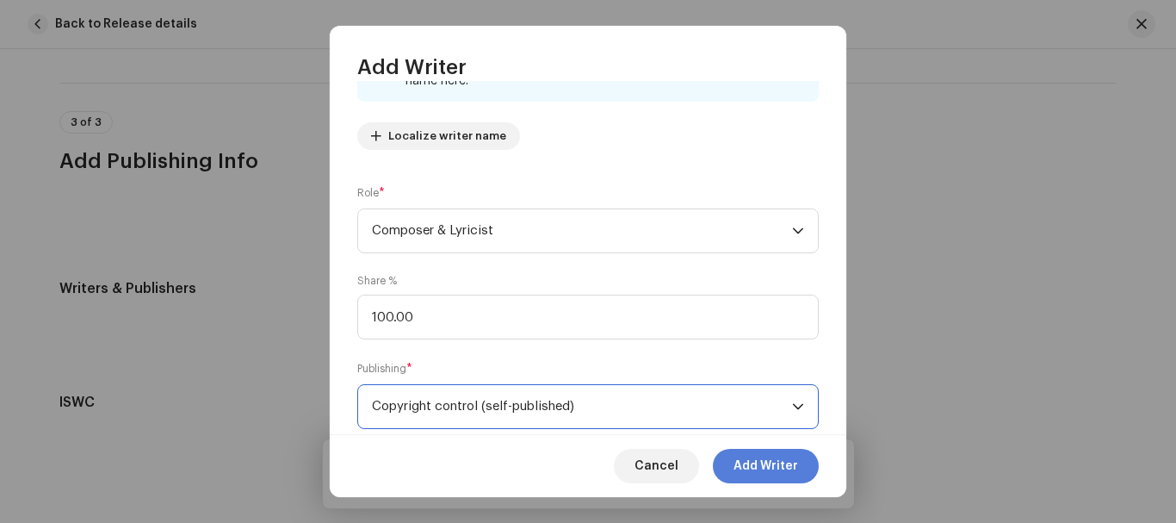
click at [767, 469] on span "Add Writer" at bounding box center [766, 466] width 65 height 34
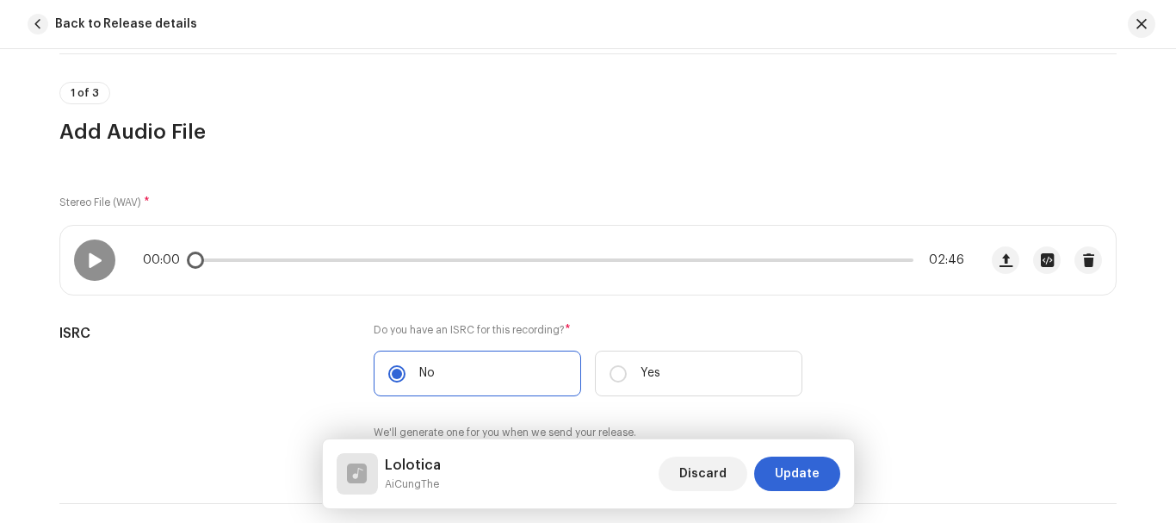
scroll to position [126, 0]
click at [800, 475] on span "Update" at bounding box center [797, 473] width 45 height 34
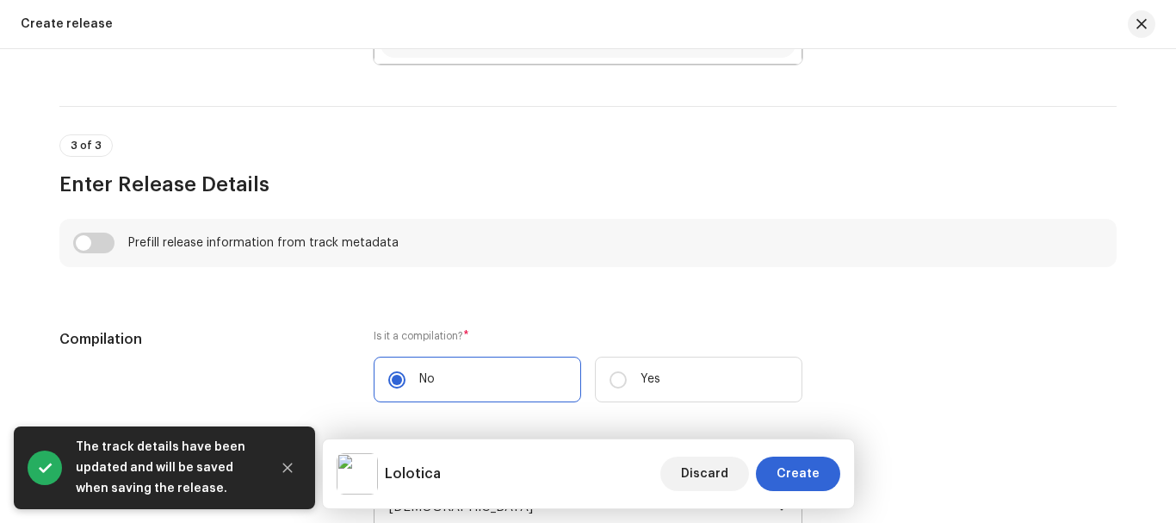
scroll to position [1103, 0]
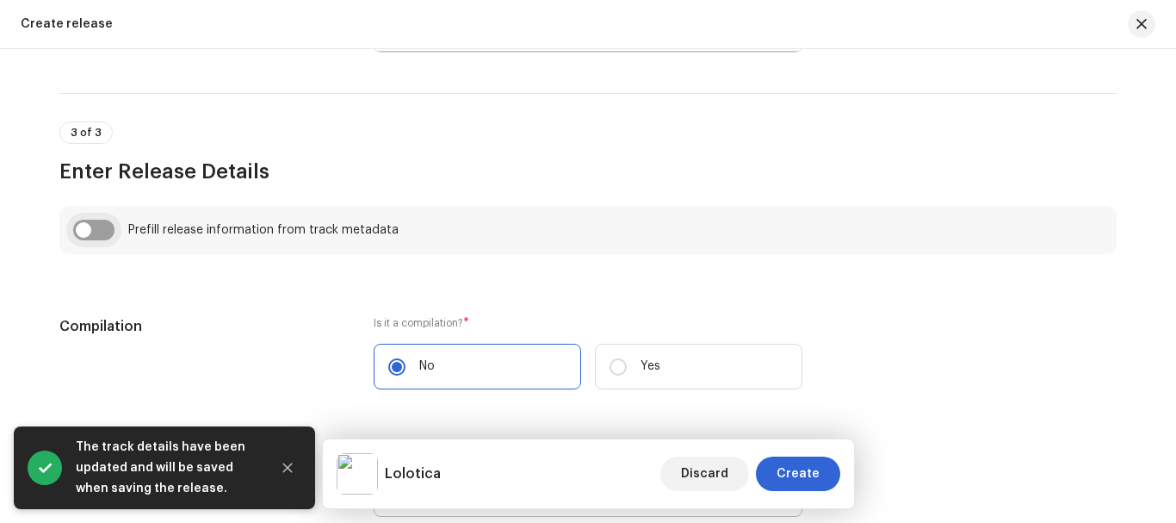
click at [80, 231] on input "checkbox" at bounding box center [93, 230] width 41 height 21
checkbox input "true"
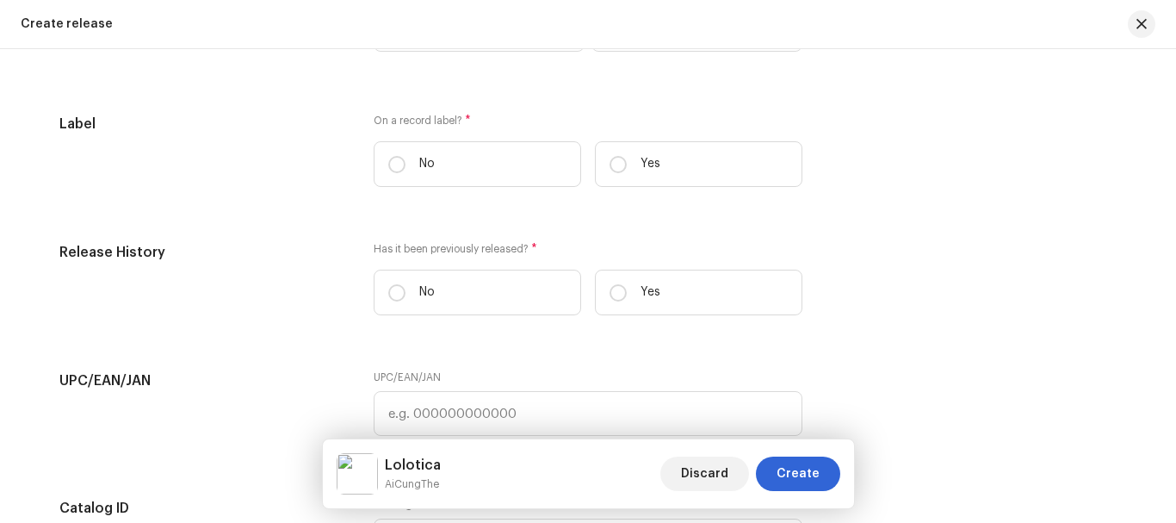
scroll to position [2740, 0]
click at [613, 169] on input "Yes" at bounding box center [618, 165] width 17 height 17
radio input "true"
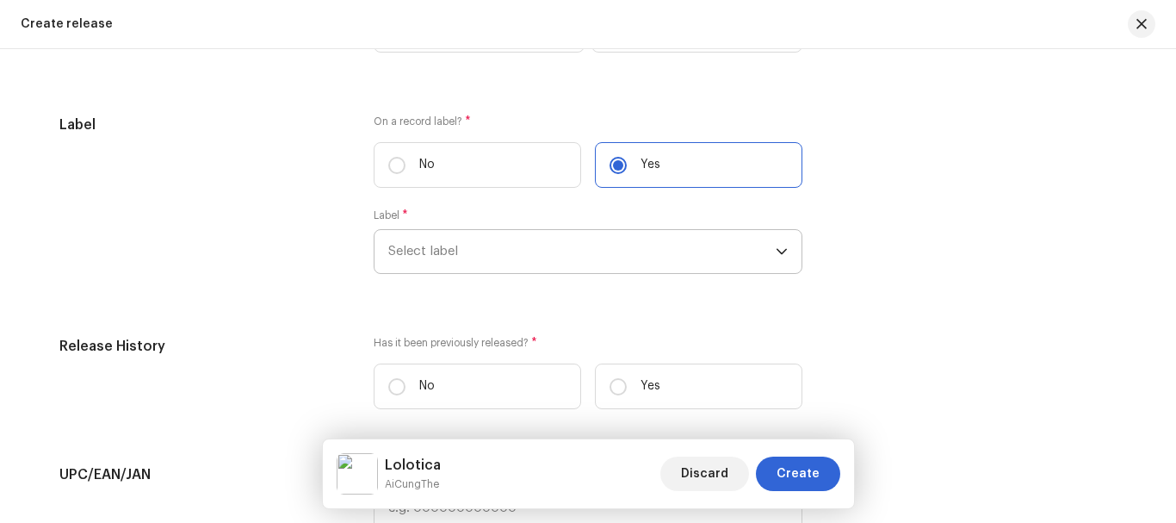
click at [579, 258] on span "Select label" at bounding box center [582, 251] width 388 height 43
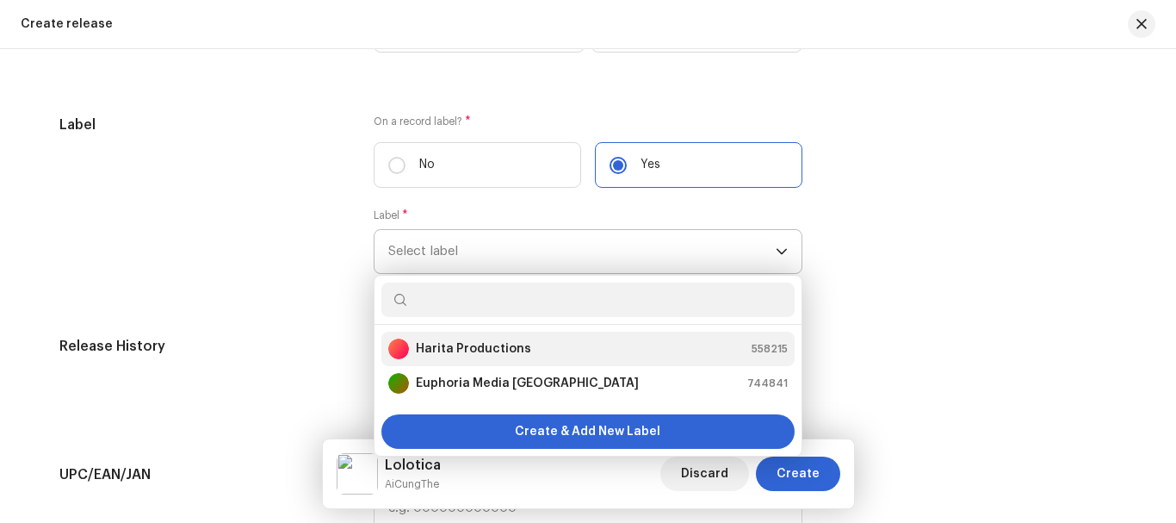
click at [500, 340] on strong "Harita Productions" at bounding box center [473, 348] width 115 height 17
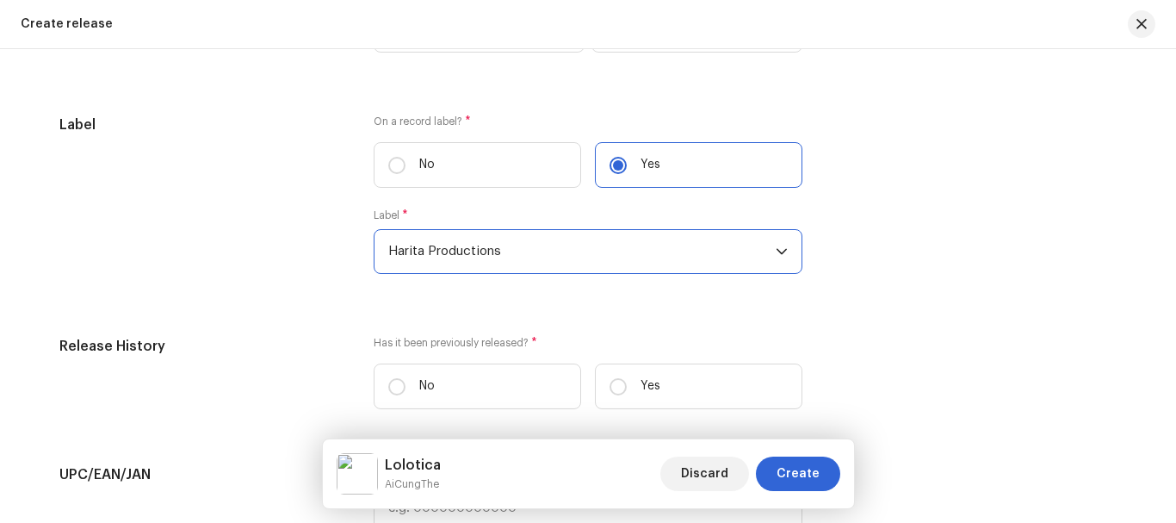
click at [950, 280] on div "Label On a record label? * No Yes Label * Harita Productions" at bounding box center [588, 205] width 1058 height 180
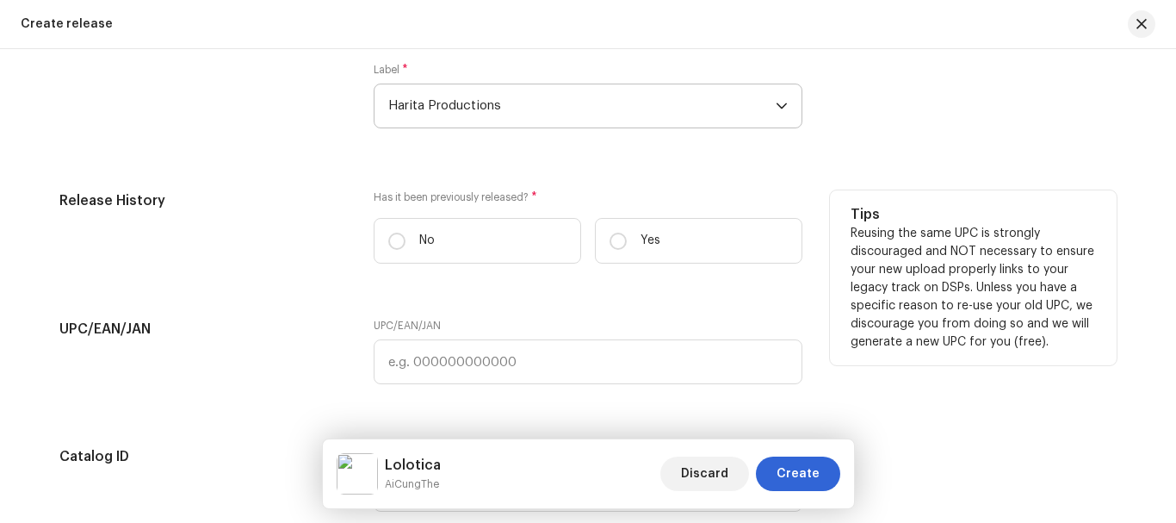
scroll to position [2912, 0]
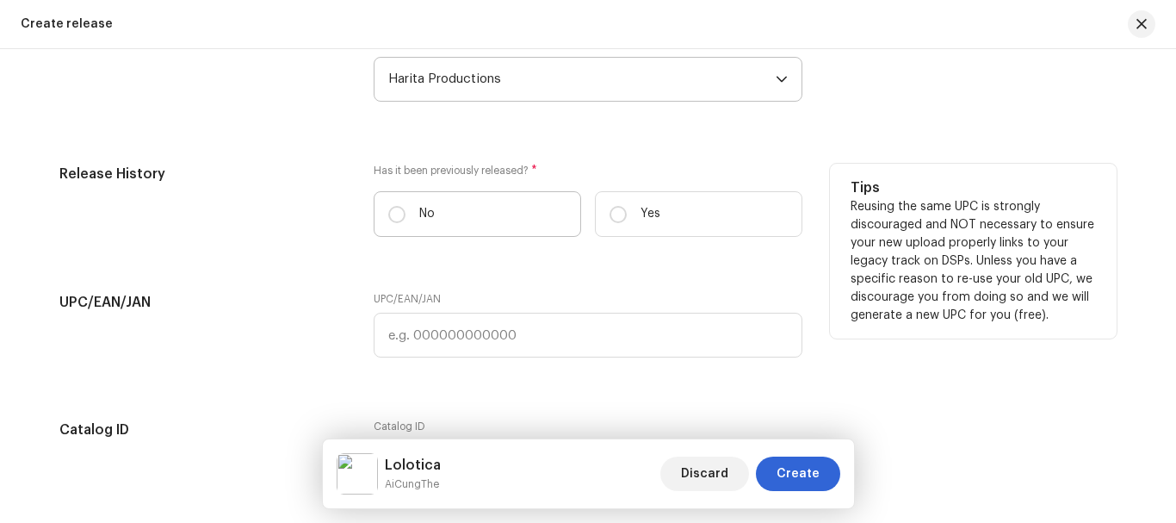
click at [383, 221] on label "No" at bounding box center [478, 214] width 208 height 46
click at [388, 221] on input "No" at bounding box center [396, 214] width 17 height 17
radio input "true"
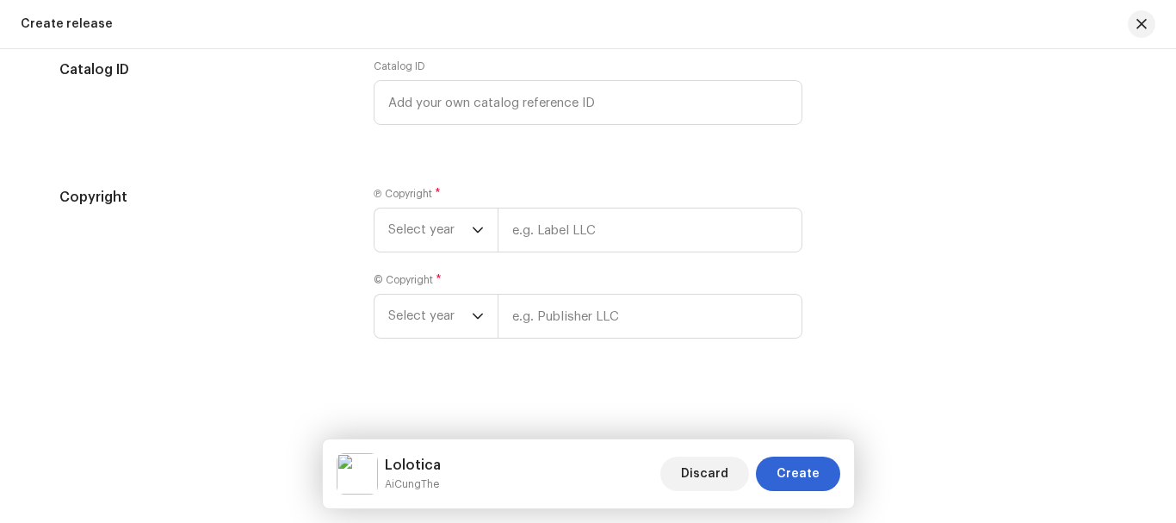
scroll to position [3274, 0]
click at [427, 236] on span "Select year" at bounding box center [430, 228] width 84 height 43
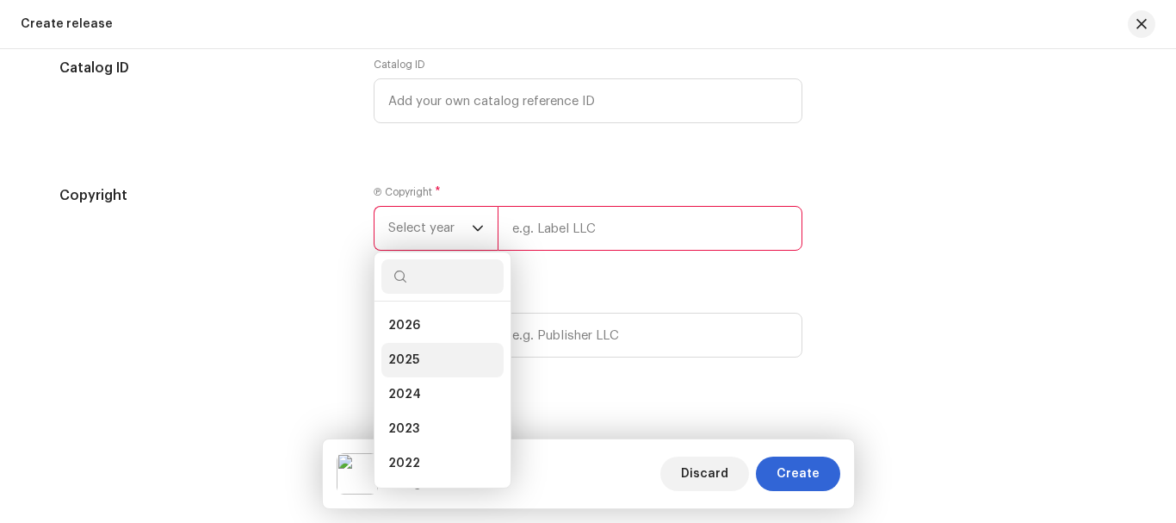
click at [411, 349] on li "2025" at bounding box center [443, 360] width 122 height 34
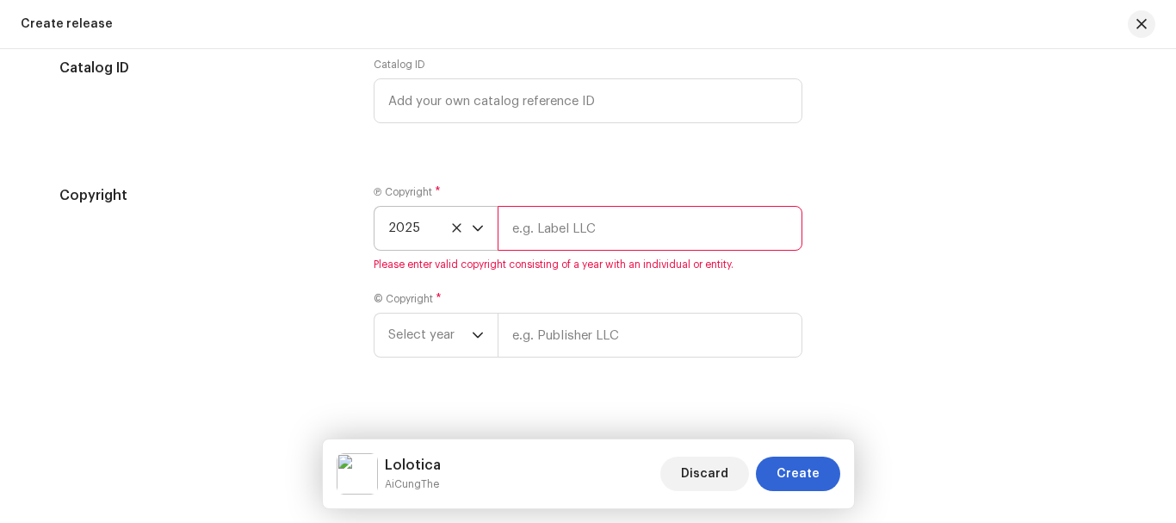
click at [574, 256] on div "Ⓟ Copyright * 2025 Please enter valid copyright consisting of a year with an in…" at bounding box center [588, 228] width 429 height 86
click at [579, 233] on input "text" at bounding box center [650, 228] width 305 height 45
type input "Harita Productions"
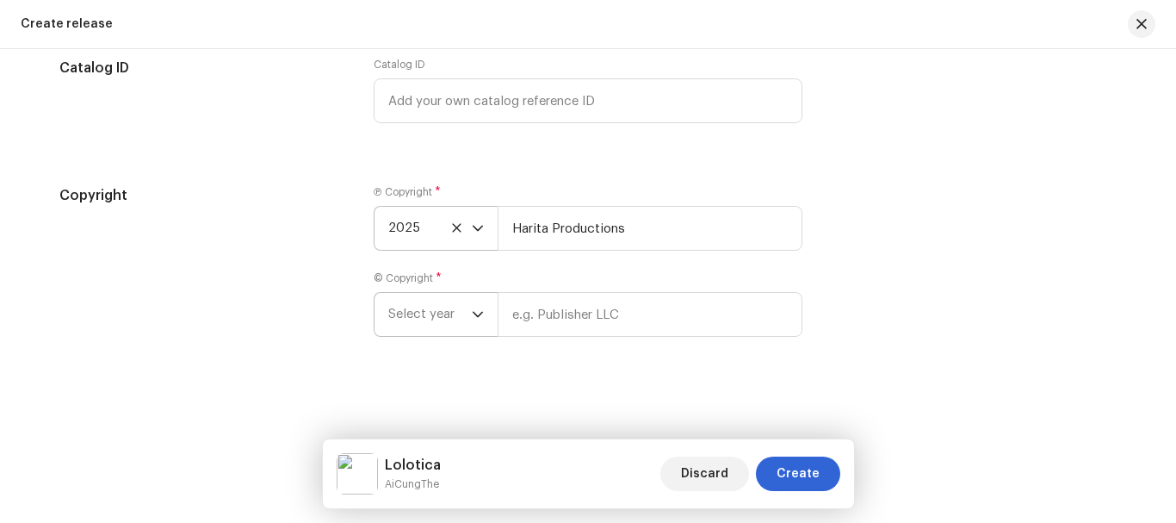
click at [446, 301] on span "Select year" at bounding box center [430, 314] width 84 height 43
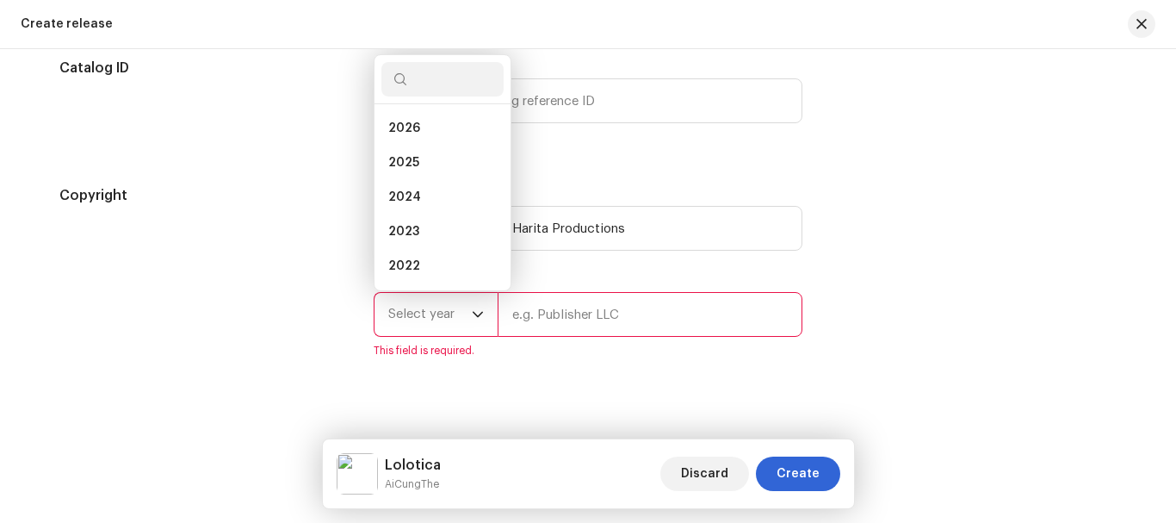
scroll to position [28, 0]
click at [418, 142] on li "2025" at bounding box center [443, 135] width 122 height 34
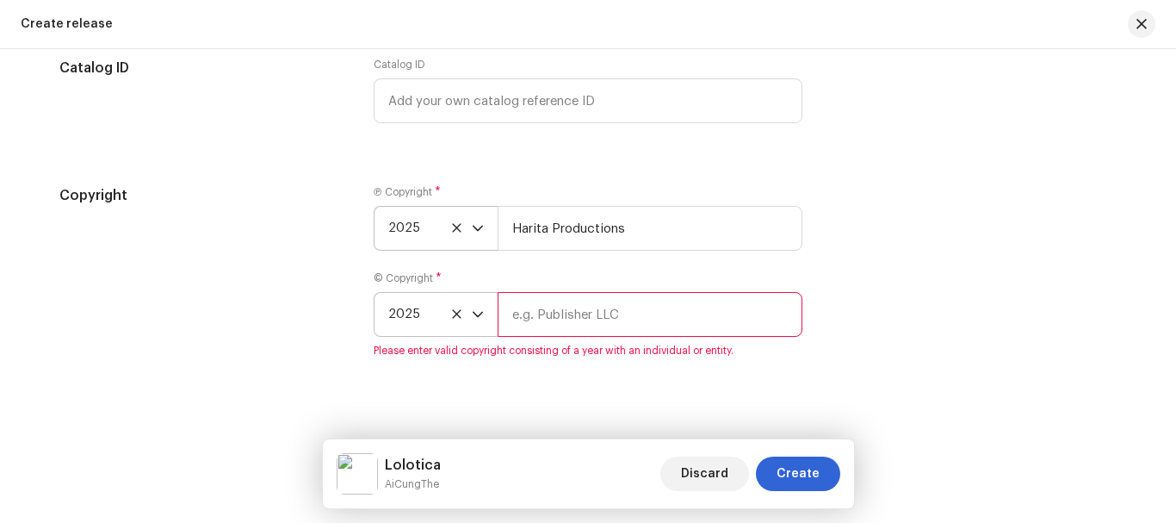
click at [611, 310] on input "text" at bounding box center [650, 314] width 305 height 45
type input "Harita Productions"
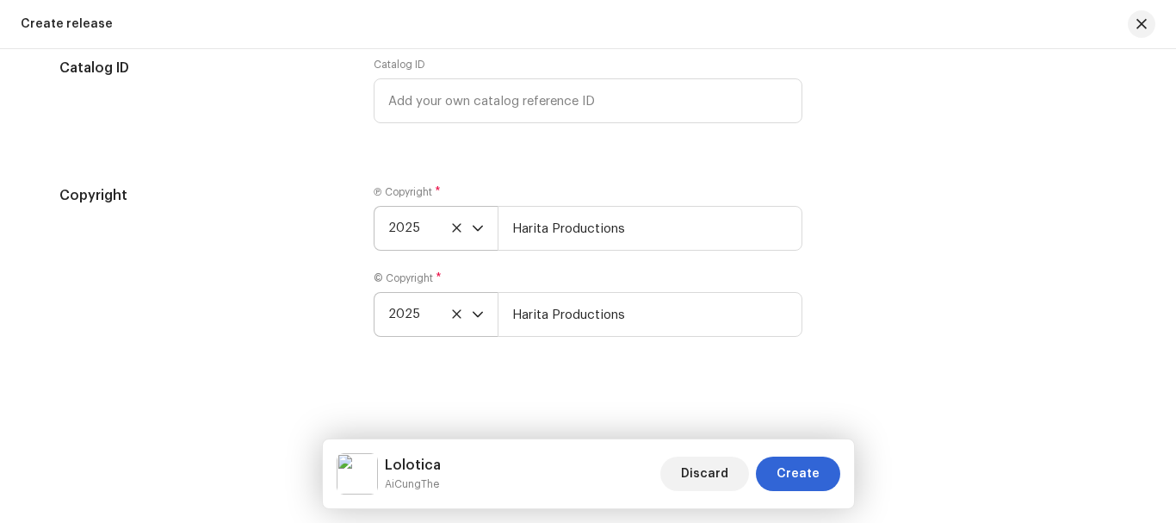
click at [193, 319] on div "Copyright" at bounding box center [202, 271] width 287 height 172
click at [791, 475] on span "Create" at bounding box center [798, 473] width 43 height 34
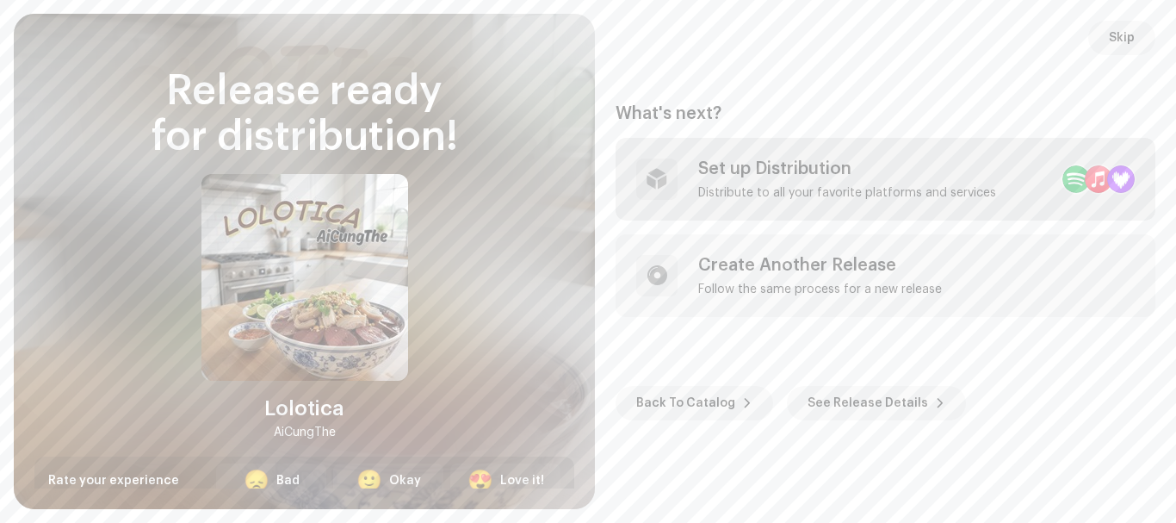
click at [807, 168] on div "Set up Distribution" at bounding box center [847, 168] width 298 height 21
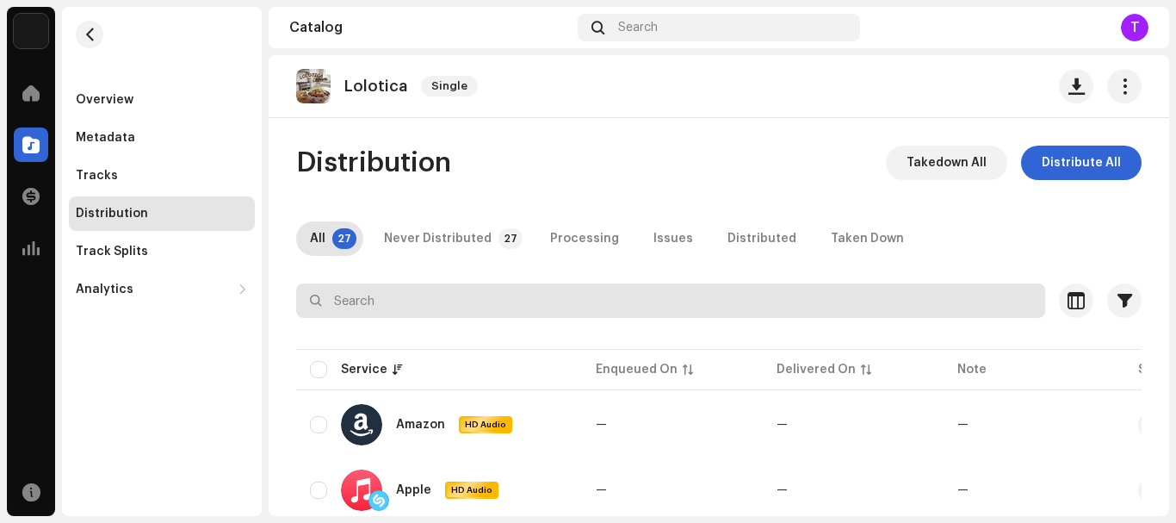
scroll to position [172, 0]
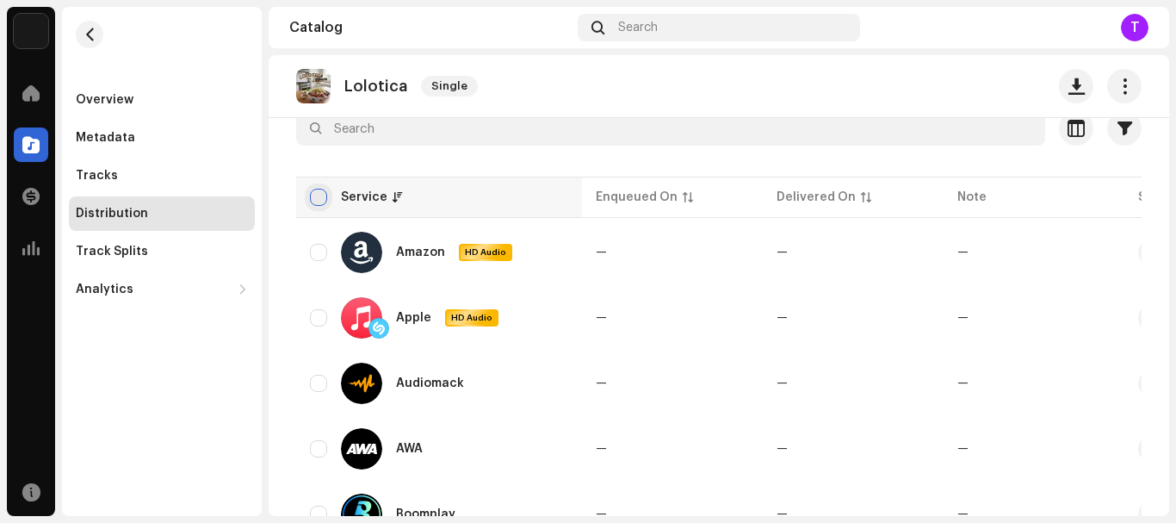
click at [316, 200] on input "checkbox" at bounding box center [318, 197] width 17 height 17
checkbox input "true"
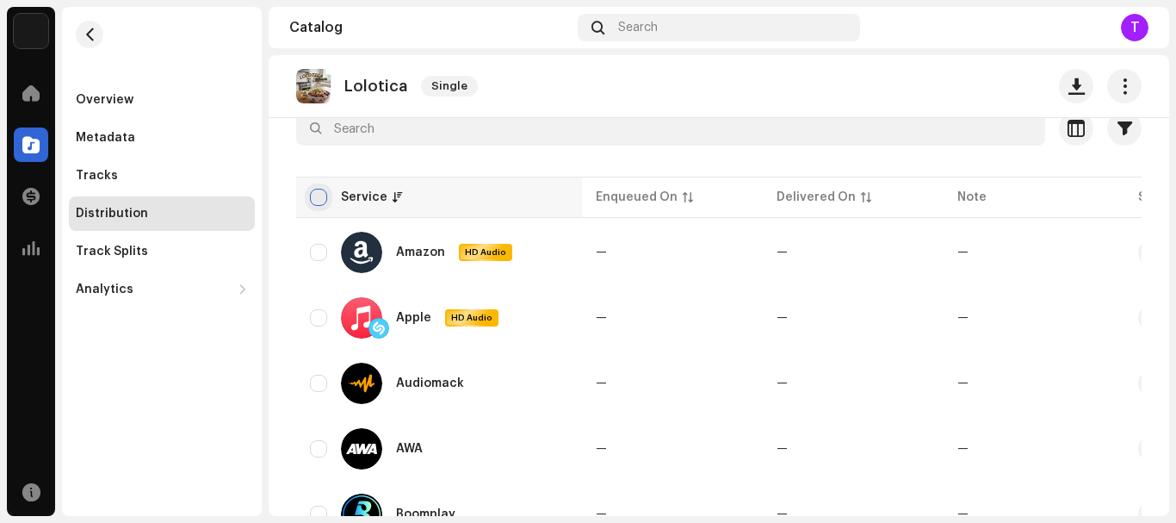
checkbox input "true"
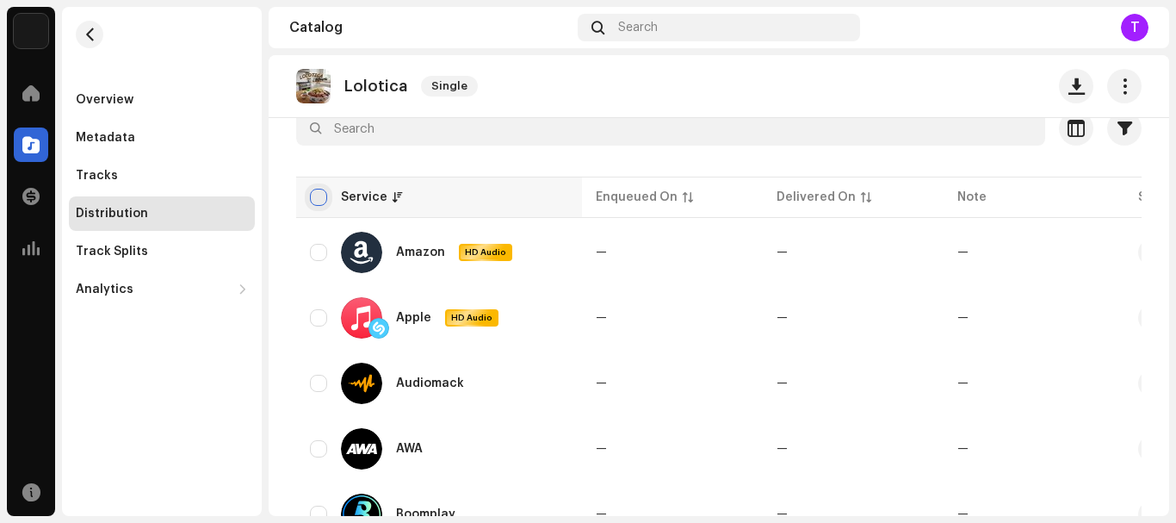
checkbox input "true"
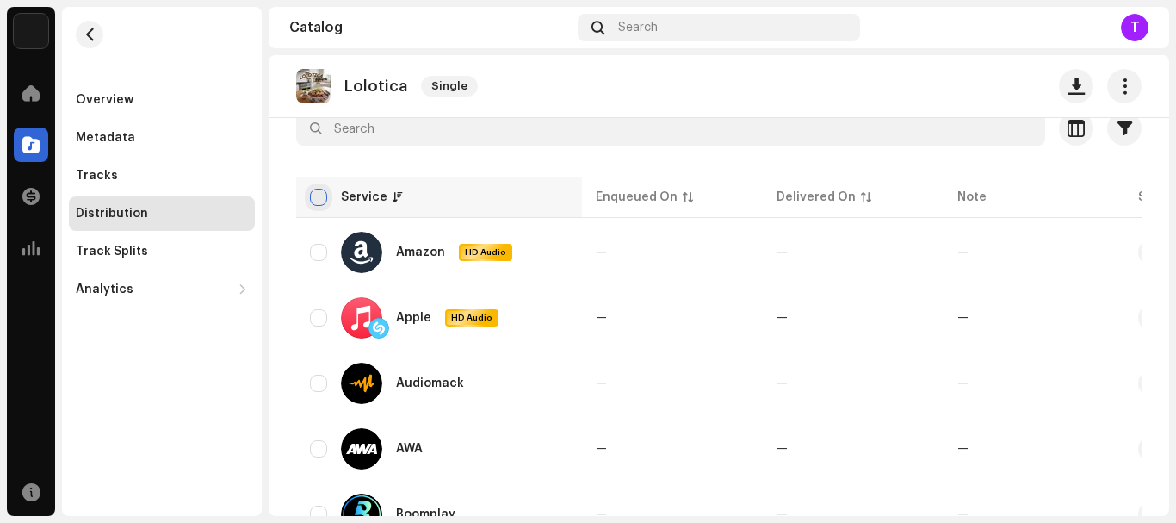
checkbox input "true"
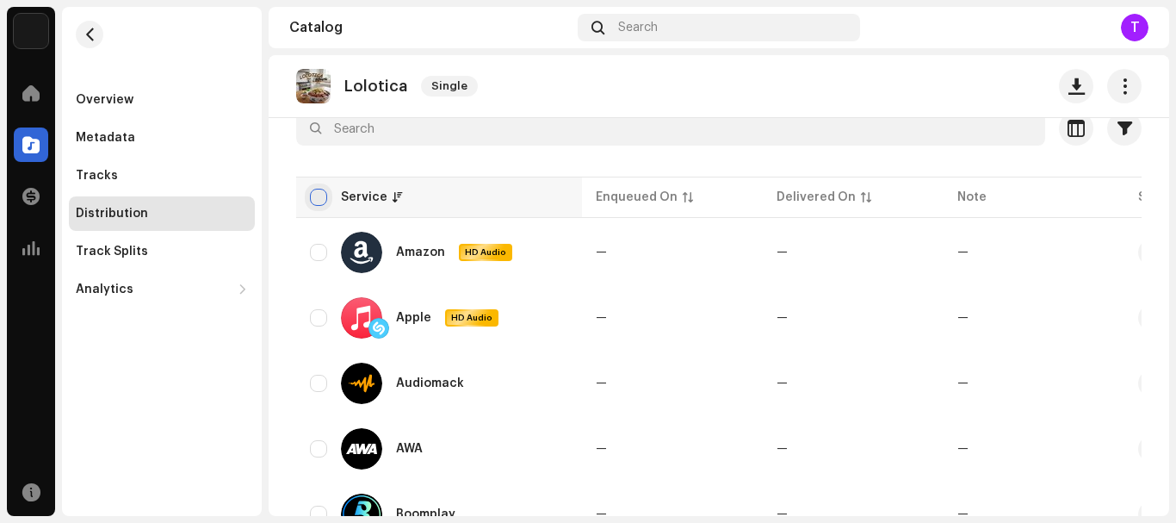
checkbox input "true"
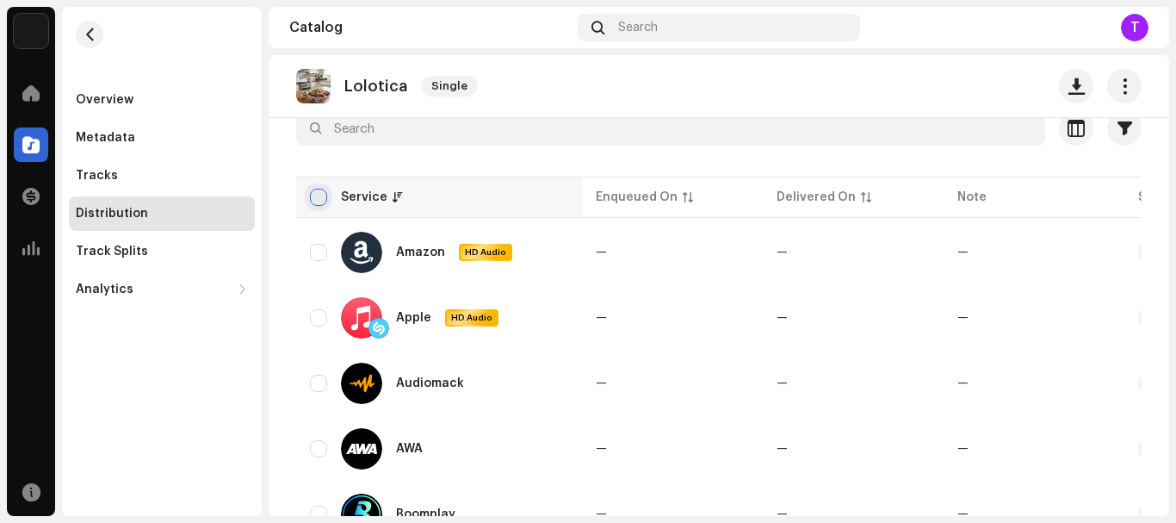
checkbox input "true"
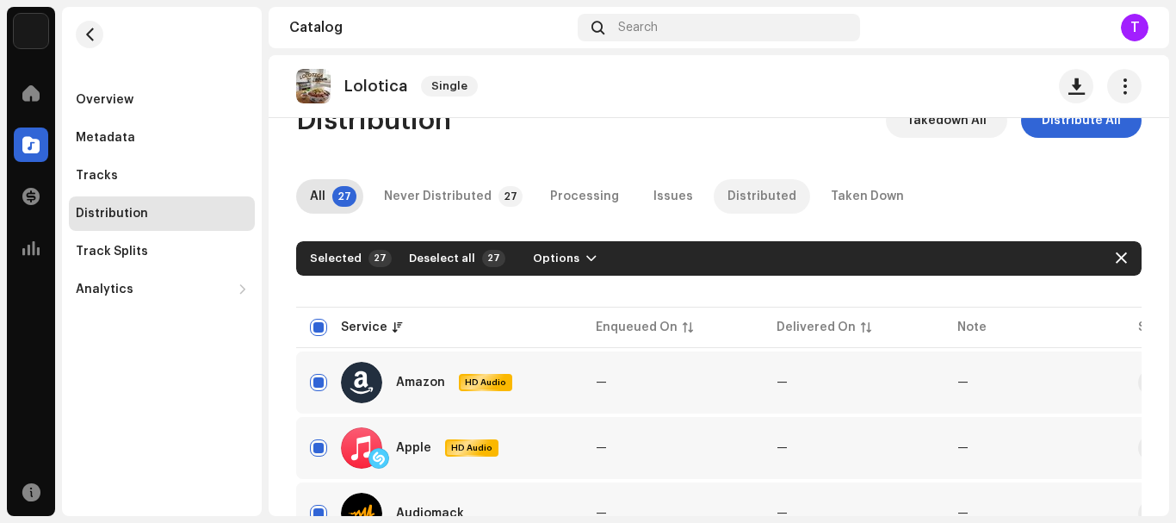
scroll to position [0, 0]
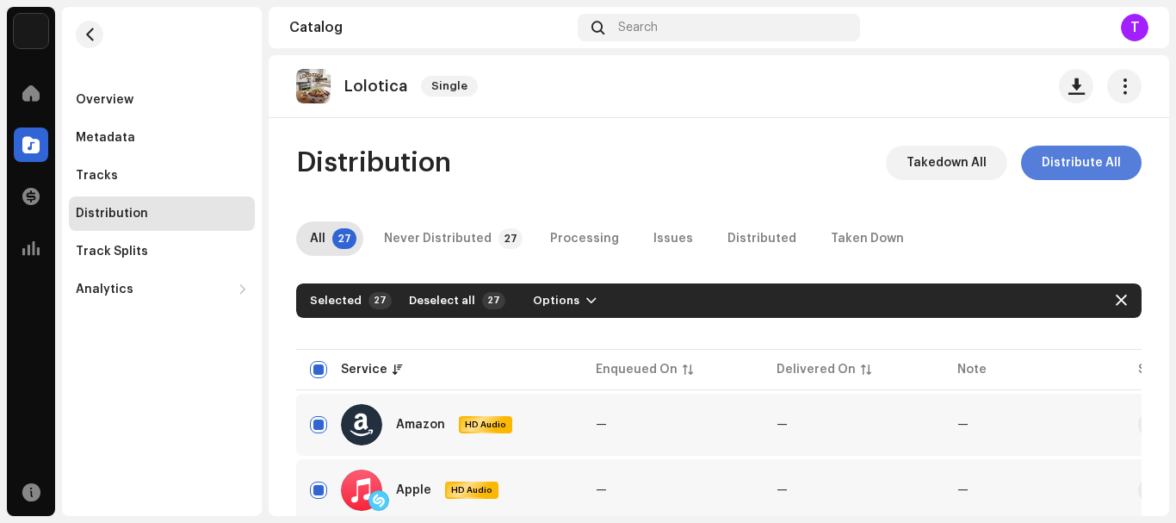
click at [1095, 158] on span "Distribute All" at bounding box center [1081, 163] width 79 height 34
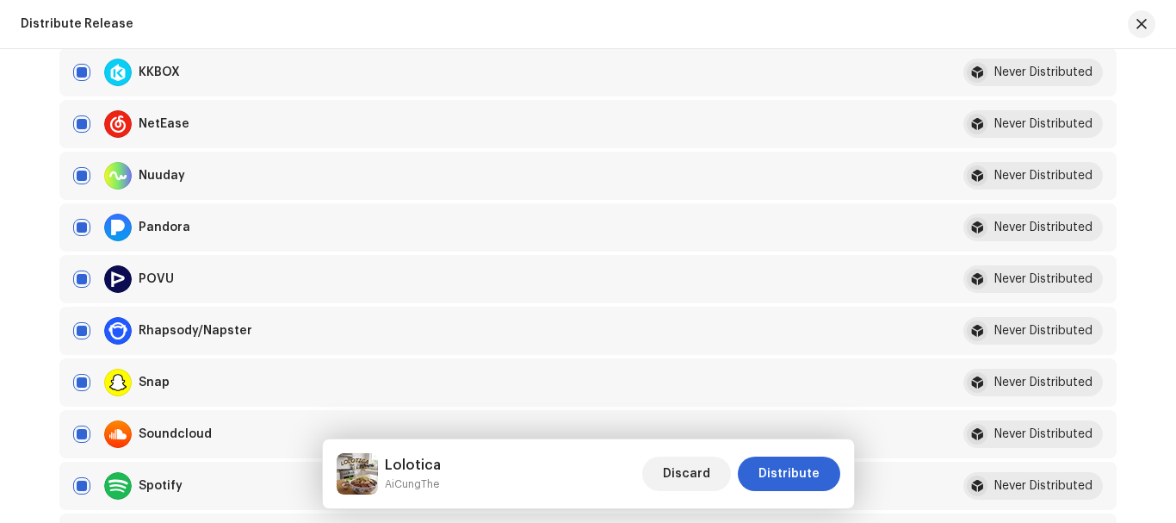
scroll to position [1206, 0]
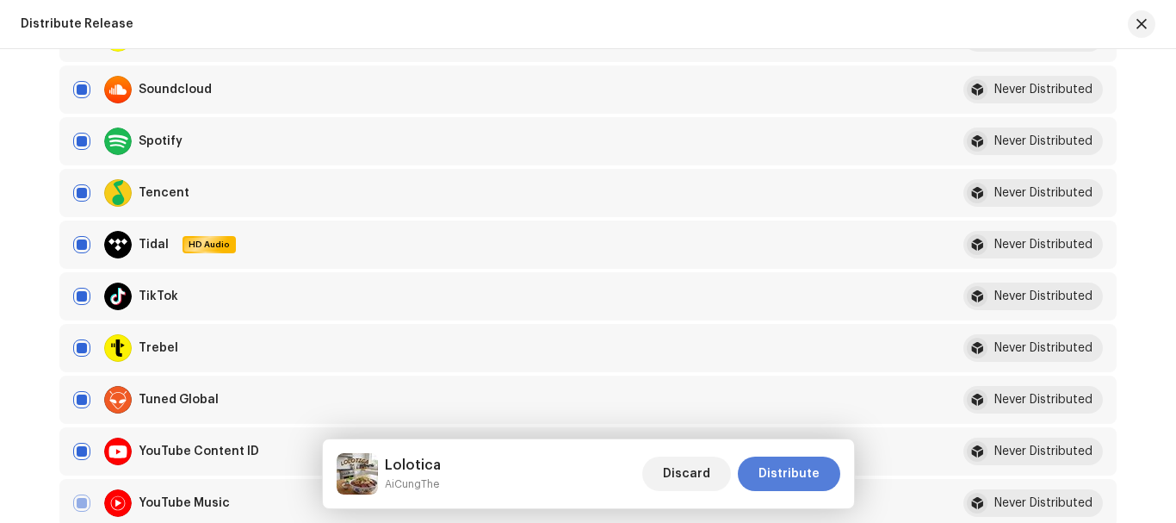
click at [797, 473] on span "Distribute" at bounding box center [789, 473] width 61 height 34
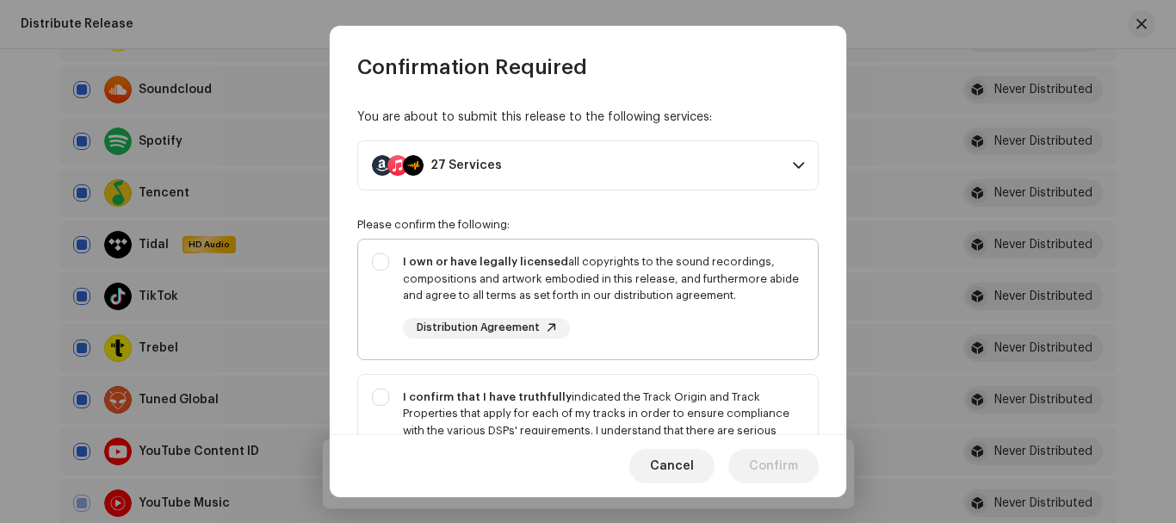
click at [388, 257] on div "I own or have legally licensed all copyrights to the sound recordings, composit…" at bounding box center [588, 295] width 460 height 113
checkbox input "true"
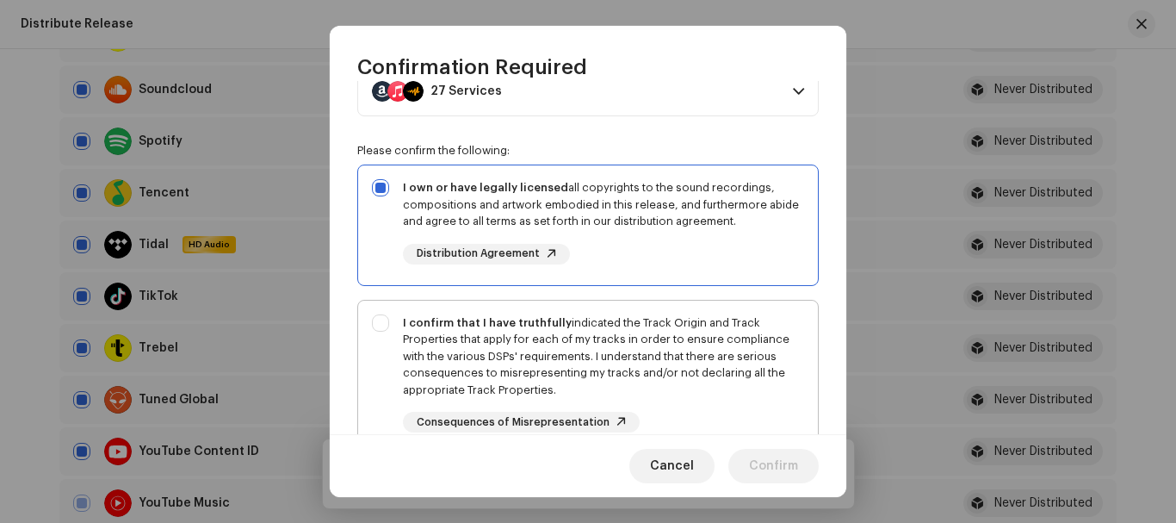
scroll to position [172, 0]
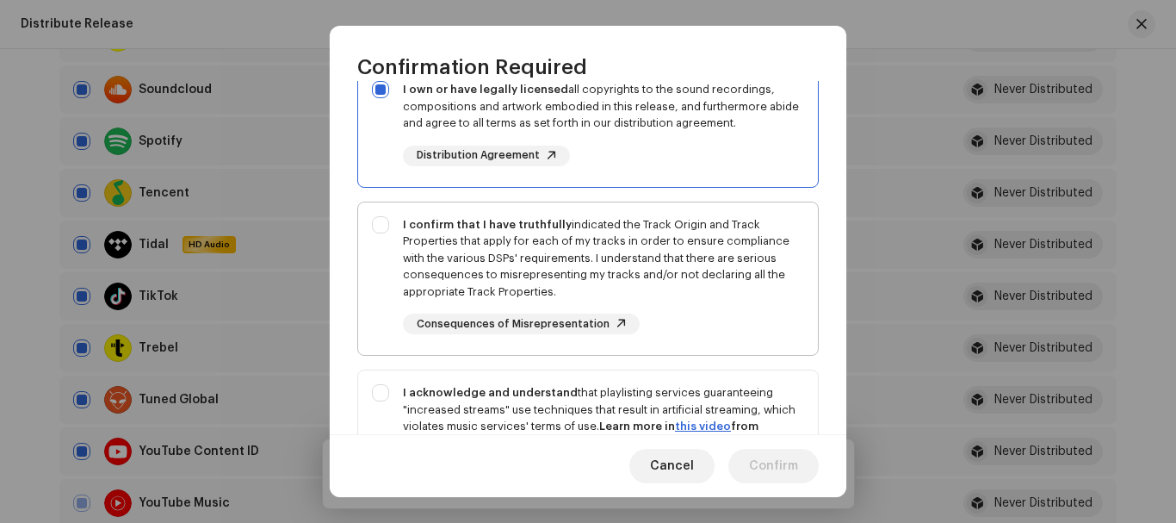
click at [386, 223] on div "I confirm that I have truthfully indicated the Track Origin and Track Propertie…" at bounding box center [588, 275] width 460 height 146
checkbox input "true"
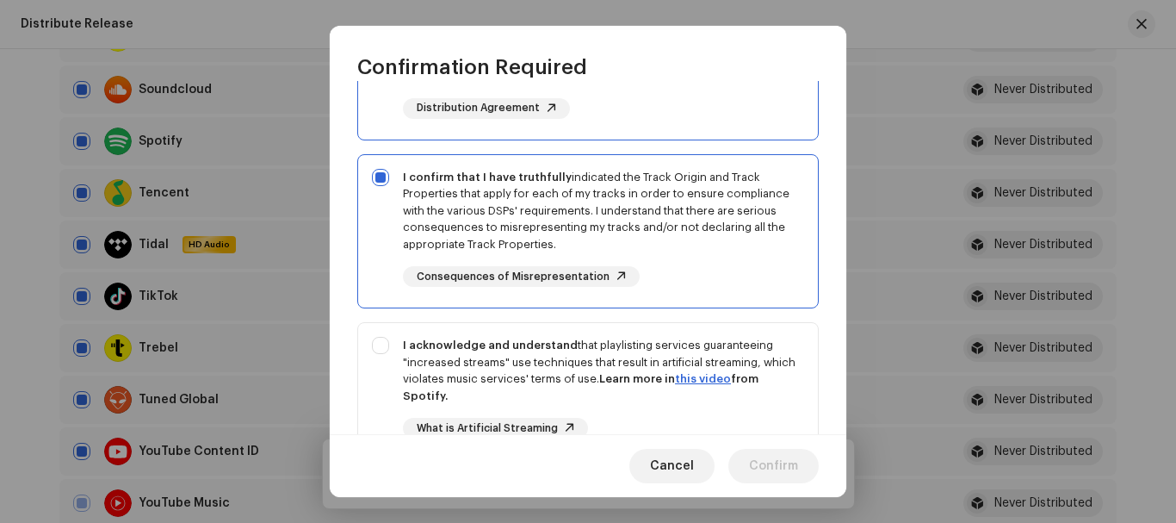
scroll to position [258, 0]
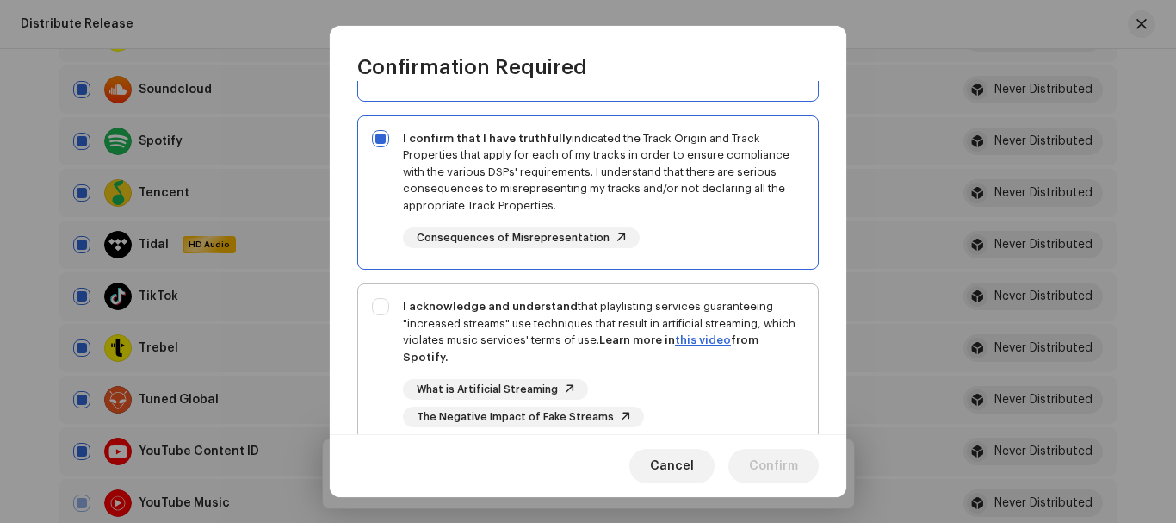
click at [382, 319] on div "I acknowledge and understand that playlisting services guaranteeing "increased …" at bounding box center [588, 362] width 460 height 157
checkbox input "true"
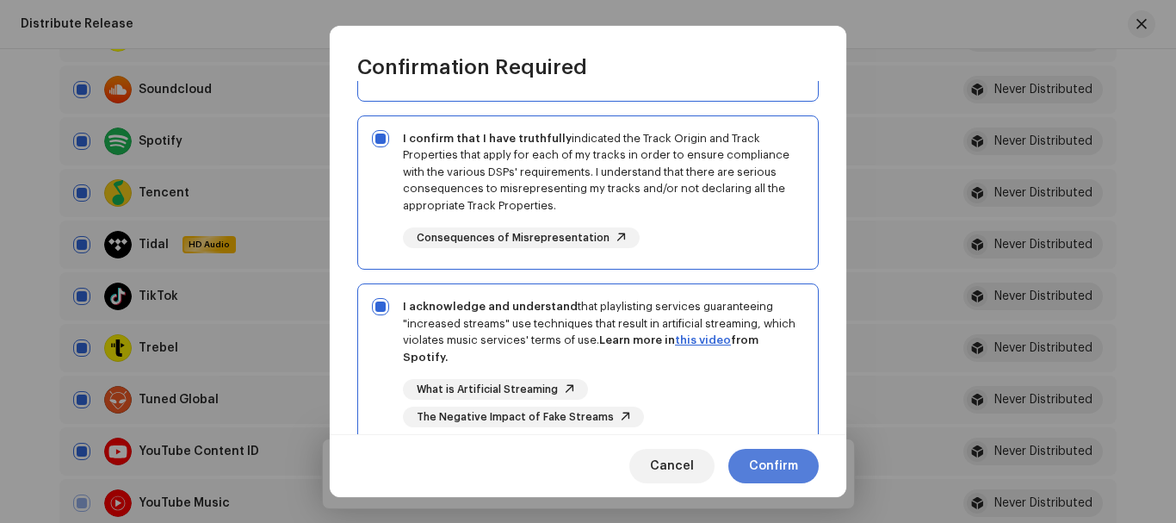
click at [779, 471] on span "Confirm" at bounding box center [773, 466] width 49 height 34
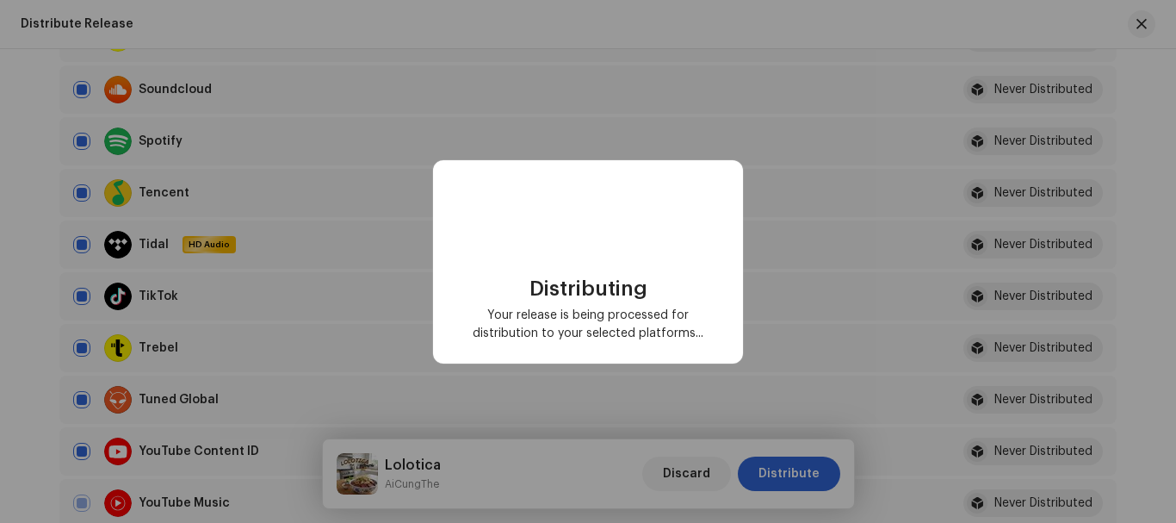
checkbox input "false"
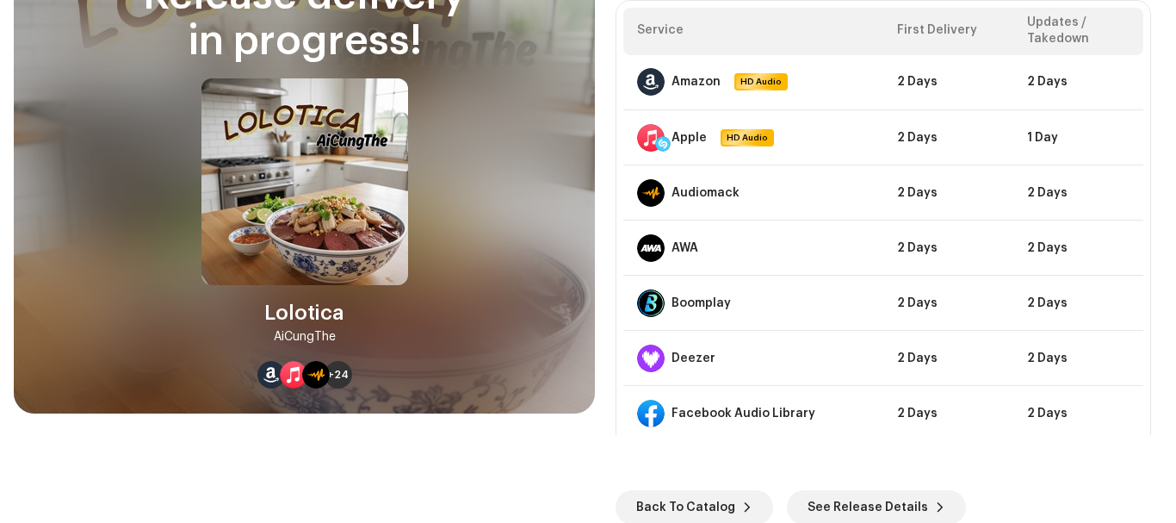
scroll to position [97, 0]
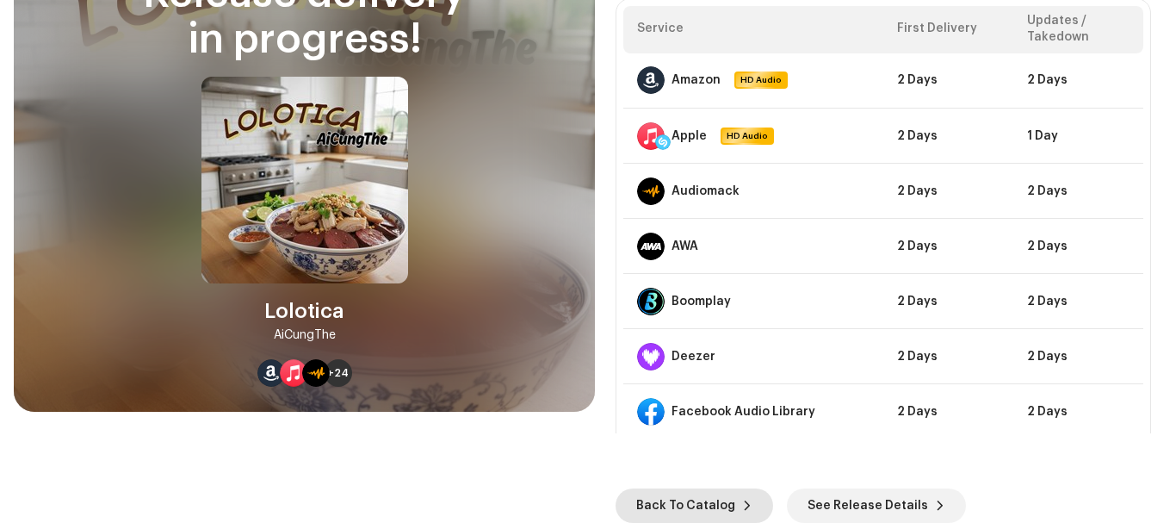
click at [705, 500] on span "Back To Catalog" at bounding box center [685, 505] width 99 height 34
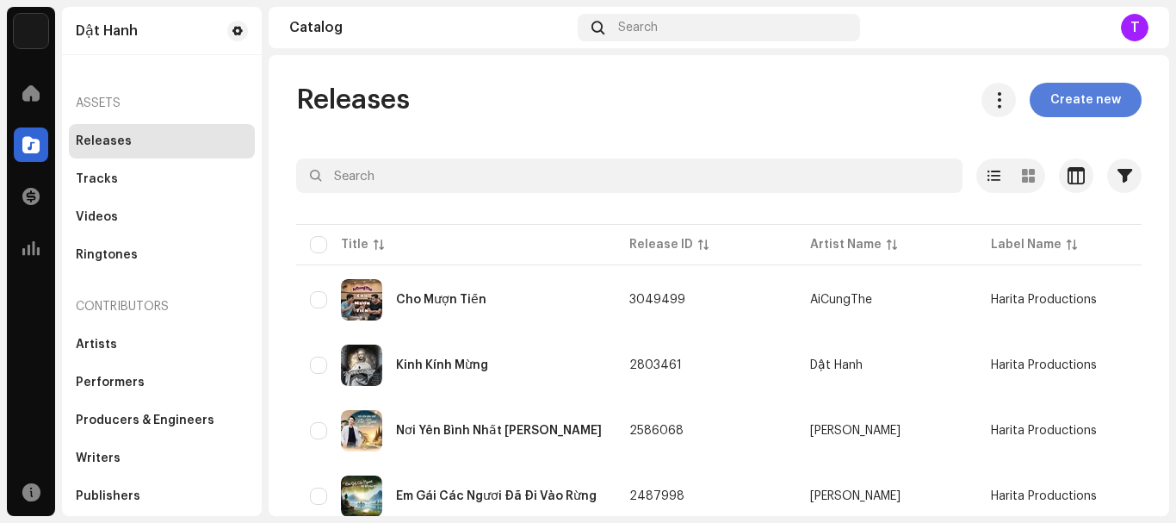
click at [1069, 99] on span "Create new" at bounding box center [1086, 100] width 71 height 34
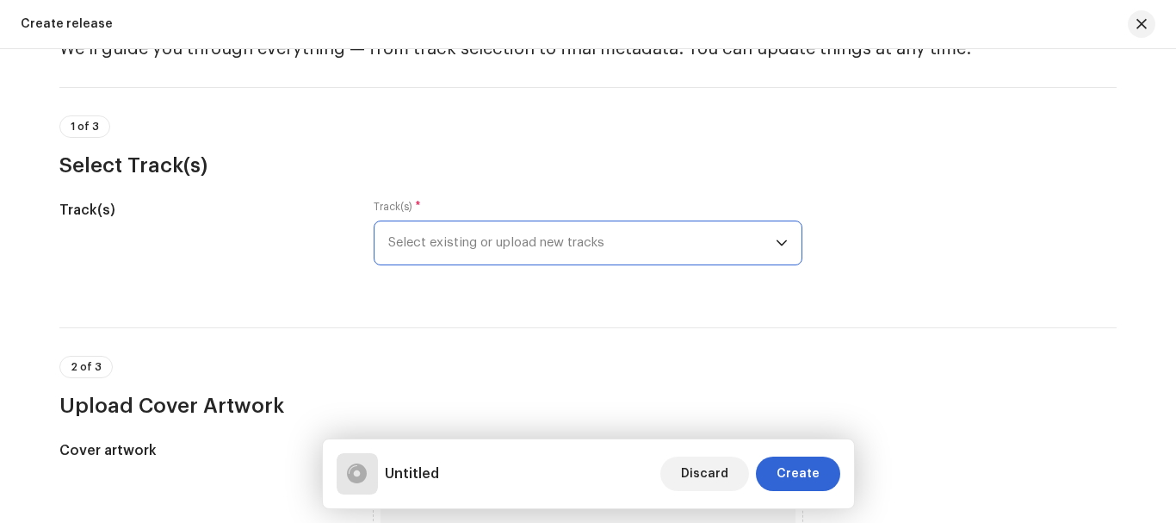
click at [723, 235] on span "Select existing or upload new tracks" at bounding box center [582, 242] width 388 height 43
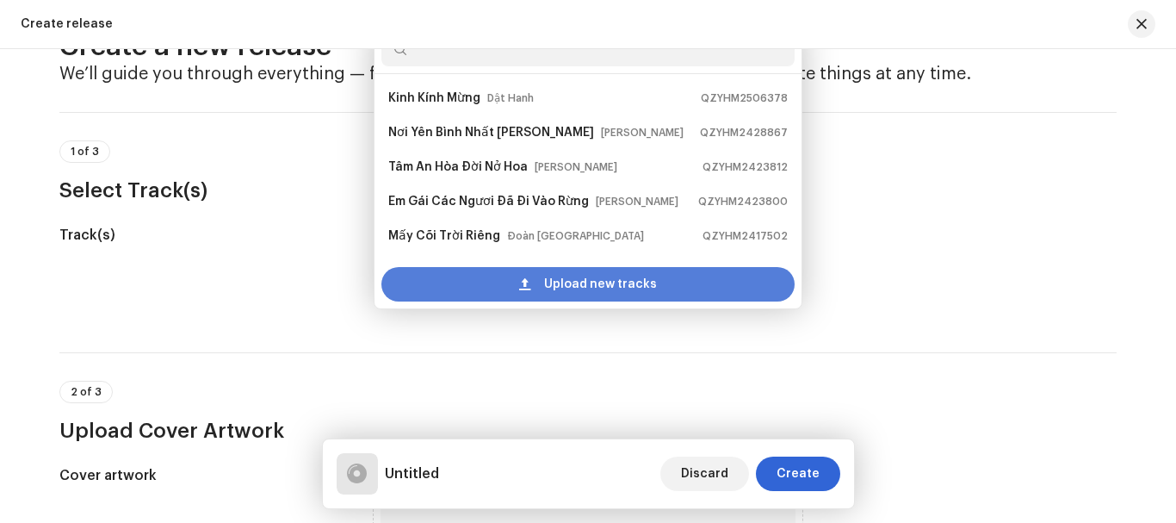
scroll to position [28, 0]
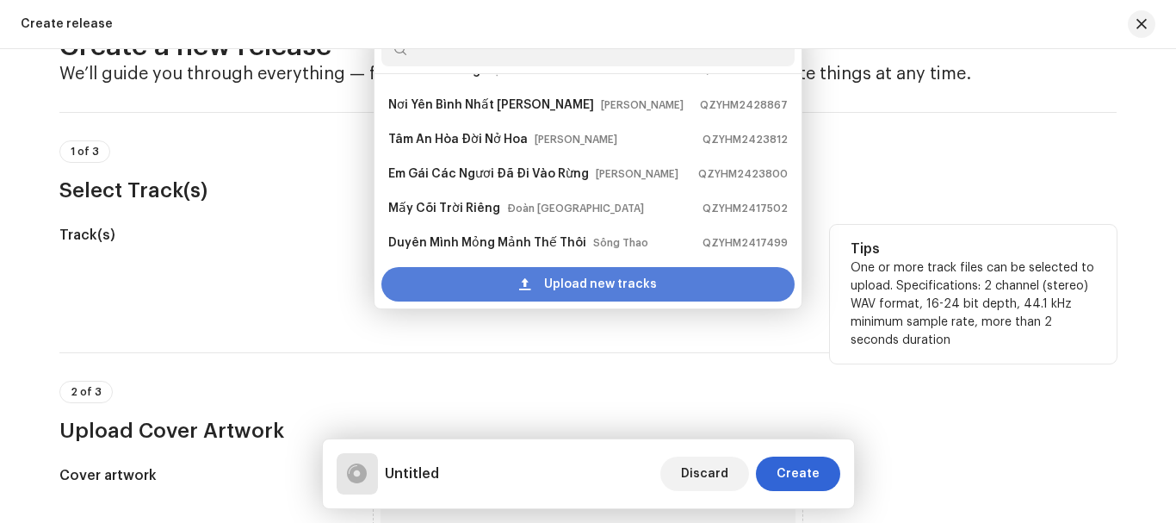
click at [636, 291] on span "Upload new tracks" at bounding box center [600, 284] width 113 height 34
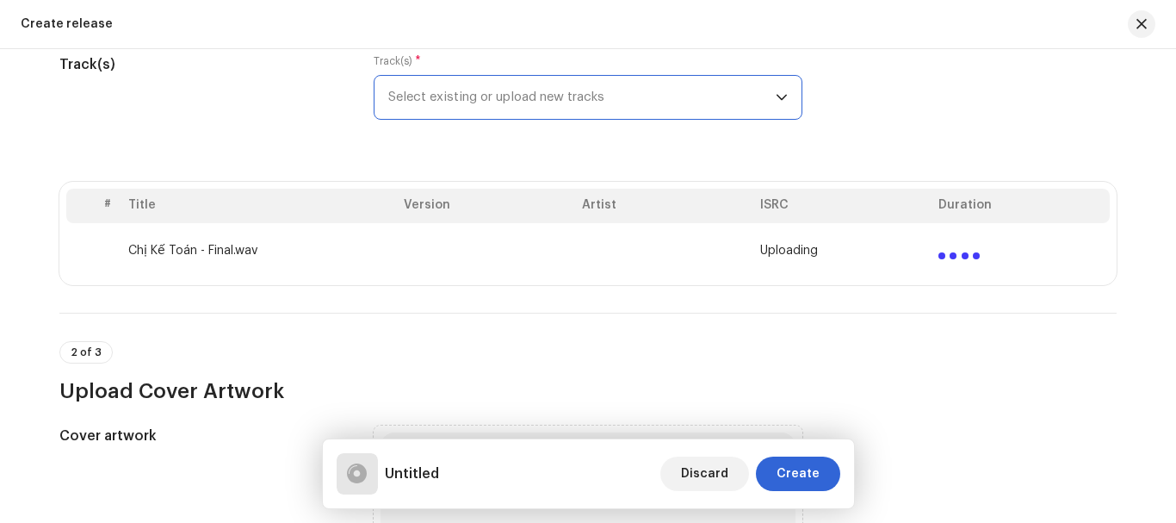
scroll to position [233, 0]
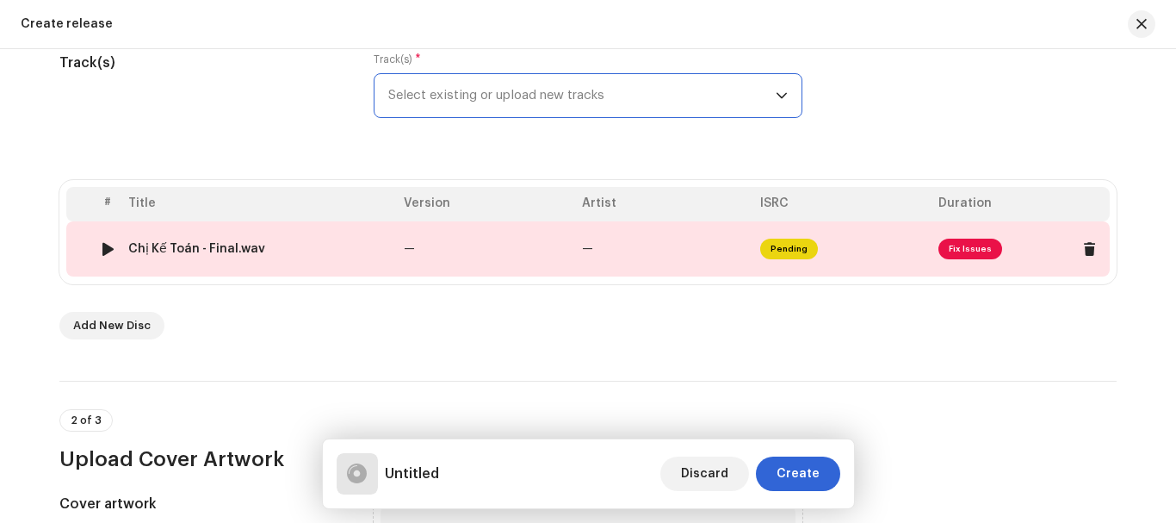
click at [969, 249] on span "Fix Issues" at bounding box center [971, 249] width 64 height 21
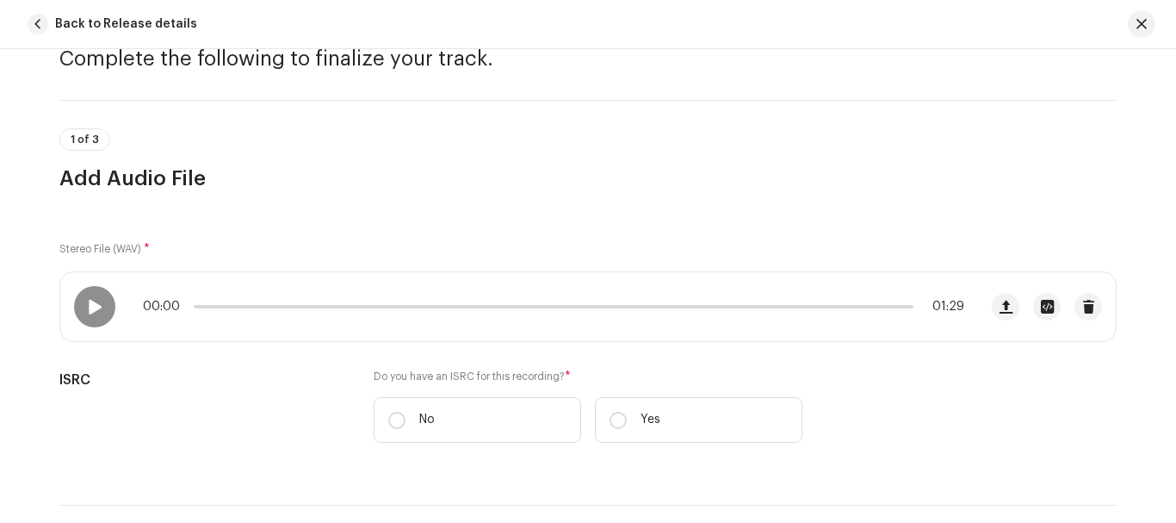
scroll to position [172, 0]
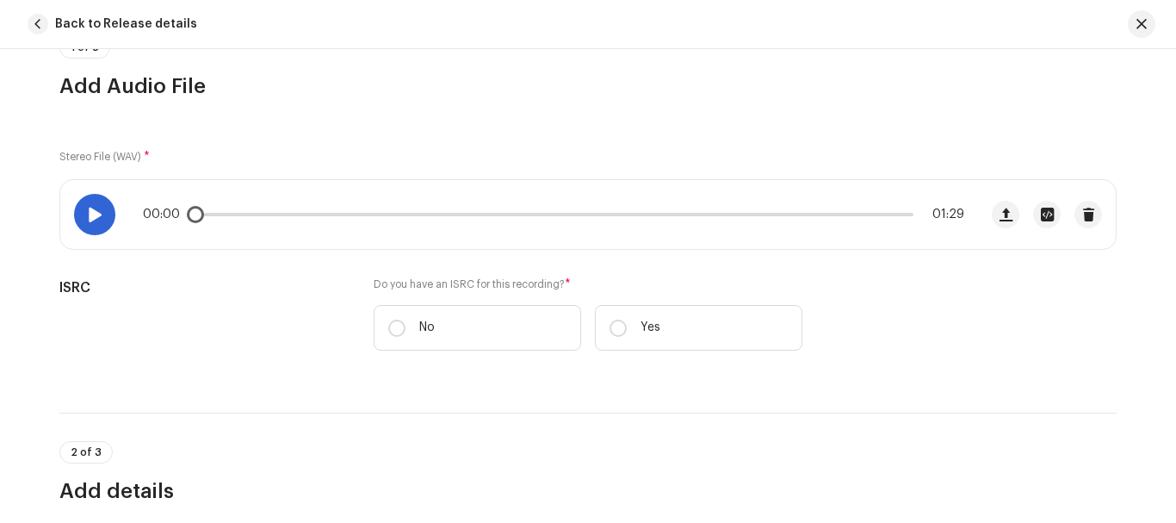
click at [88, 202] on div at bounding box center [94, 214] width 41 height 41
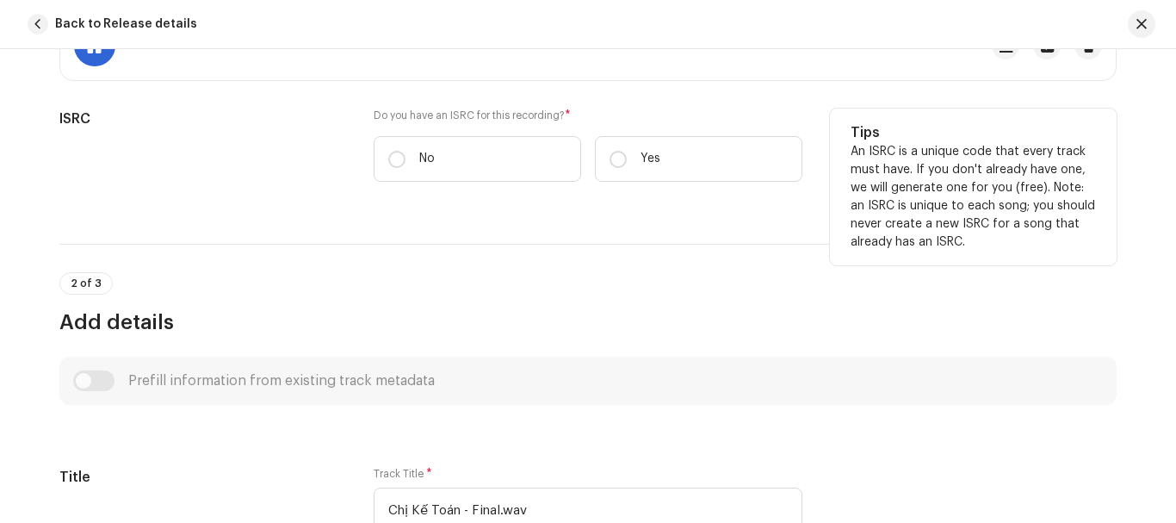
scroll to position [345, 0]
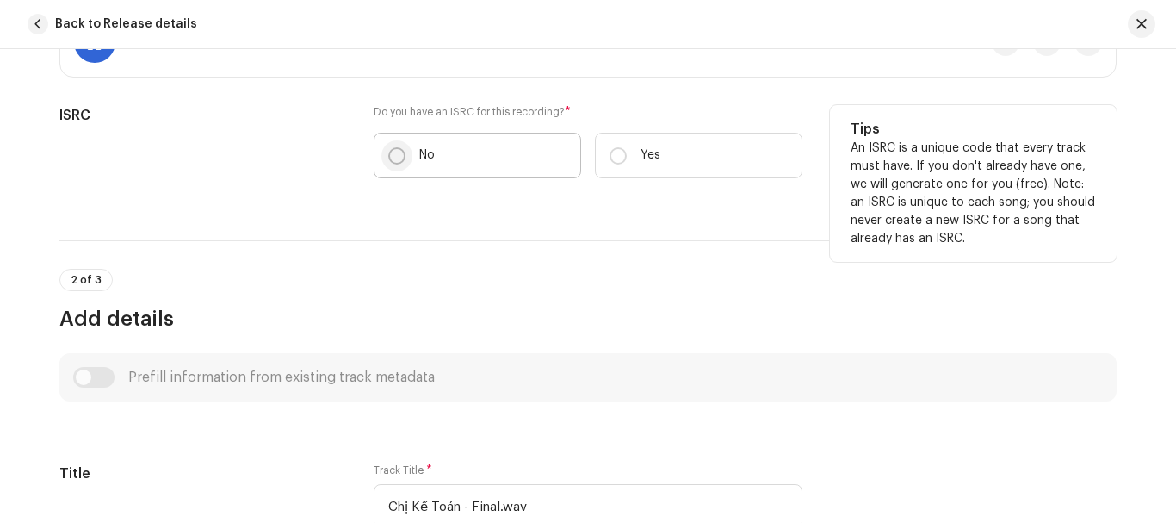
click at [388, 151] on input "No" at bounding box center [396, 155] width 17 height 17
radio input "true"
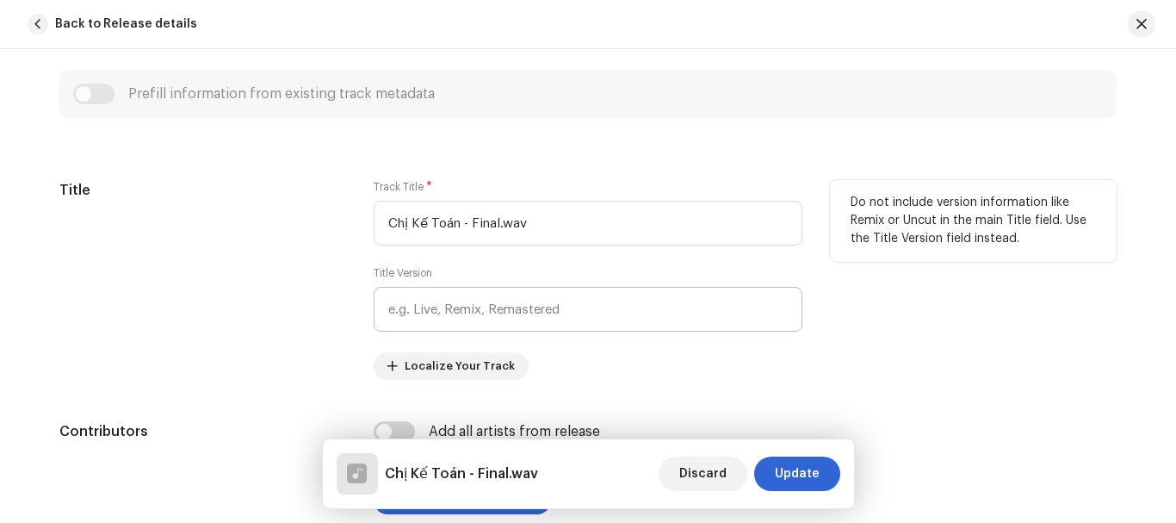
scroll to position [689, 0]
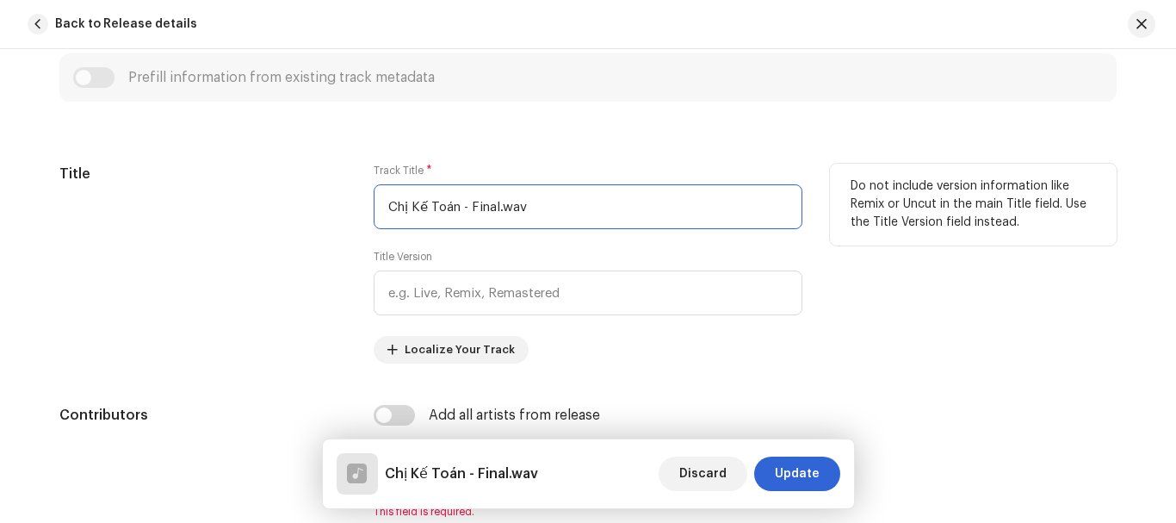
drag, startPoint x: 457, startPoint y: 208, endPoint x: 729, endPoint y: 230, distance: 273.1
click at [729, 230] on div "Track Title * Chị Kế Toán - Final.wav Title Version Localize Your Track" at bounding box center [588, 264] width 429 height 200
type input "Chị Kế Toán"
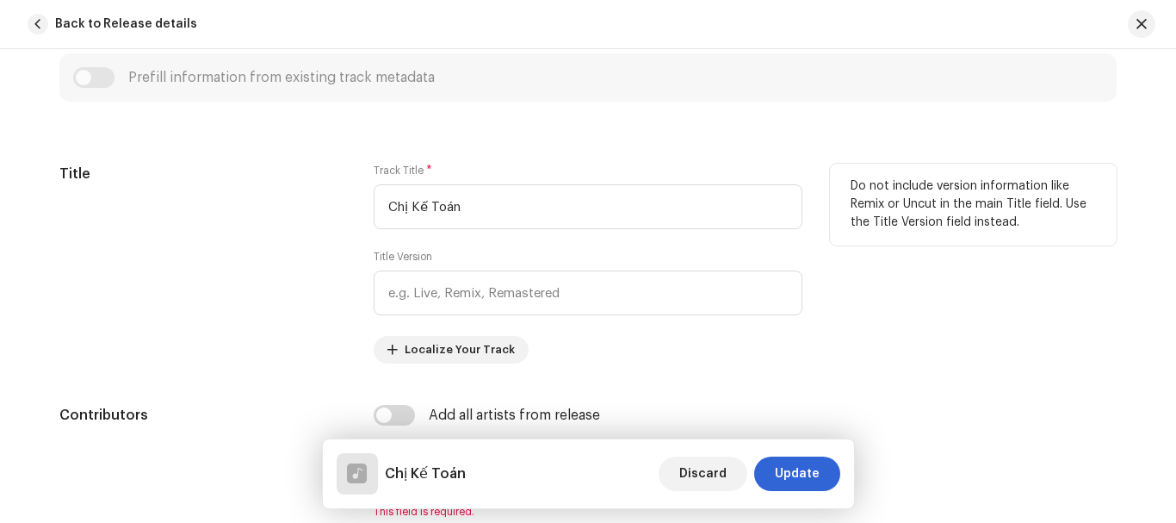
click at [261, 290] on div "Title" at bounding box center [202, 264] width 287 height 200
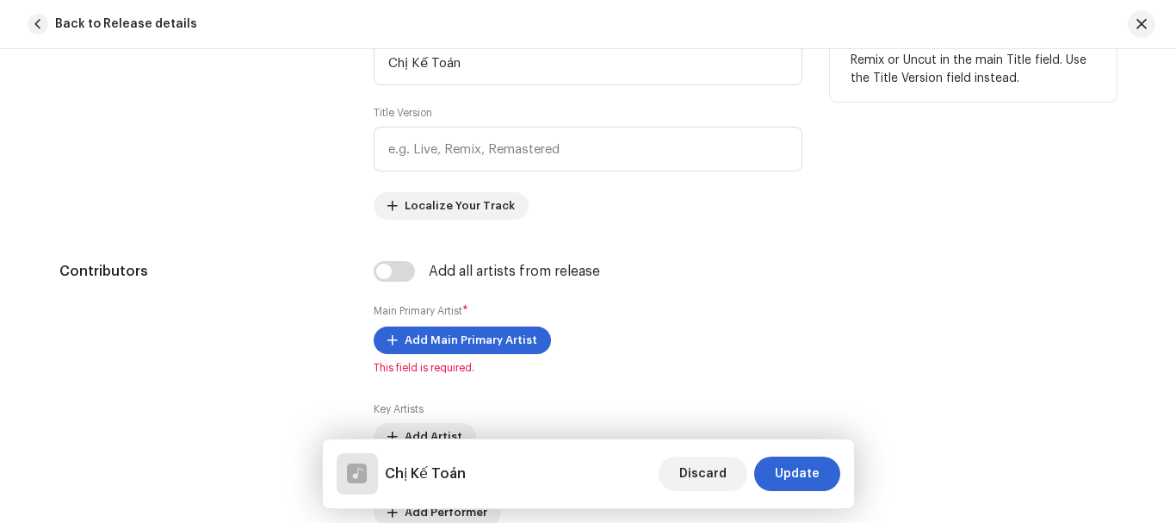
scroll to position [861, 0]
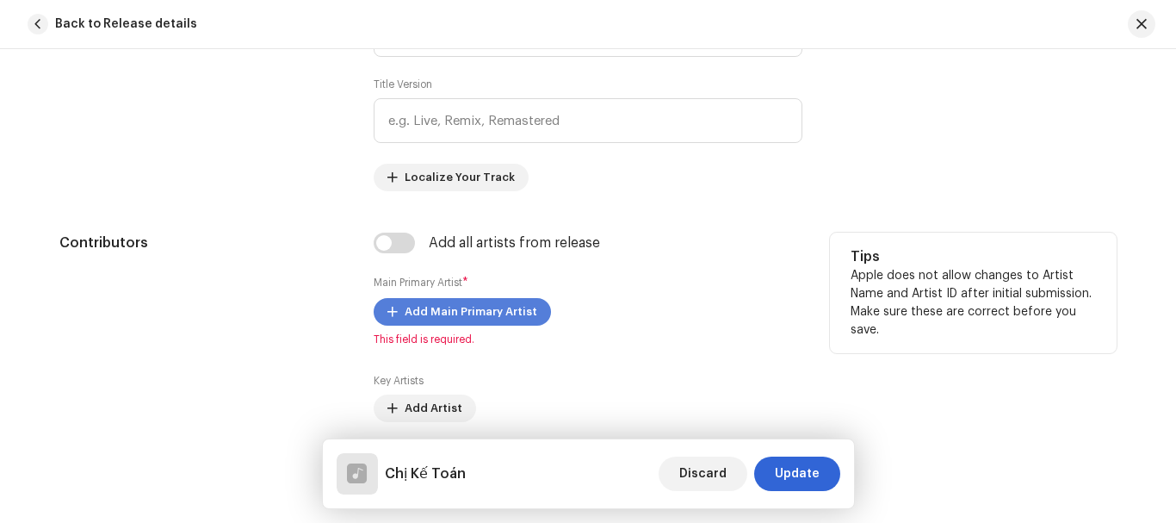
click at [418, 301] on span "Add Main Primary Artist" at bounding box center [471, 312] width 133 height 34
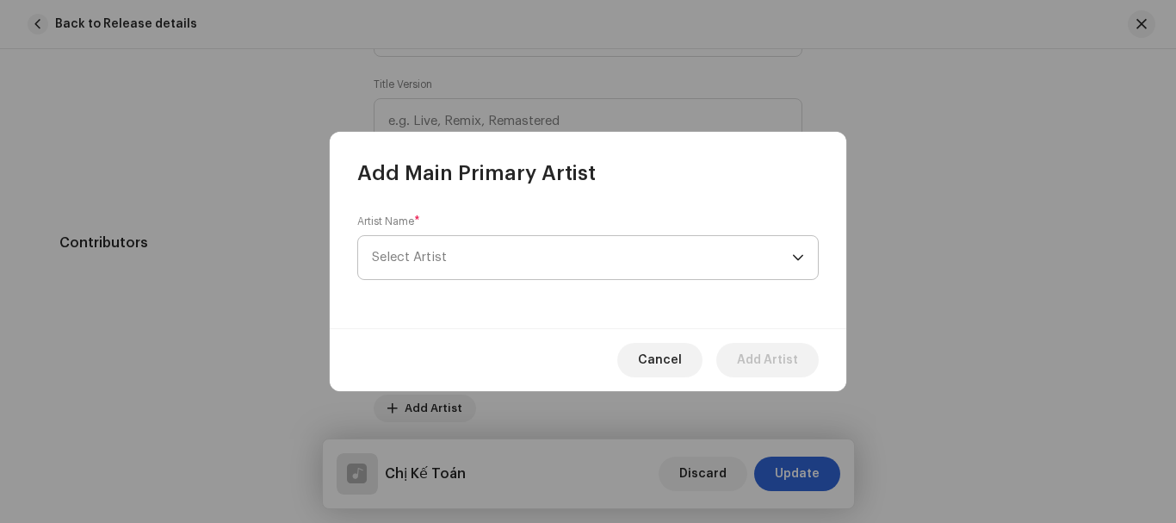
click at [440, 268] on span "Select Artist" at bounding box center [582, 257] width 420 height 43
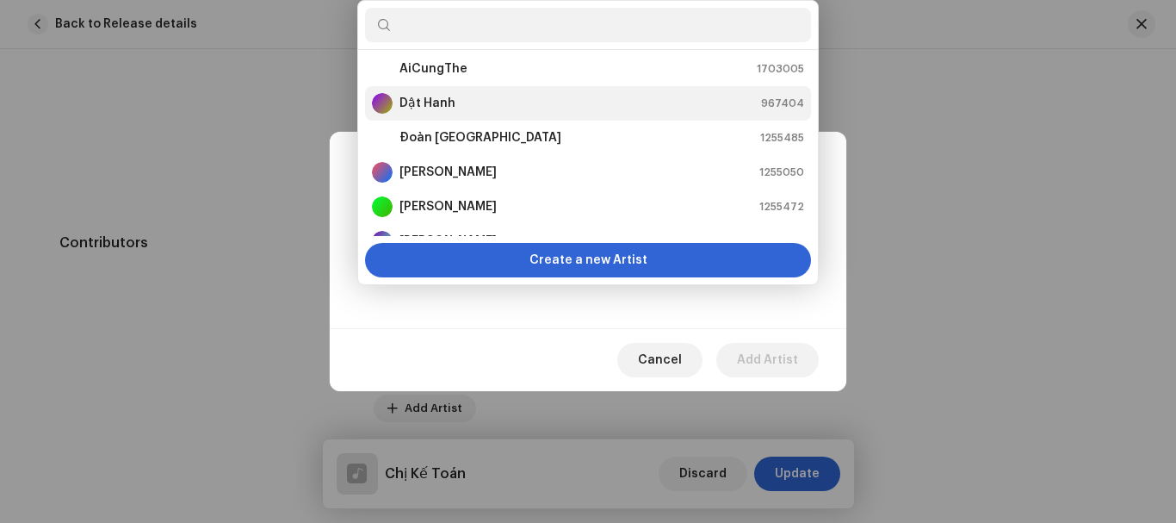
scroll to position [0, 0]
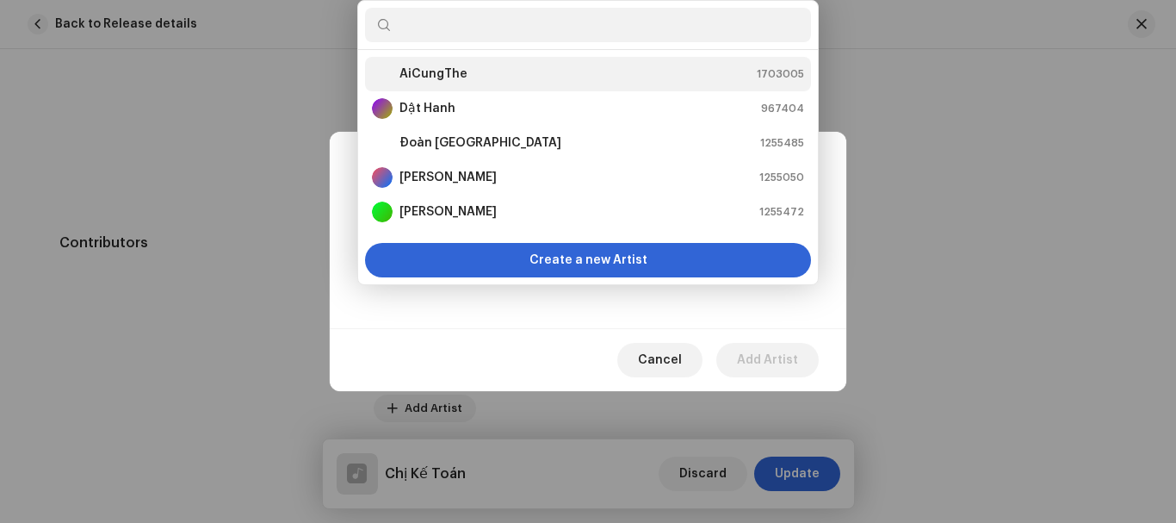
click at [436, 79] on strong "AiCungThe" at bounding box center [434, 73] width 68 height 17
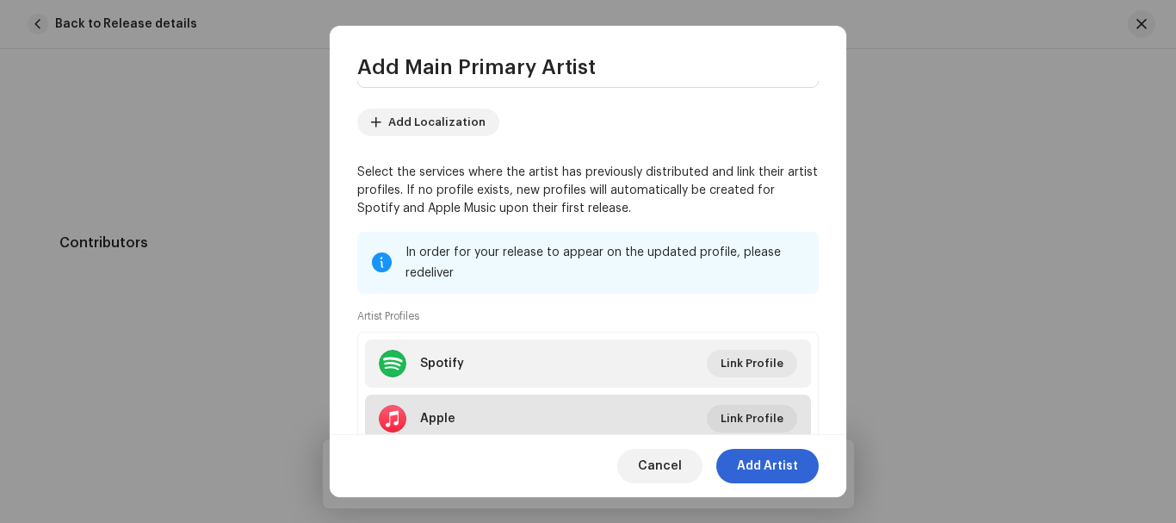
scroll to position [206, 0]
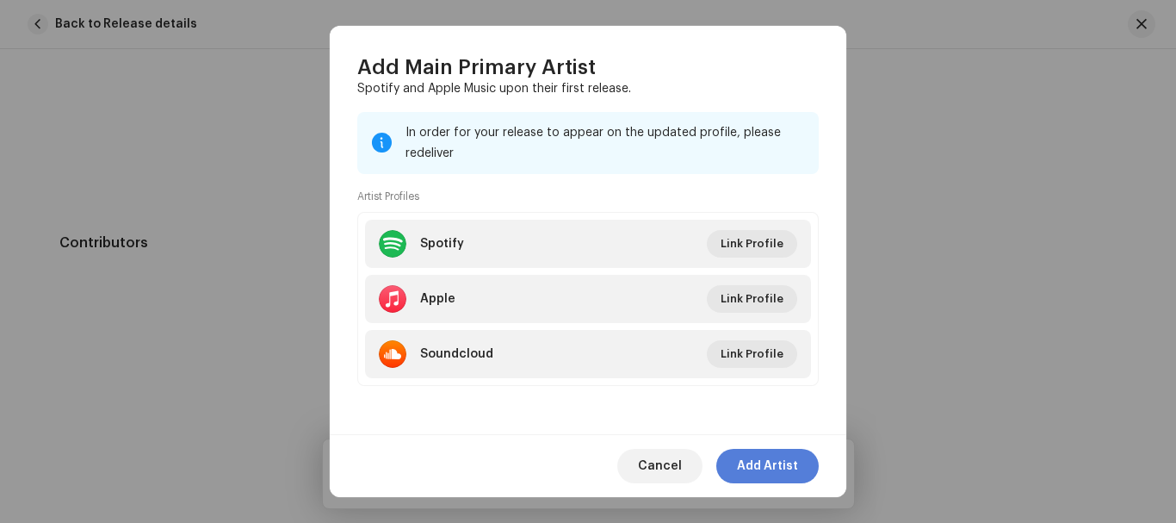
click at [768, 469] on span "Add Artist" at bounding box center [767, 466] width 61 height 34
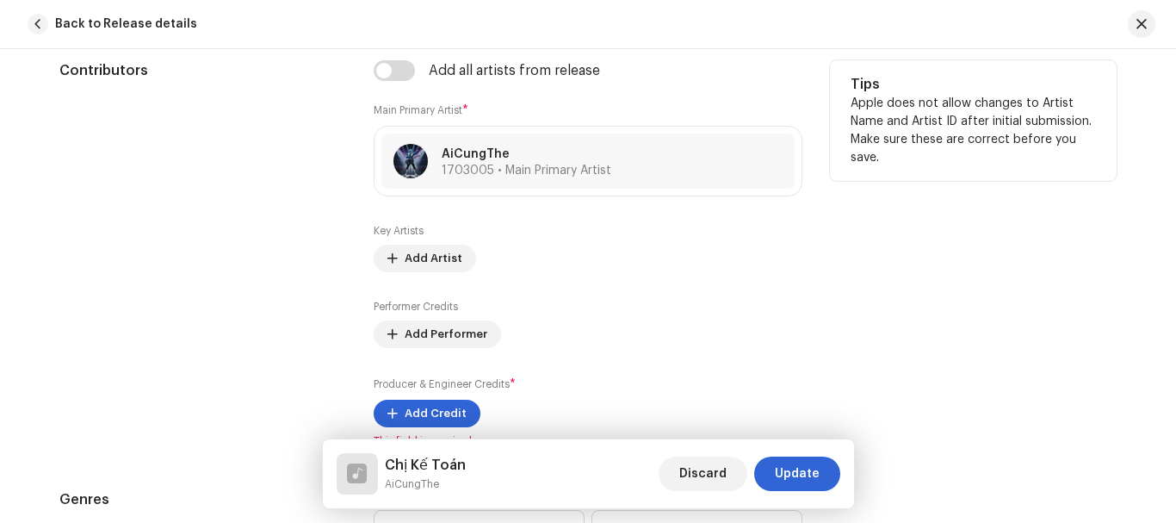
scroll to position [1120, 0]
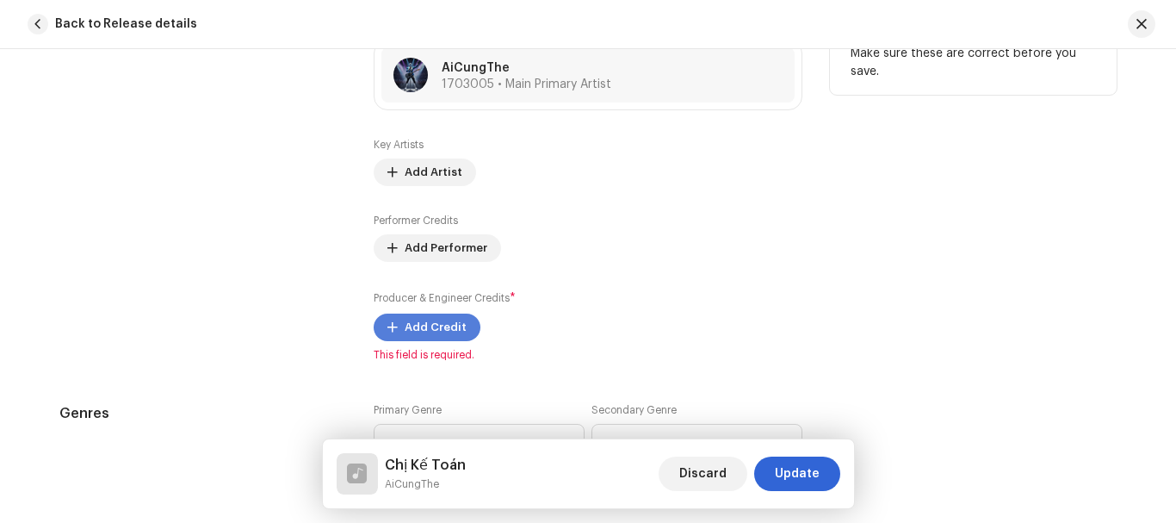
click at [416, 323] on span "Add Credit" at bounding box center [436, 327] width 62 height 34
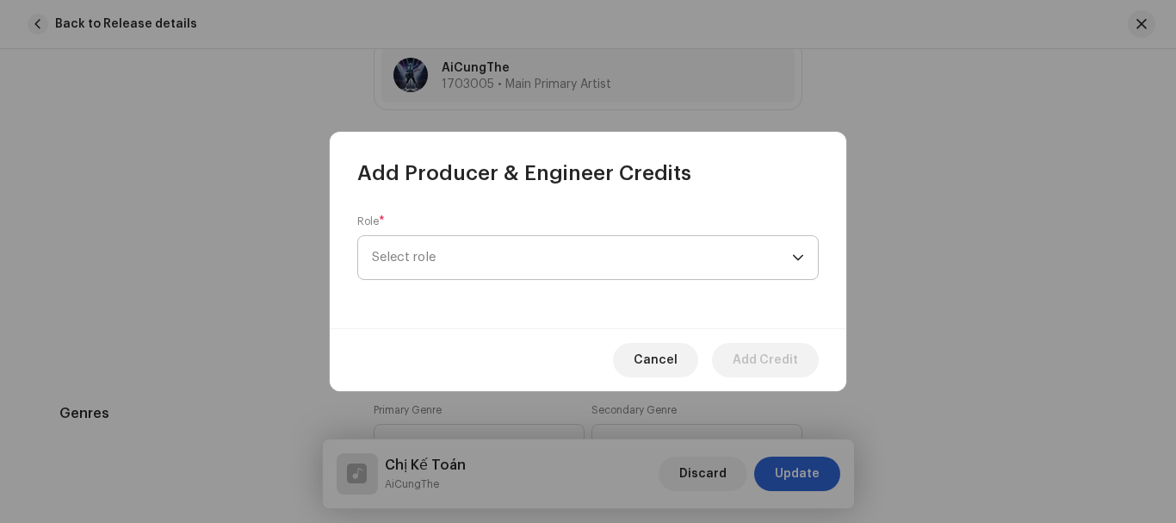
click at [460, 261] on span "Select role" at bounding box center [582, 257] width 420 height 43
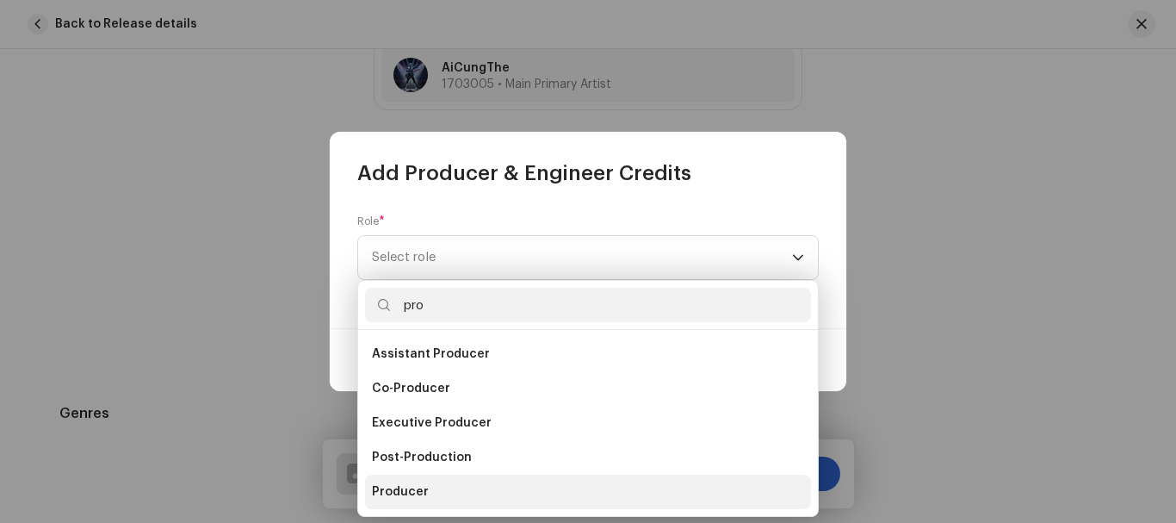
type input "pro"
click at [412, 489] on span "Producer" at bounding box center [400, 491] width 57 height 17
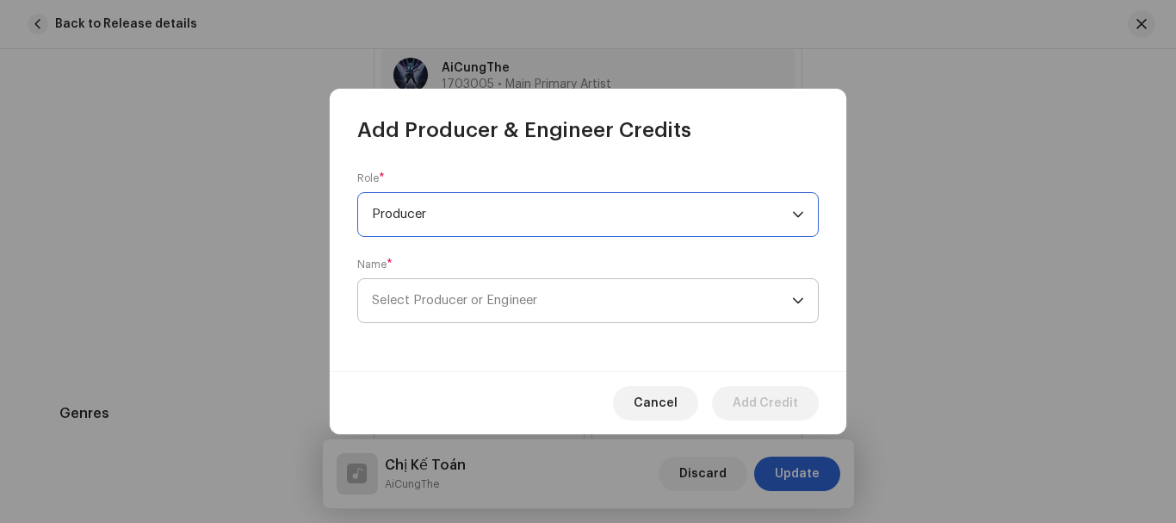
click at [447, 308] on span "Select Producer or Engineer" at bounding box center [582, 300] width 420 height 43
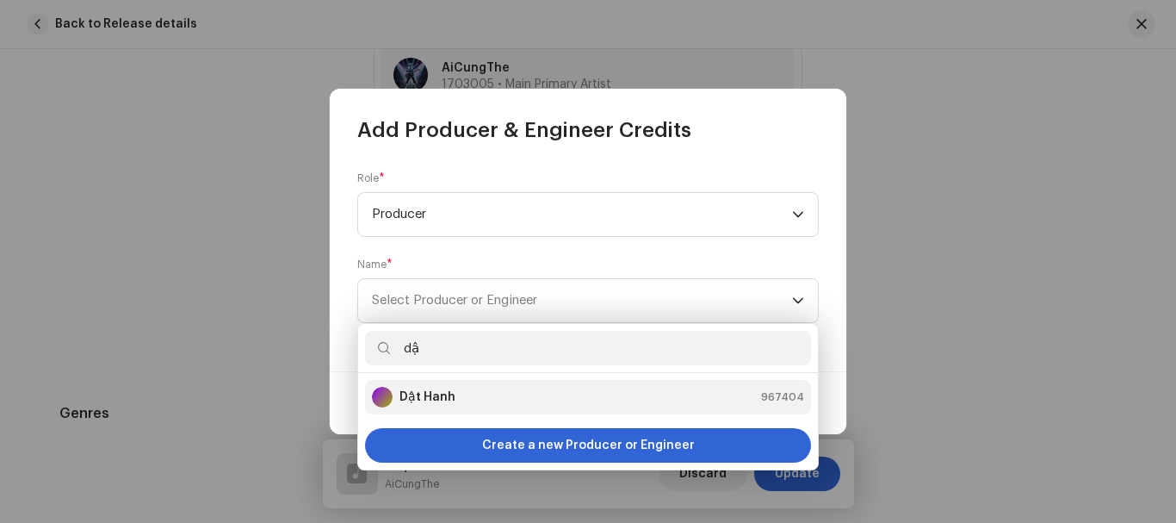
type input "dậ"
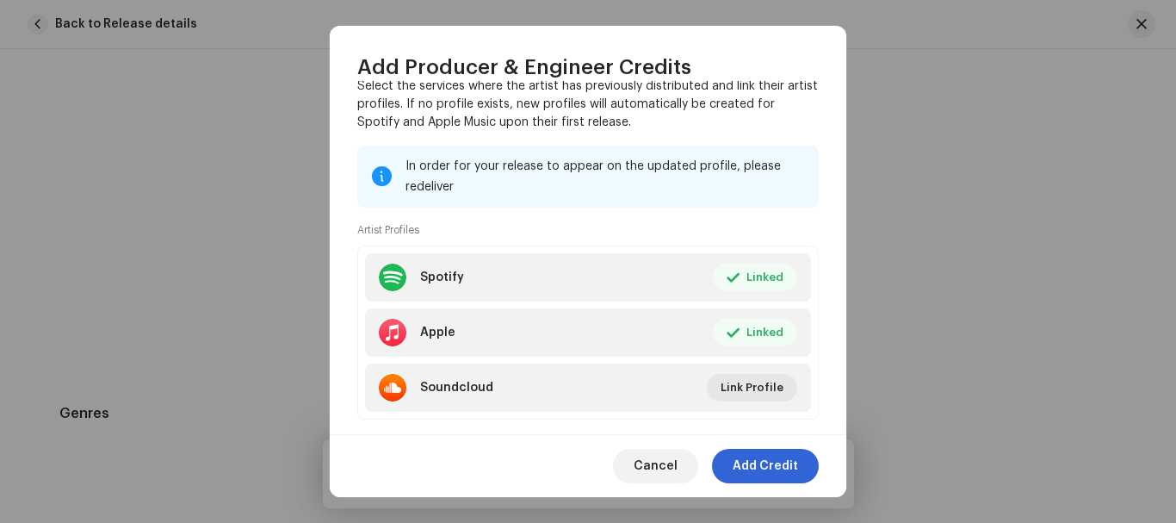
scroll to position [292, 0]
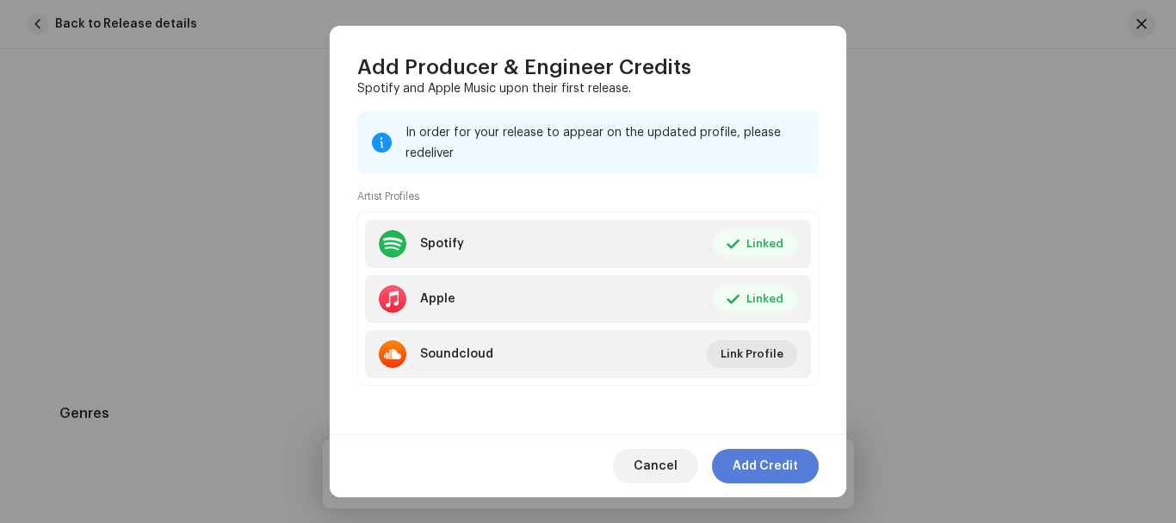
click at [773, 470] on span "Add Credit" at bounding box center [765, 466] width 65 height 34
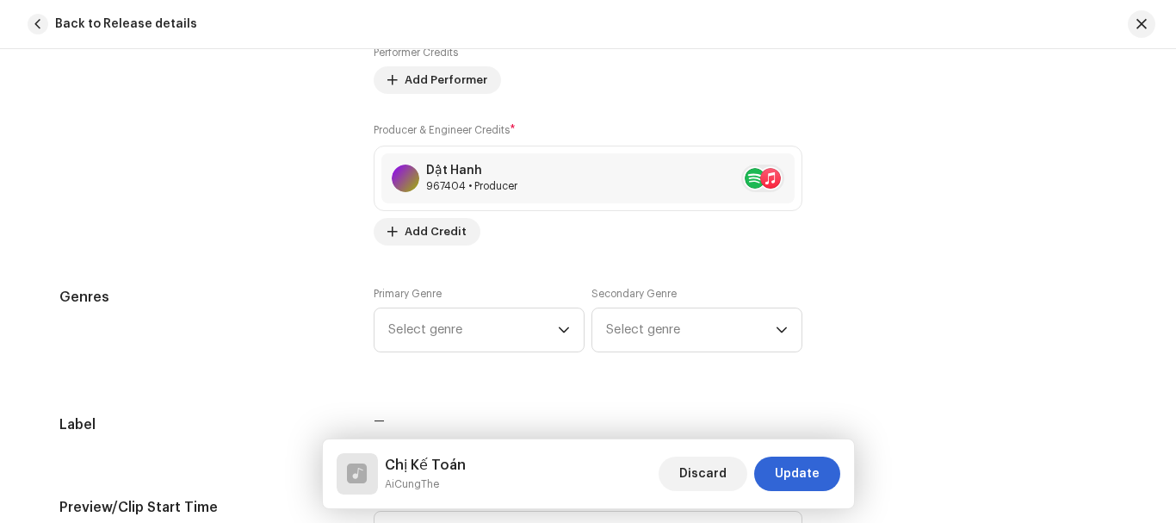
scroll to position [1292, 0]
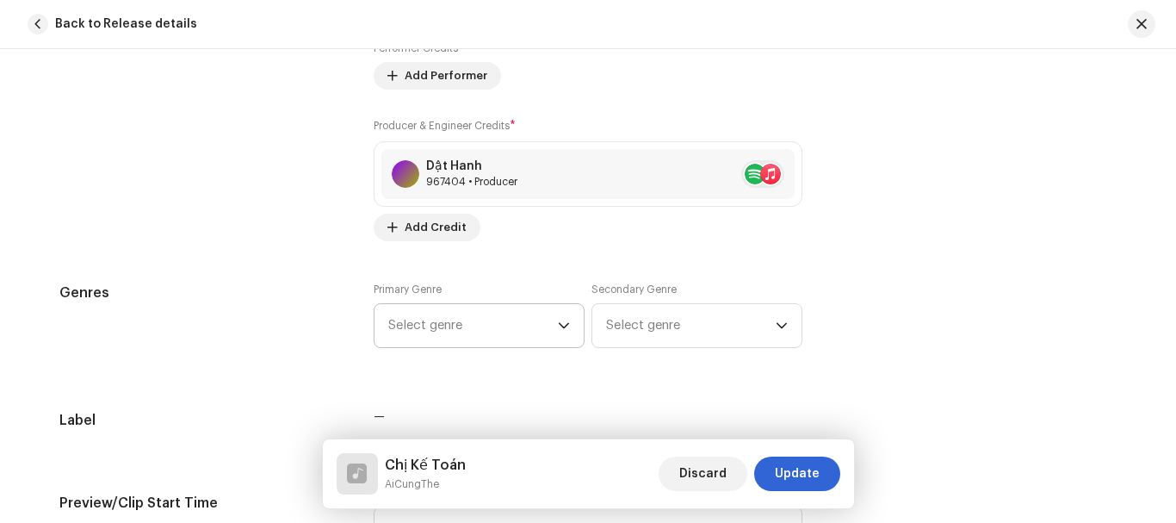
click at [511, 326] on span "Select genre" at bounding box center [473, 325] width 170 height 43
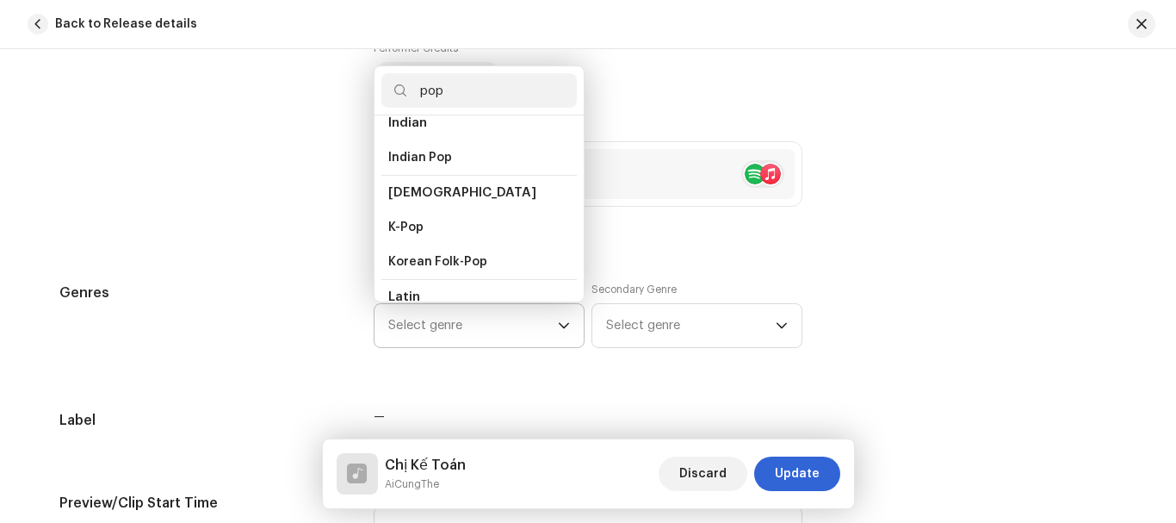
scroll to position [517, 0]
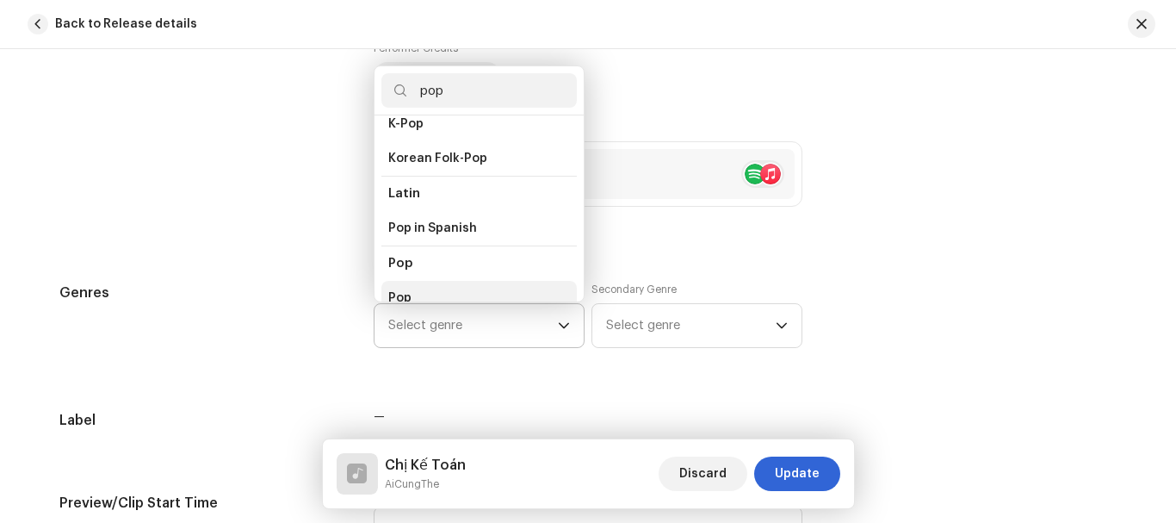
type input "pop"
click at [413, 281] on li "Pop" at bounding box center [480, 298] width 196 height 34
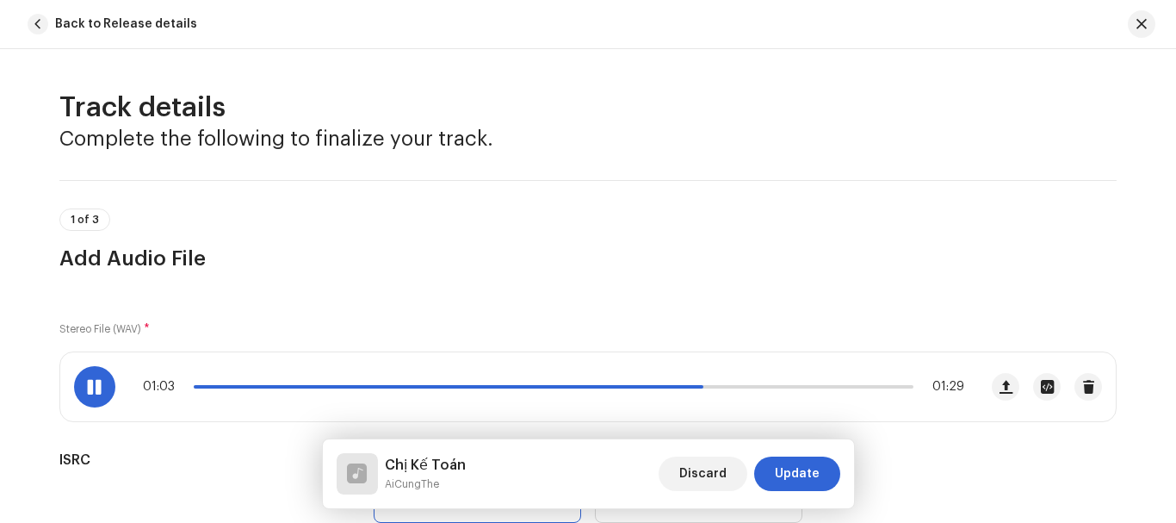
scroll to position [172, 0]
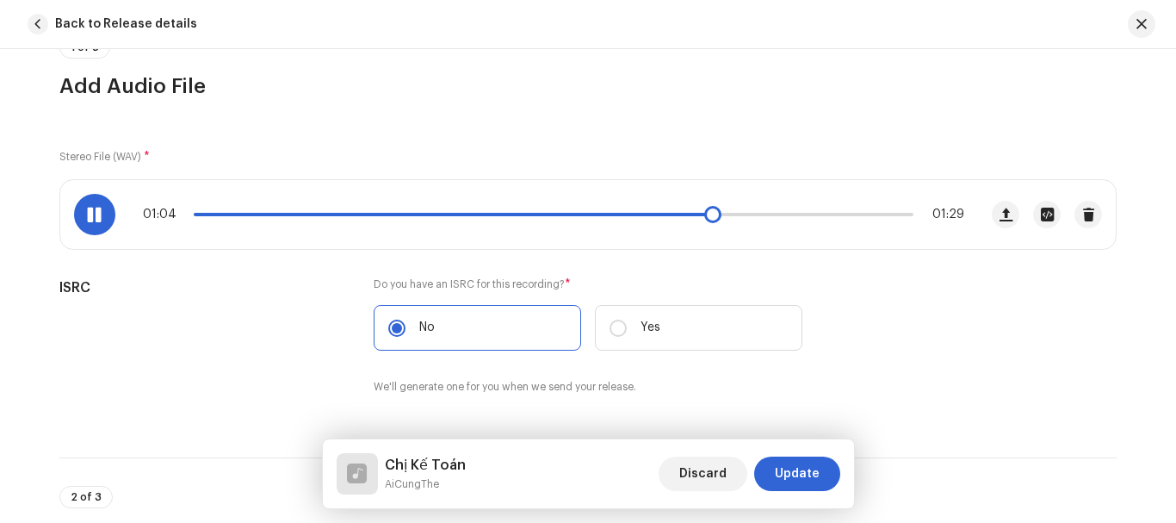
click at [625, 214] on span at bounding box center [453, 214] width 518 height 3
click at [587, 214] on span at bounding box center [412, 214] width 437 height 3
click at [597, 209] on div "00:52 01:29" at bounding box center [554, 215] width 822 height 14
click at [577, 214] on span at bounding box center [408, 214] width 429 height 3
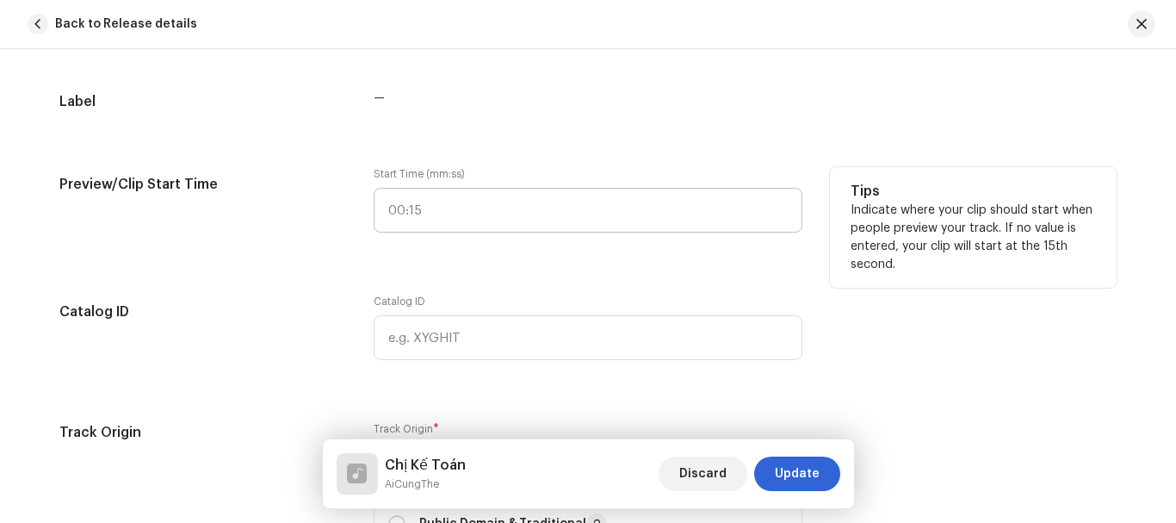
scroll to position [1550, 0]
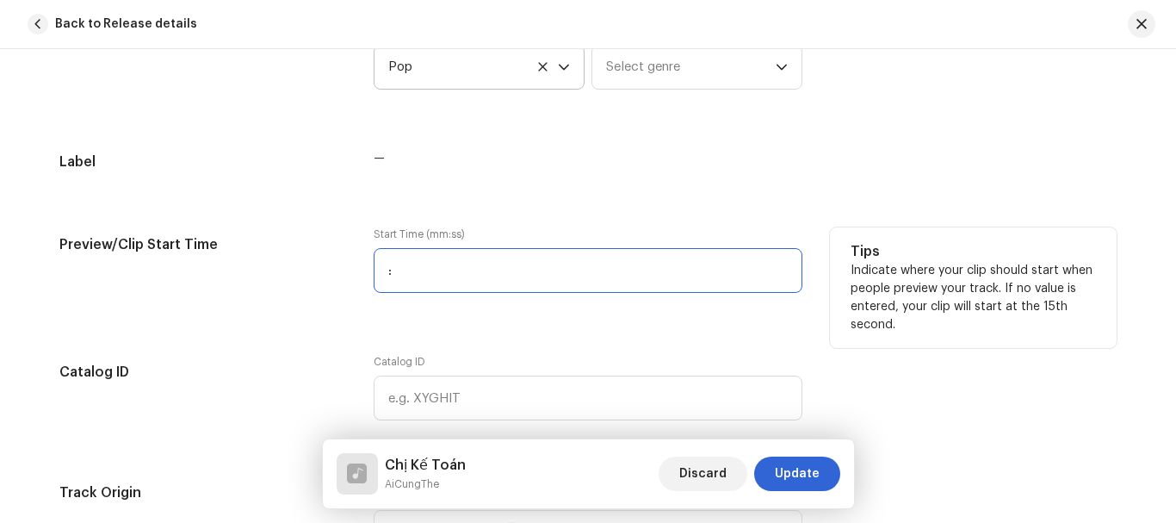
click at [418, 274] on input ":" at bounding box center [588, 270] width 429 height 45
type input "00:50"
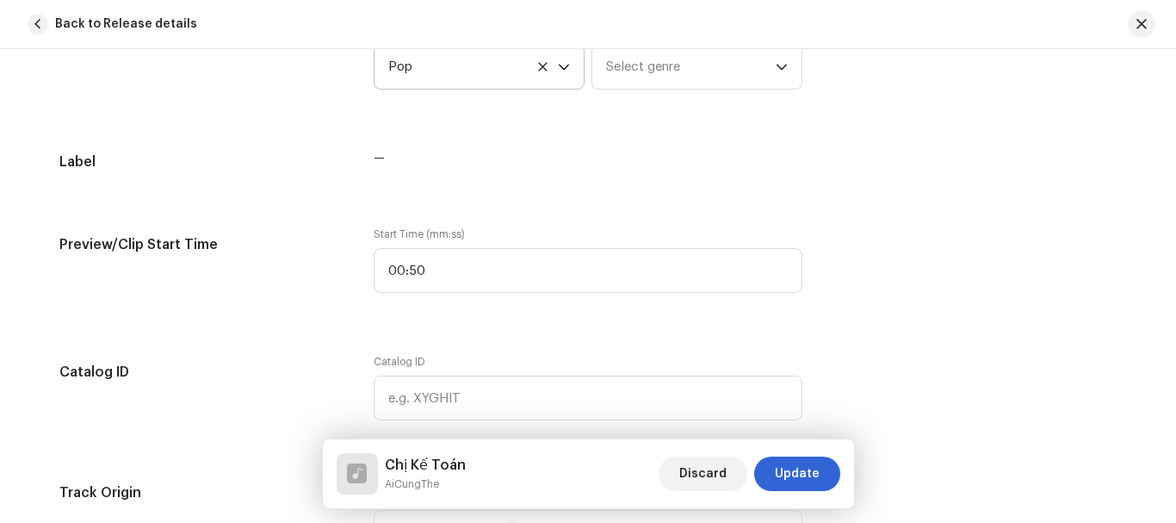
click at [307, 335] on div "Track details Complete the following to finalize your track. 1 of 3 Add Audio F…" at bounding box center [588, 383] width 1113 height 3686
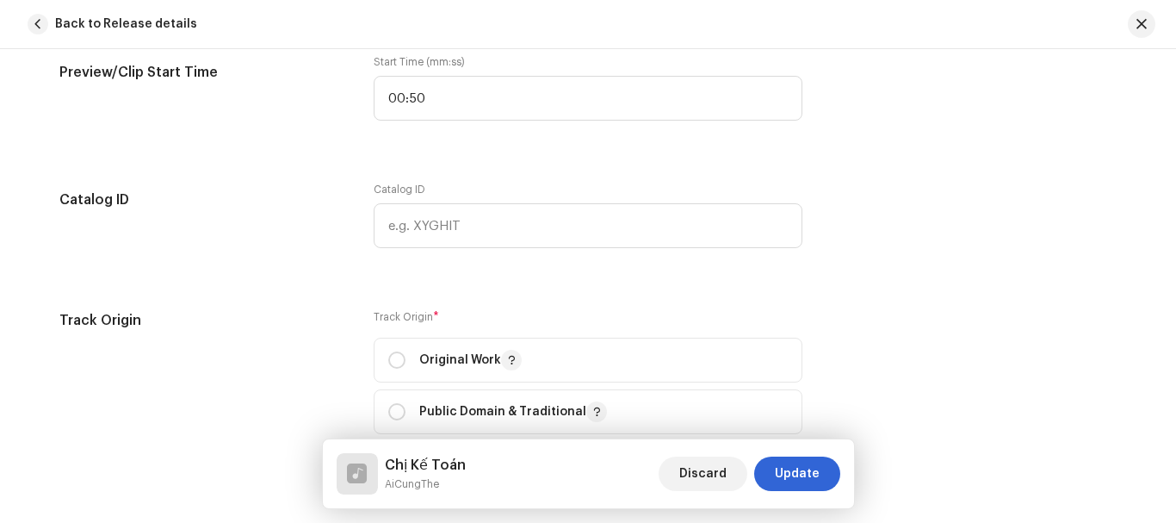
scroll to position [1809, 0]
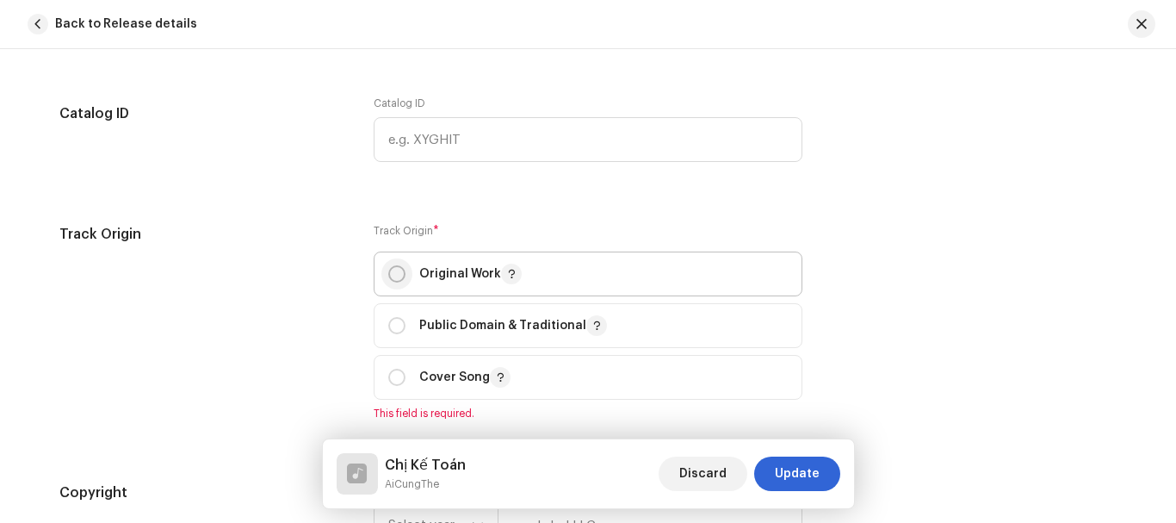
click at [391, 277] on input "radio" at bounding box center [396, 273] width 17 height 17
radio input "true"
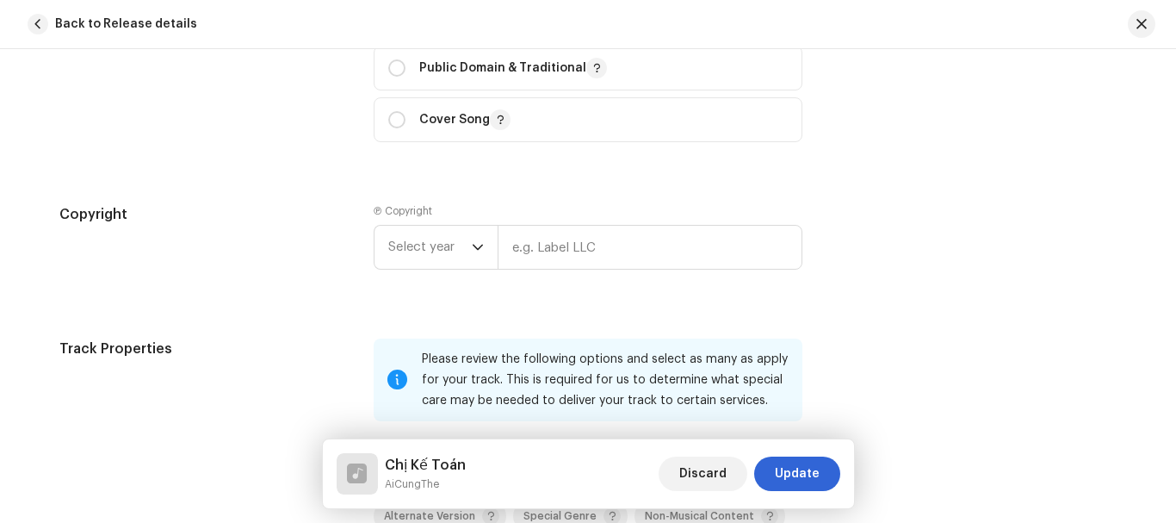
scroll to position [2067, 0]
click at [404, 256] on span "Select year" at bounding box center [430, 246] width 84 height 43
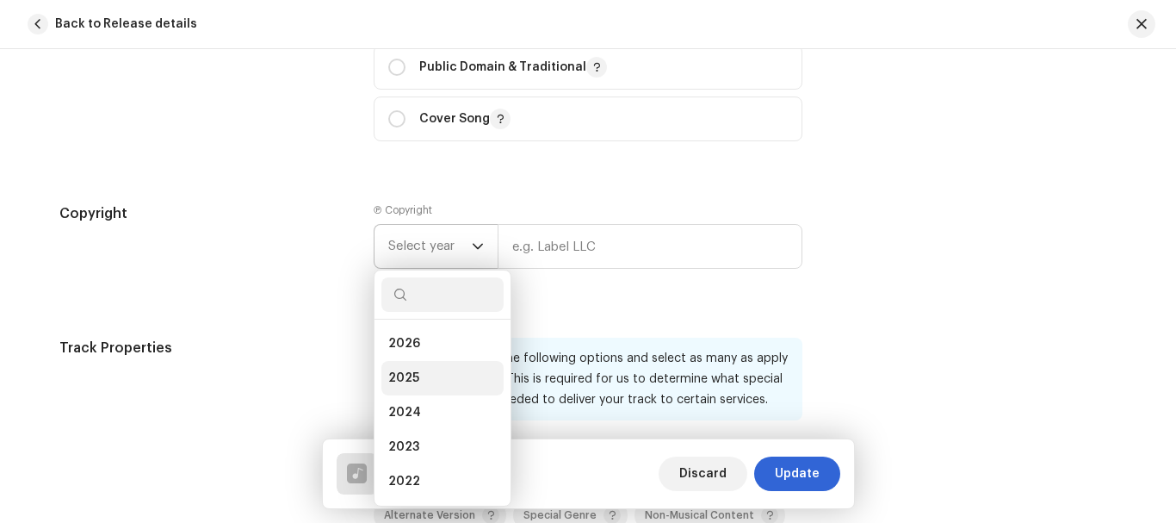
click at [402, 381] on span "2025" at bounding box center [403, 377] width 31 height 17
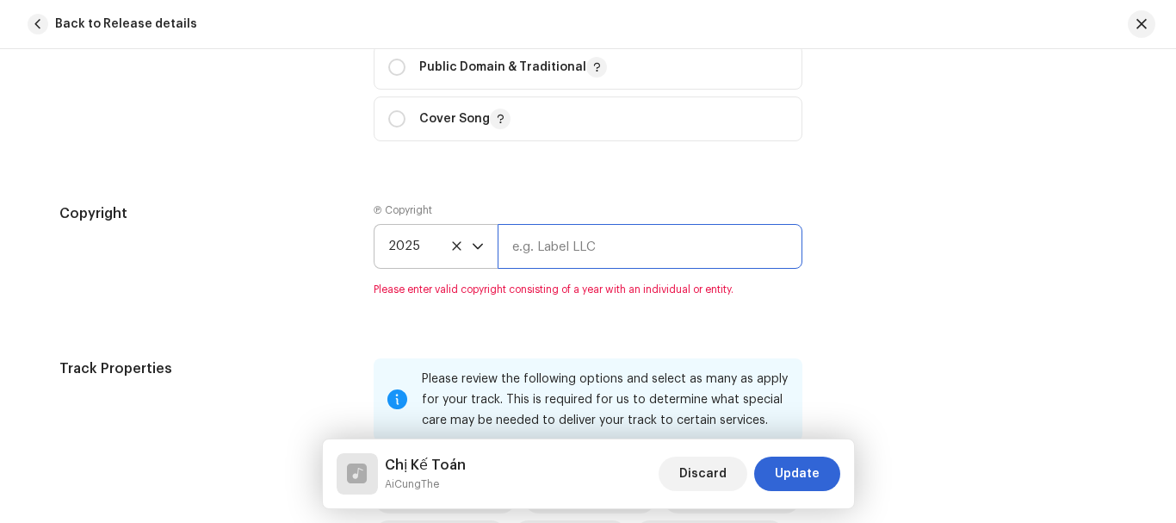
click at [574, 261] on input "text" at bounding box center [650, 246] width 305 height 45
type input "Harita Productions"
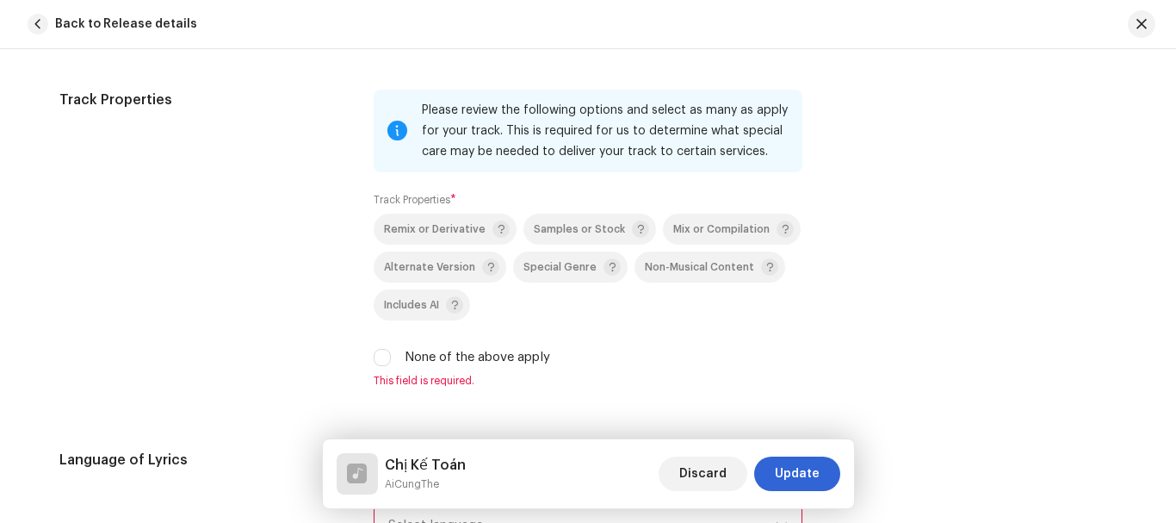
scroll to position [2325, 0]
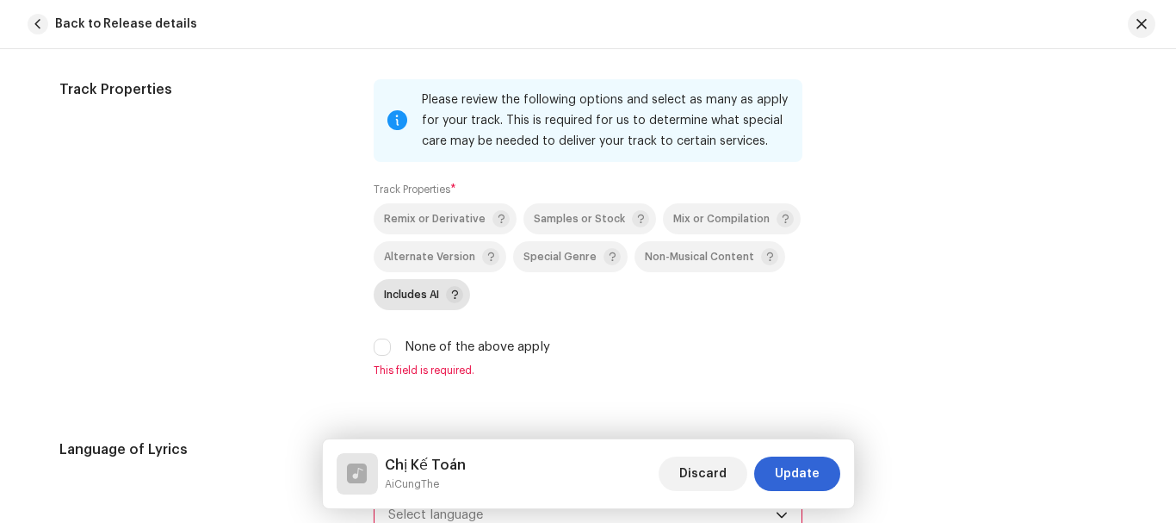
click at [403, 293] on span "Includes AI" at bounding box center [411, 294] width 55 height 11
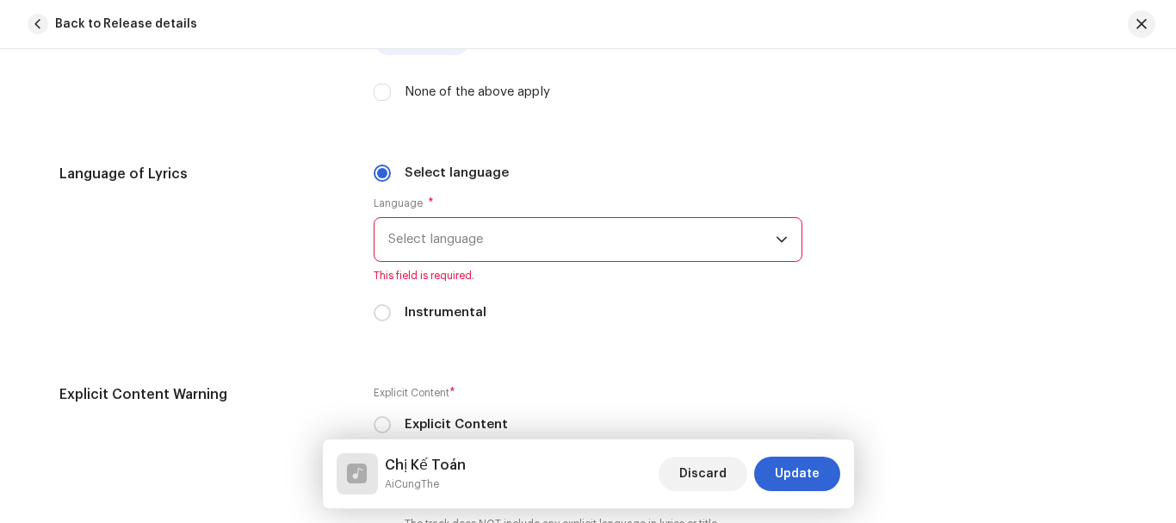
scroll to position [2584, 0]
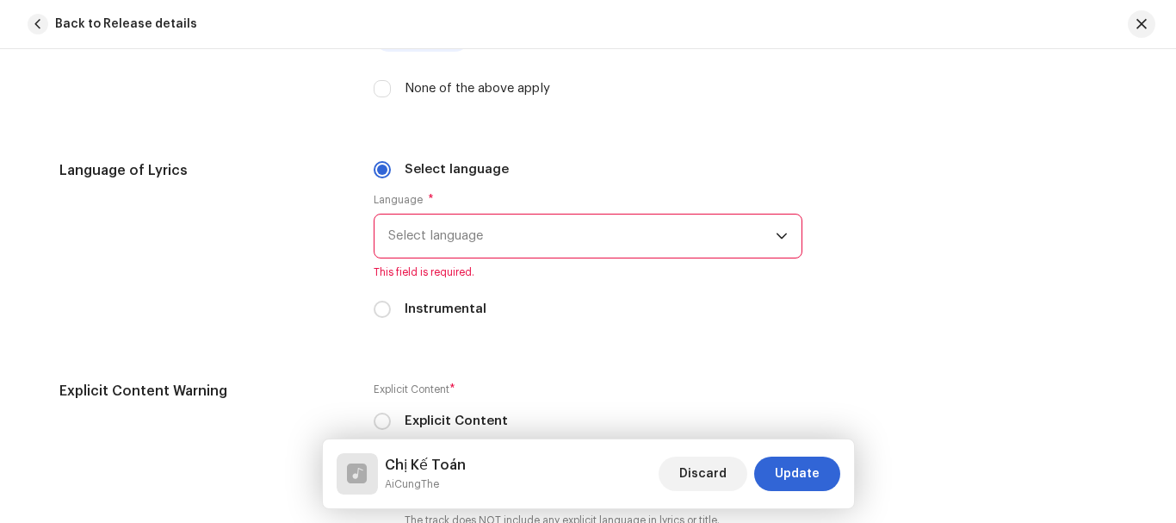
click at [425, 237] on span "Select language" at bounding box center [582, 235] width 388 height 43
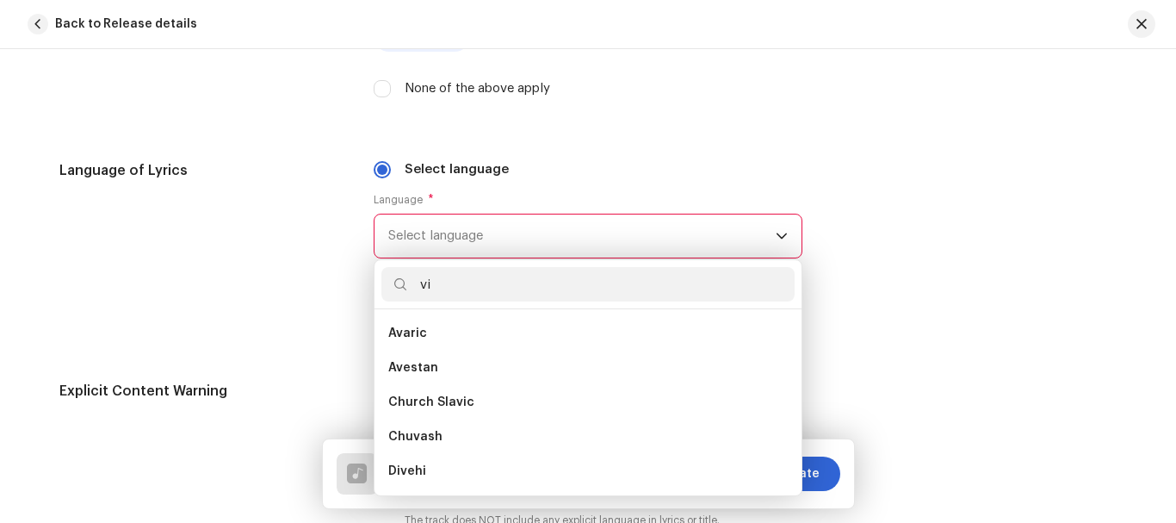
scroll to position [0, 0]
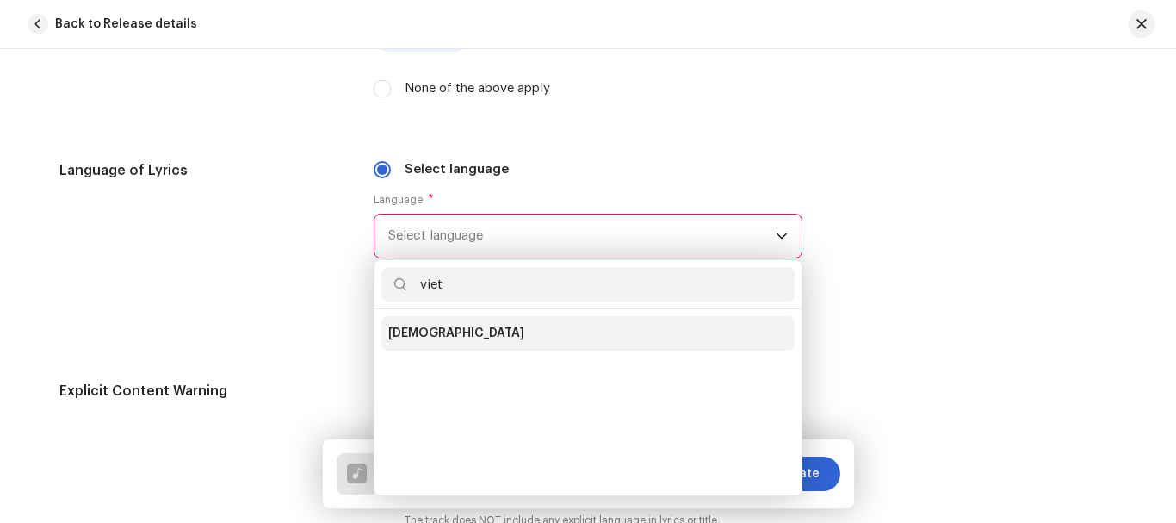
type input "viet"
click at [436, 335] on span "[DEMOGRAPHIC_DATA]" at bounding box center [456, 333] width 136 height 17
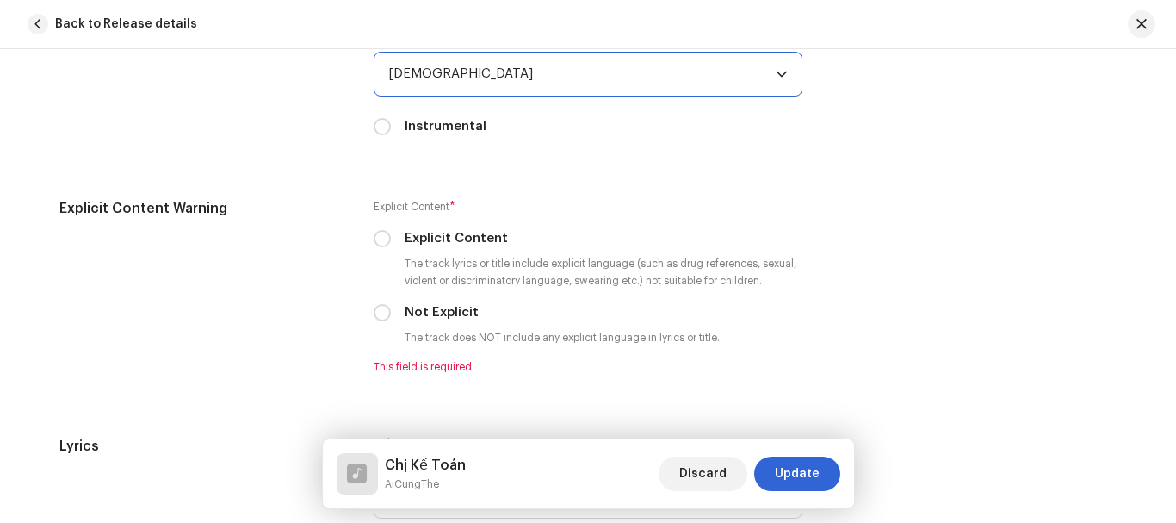
scroll to position [2842, 0]
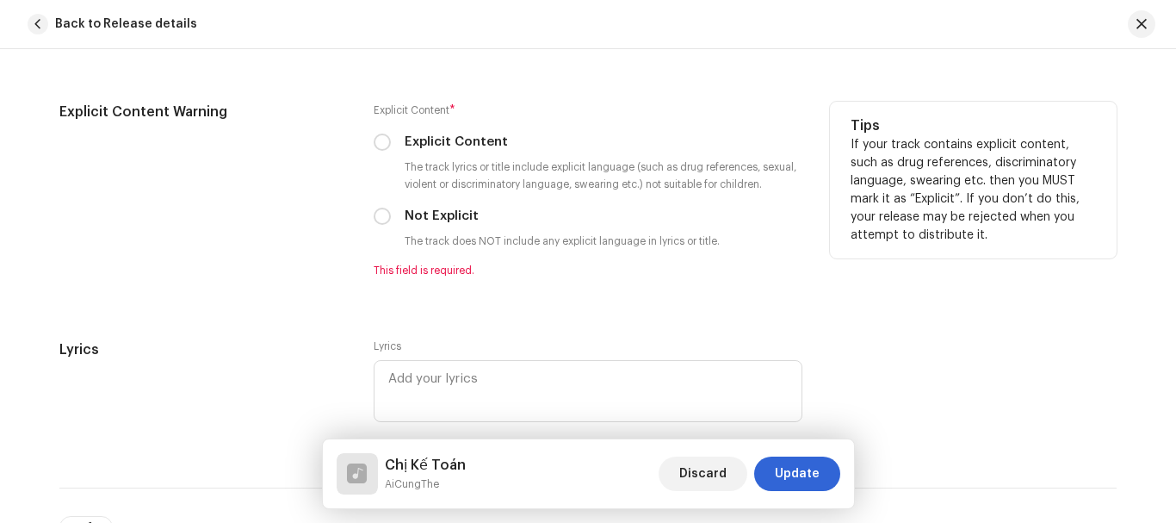
drag, startPoint x: 376, startPoint y: 215, endPoint x: 389, endPoint y: 216, distance: 13.8
click at [375, 215] on input "Not Explicit" at bounding box center [382, 216] width 17 height 17
radio input "true"
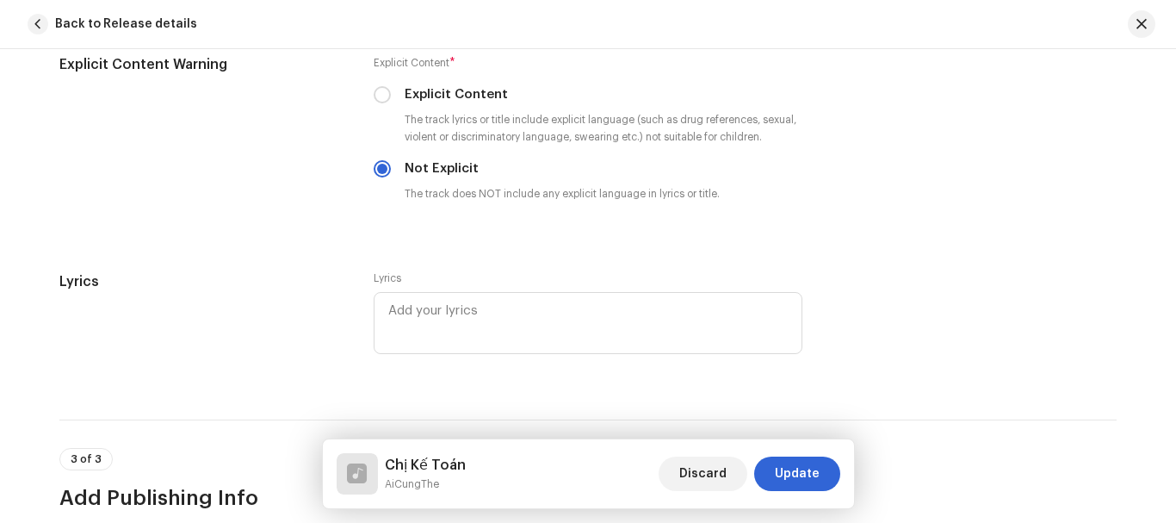
scroll to position [2928, 0]
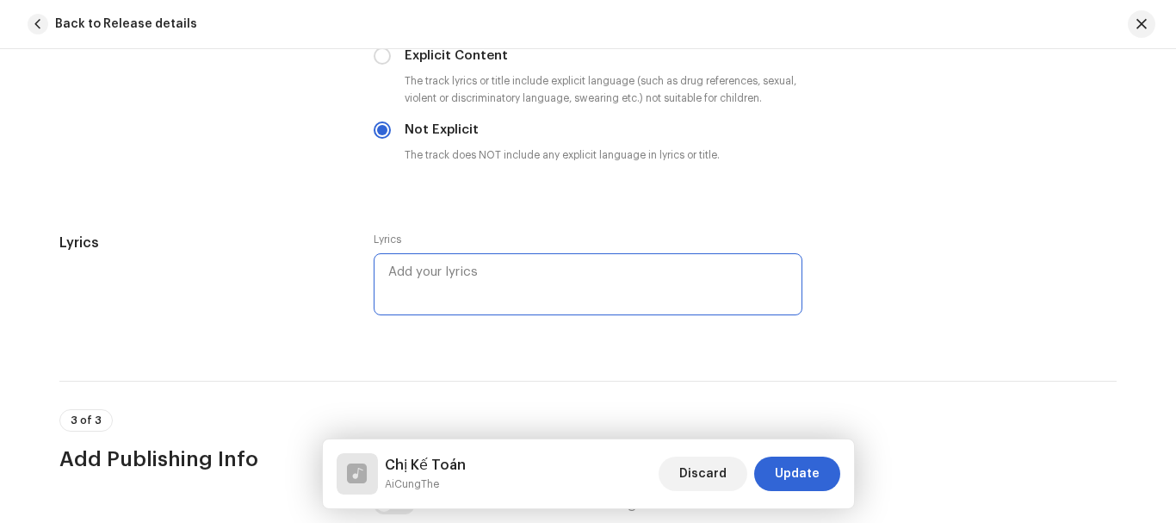
click at [426, 291] on textarea at bounding box center [588, 284] width 429 height 62
paste textarea "Chị kế toán ơi chị ở đâu Về mau mau cho em vơi nỗi đau Chị kế toán ơi nếu chị đ…"
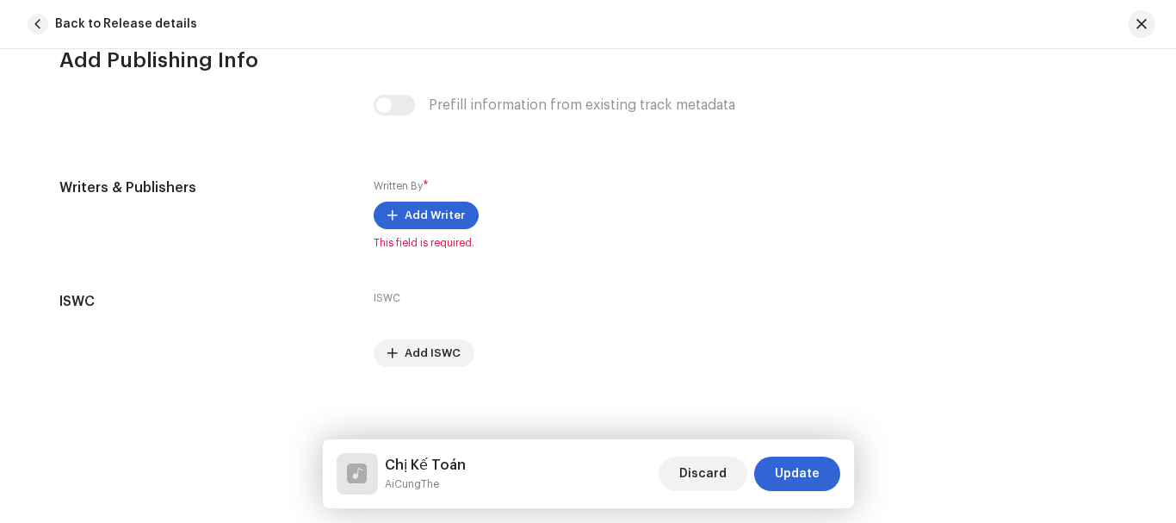
scroll to position [3357, 0]
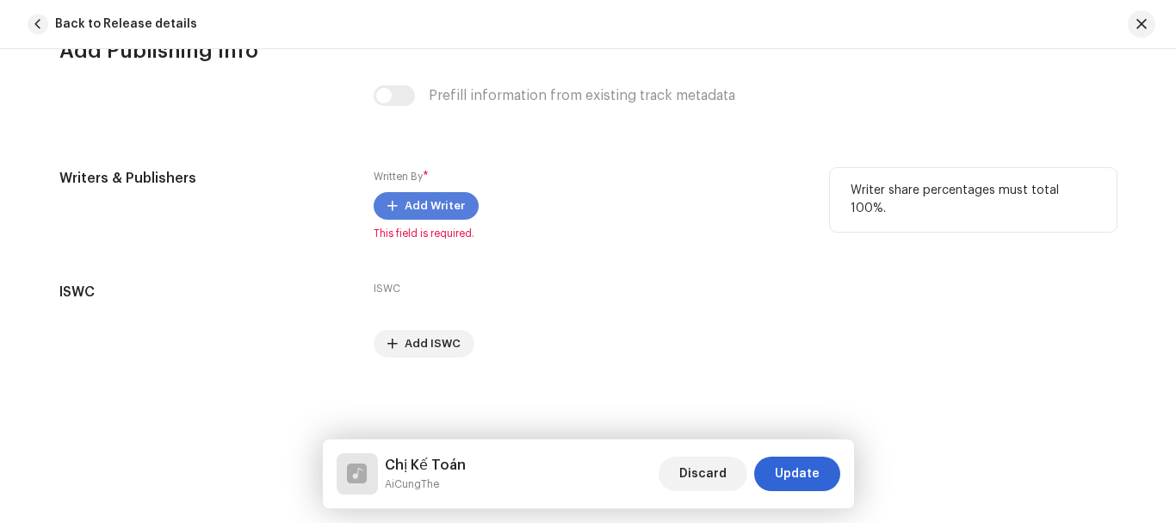
type textarea "Chị kế toán ơi chị ở đâu Về mau mau cho em vơi nỗi đau Chị kế toán ơi nếu chị đ…"
click at [421, 198] on span "Add Writer" at bounding box center [435, 206] width 60 height 34
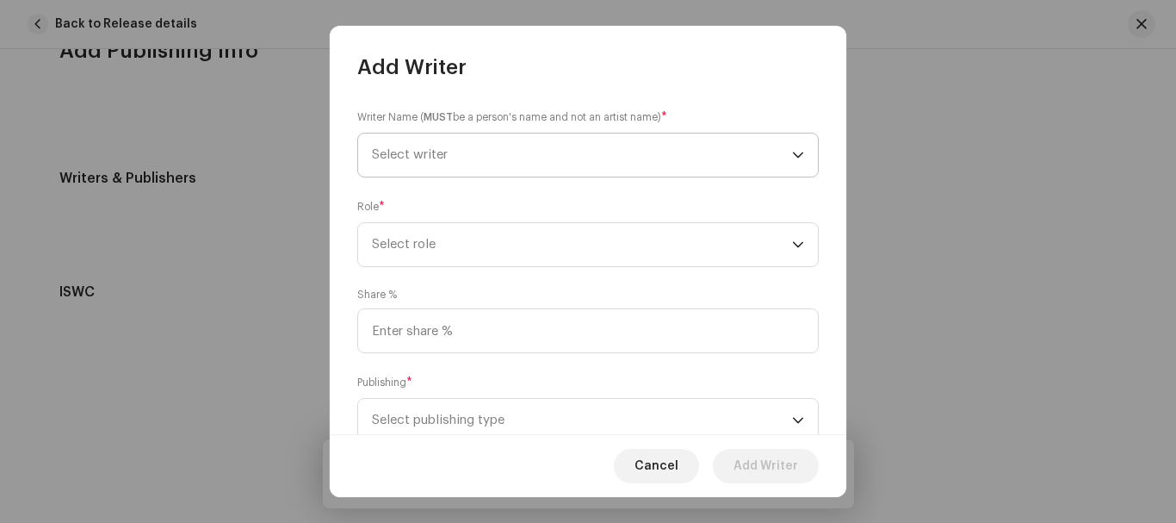
click at [437, 151] on span "Select writer" at bounding box center [410, 154] width 76 height 13
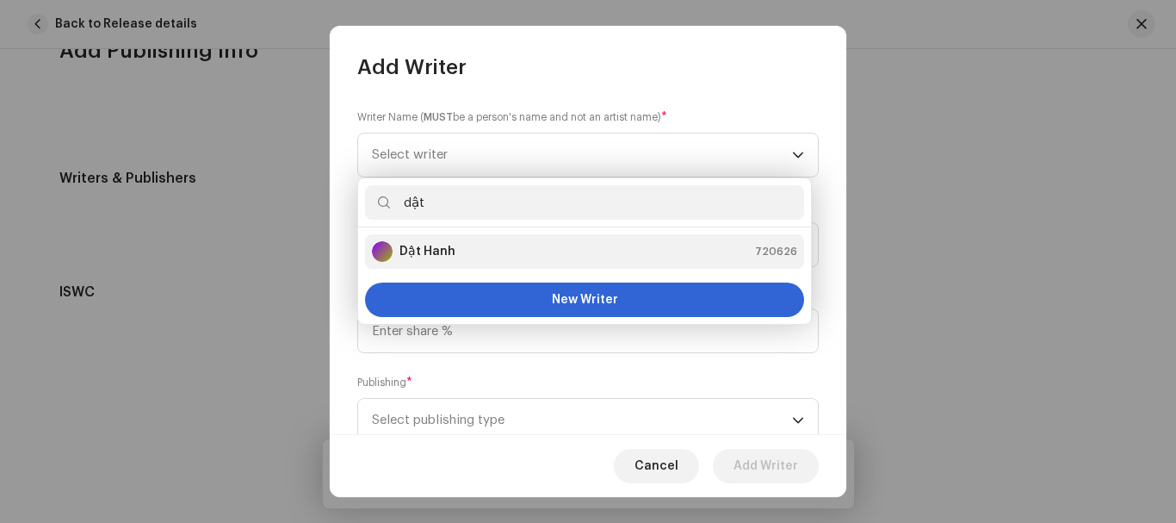
type input "dật"
click at [503, 248] on div "Dật Hanh 720626" at bounding box center [584, 251] width 425 height 21
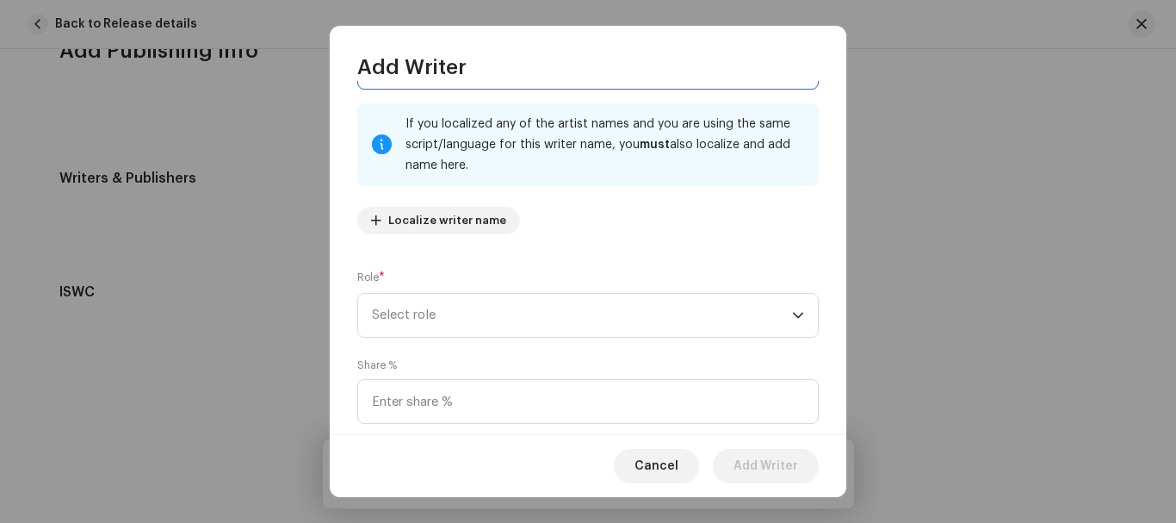
scroll to position [172, 0]
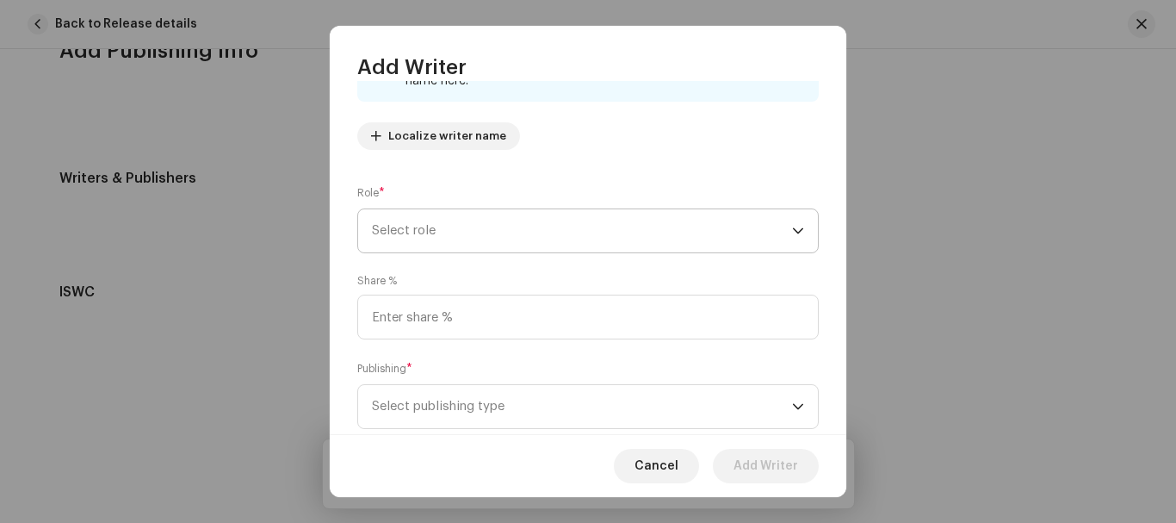
click at [505, 232] on span "Select role" at bounding box center [582, 230] width 420 height 43
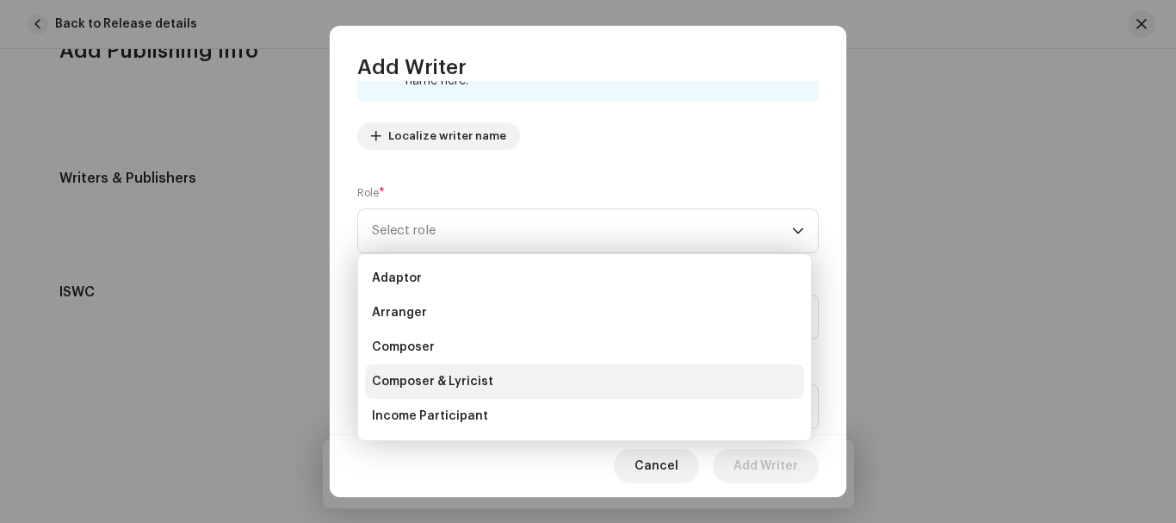
click at [444, 382] on span "Composer & Lyricist" at bounding box center [432, 381] width 121 height 17
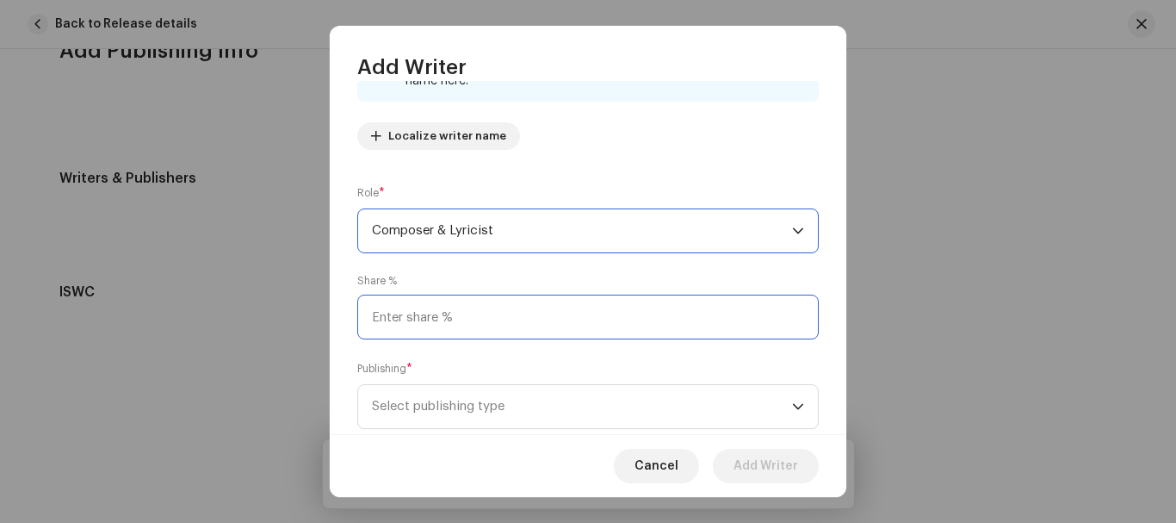
click at [441, 327] on input at bounding box center [588, 317] width 462 height 45
type input "100.00"
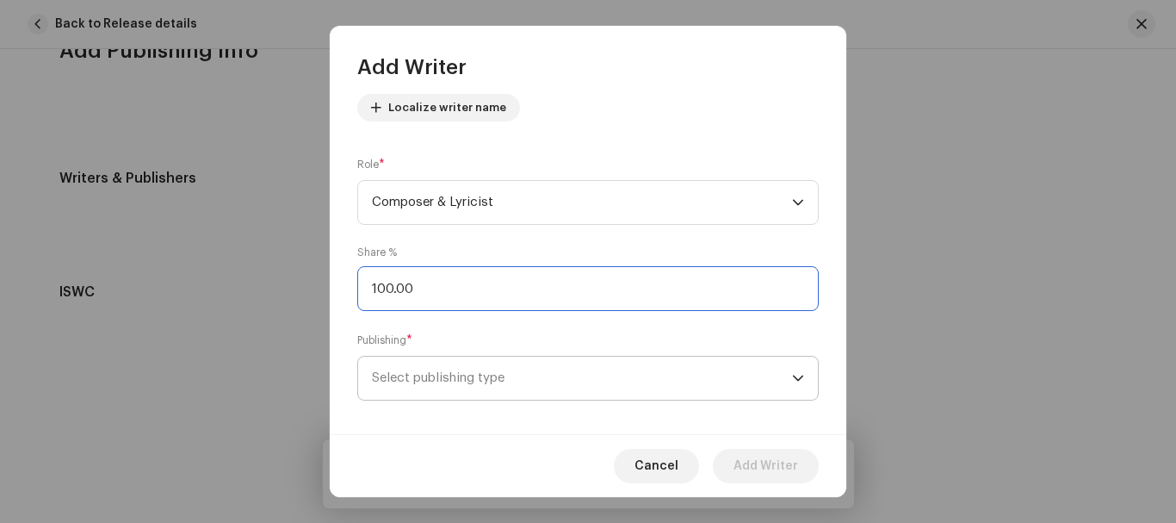
scroll to position [215, 0]
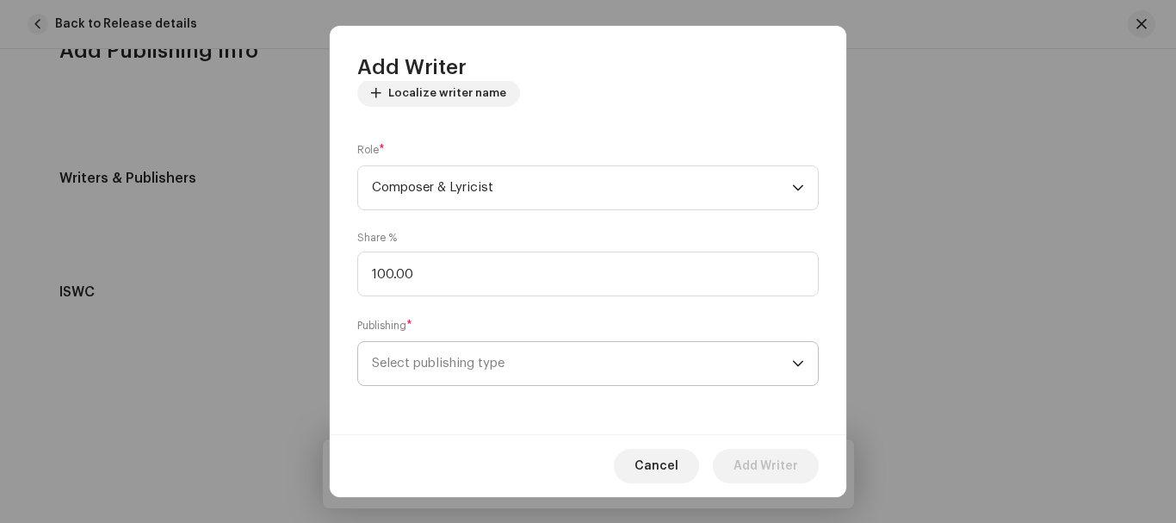
click at [547, 373] on span "Select publishing type" at bounding box center [582, 363] width 420 height 43
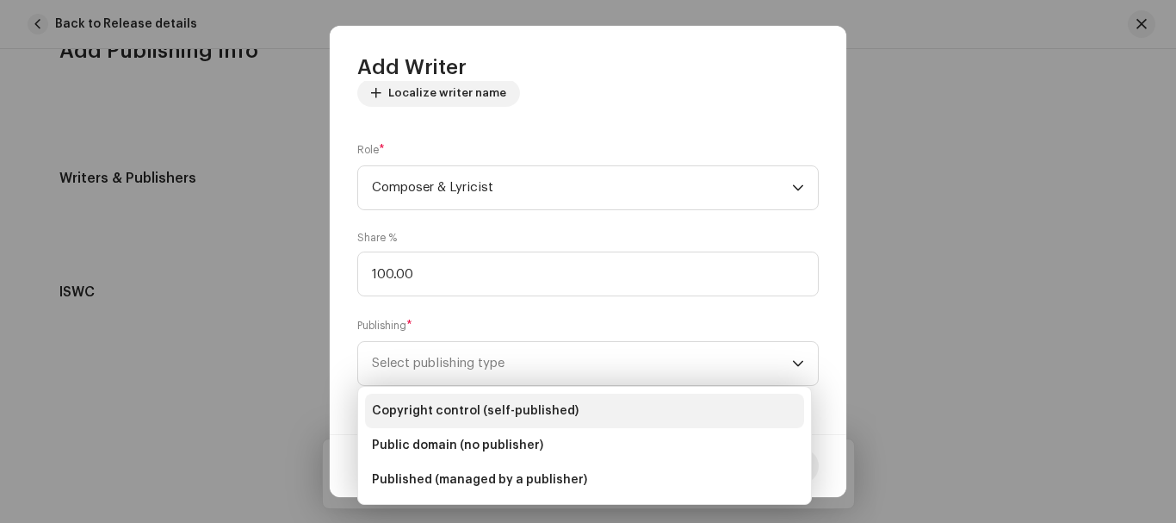
click at [502, 397] on li "Copyright control (self-published)" at bounding box center [584, 411] width 439 height 34
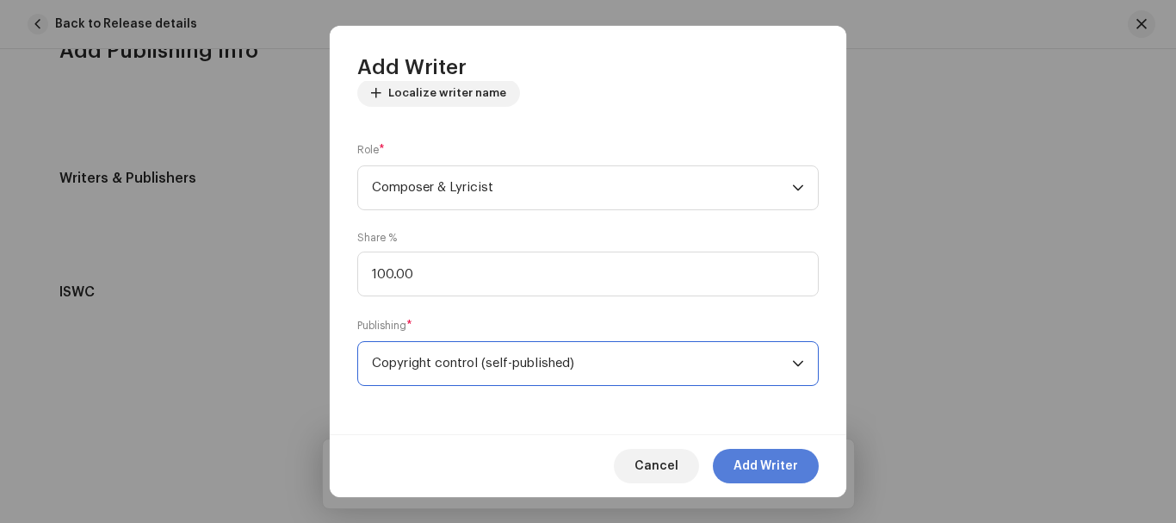
click at [751, 472] on span "Add Writer" at bounding box center [766, 466] width 65 height 34
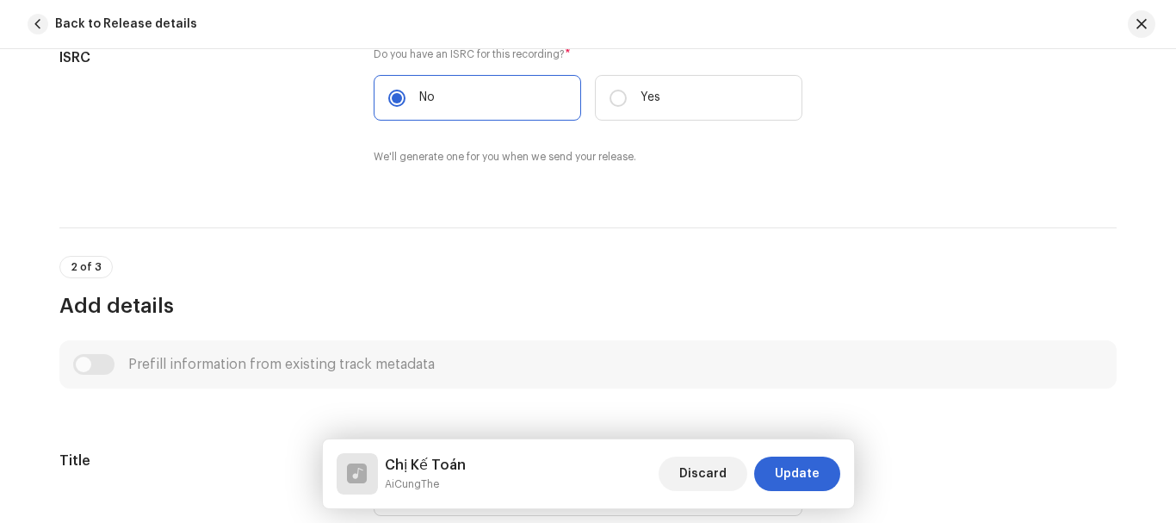
scroll to position [308, 0]
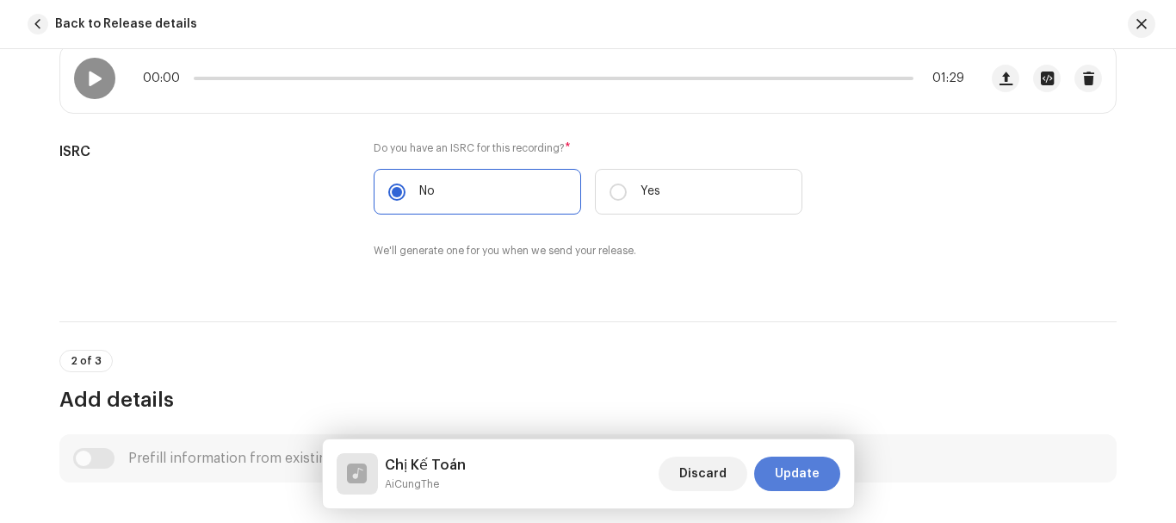
click at [792, 475] on span "Update" at bounding box center [797, 473] width 45 height 34
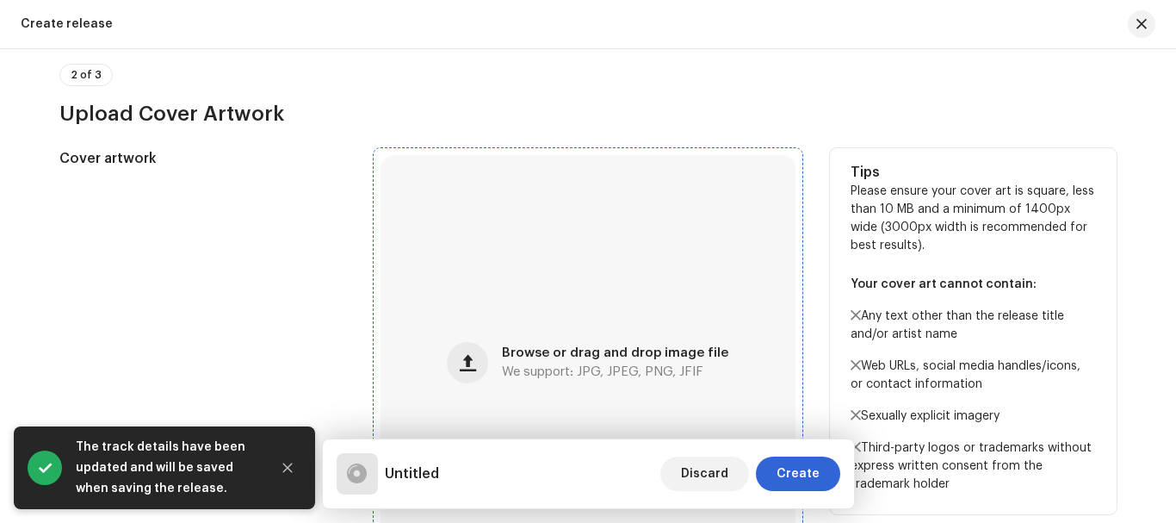
scroll to position [750, 0]
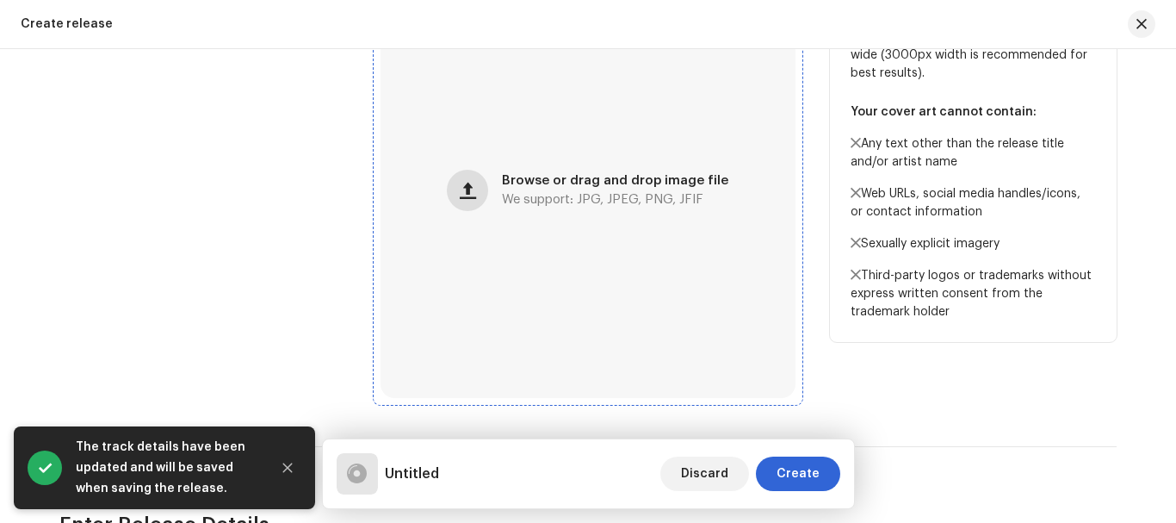
click at [476, 194] on span "button" at bounding box center [468, 190] width 16 height 14
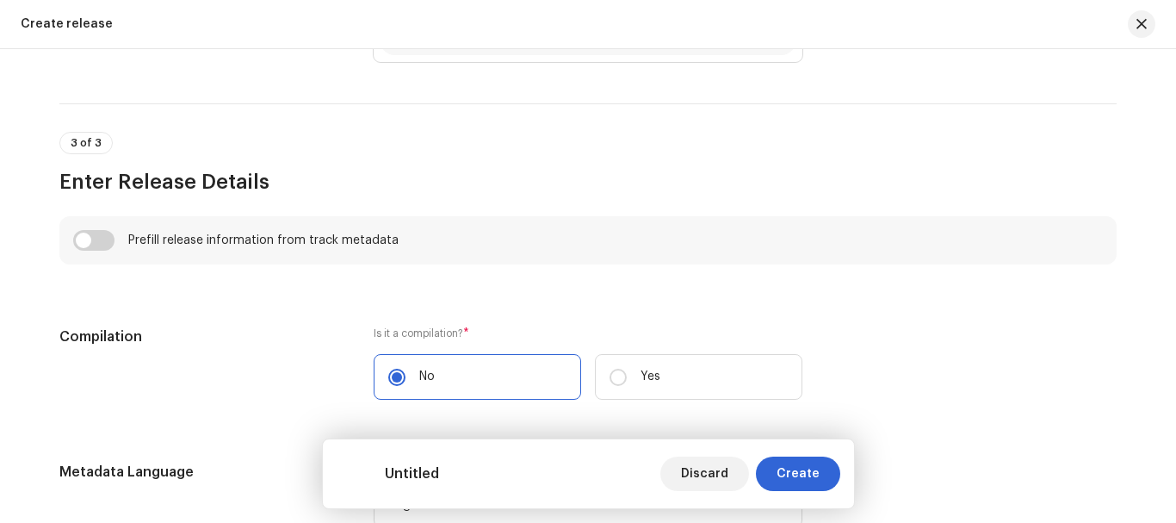
scroll to position [1095, 0]
click at [80, 246] on input "checkbox" at bounding box center [93, 238] width 41 height 21
checkbox input "true"
type input "Chị Kế Toán"
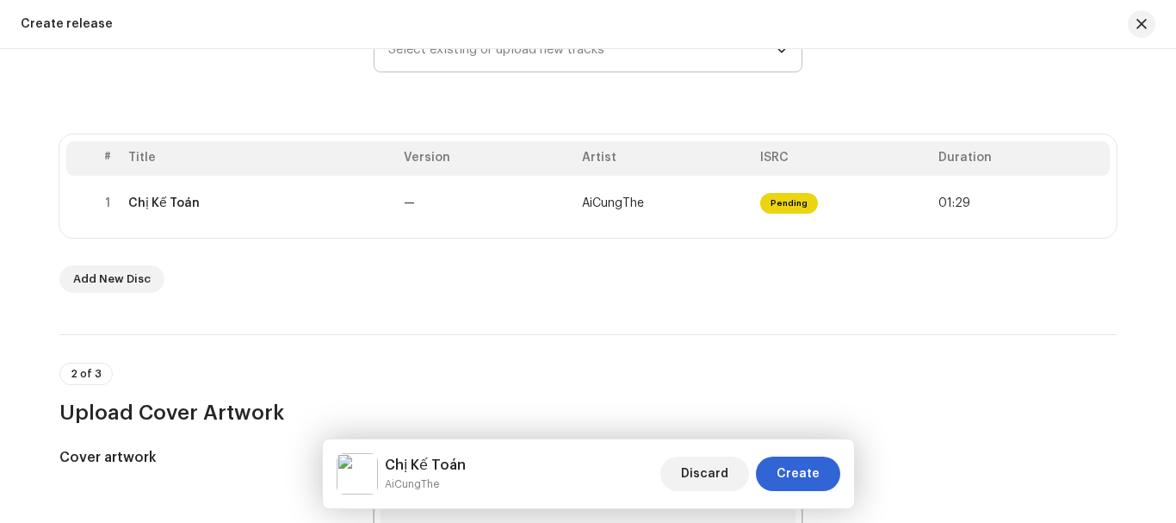
scroll to position [147, 0]
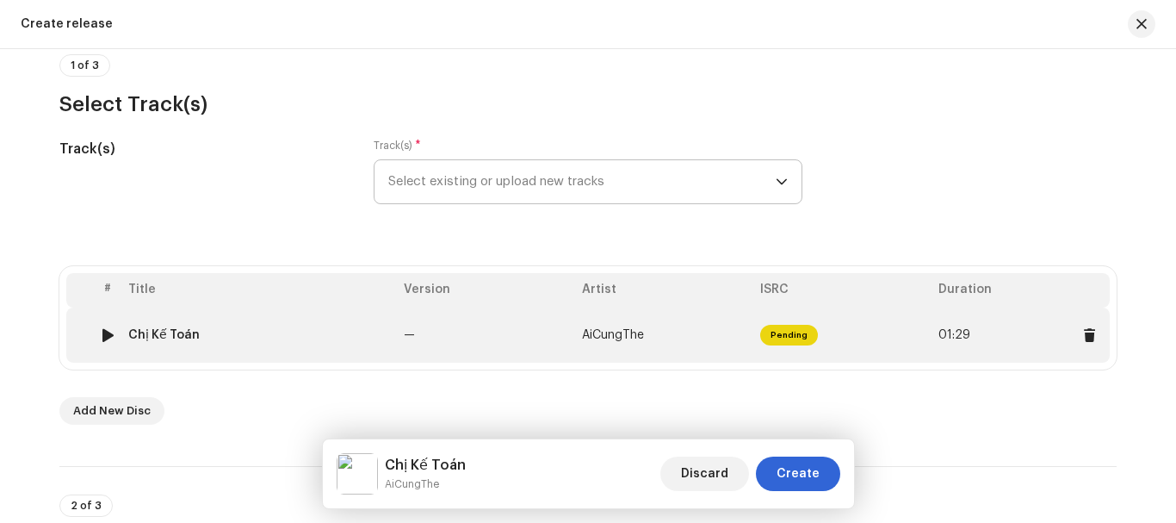
click at [626, 340] on span "AiCungThe" at bounding box center [613, 335] width 62 height 12
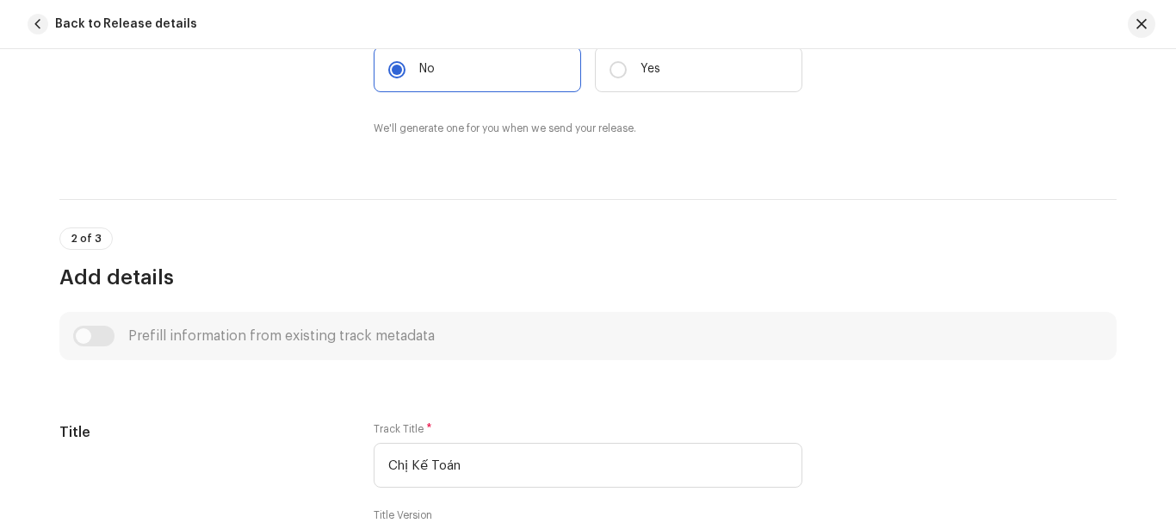
scroll to position [603, 0]
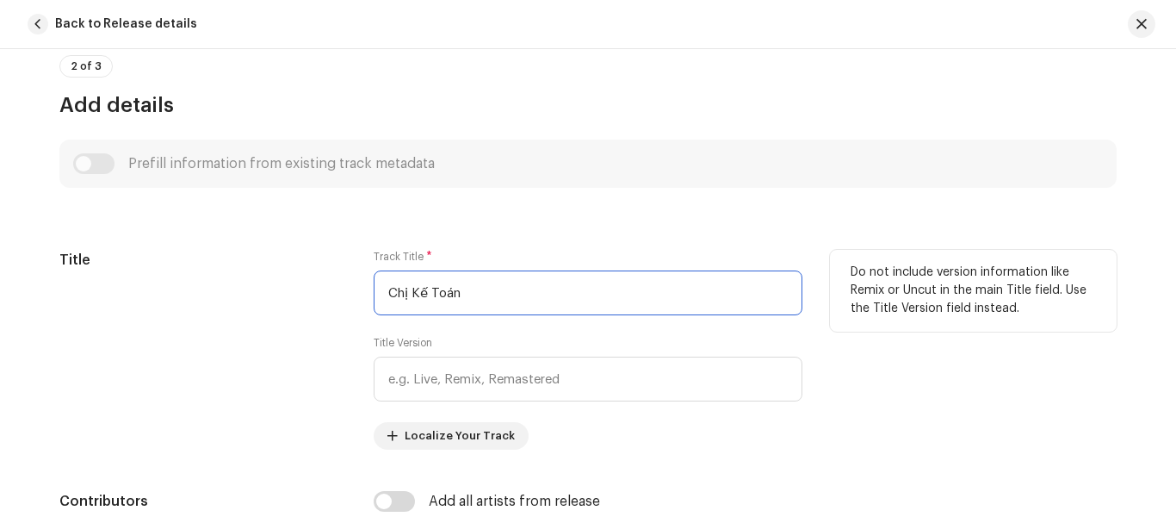
click at [533, 296] on input "Chị Kế Toán" at bounding box center [588, 292] width 429 height 45
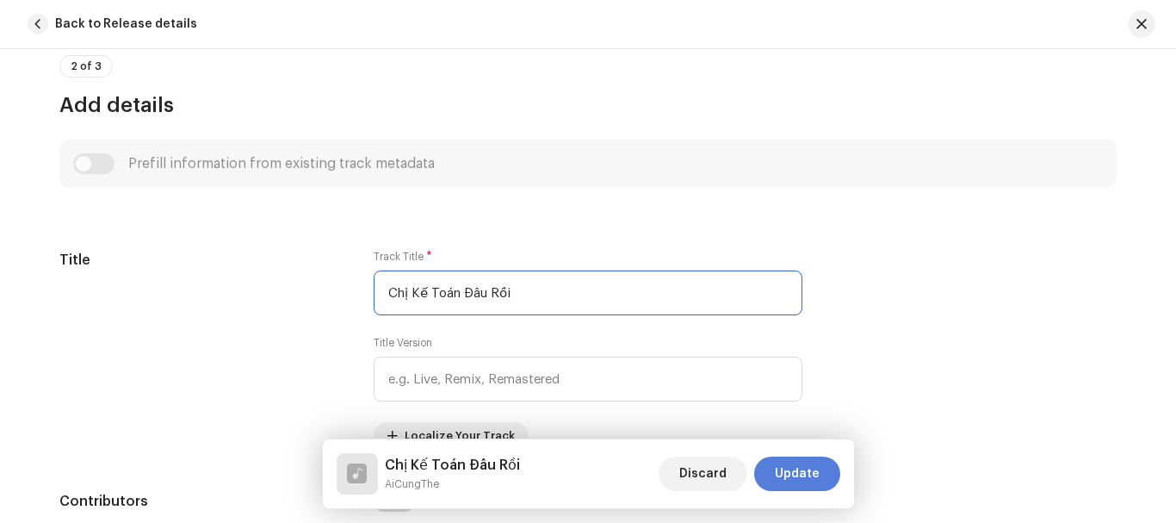
type input "Chị Kế Toán Đâu Rồi"
click at [802, 478] on span "Update" at bounding box center [797, 473] width 45 height 34
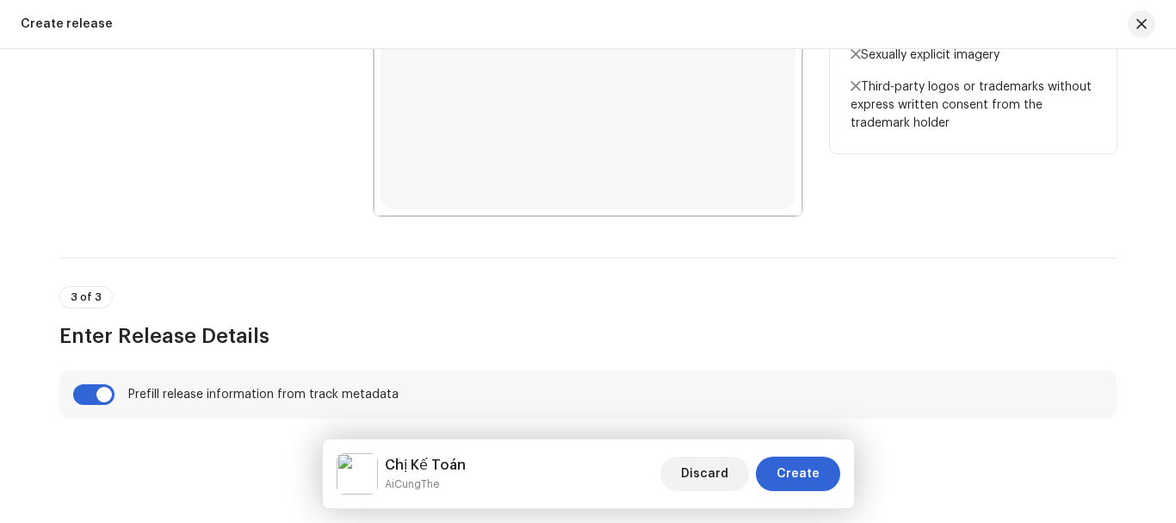
scroll to position [1095, 0]
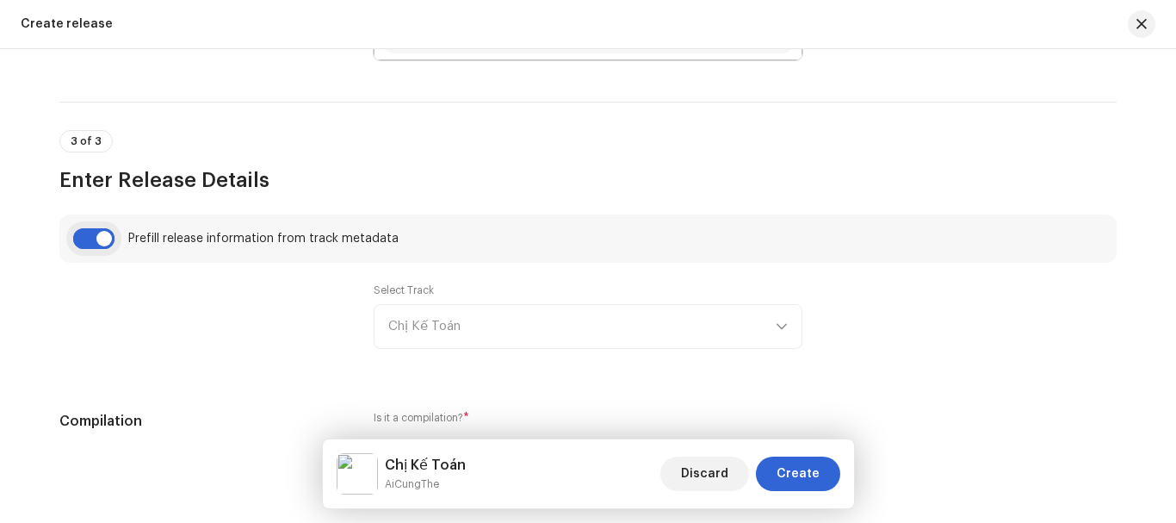
click at [102, 245] on input "checkbox" at bounding box center [93, 238] width 41 height 21
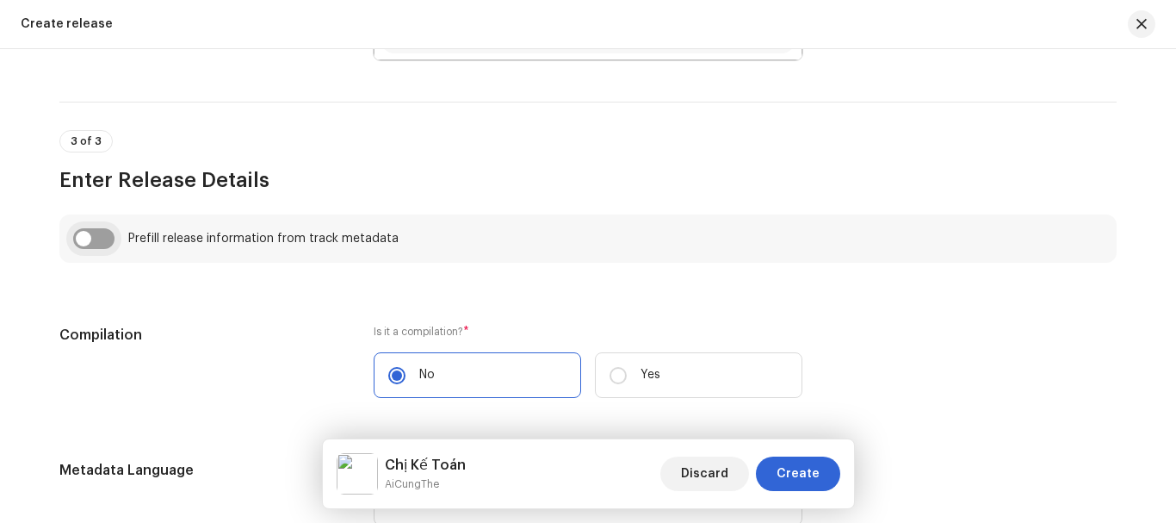
click at [78, 240] on input "checkbox" at bounding box center [93, 238] width 41 height 21
checkbox input "true"
type input "Chị Kế Toán Đâu Rồi"
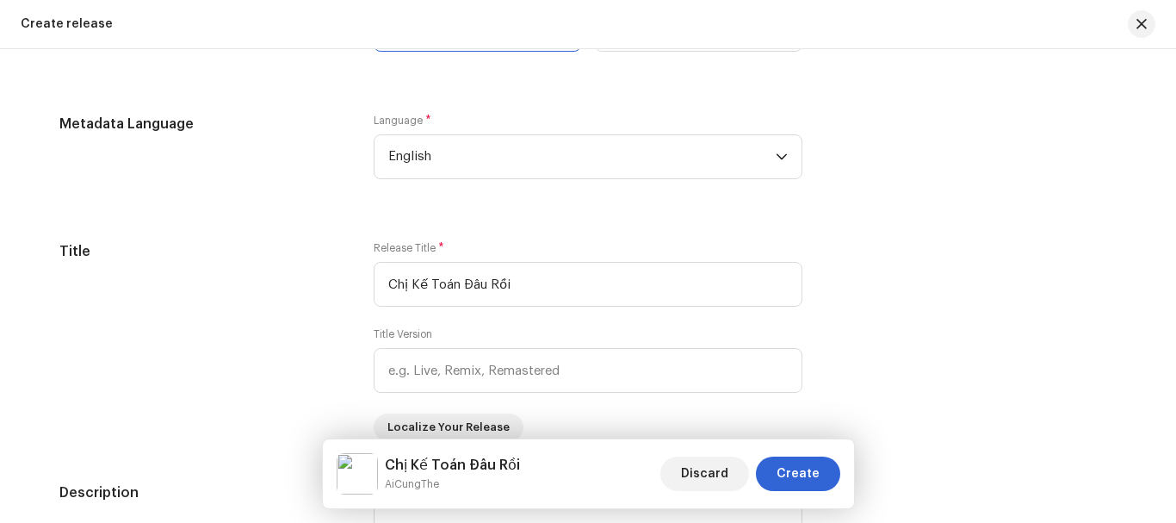
scroll to position [1525, 0]
click at [442, 169] on span "English" at bounding box center [582, 158] width 388 height 43
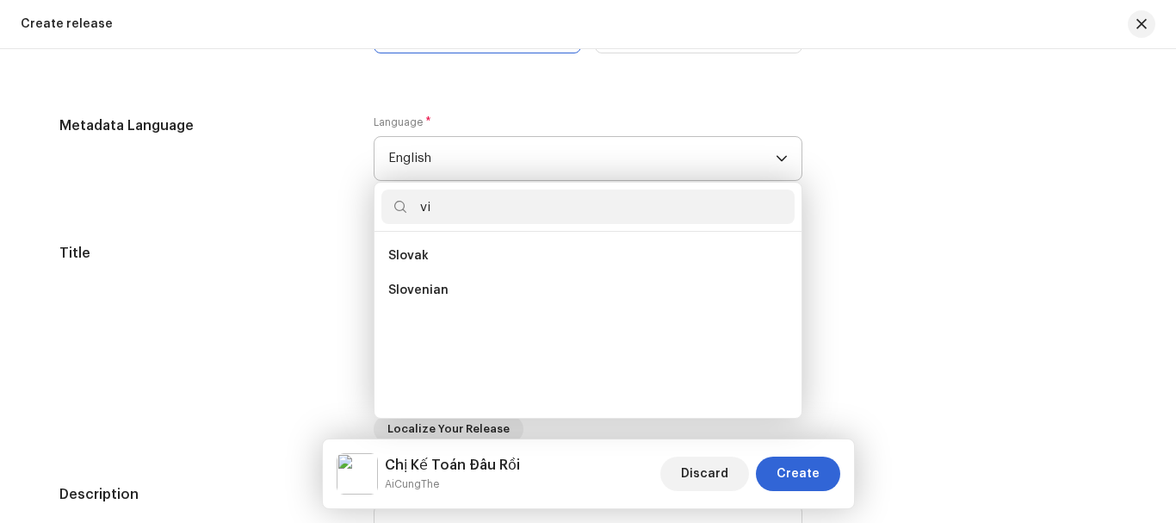
scroll to position [0, 0]
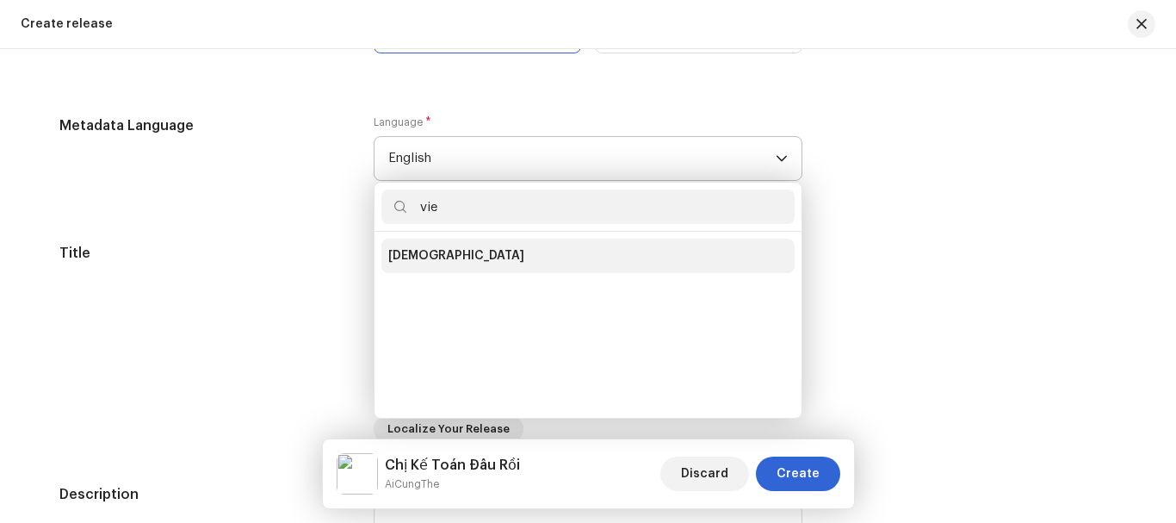
type input "vie"
click at [444, 254] on span "[DEMOGRAPHIC_DATA]" at bounding box center [456, 255] width 136 height 17
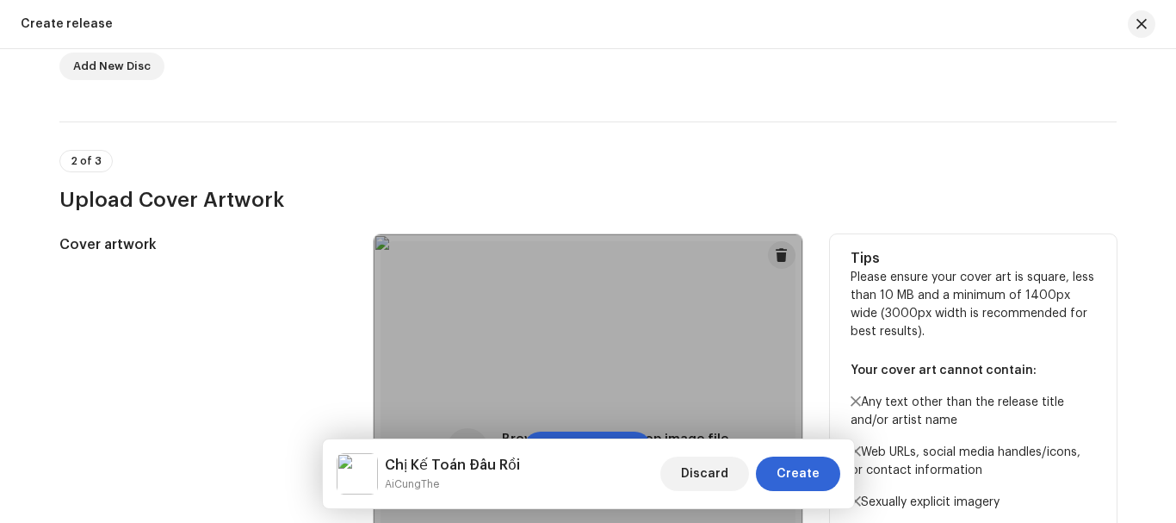
scroll to position [233, 0]
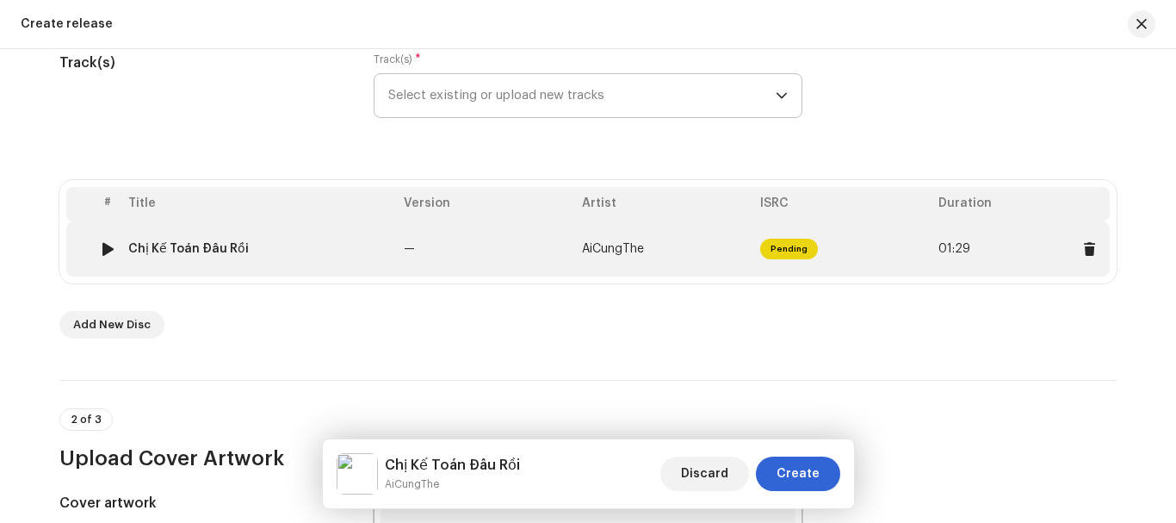
click at [610, 248] on span "AiCungThe" at bounding box center [613, 249] width 62 height 12
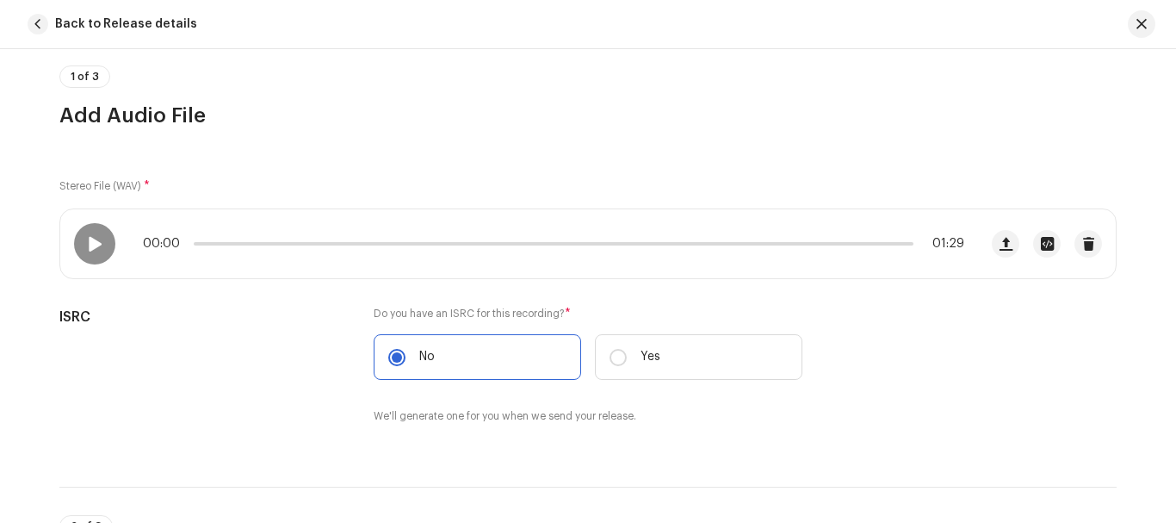
scroll to position [0, 0]
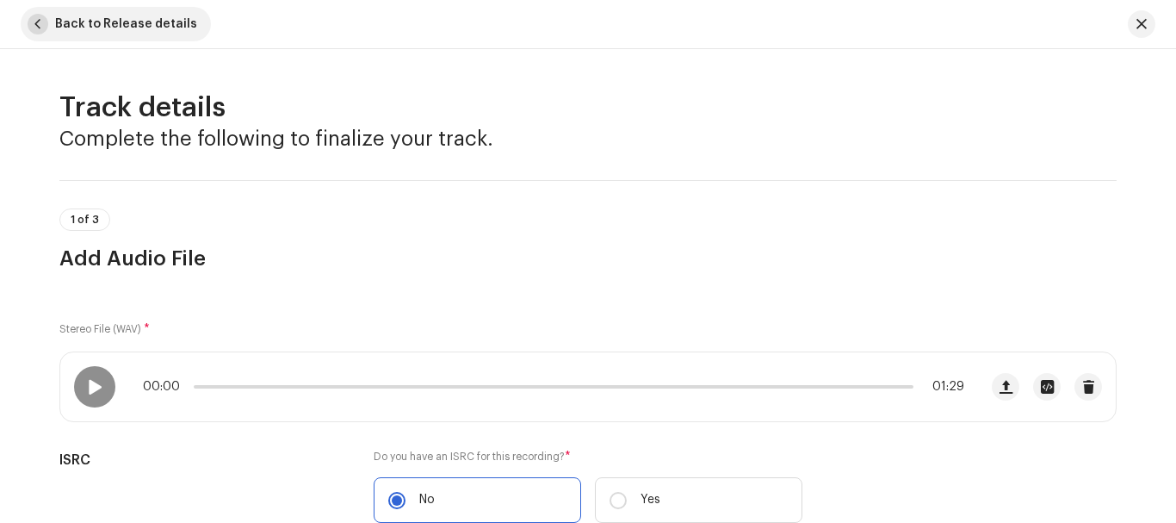
click at [45, 27] on span "button" at bounding box center [38, 24] width 21 height 21
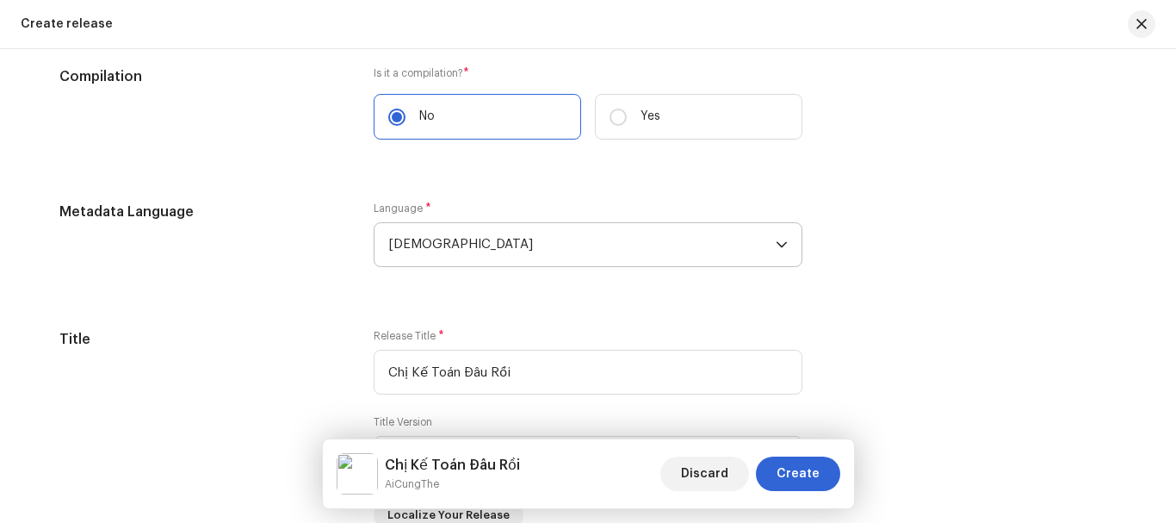
scroll to position [1525, 0]
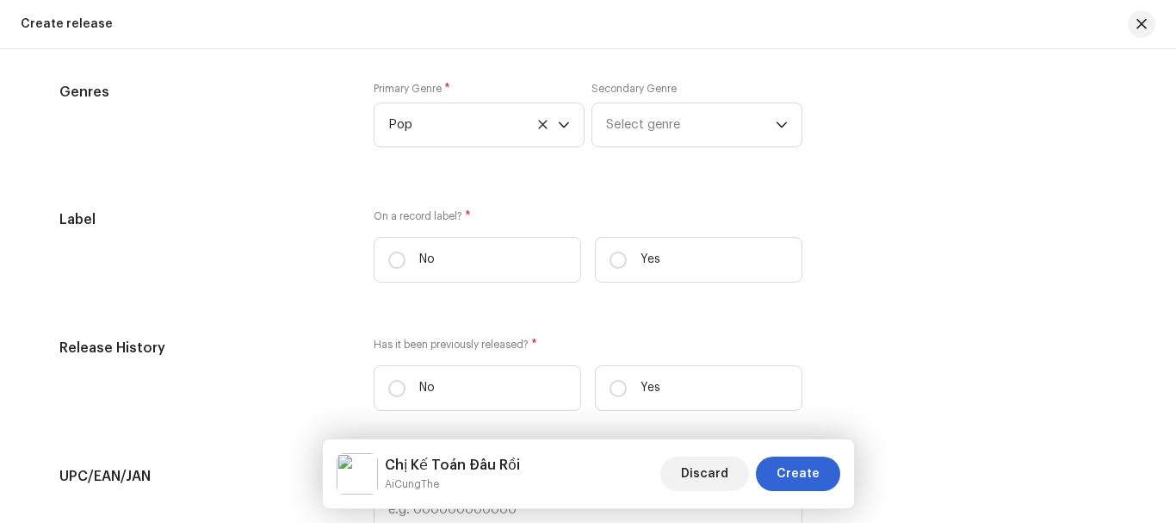
scroll to position [2731, 0]
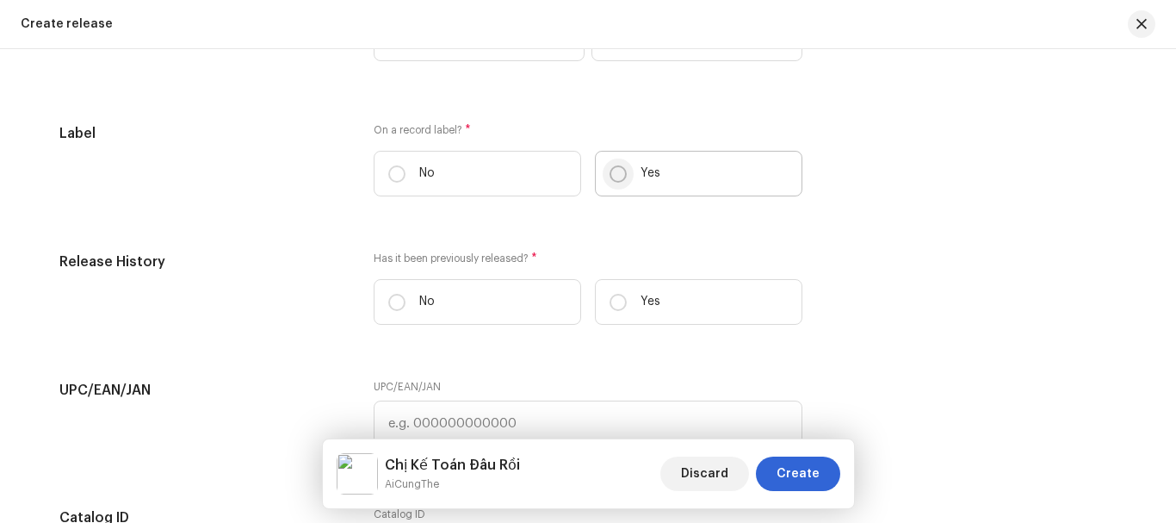
click at [611, 175] on input "Yes" at bounding box center [618, 173] width 17 height 17
radio input "true"
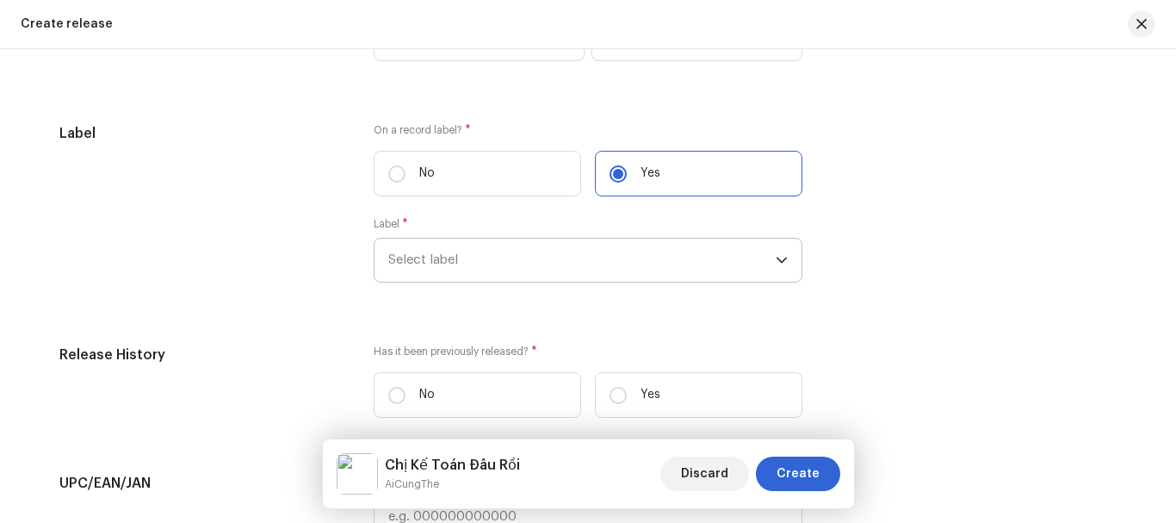
click at [611, 258] on span "Select label" at bounding box center [582, 260] width 388 height 43
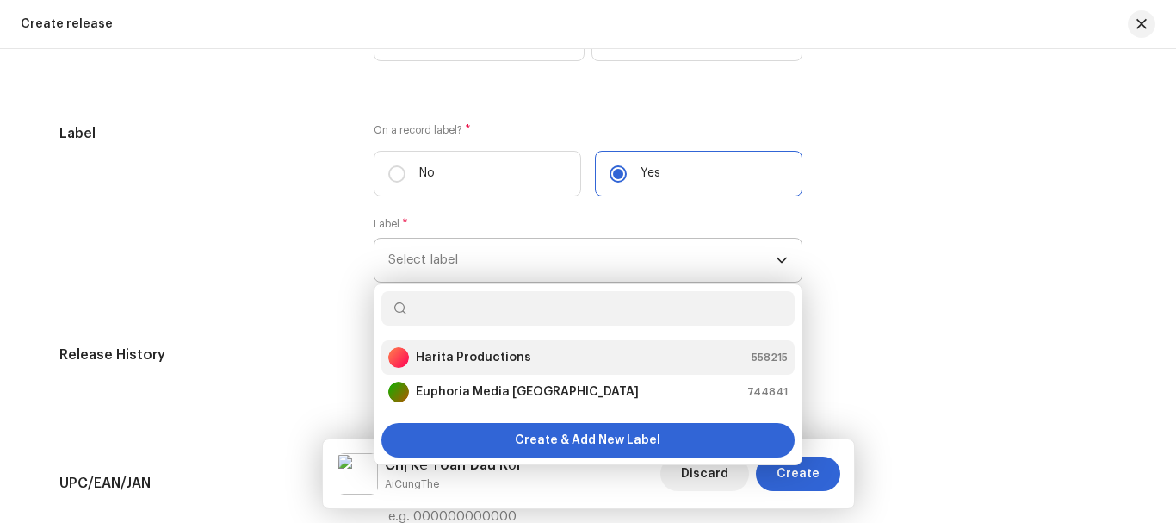
click at [499, 362] on strong "Harita Productions" at bounding box center [473, 357] width 115 height 17
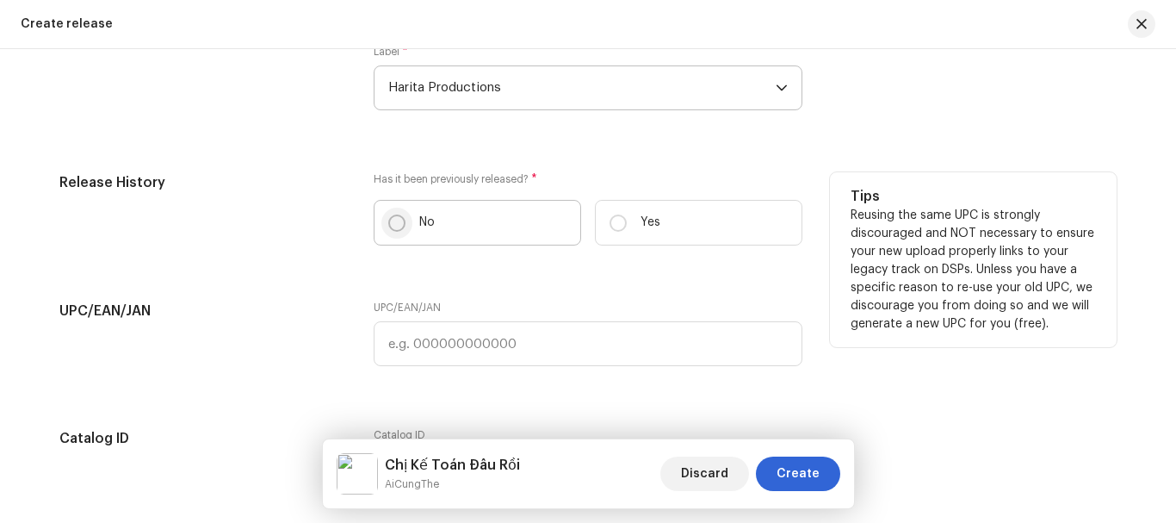
click at [388, 225] on p-radiobutton at bounding box center [396, 222] width 17 height 17
click at [388, 225] on input "No" at bounding box center [396, 222] width 17 height 17
radio input "true"
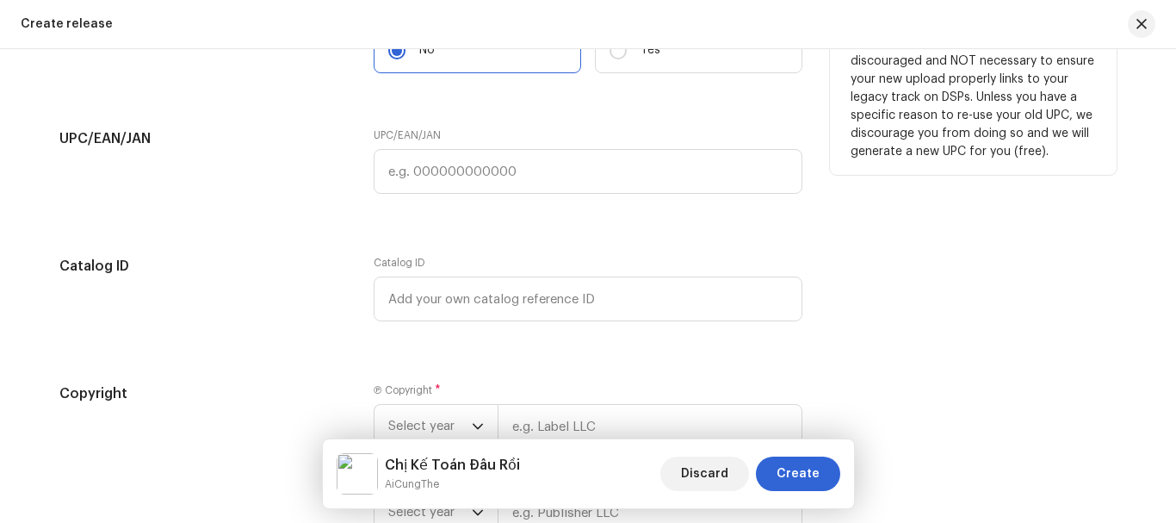
scroll to position [3248, 0]
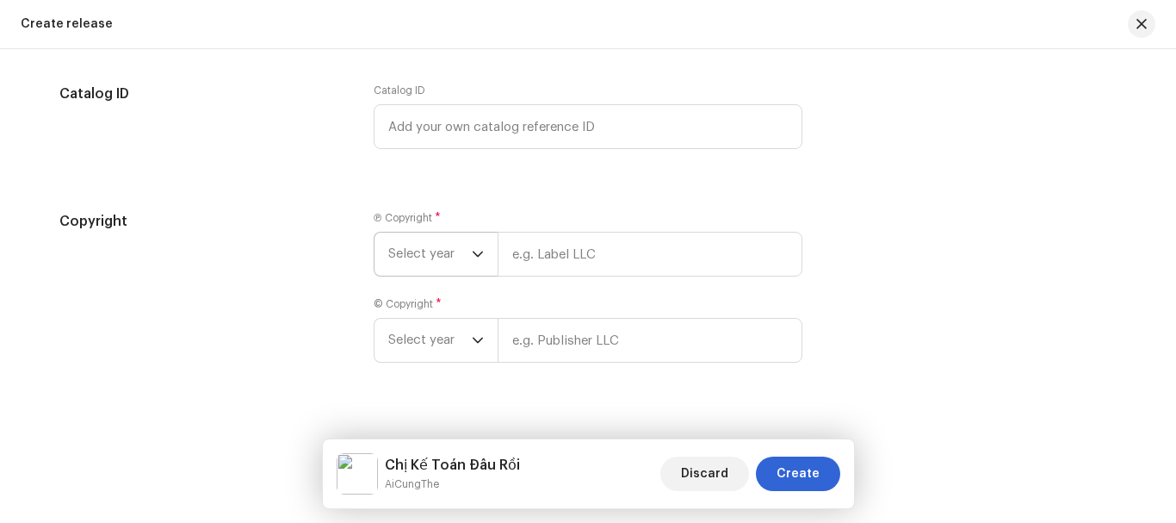
click at [459, 251] on span "Select year" at bounding box center [430, 254] width 84 height 43
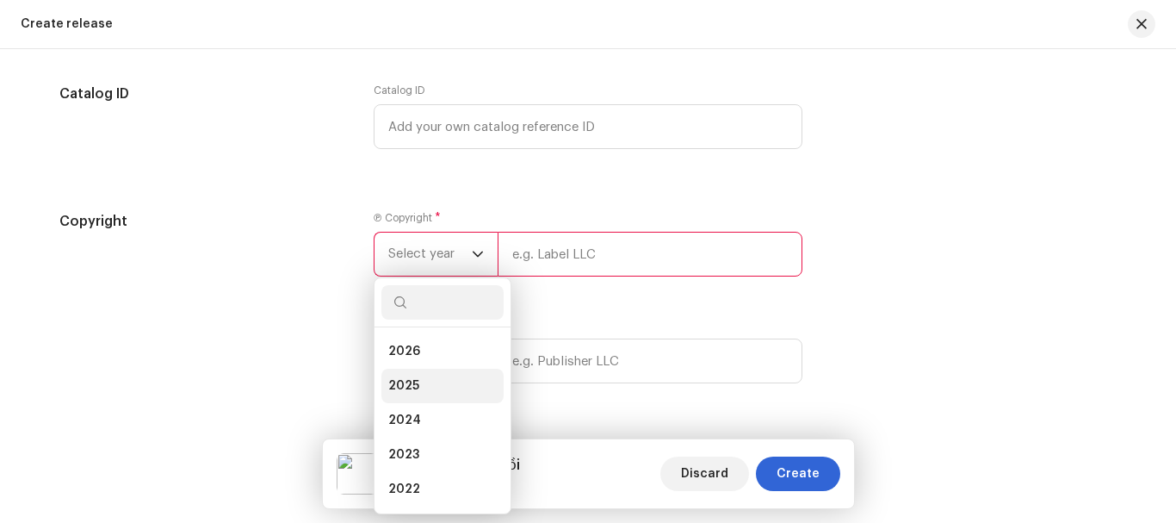
click at [422, 385] on li "2025" at bounding box center [443, 386] width 122 height 34
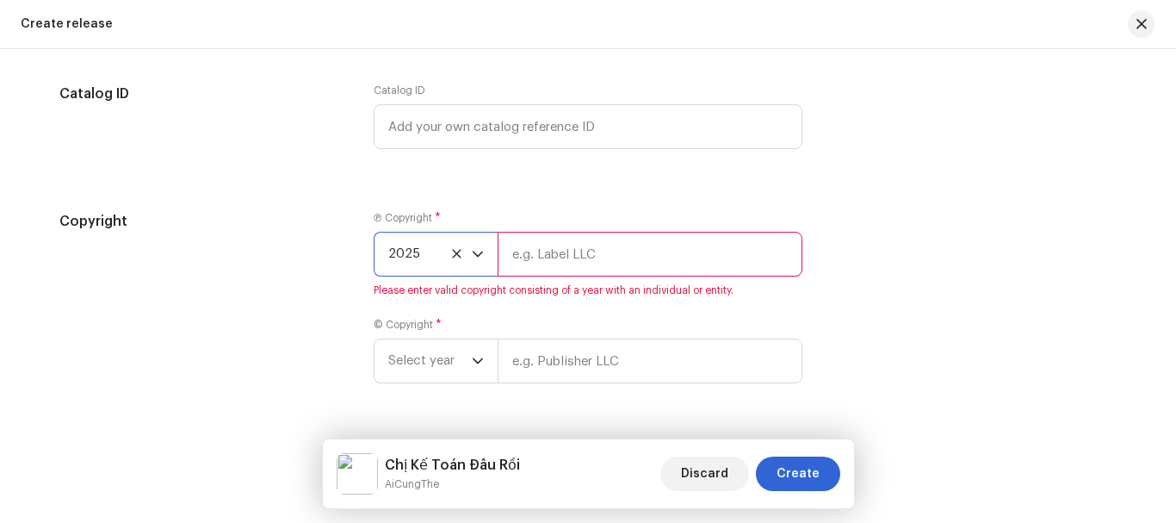
click at [597, 265] on input "text" at bounding box center [650, 254] width 305 height 45
type input "Harita Productions"
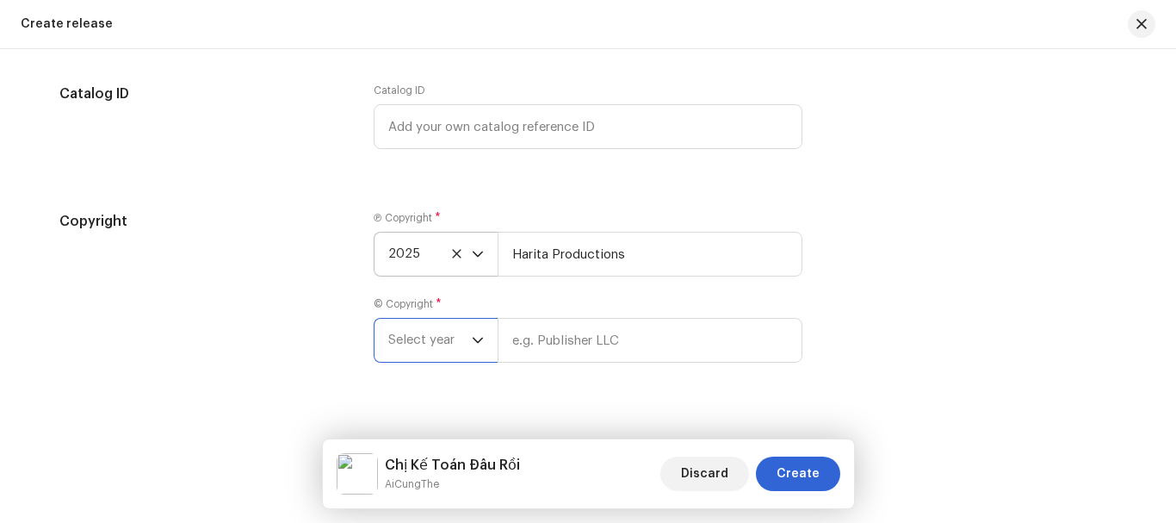
click at [457, 342] on span "Select year" at bounding box center [430, 340] width 84 height 43
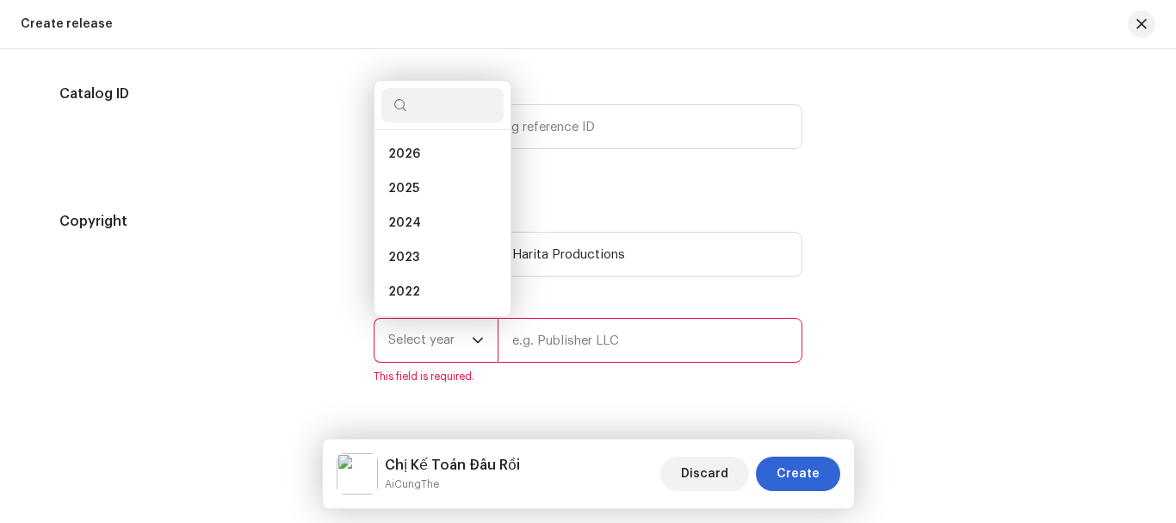
scroll to position [7, 0]
click at [401, 173] on span "2025" at bounding box center [403, 181] width 31 height 17
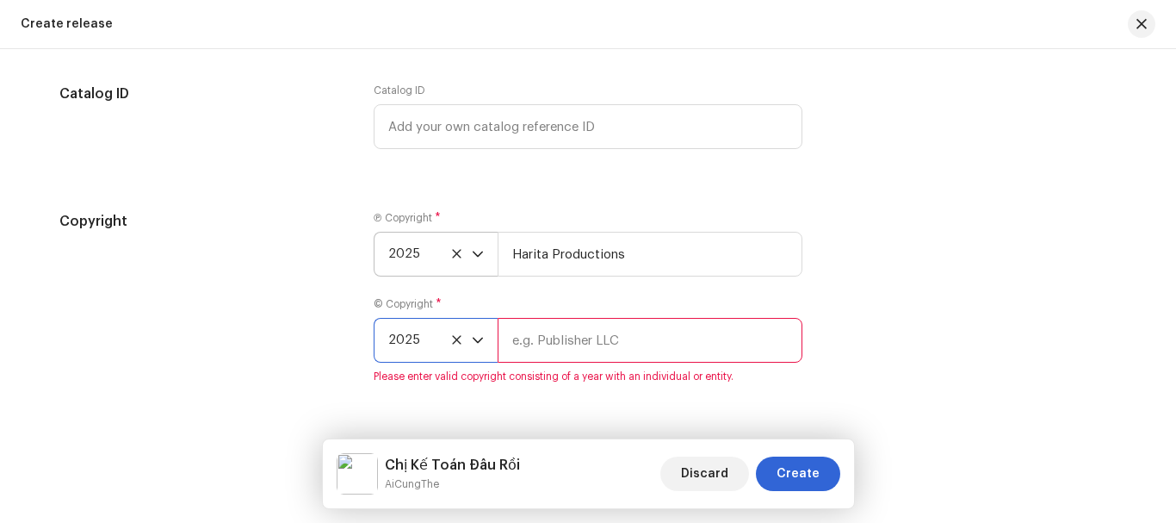
click at [599, 348] on input "text" at bounding box center [650, 340] width 305 height 45
type input "Harita Productions"
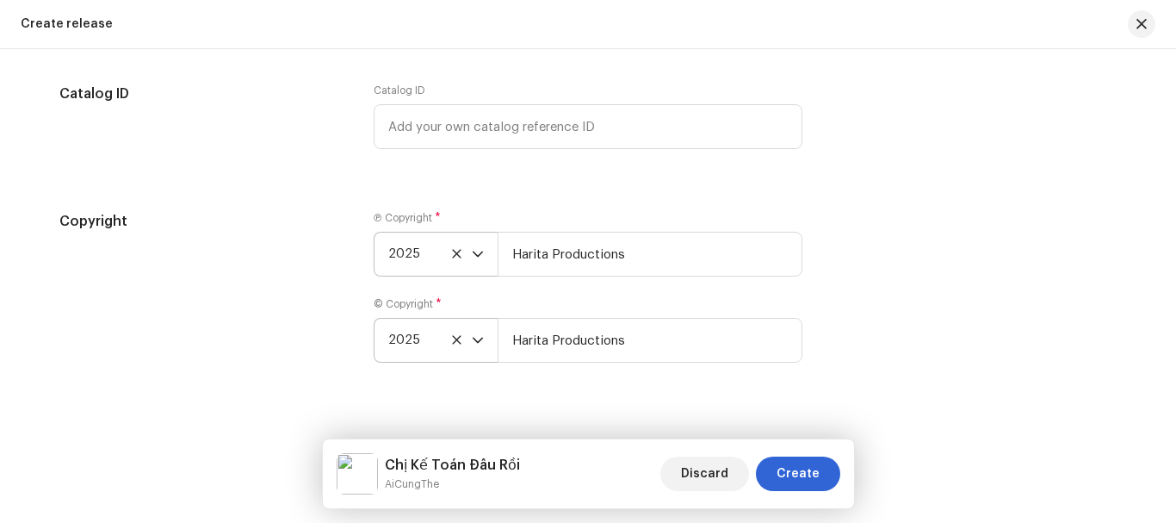
click at [206, 297] on div "Copyright" at bounding box center [202, 297] width 287 height 172
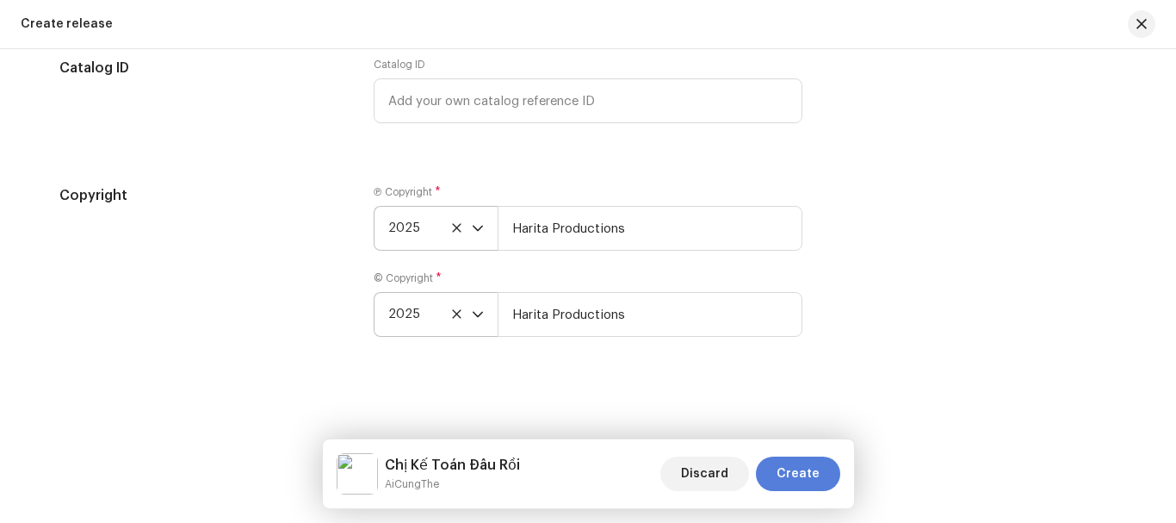
click at [782, 472] on span "Create" at bounding box center [798, 473] width 43 height 34
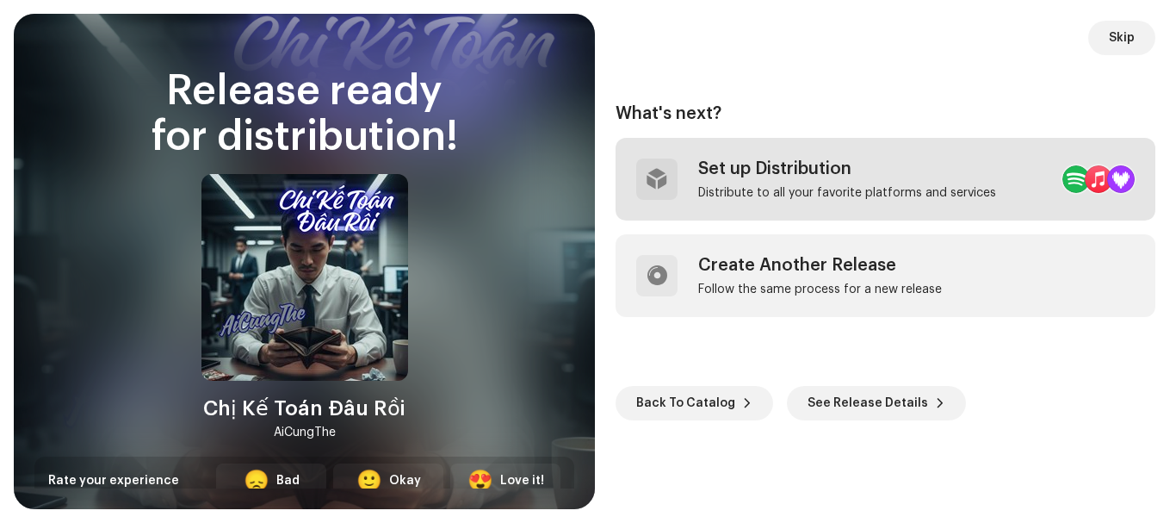
click at [778, 170] on div "Set up Distribution" at bounding box center [847, 168] width 298 height 21
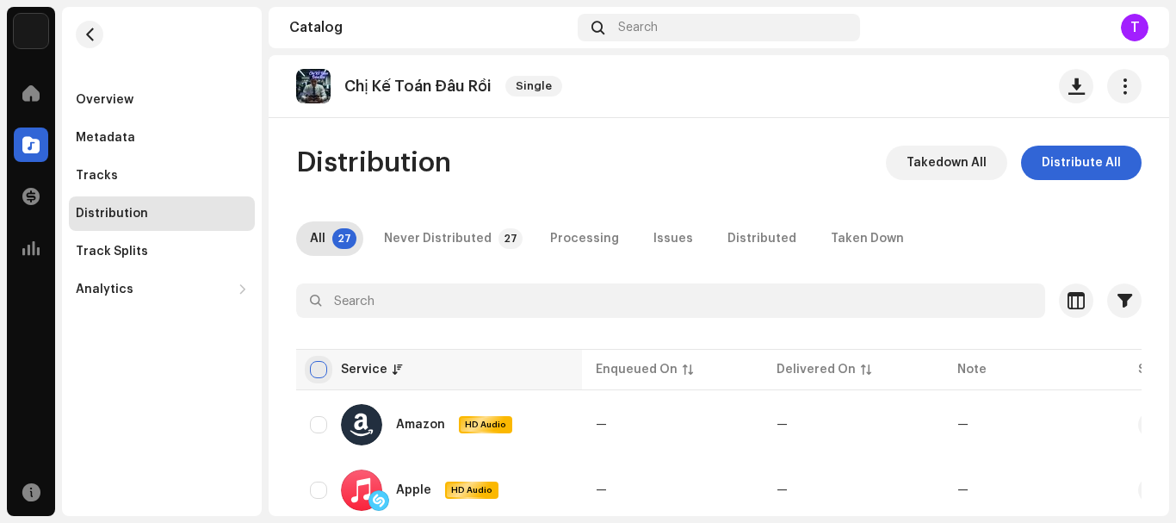
click at [313, 371] on input "checkbox" at bounding box center [318, 369] width 17 height 17
checkbox input "true"
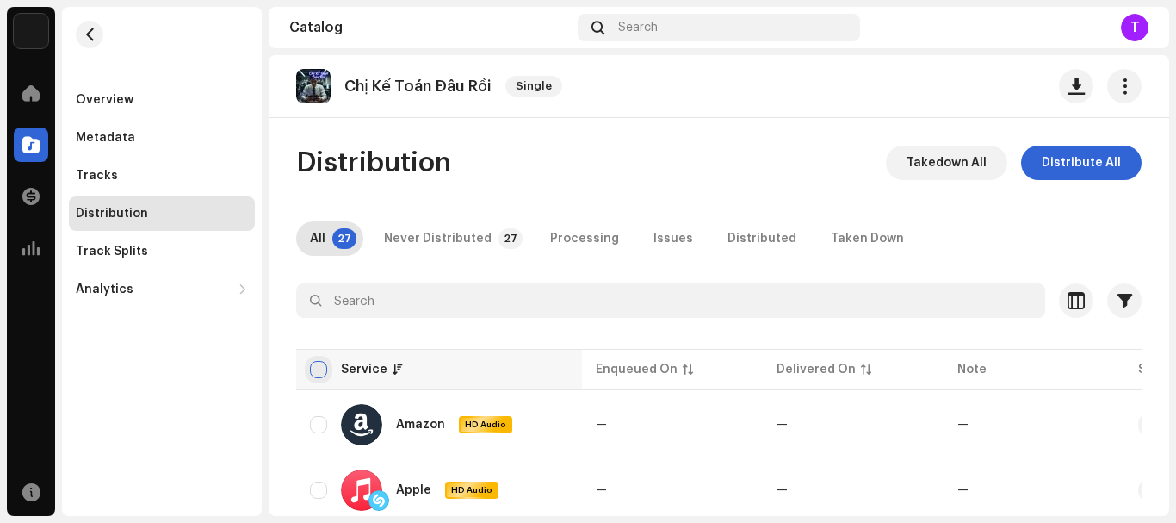
checkbox input "true"
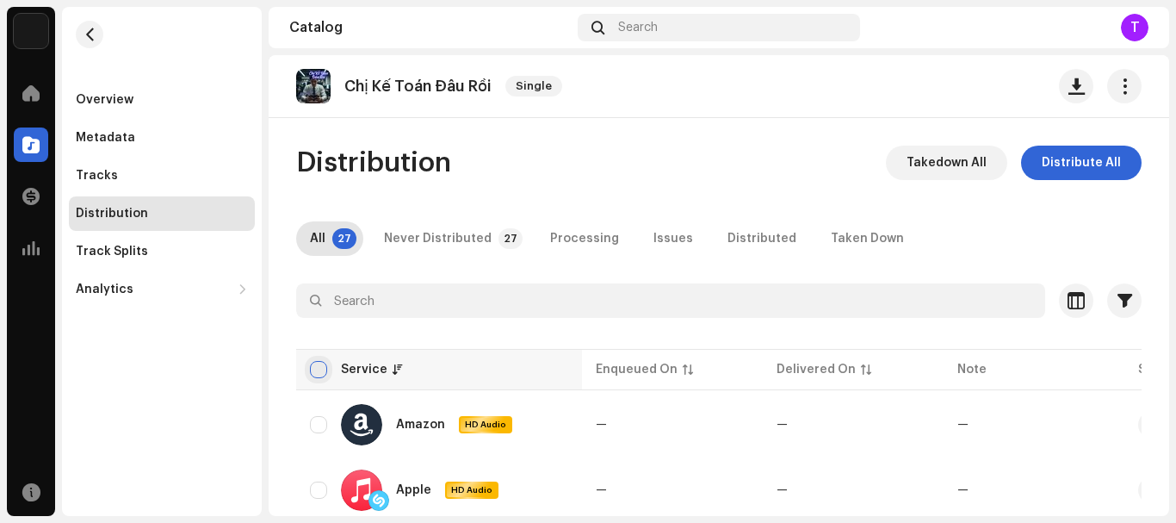
checkbox input "true"
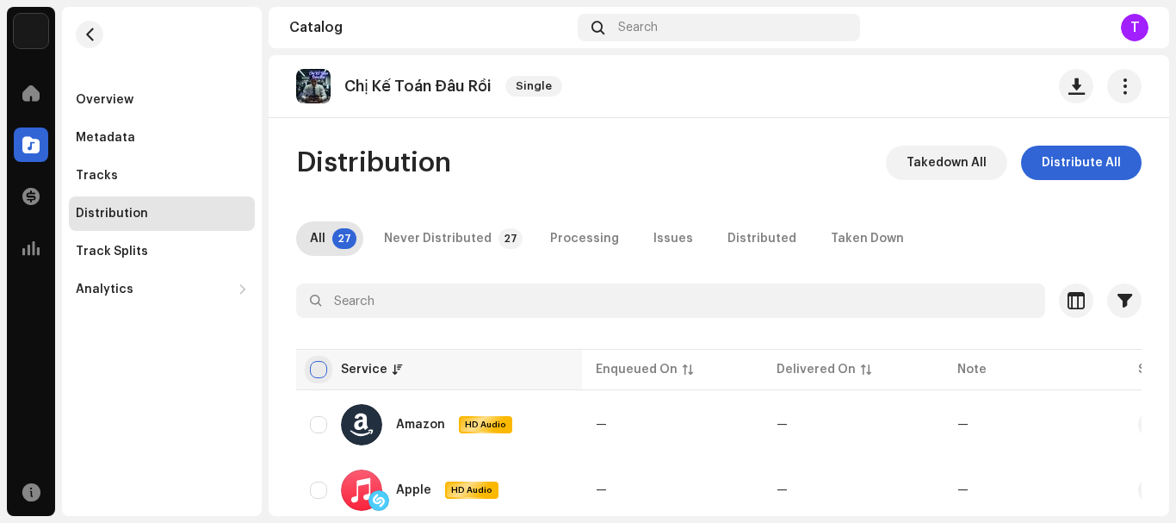
checkbox input "true"
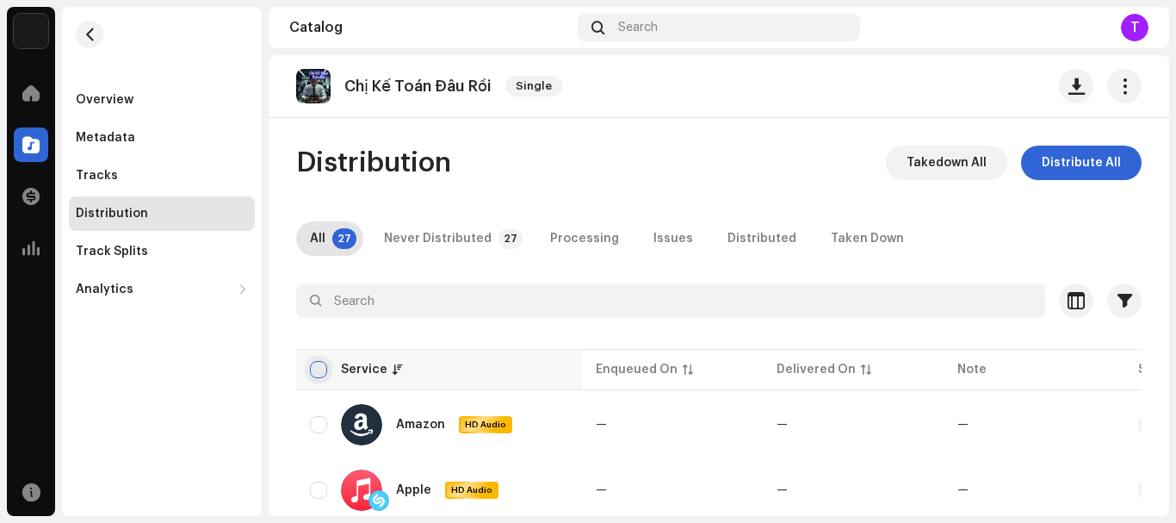
checkbox input "true"
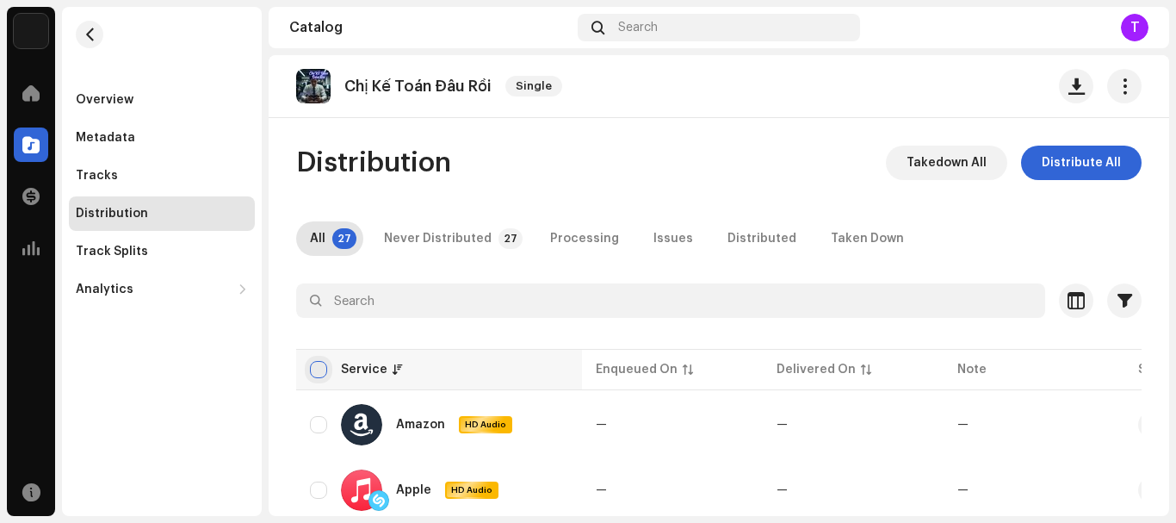
checkbox input "true"
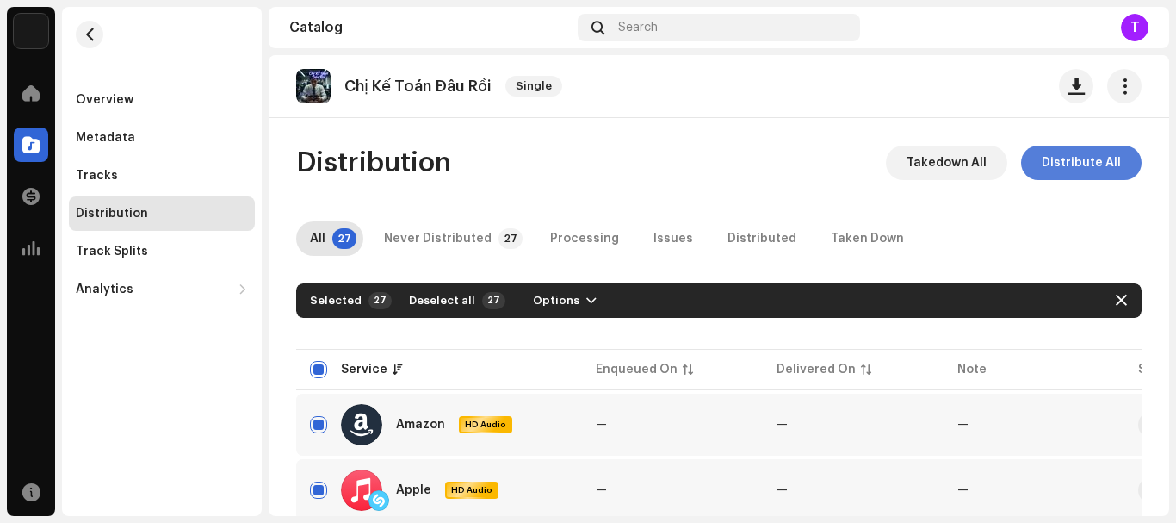
click at [1083, 157] on span "Distribute All" at bounding box center [1081, 163] width 79 height 34
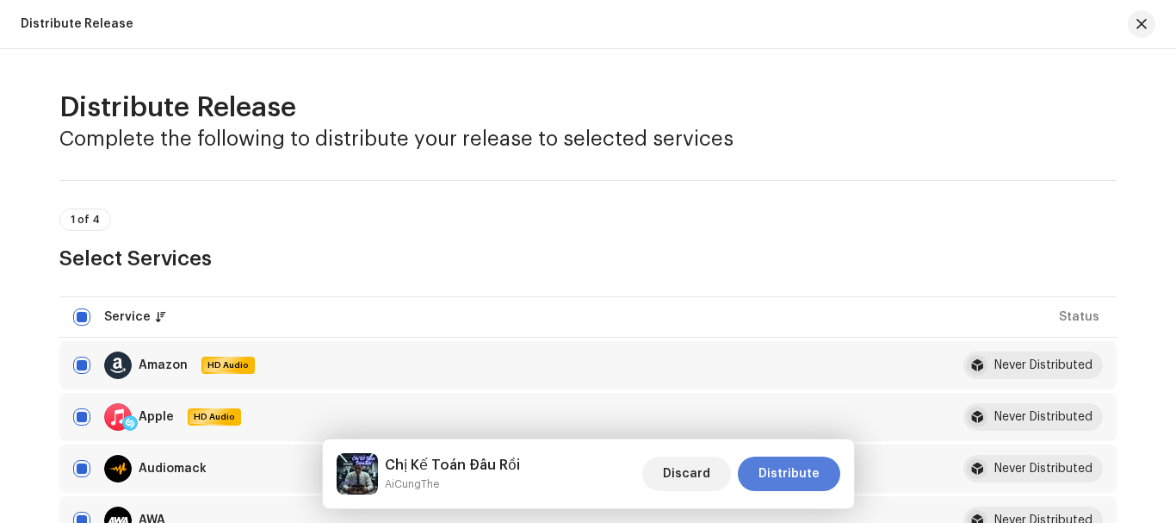
click at [797, 475] on span "Distribute" at bounding box center [789, 473] width 61 height 34
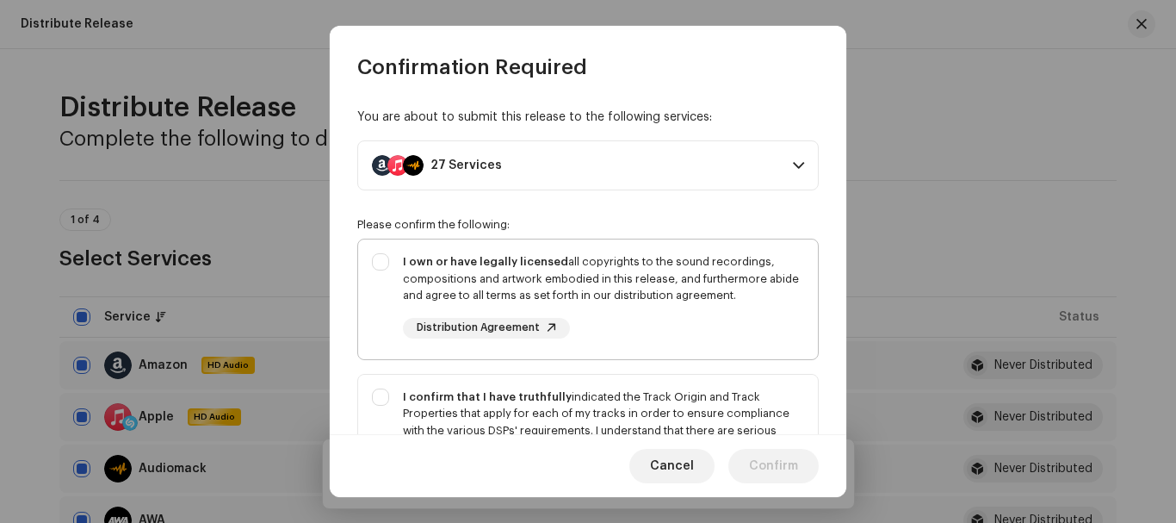
click at [381, 254] on div "I own or have legally licensed all copyrights to the sound recordings, composit…" at bounding box center [588, 295] width 460 height 113
checkbox input "true"
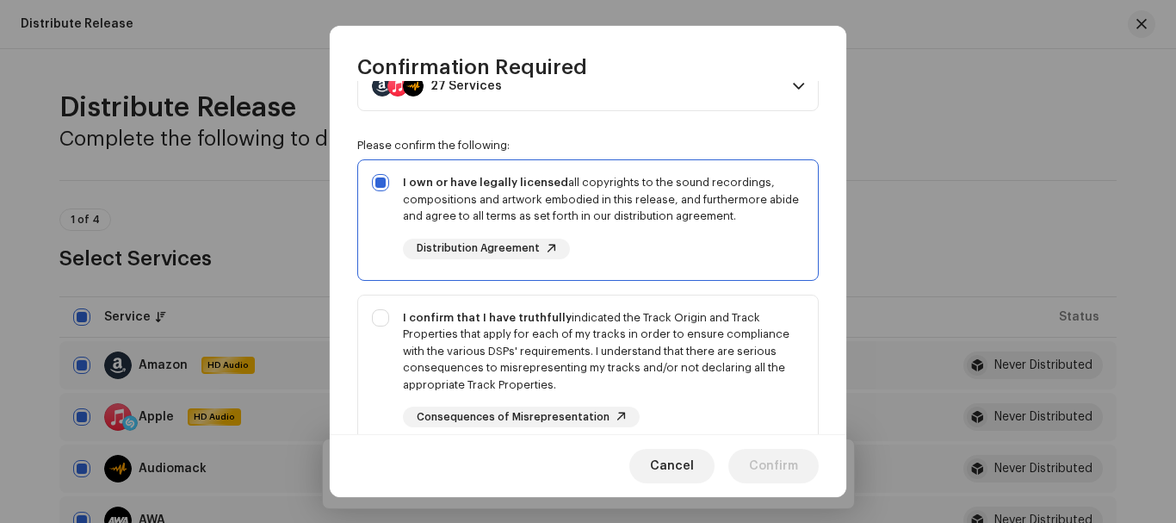
scroll to position [172, 0]
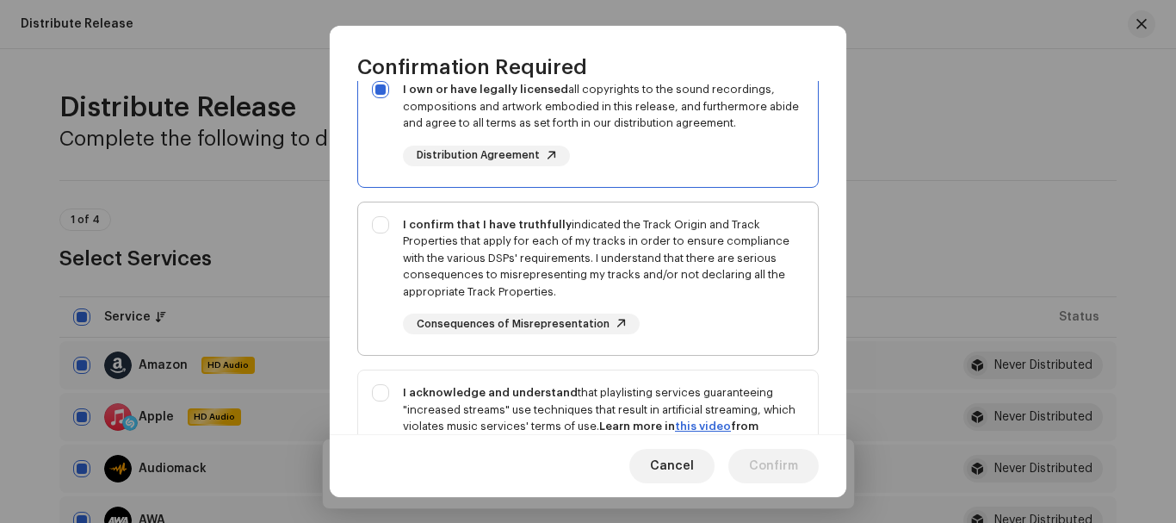
click at [378, 234] on div "I confirm that I have truthfully indicated the Track Origin and Track Propertie…" at bounding box center [588, 275] width 460 height 146
checkbox input "true"
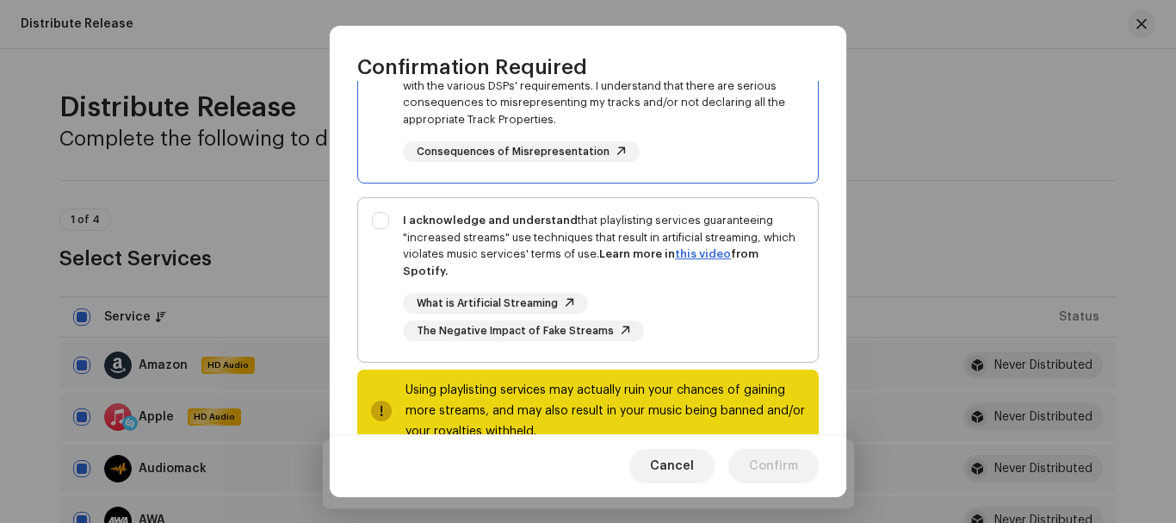
click at [383, 225] on div "I acknowledge and understand that playlisting services guaranteeing "increased …" at bounding box center [588, 276] width 460 height 157
checkbox input "true"
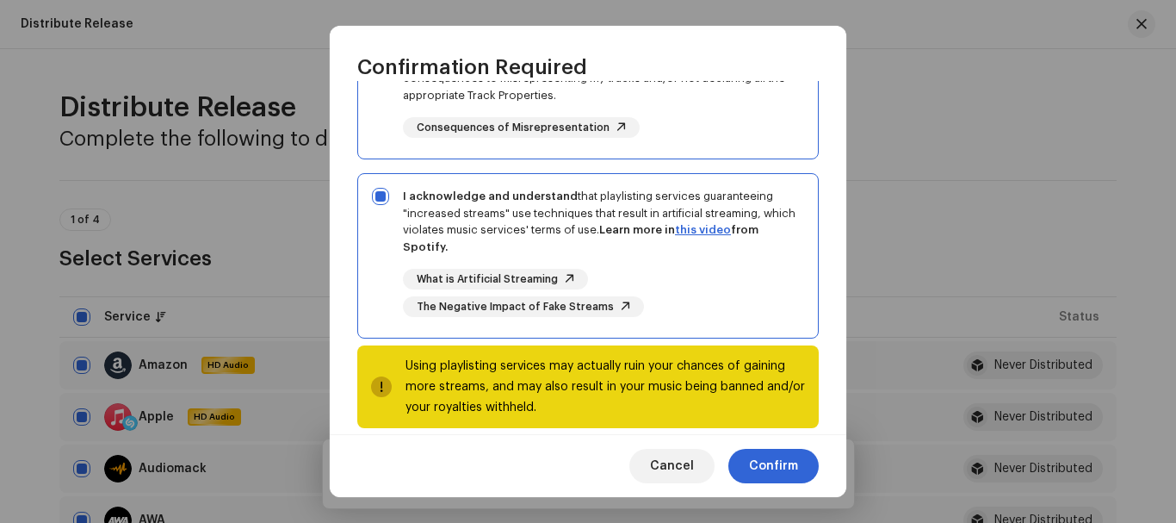
scroll to position [390, 0]
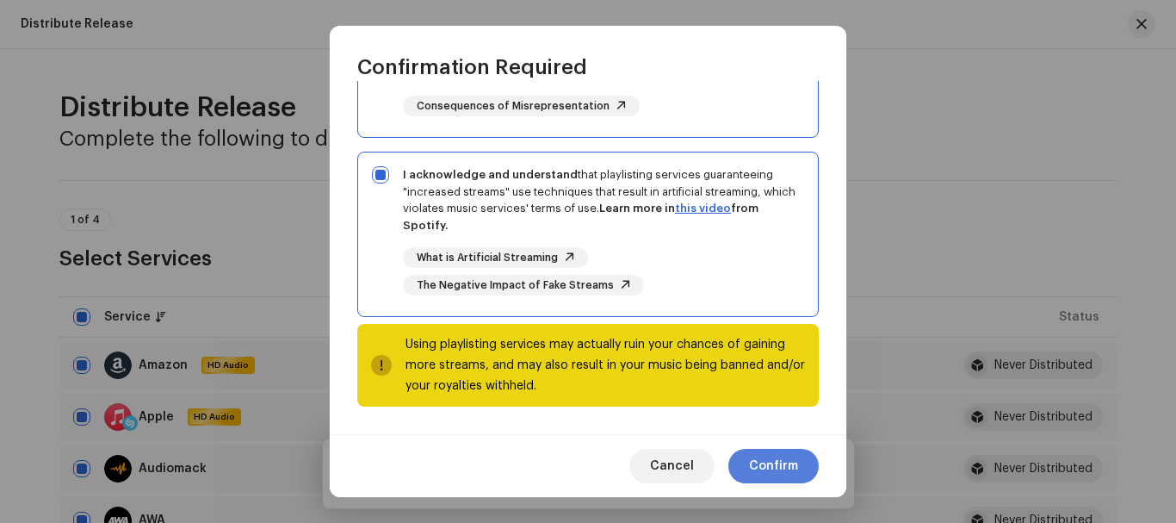
click at [789, 461] on span "Confirm" at bounding box center [773, 466] width 49 height 34
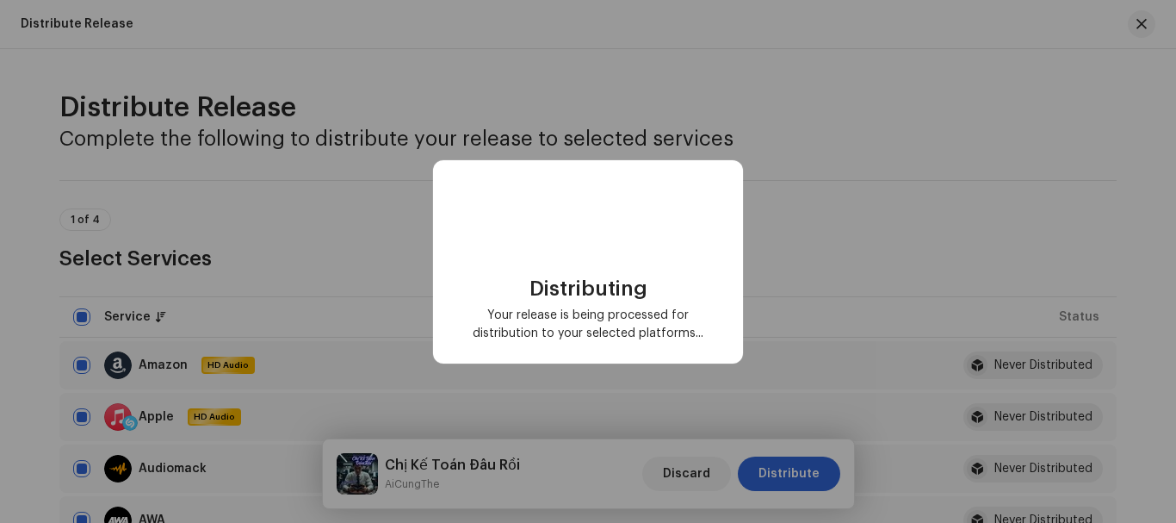
checkbox input "false"
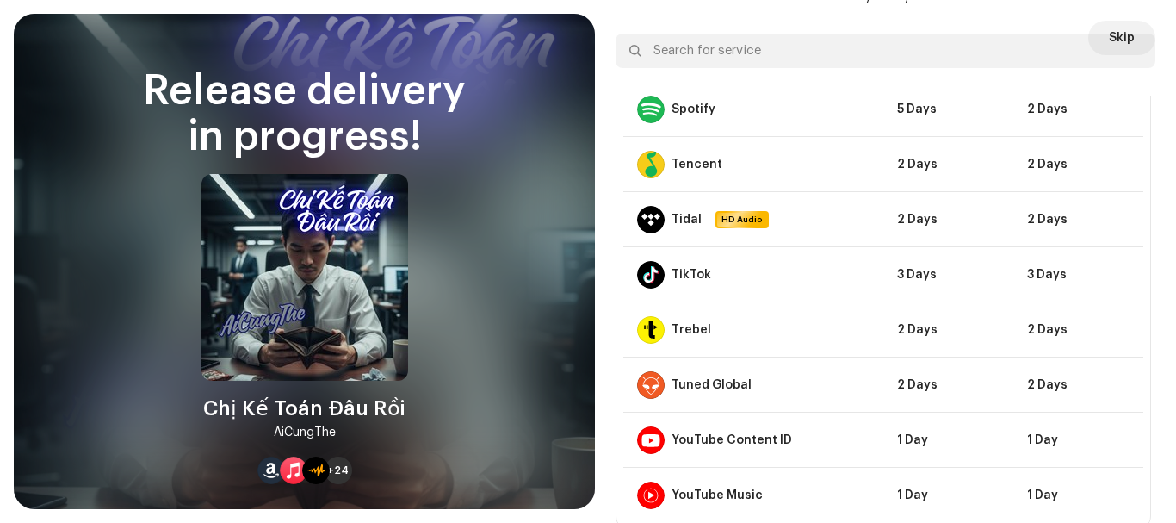
scroll to position [97, 0]
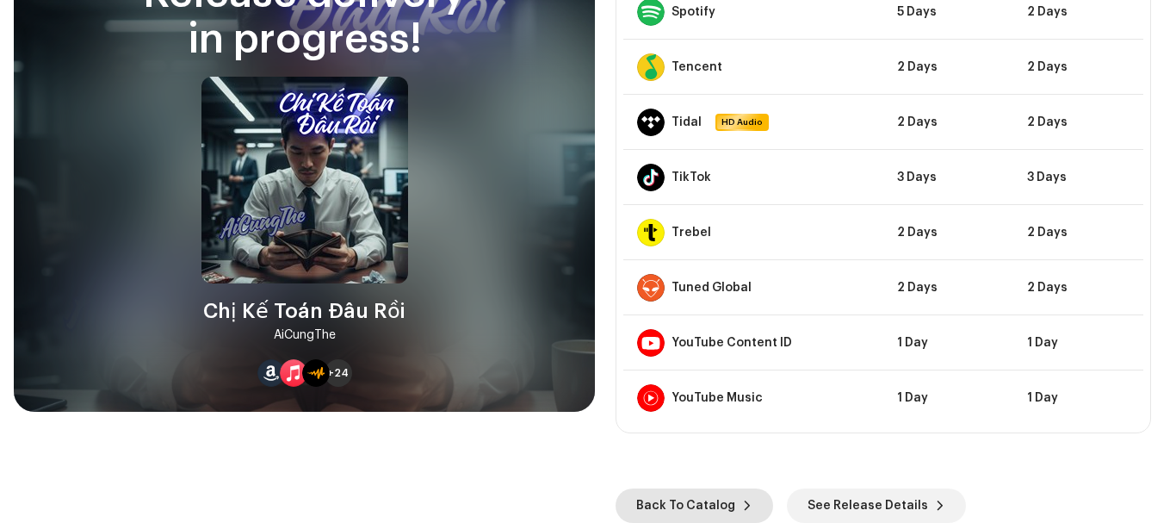
click at [683, 498] on span "Back To Catalog" at bounding box center [685, 505] width 99 height 34
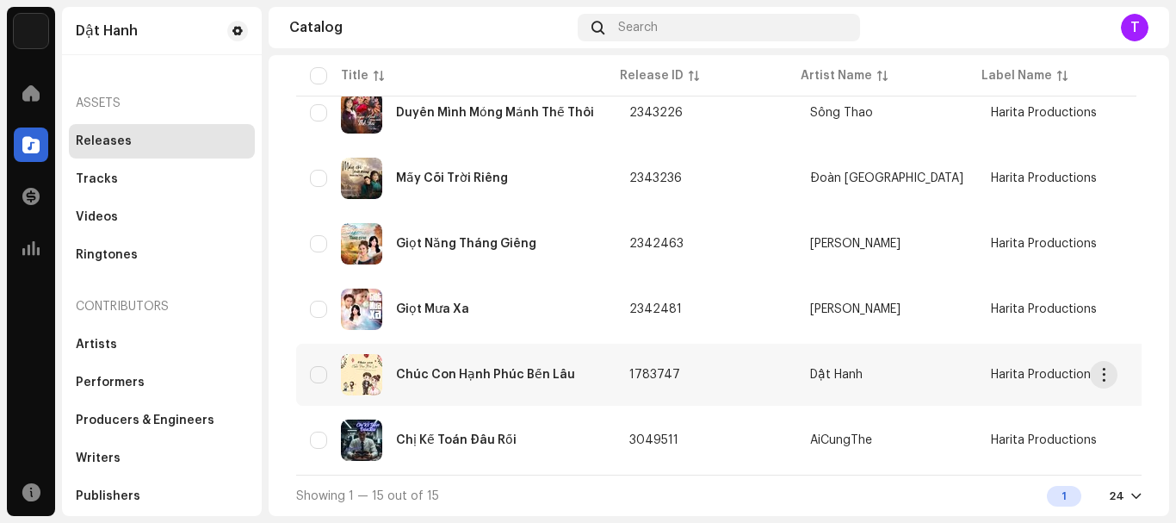
scroll to position [787, 0]
click at [425, 438] on div "Chị Kế Toán Đâu Rồi" at bounding box center [456, 440] width 121 height 12
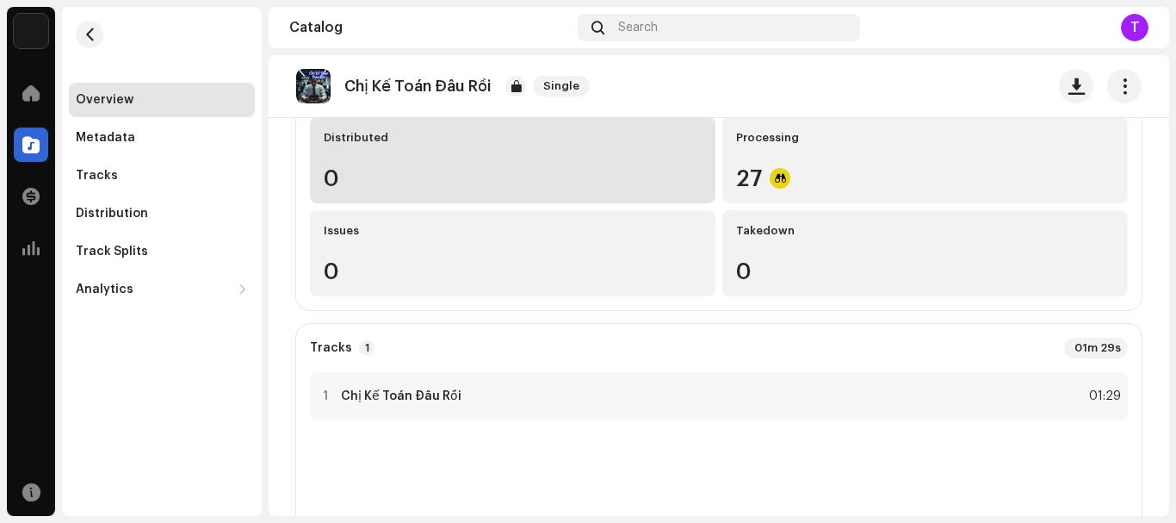
scroll to position [86, 0]
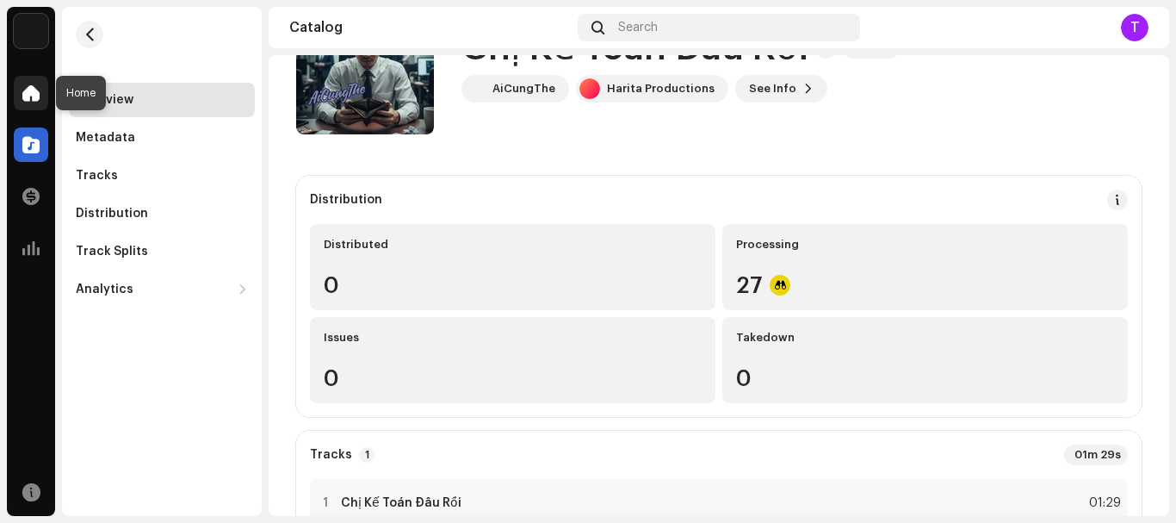
click at [28, 98] on span at bounding box center [30, 93] width 17 height 14
